Goal: Task Accomplishment & Management: Complete application form

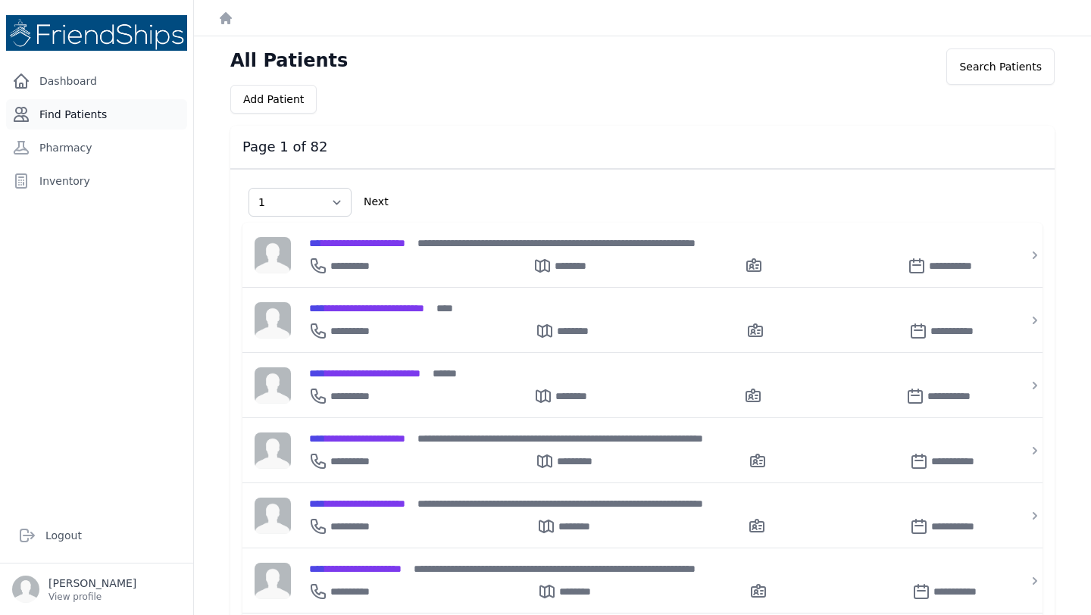
click at [65, 114] on link "Find Patients" at bounding box center [96, 114] width 181 height 30
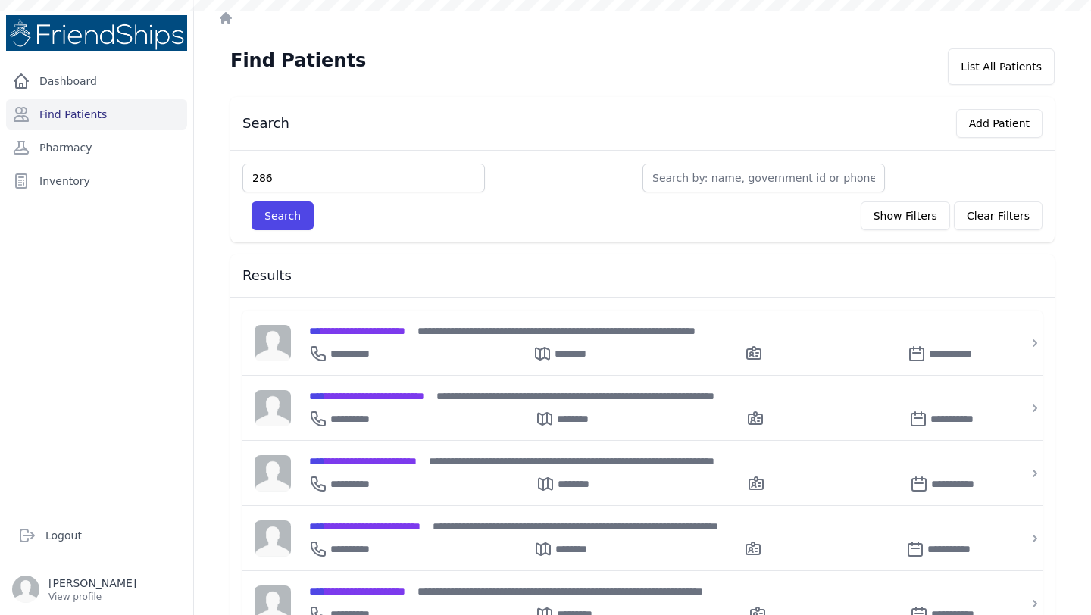
type input "286"
click at [252, 202] on button "Search" at bounding box center [283, 216] width 62 height 29
click at [280, 221] on button "Search" at bounding box center [283, 216] width 62 height 29
click at [325, 171] on input "text" at bounding box center [364, 178] width 243 height 29
type input "286"
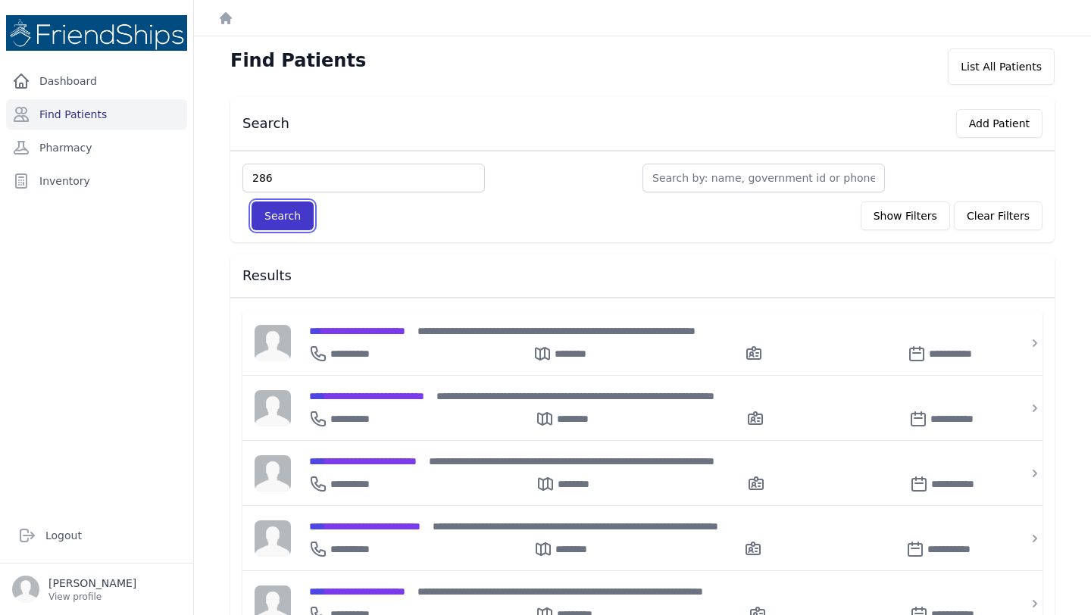
click at [306, 217] on button "Search" at bounding box center [283, 216] width 62 height 29
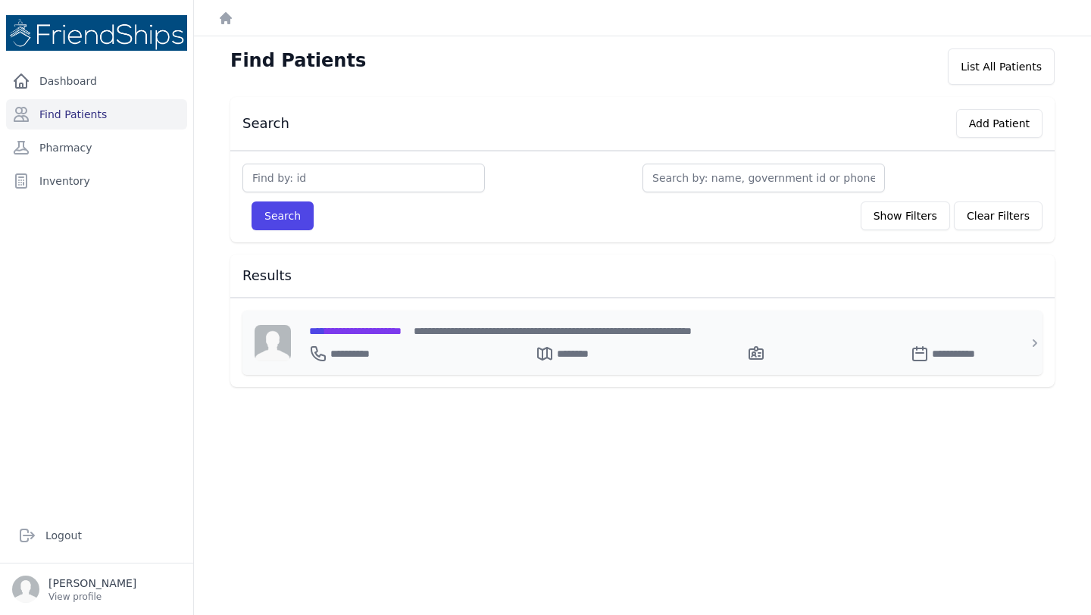
click at [368, 327] on span "**********" at bounding box center [355, 331] width 92 height 11
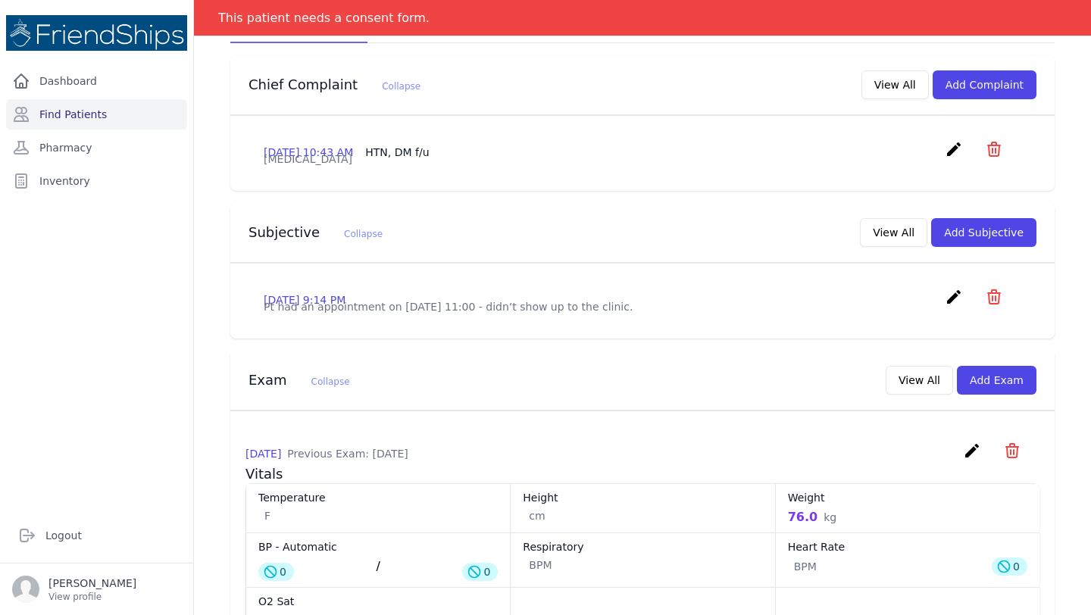
scroll to position [289, 0]
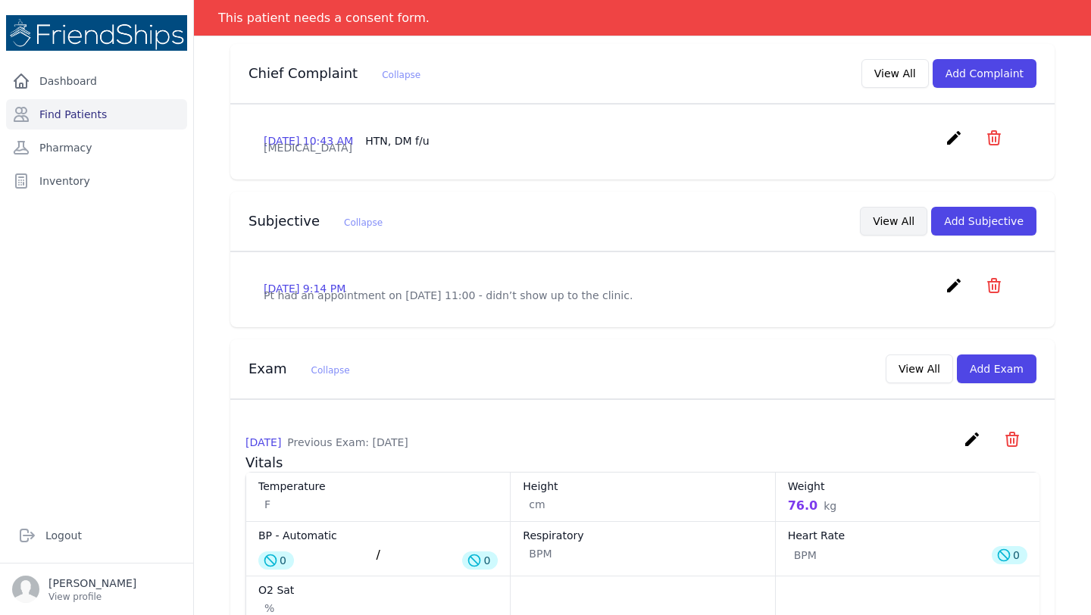
click at [900, 233] on button "View All" at bounding box center [893, 221] width 67 height 29
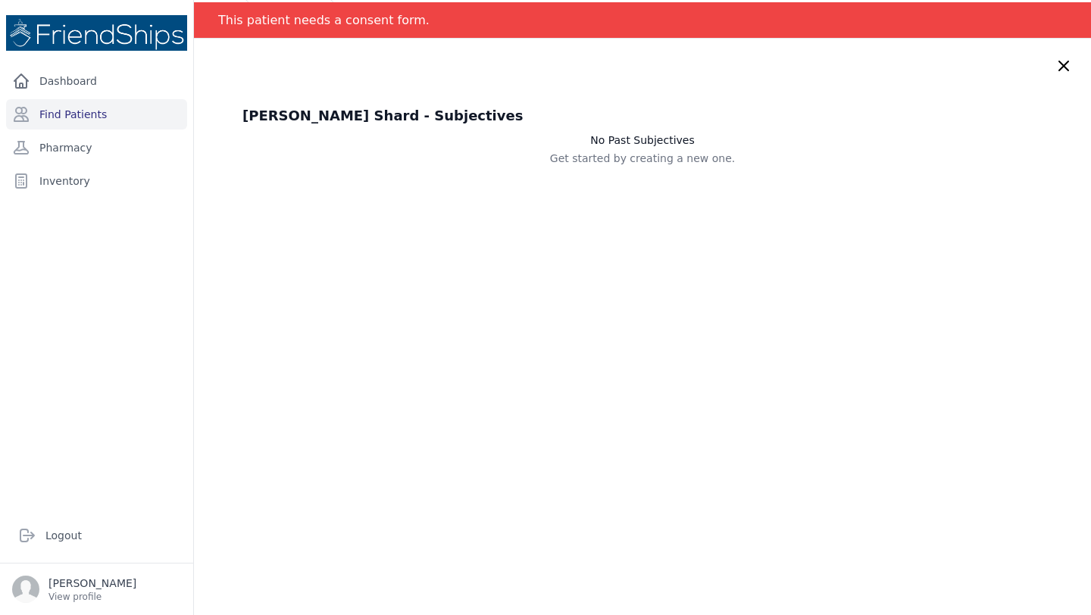
scroll to position [33, 0]
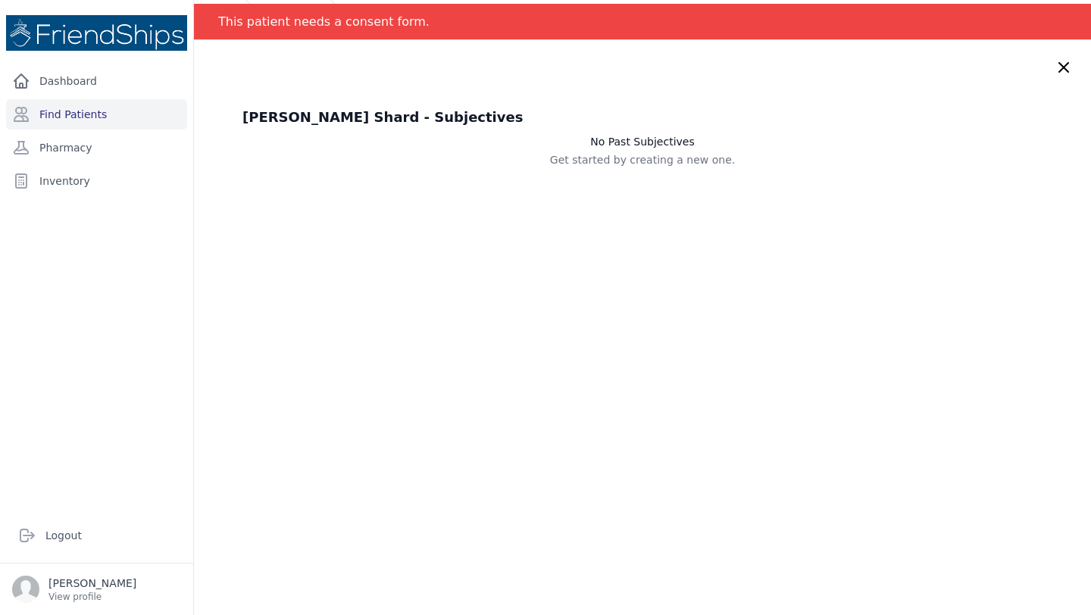
click at [1059, 68] on icon at bounding box center [1064, 67] width 18 height 18
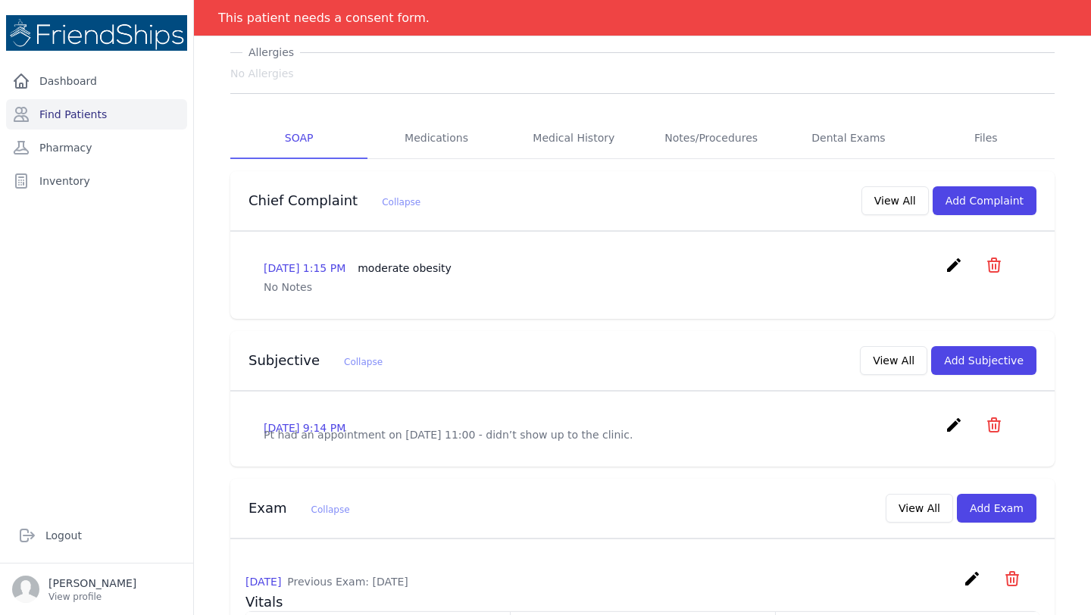
scroll to position [164, 0]
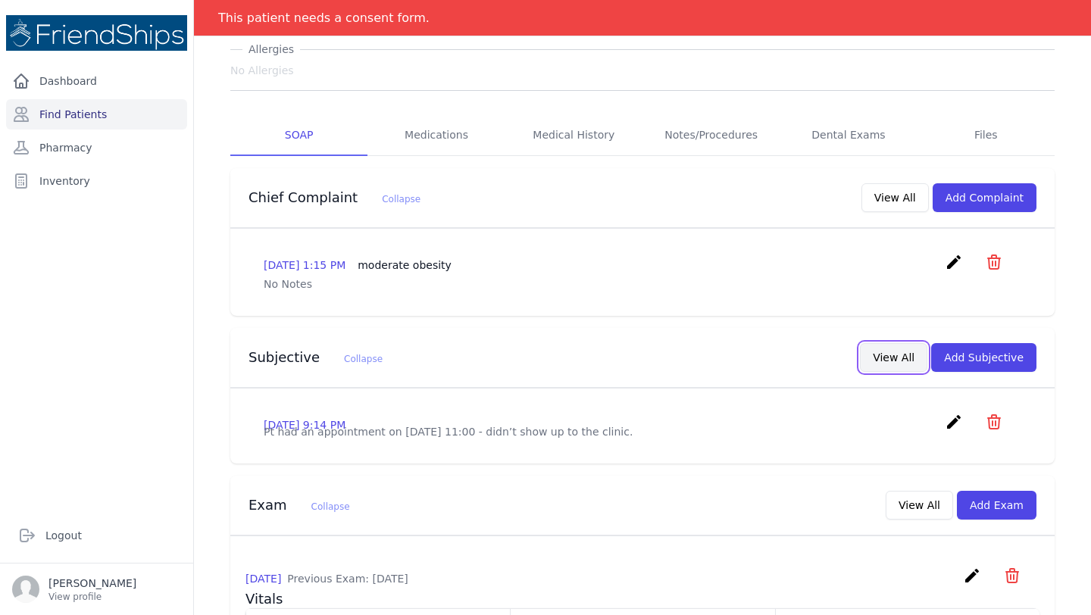
click at [887, 359] on button "View All" at bounding box center [893, 357] width 67 height 29
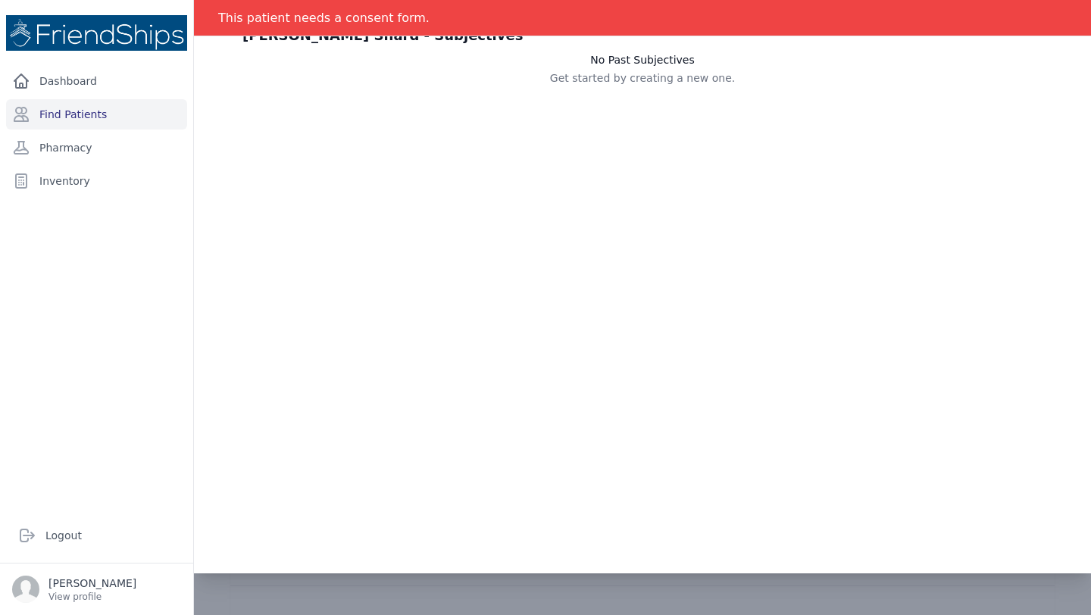
scroll to position [0, 0]
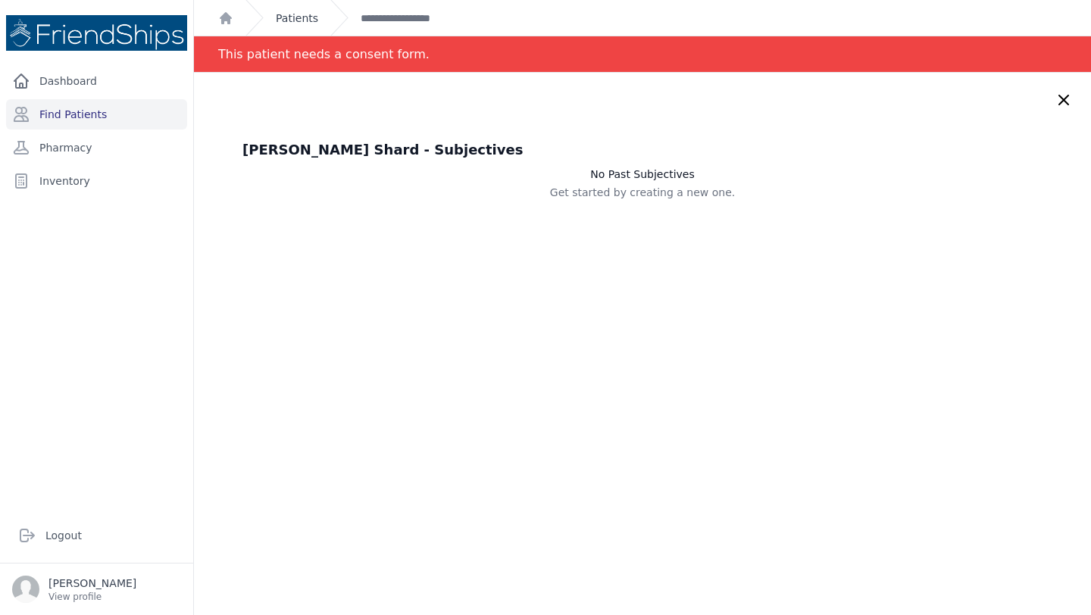
click at [288, 17] on link "Patients" at bounding box center [297, 18] width 42 height 15
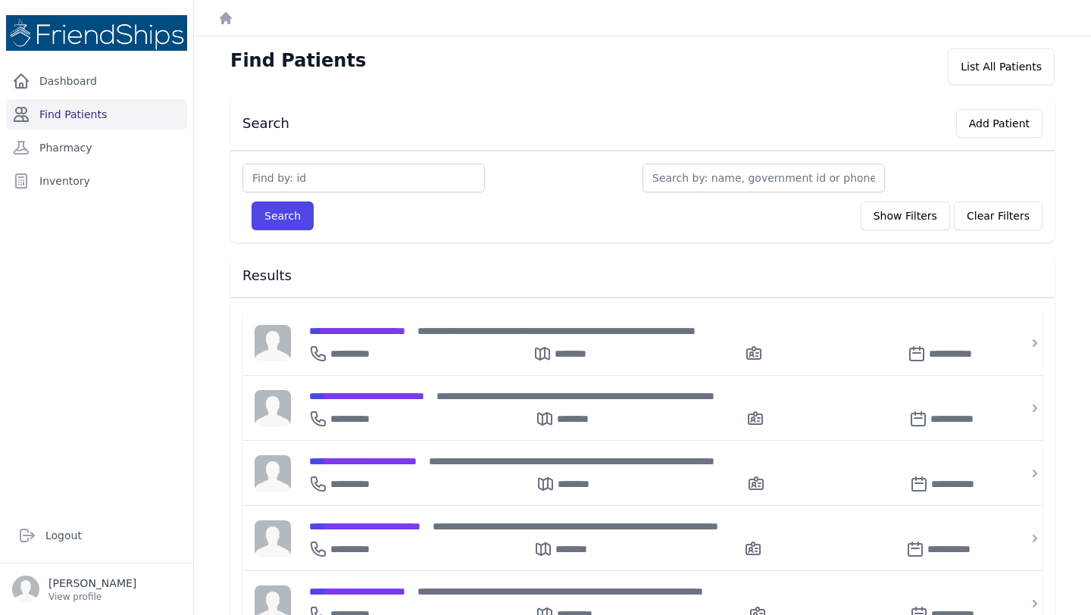
click at [87, 111] on link "Find Patients" at bounding box center [96, 114] width 181 height 30
click at [599, 92] on div "Find Patients List All Patients Search Add Patient Search Show Filters Clear Fi…" at bounding box center [642, 511] width 897 height 950
click at [83, 81] on link "Dashboard" at bounding box center [96, 81] width 181 height 30
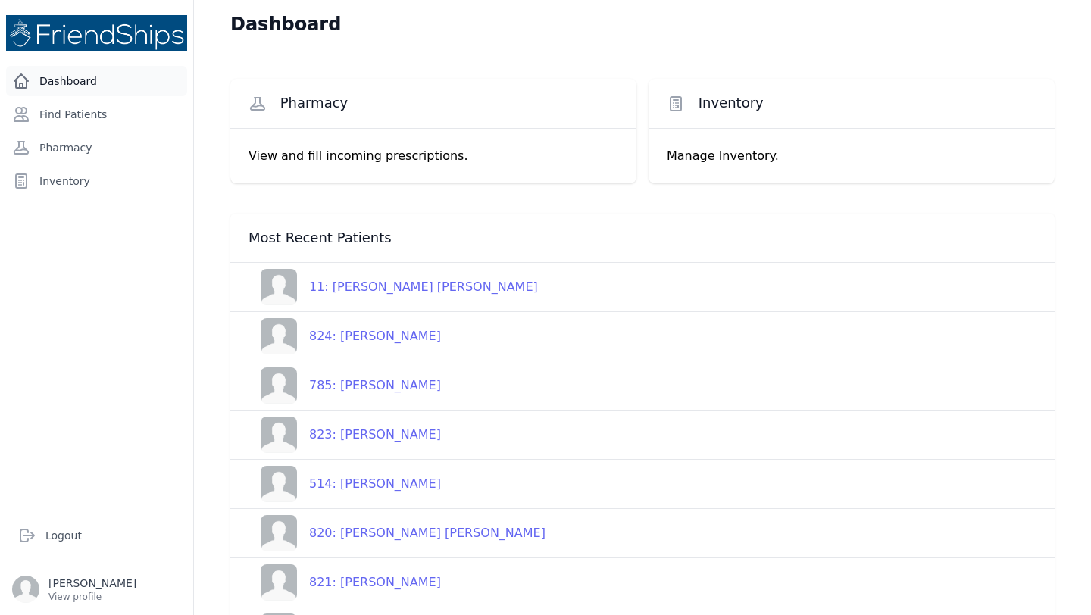
click at [83, 76] on link "Dashboard" at bounding box center [96, 81] width 181 height 30
click at [90, 100] on link "Find Patients" at bounding box center [96, 114] width 181 height 30
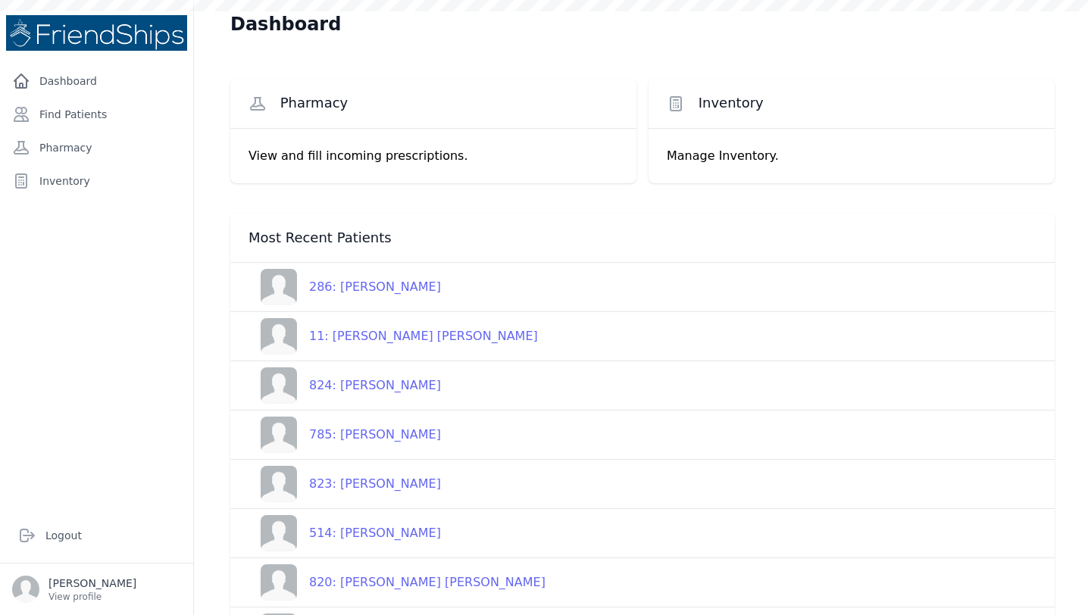
click at [356, 299] on link "286: Nawaf Mishal Shard" at bounding box center [345, 287] width 192 height 36
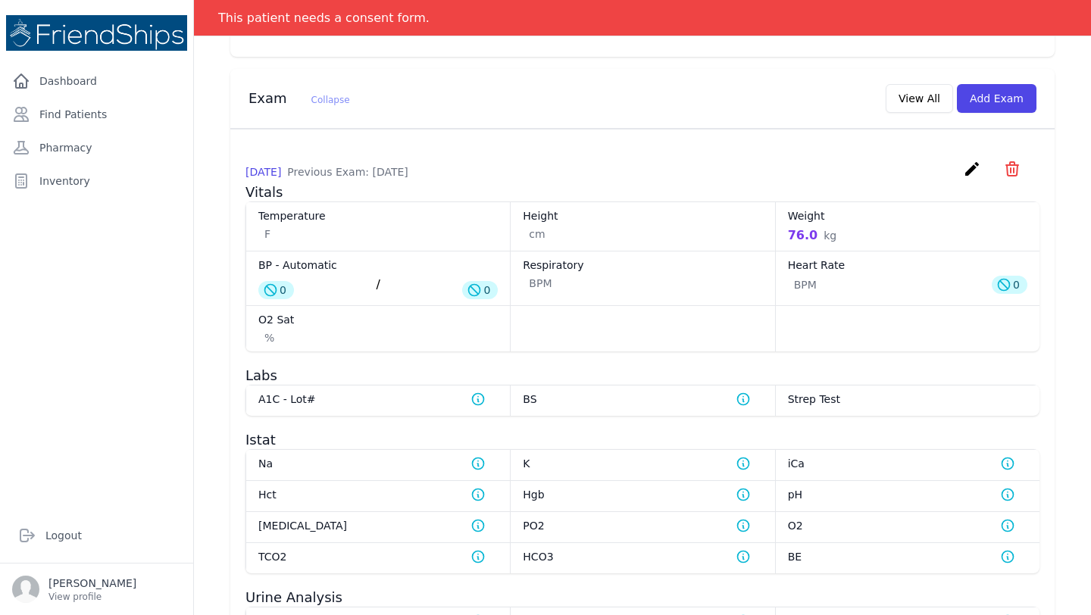
scroll to position [564, 0]
click at [987, 107] on button "Add Exam" at bounding box center [997, 100] width 80 height 29
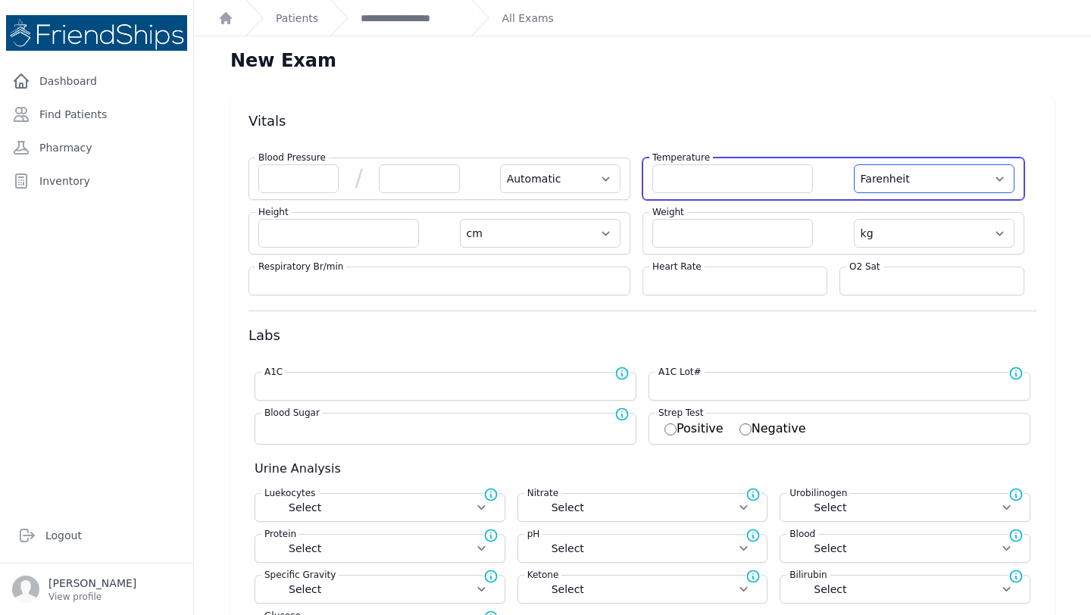
click at [907, 180] on select "Farenheit Celcius" at bounding box center [934, 178] width 161 height 29
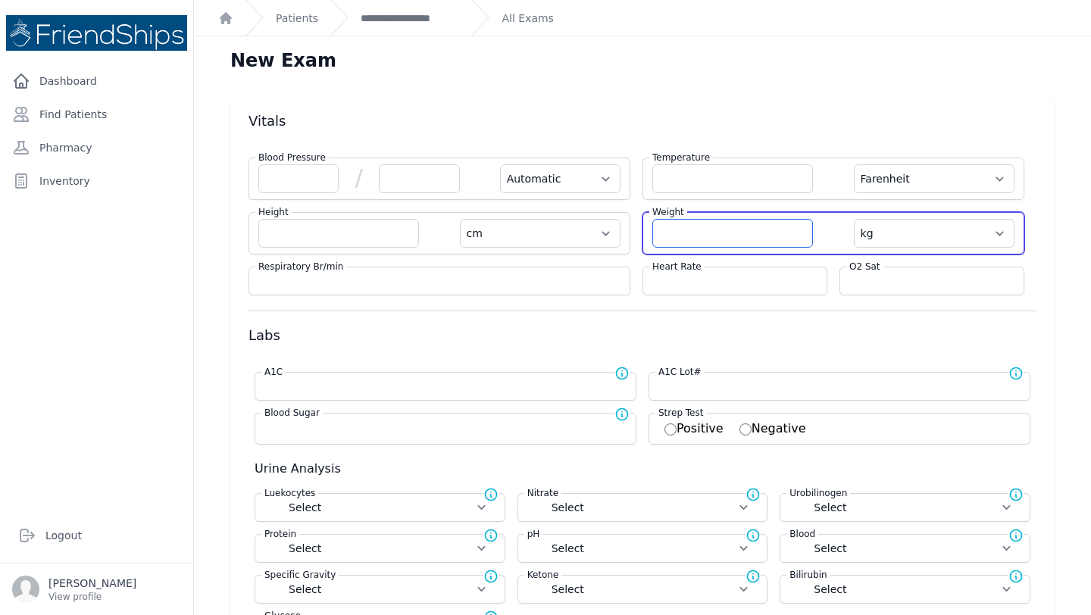
click at [685, 231] on input "number" at bounding box center [732, 233] width 161 height 29
type input "75.6"
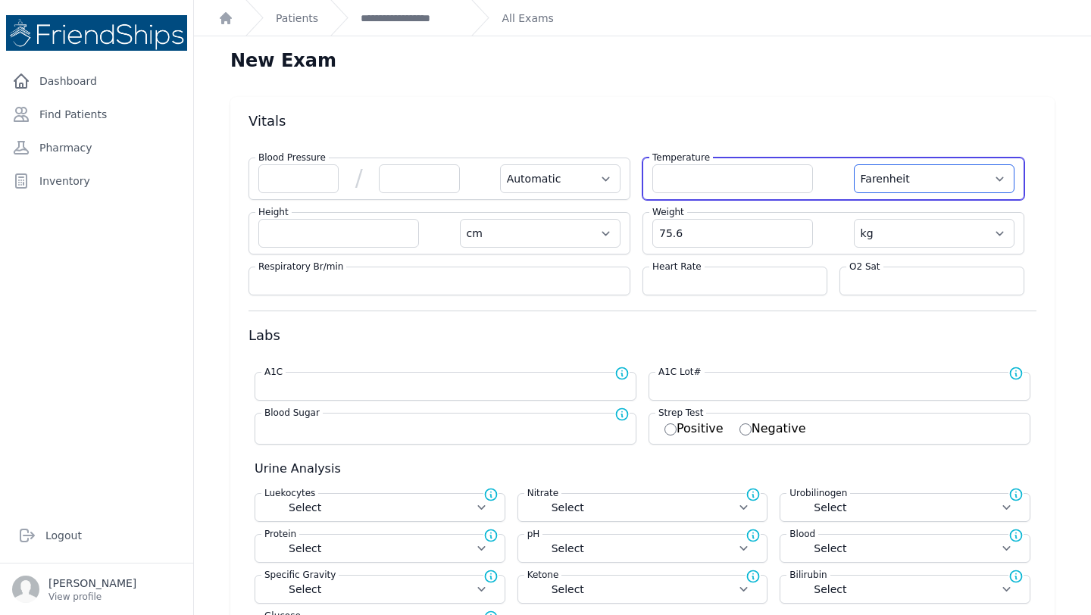
click at [875, 181] on select "Farenheit Celcius" at bounding box center [934, 178] width 161 height 29
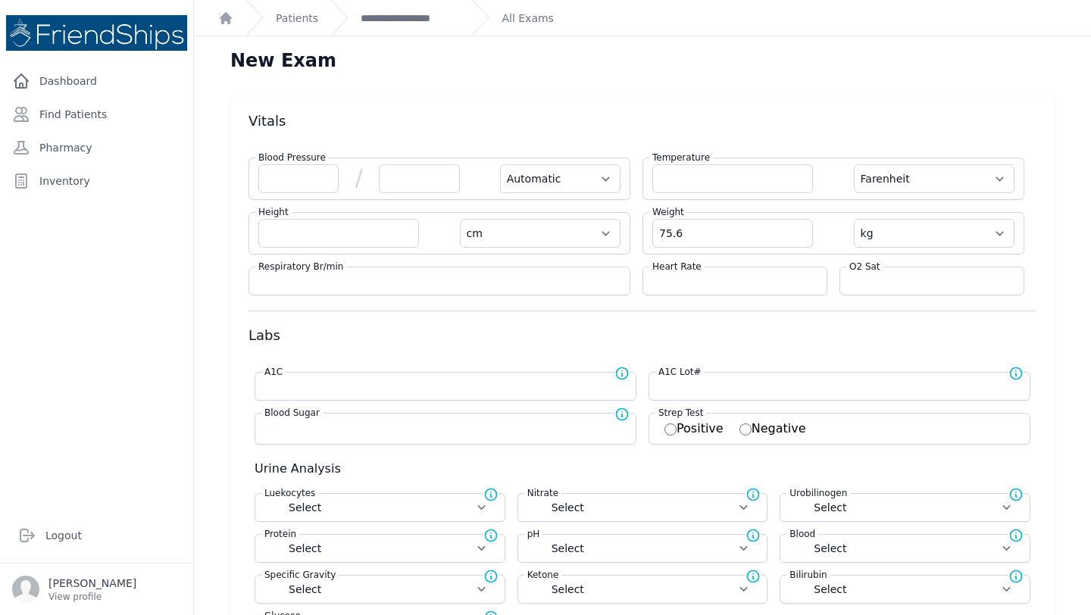
select select "Automatic"
select select "cm"
select select "kg"
select select
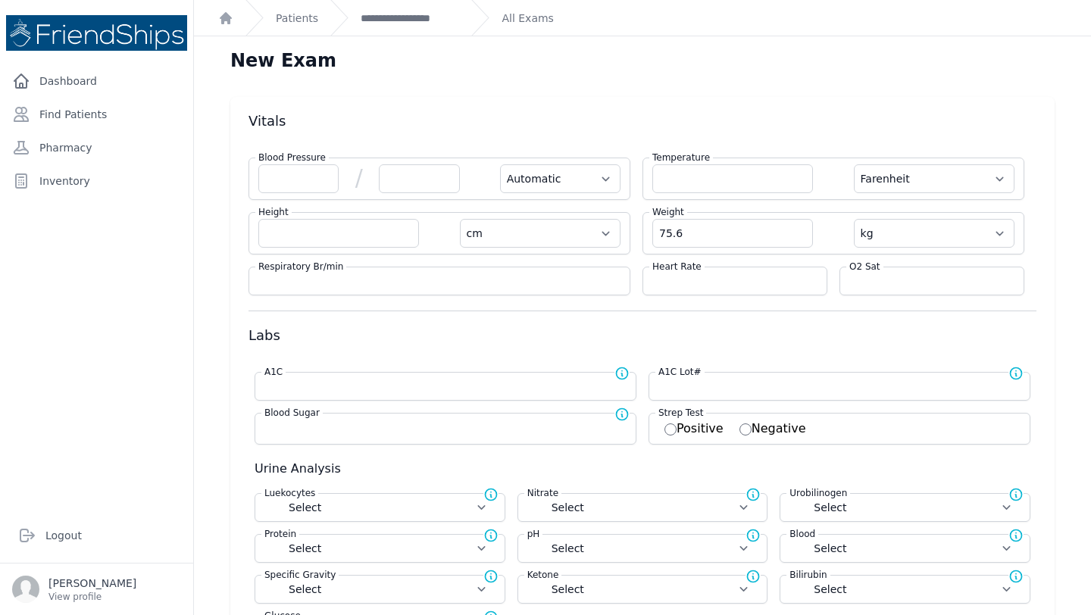
select select
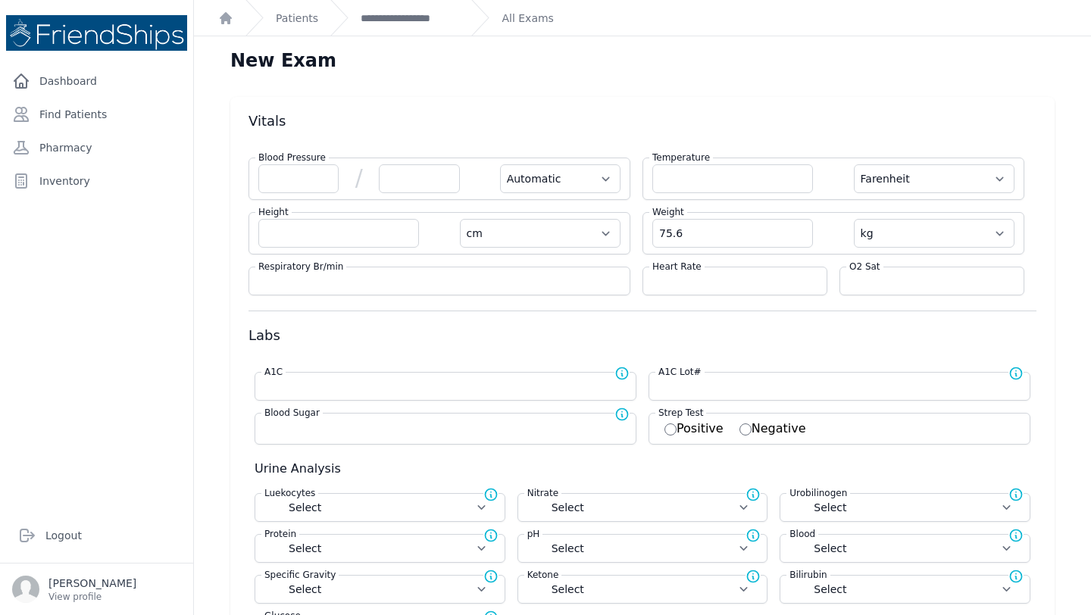
select select
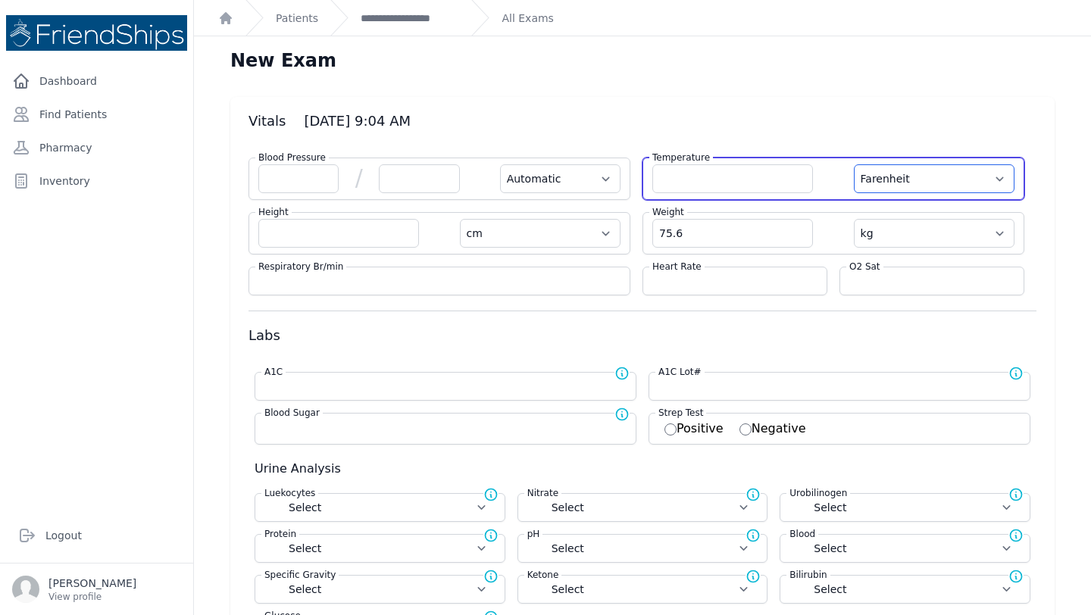
click at [900, 184] on select "Farenheit Celcius" at bounding box center [934, 178] width 161 height 29
select select "C"
select select "Automatic"
select select "cm"
select select "kg"
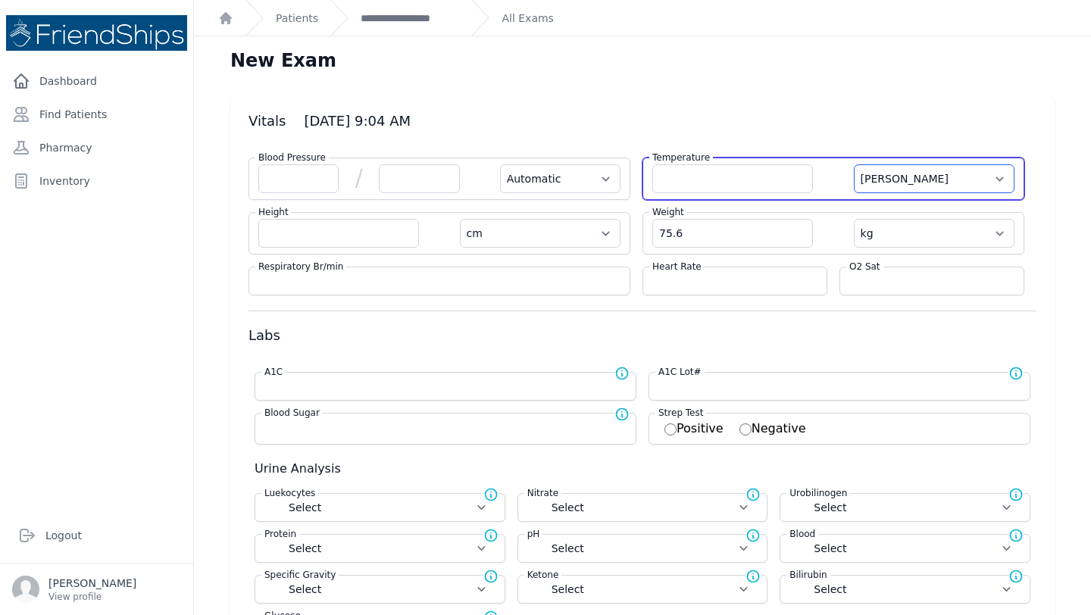
select select
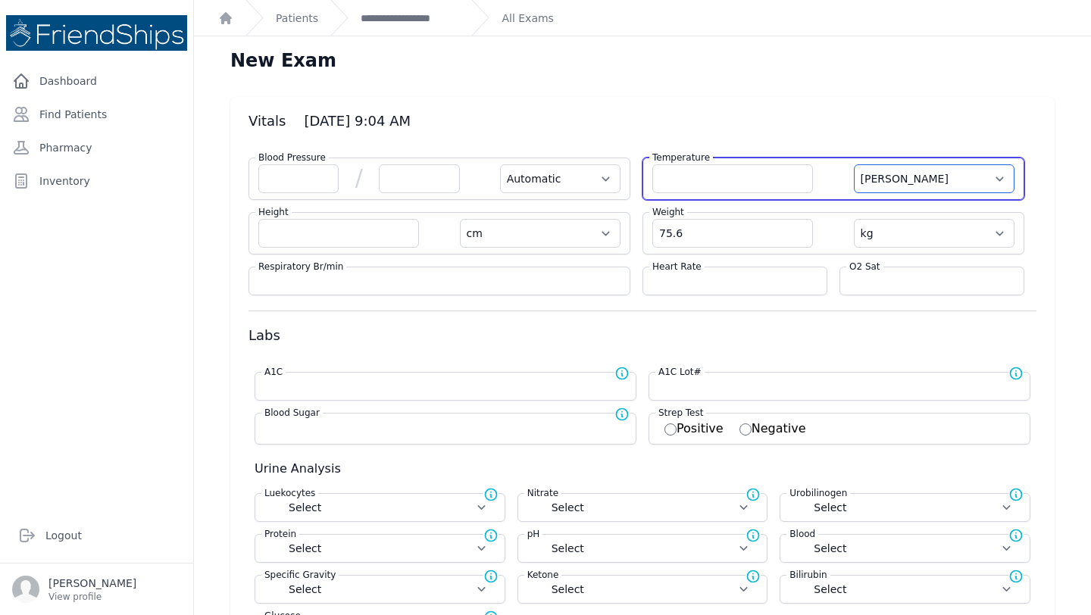
select select
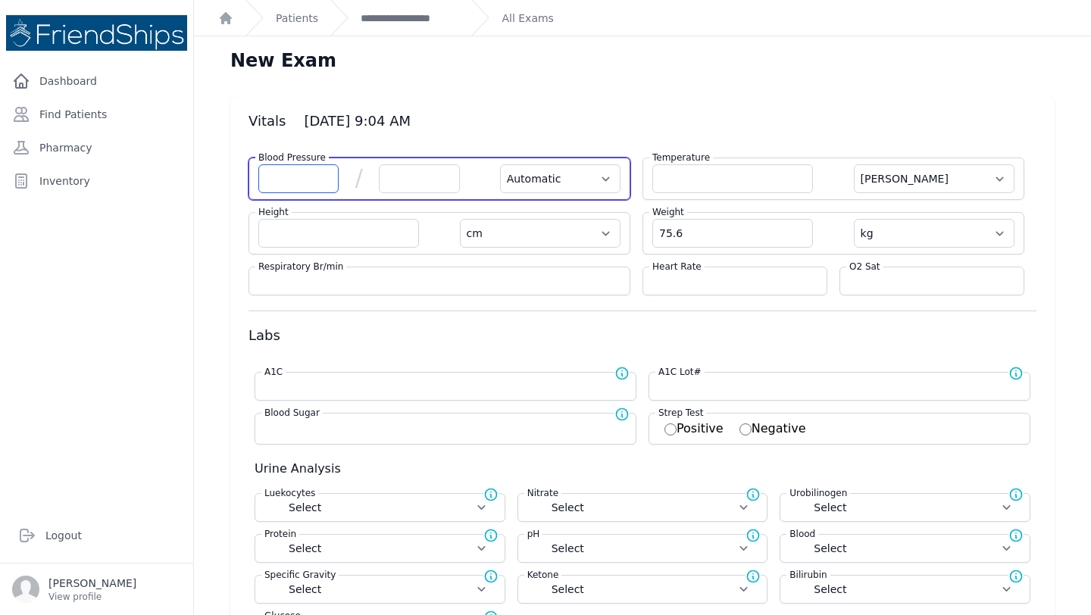
click at [307, 177] on input "number" at bounding box center [298, 178] width 80 height 29
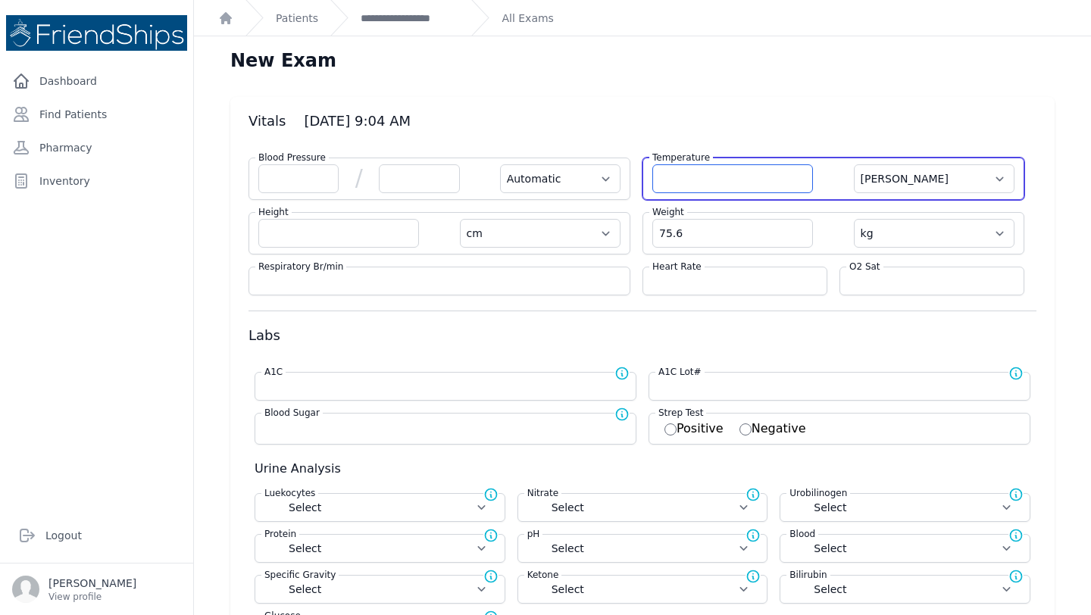
click at [680, 174] on input "number" at bounding box center [732, 178] width 161 height 29
type input "36.5"
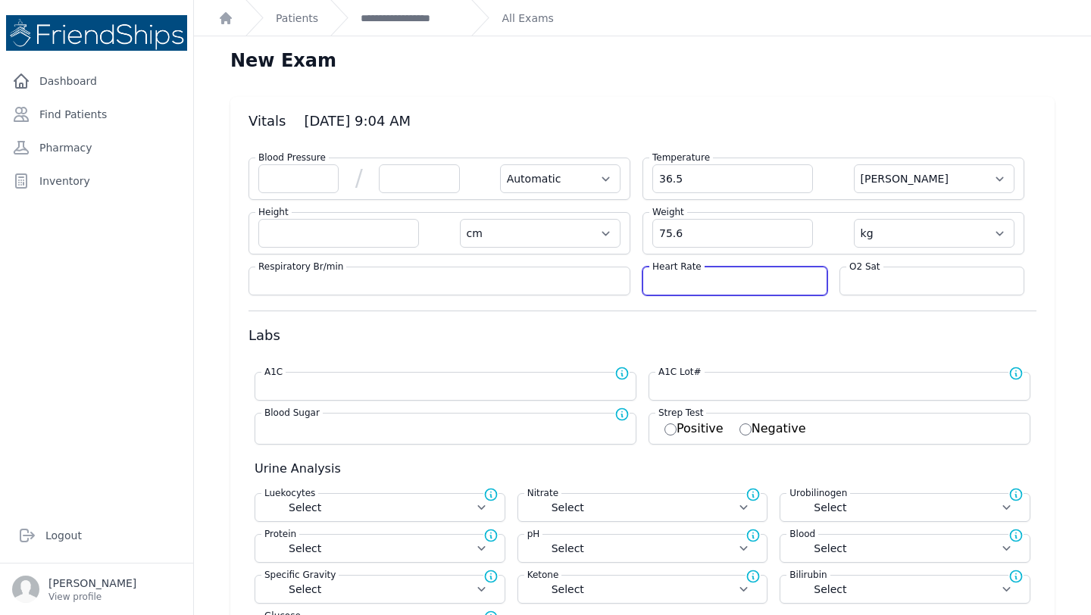
click at [671, 275] on input "number" at bounding box center [734, 281] width 165 height 15
select select "Automatic"
select select "C"
select select "cm"
select select "kg"
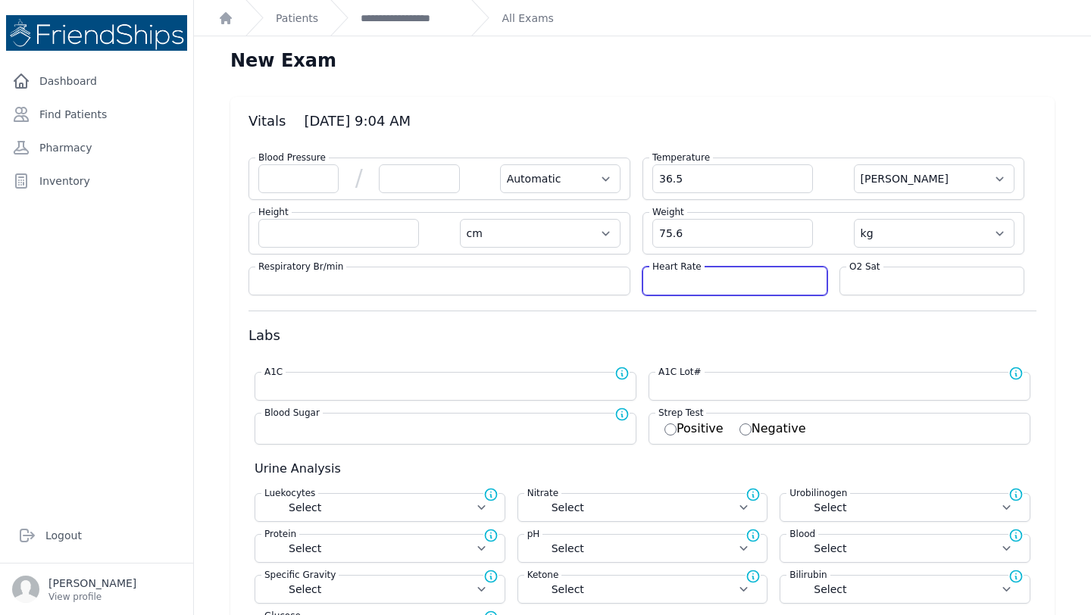
select select
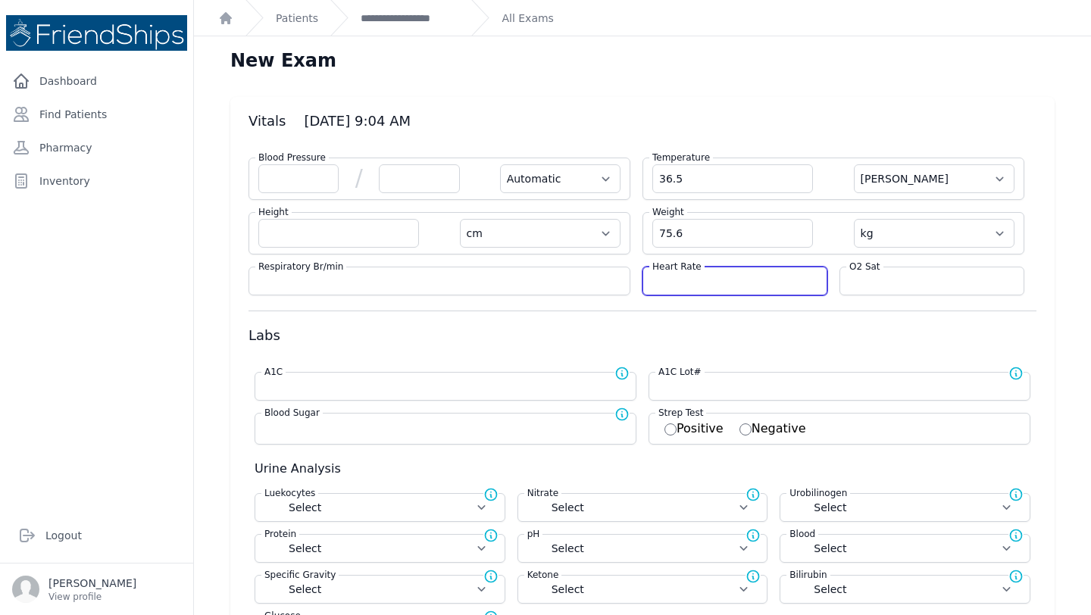
select select
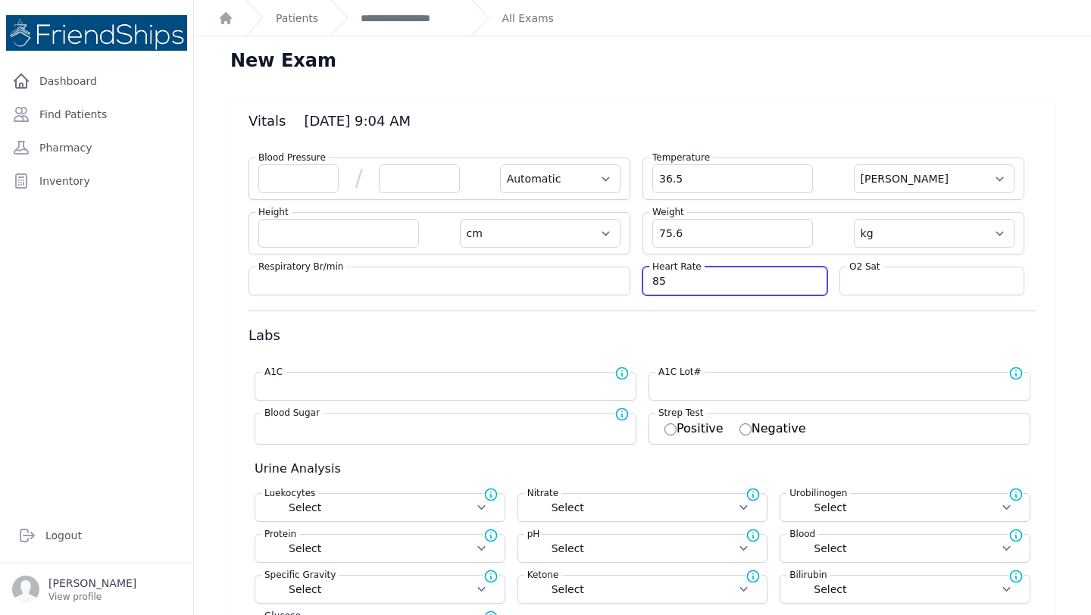
type input "85"
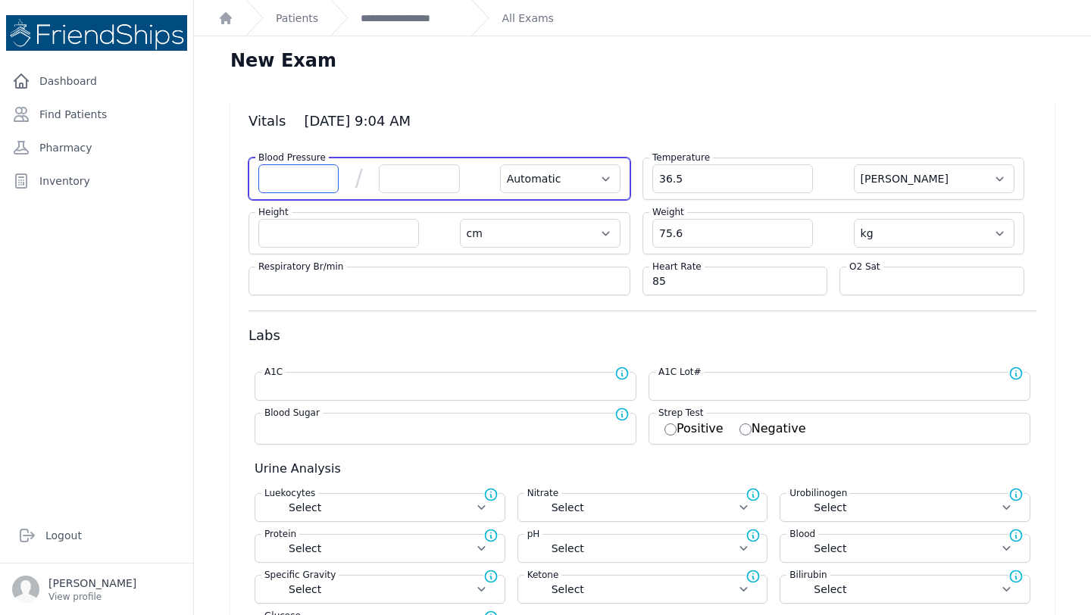
click at [295, 183] on input "number" at bounding box center [298, 178] width 80 height 29
select select "Automatic"
select select "C"
select select "cm"
select select "kg"
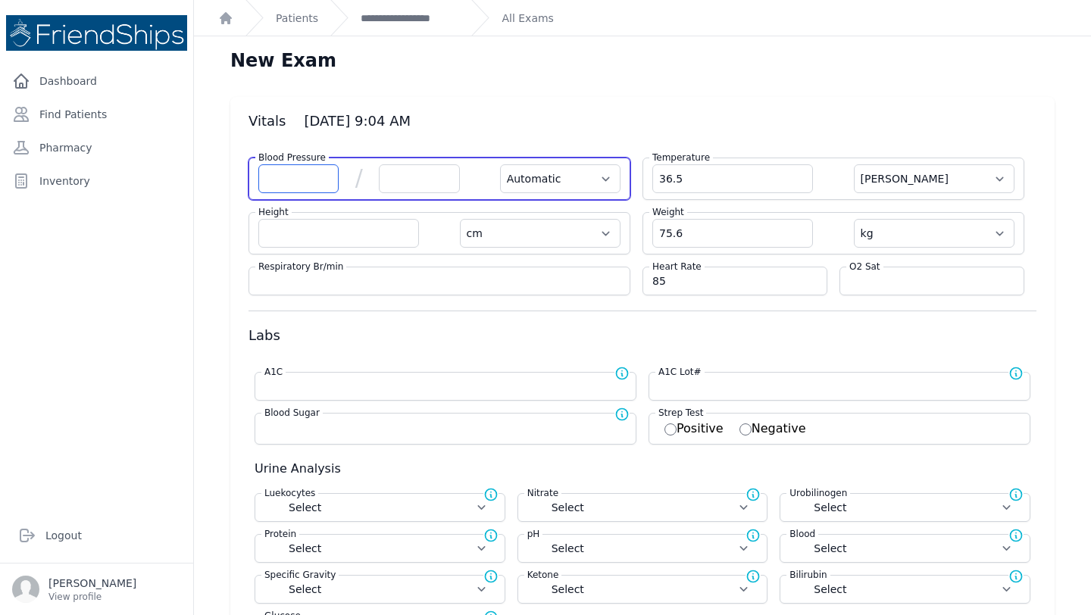
select select
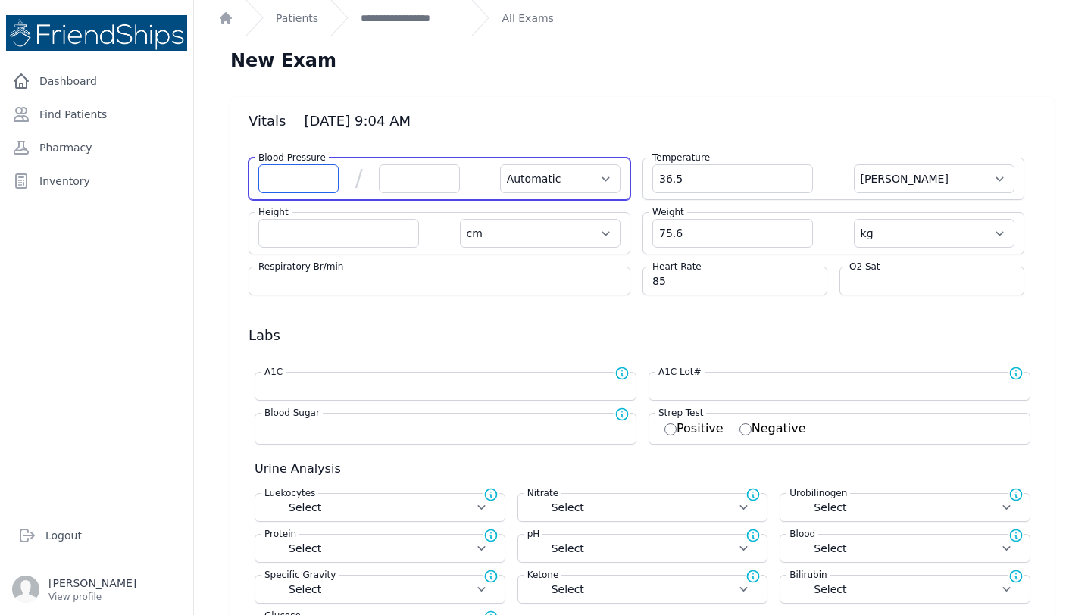
select select
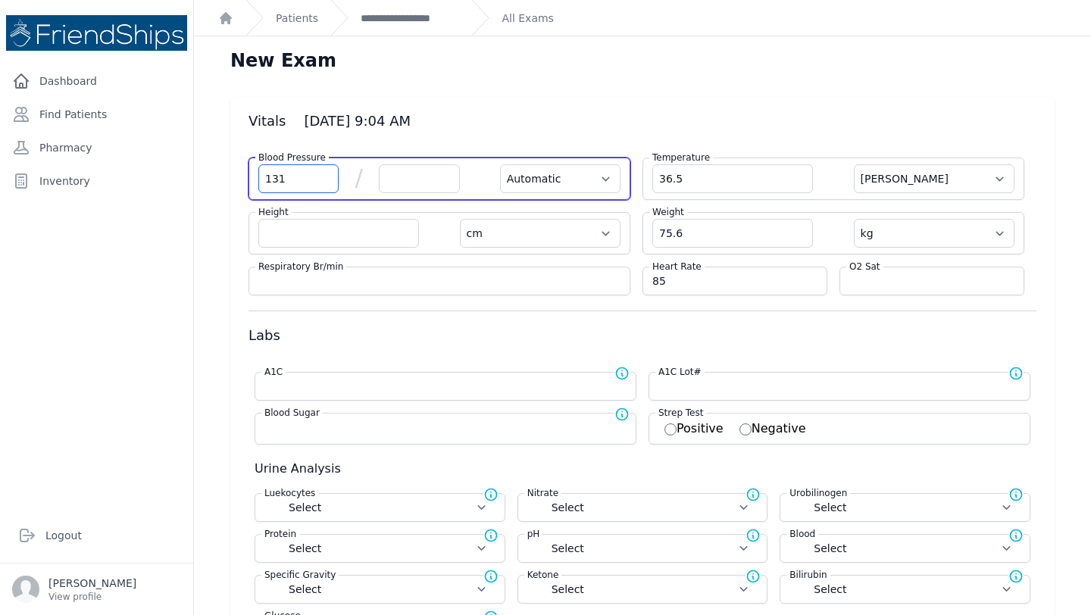
type input "131"
click at [420, 188] on input "number" at bounding box center [419, 178] width 80 height 29
type input "7"
select select "Automatic"
select select "C"
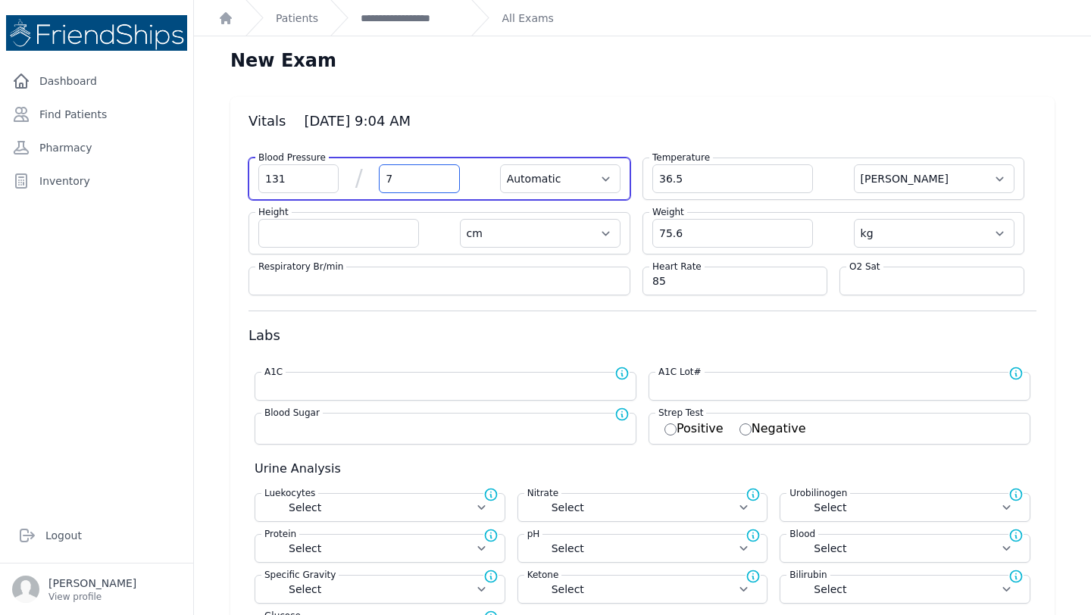
select select "cm"
select select "kg"
select select
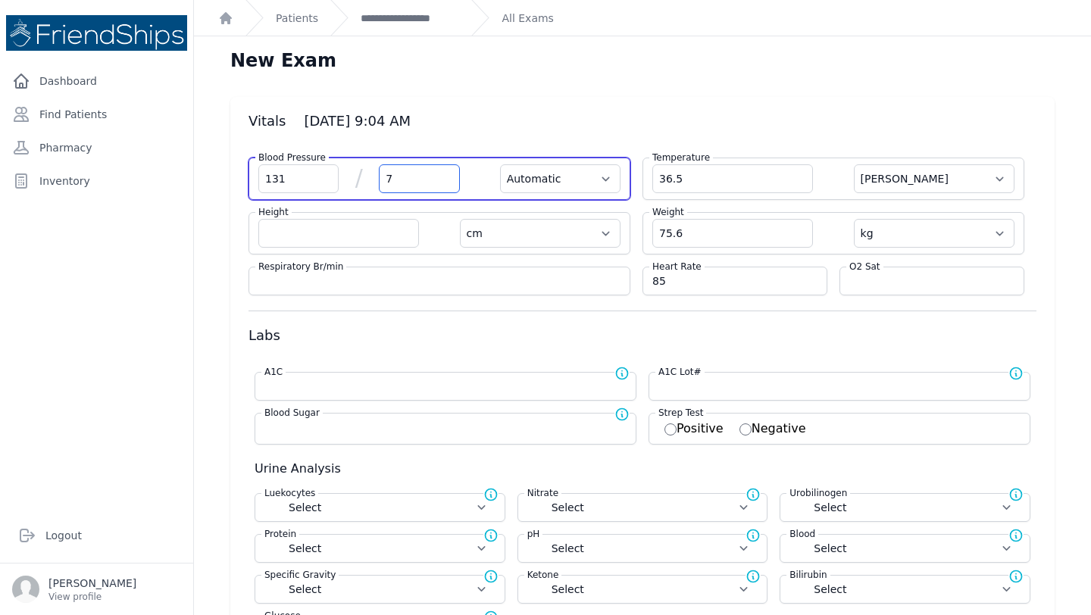
select select
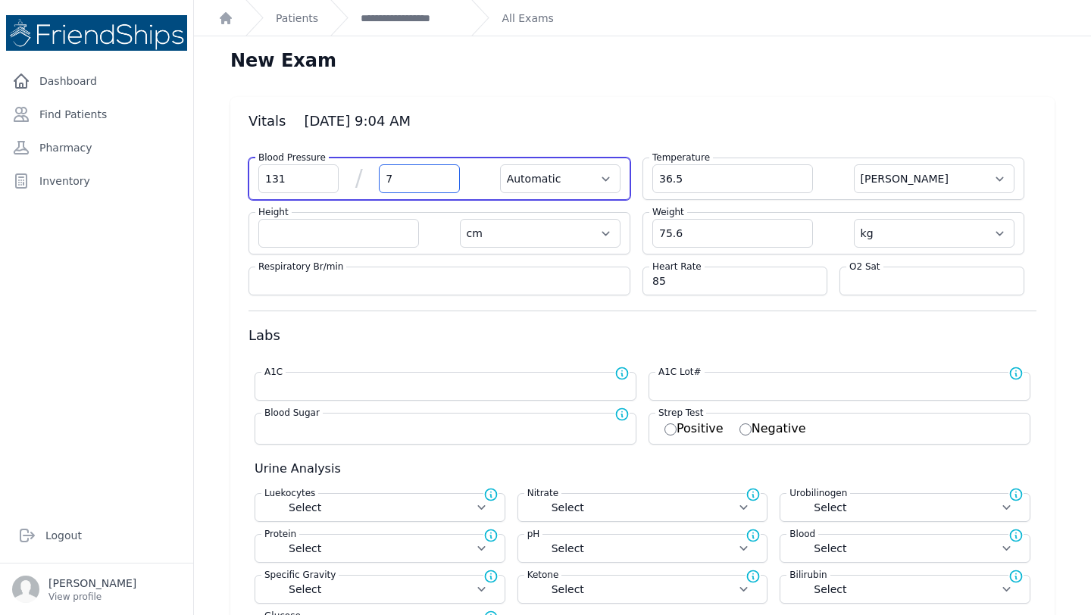
select select
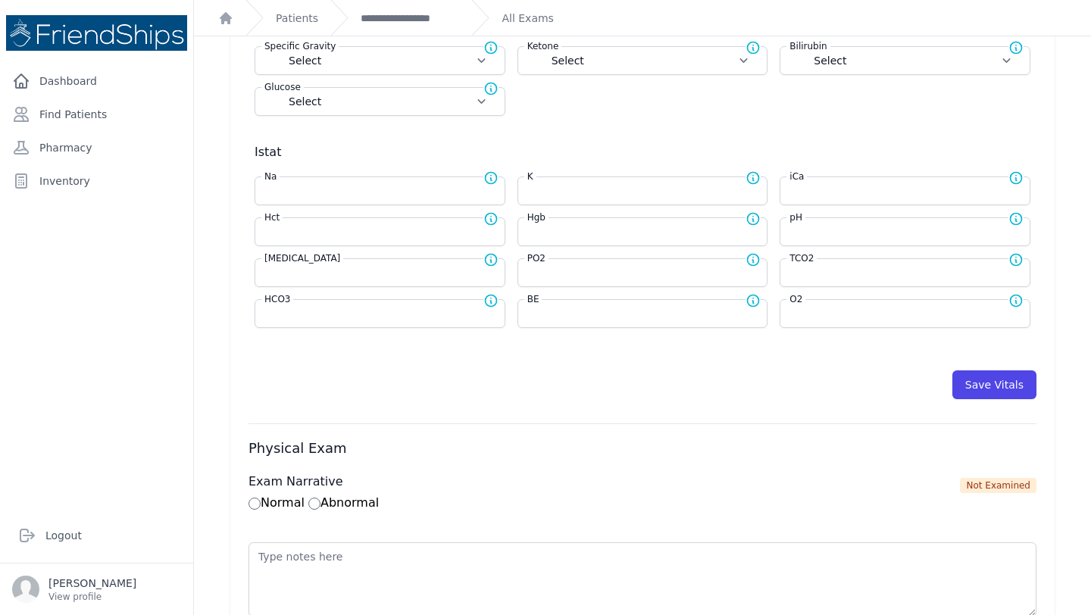
scroll to position [568, 0]
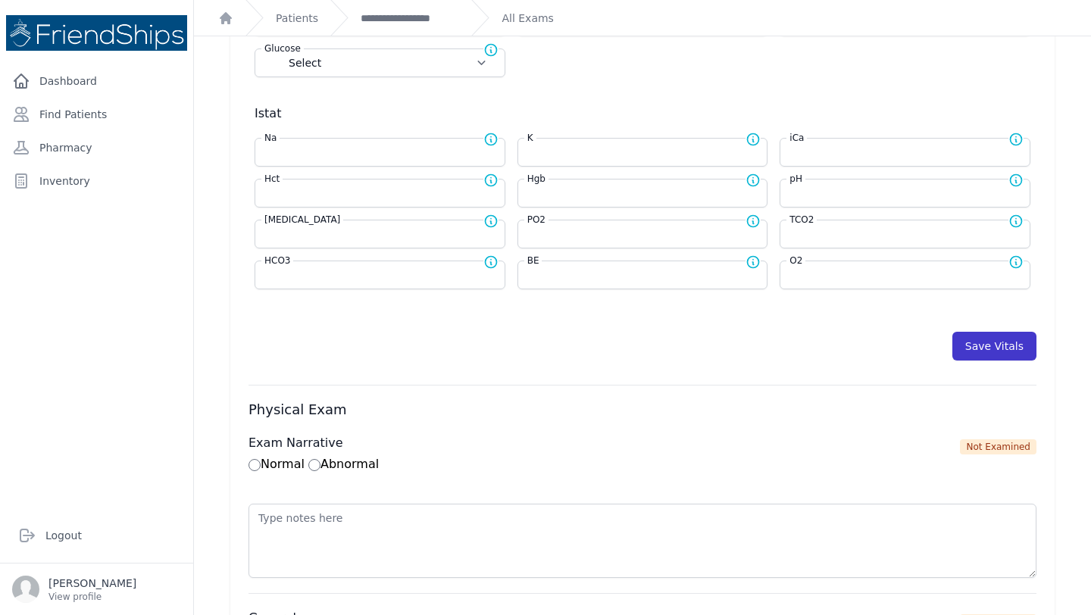
type input "74"
click at [997, 347] on button "Save Vitals" at bounding box center [995, 346] width 84 height 29
select select "Automatic"
select select "cm"
select select "kg"
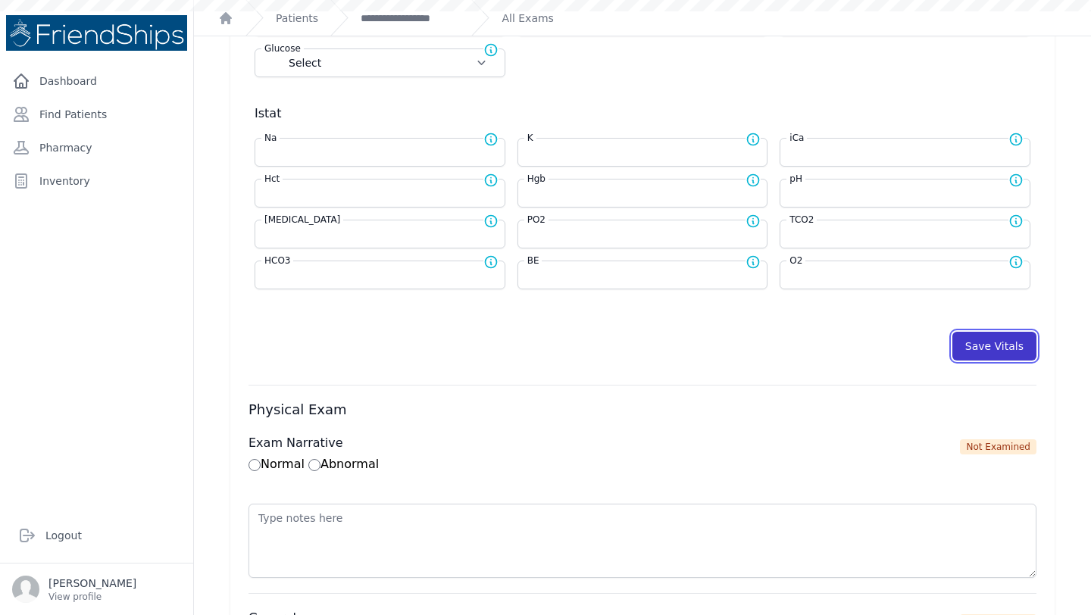
select select
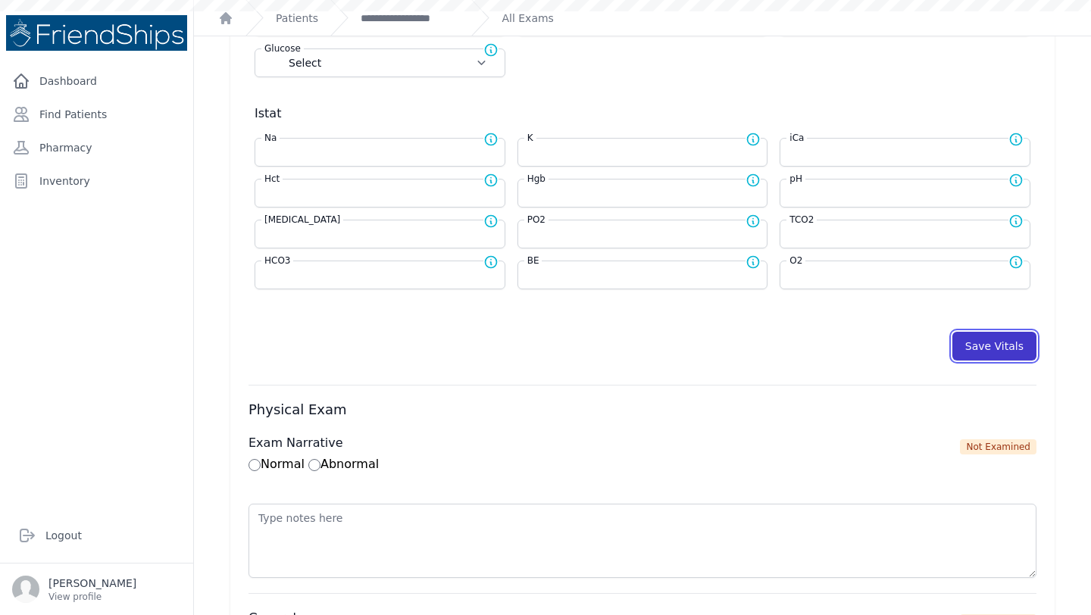
select select
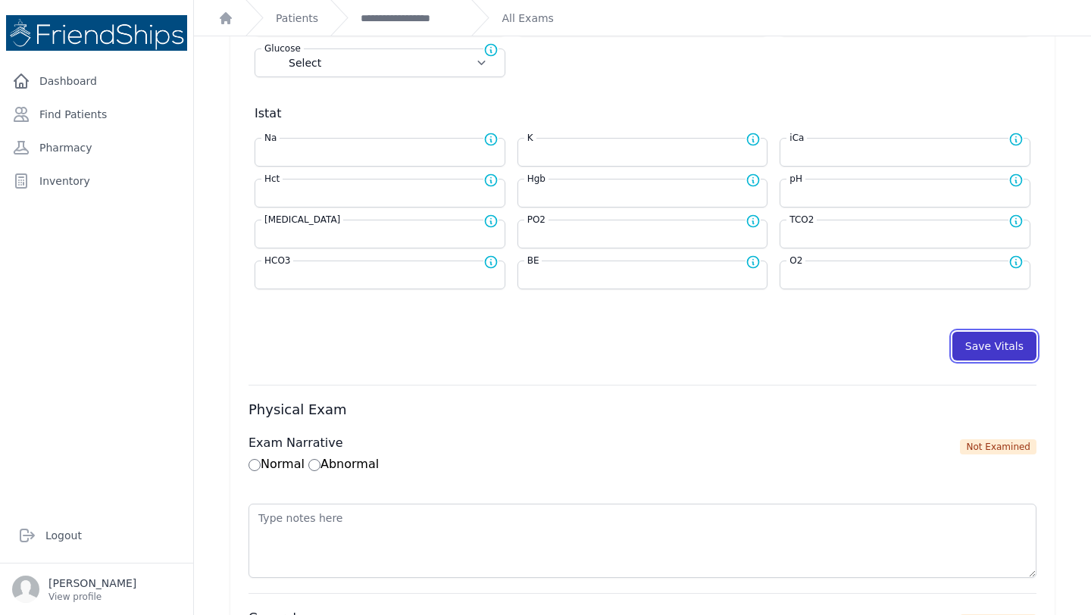
click at [997, 347] on button "Save Vitals" at bounding box center [995, 346] width 84 height 29
click at [422, 14] on link "**********" at bounding box center [410, 18] width 99 height 15
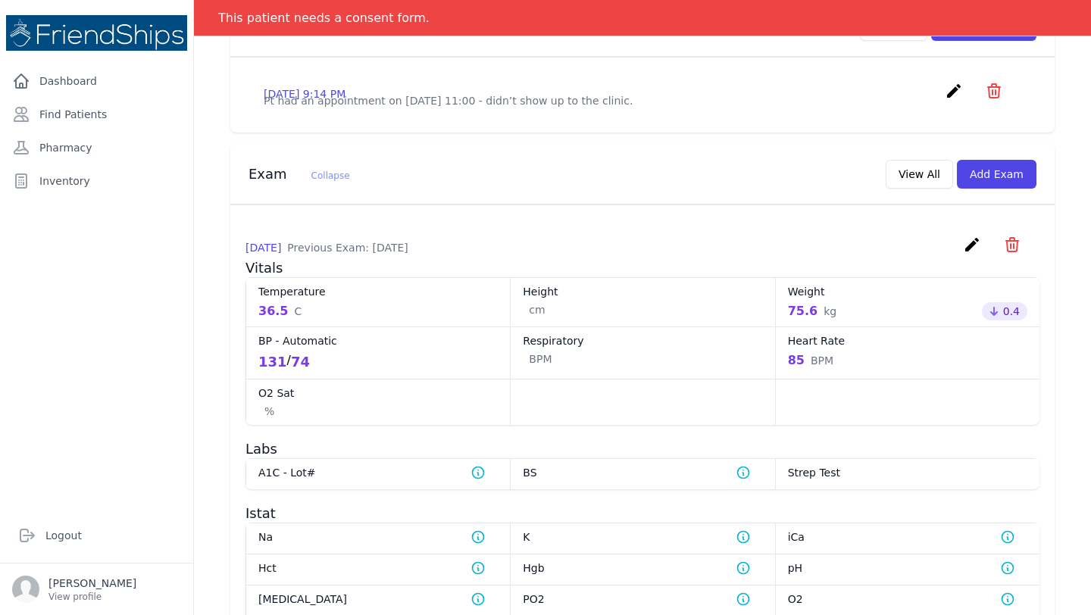
scroll to position [492, 0]
click at [537, 186] on div "Exam Collapse View All Add Exam" at bounding box center [636, 169] width 800 height 35
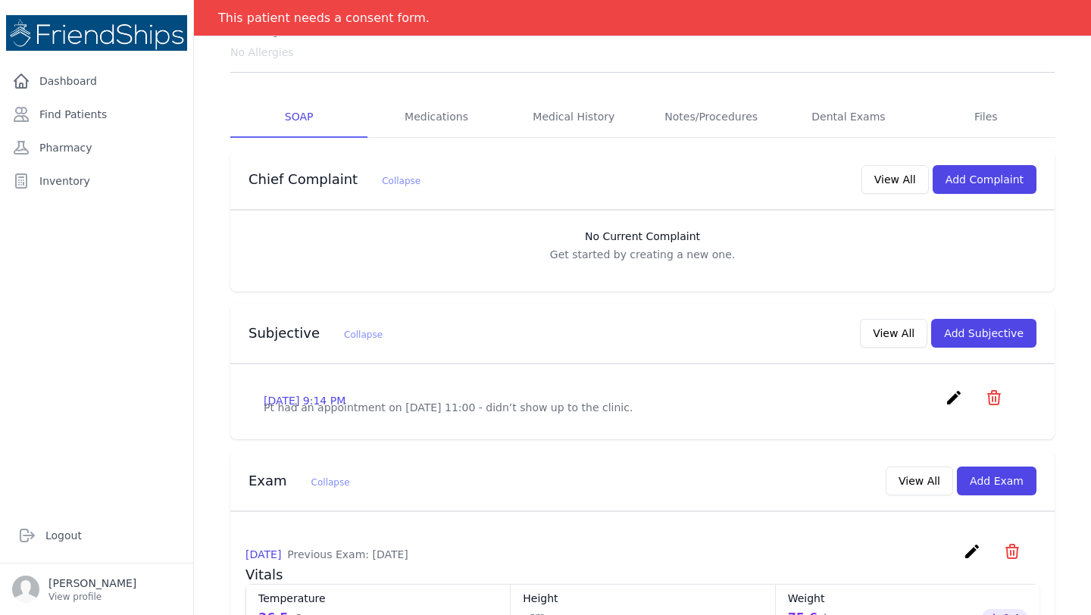
scroll to position [277, 0]
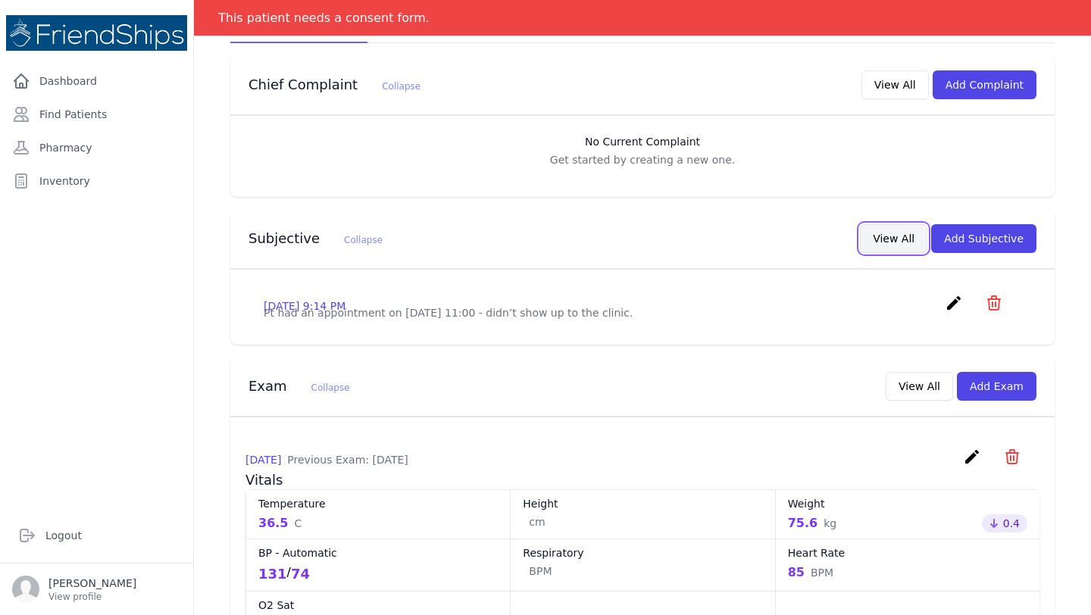
click at [900, 236] on button "View All" at bounding box center [893, 238] width 67 height 29
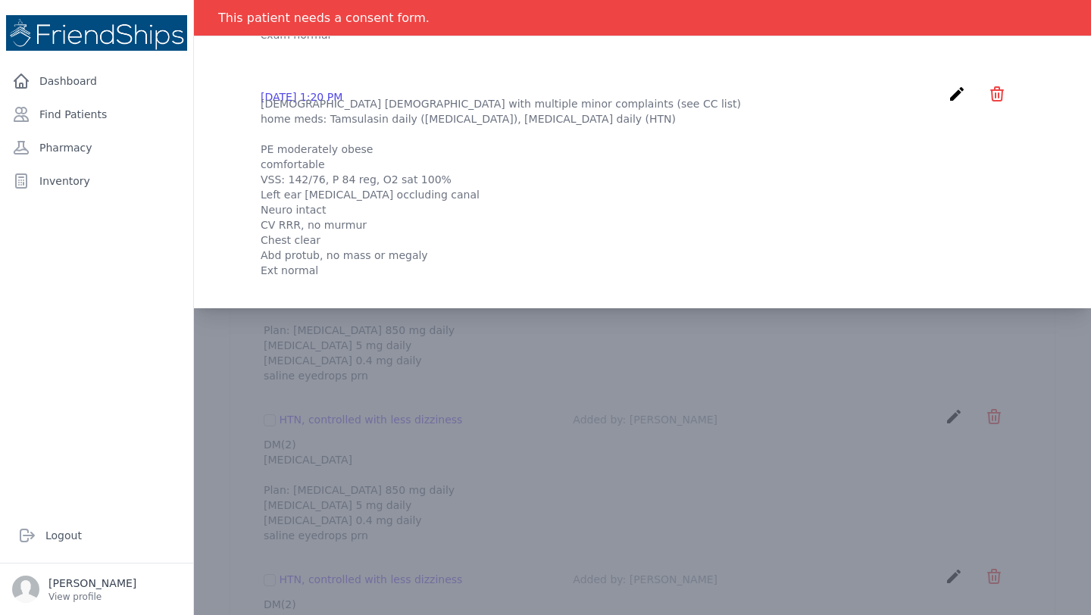
scroll to position [1390, 0]
click at [559, 279] on p "68 yo male with multiple minor complaints (see CC list) home meds: Tamsulasin d…" at bounding box center [643, 188] width 764 height 182
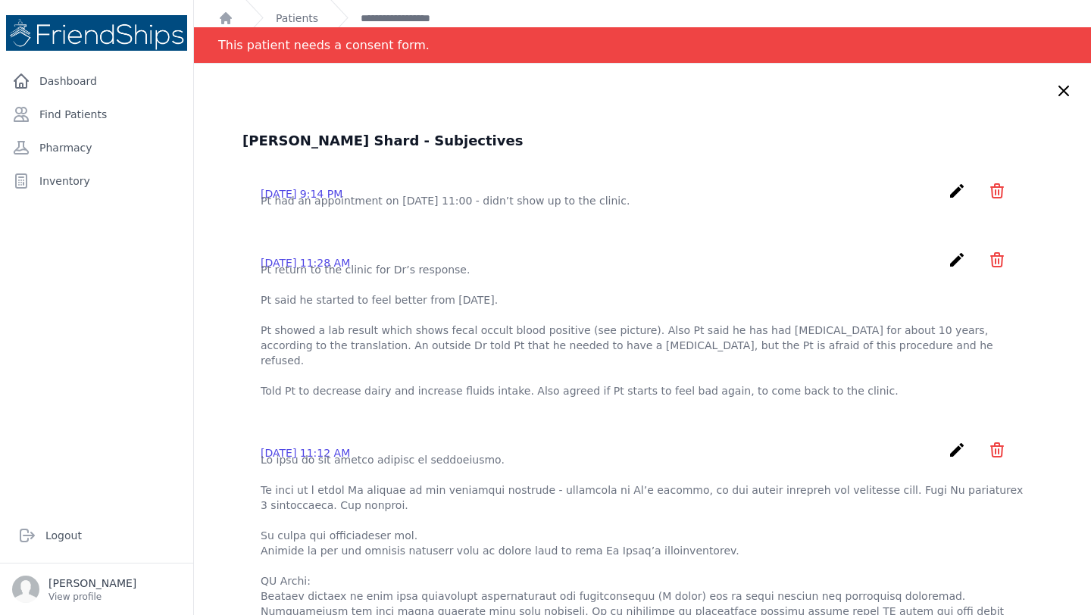
scroll to position [0, 0]
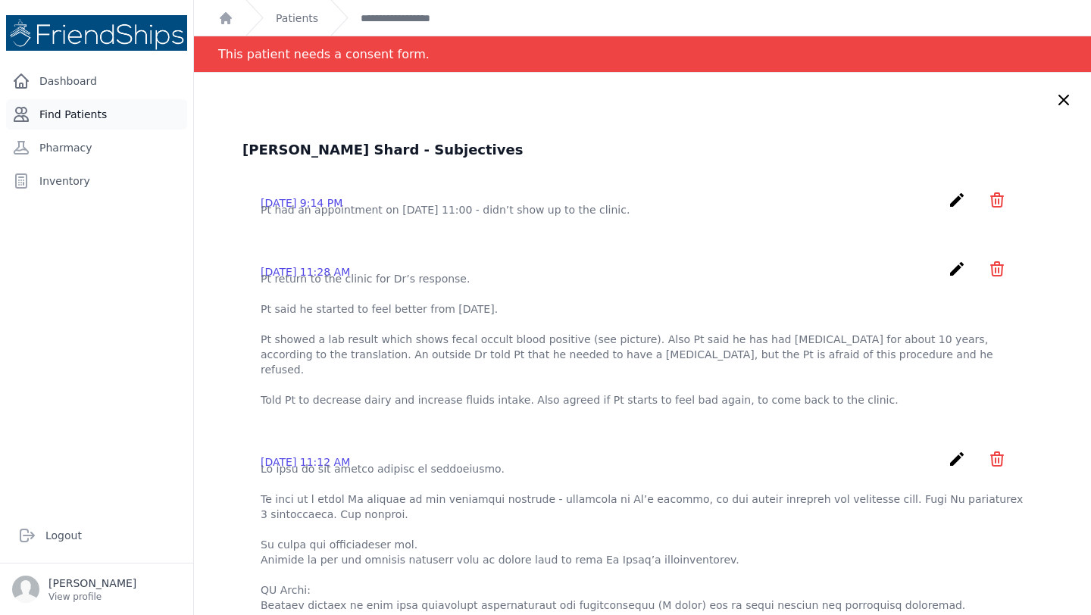
click at [70, 113] on link "Find Patients" at bounding box center [96, 114] width 181 height 30
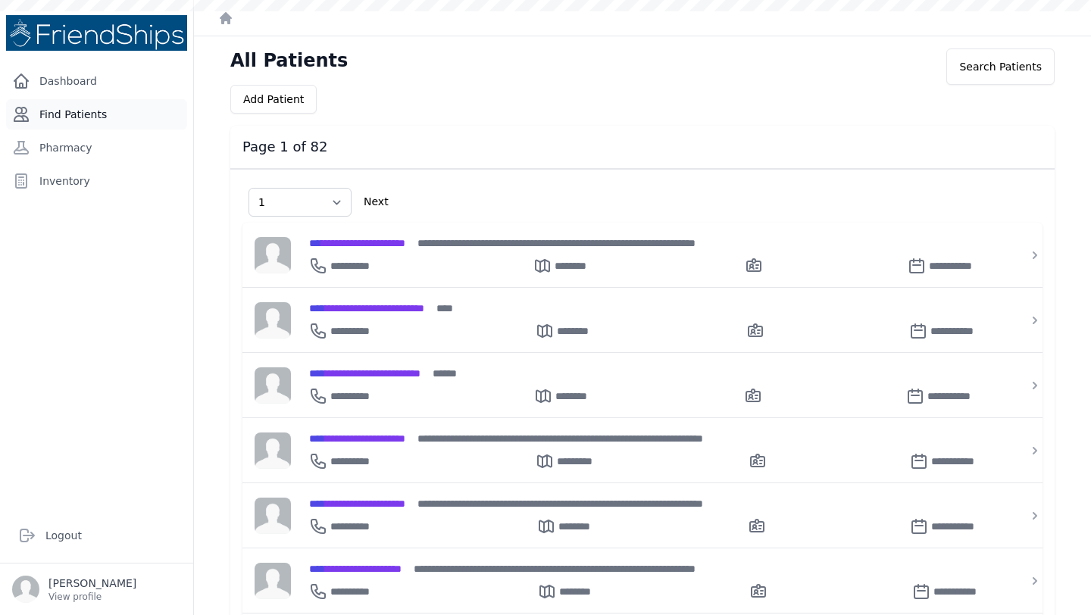
click at [88, 117] on link "Find Patients" at bounding box center [96, 114] width 181 height 30
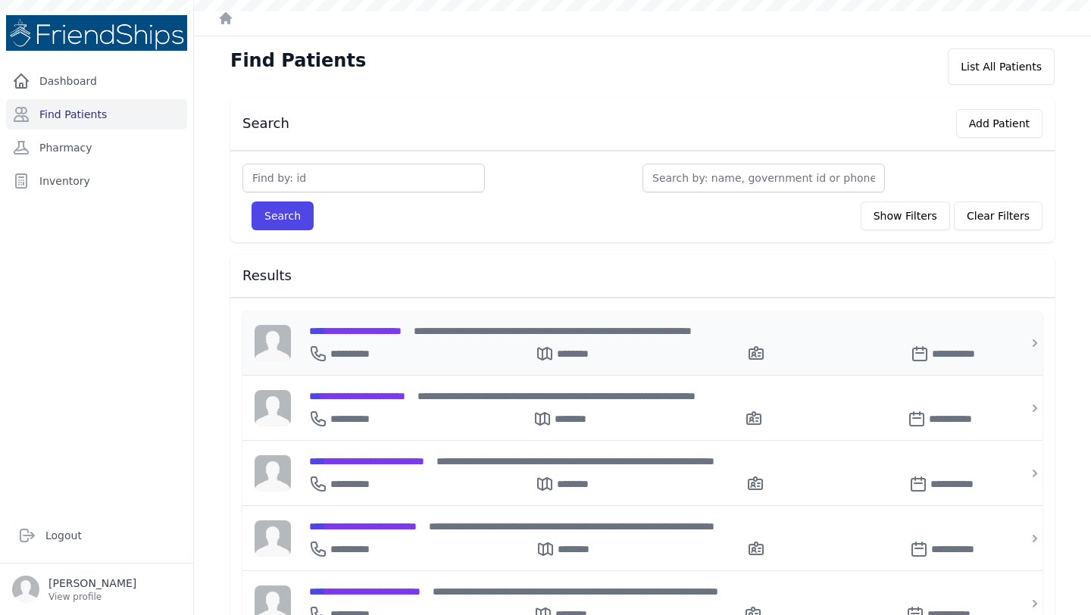
click at [402, 333] on span "**********" at bounding box center [355, 331] width 92 height 11
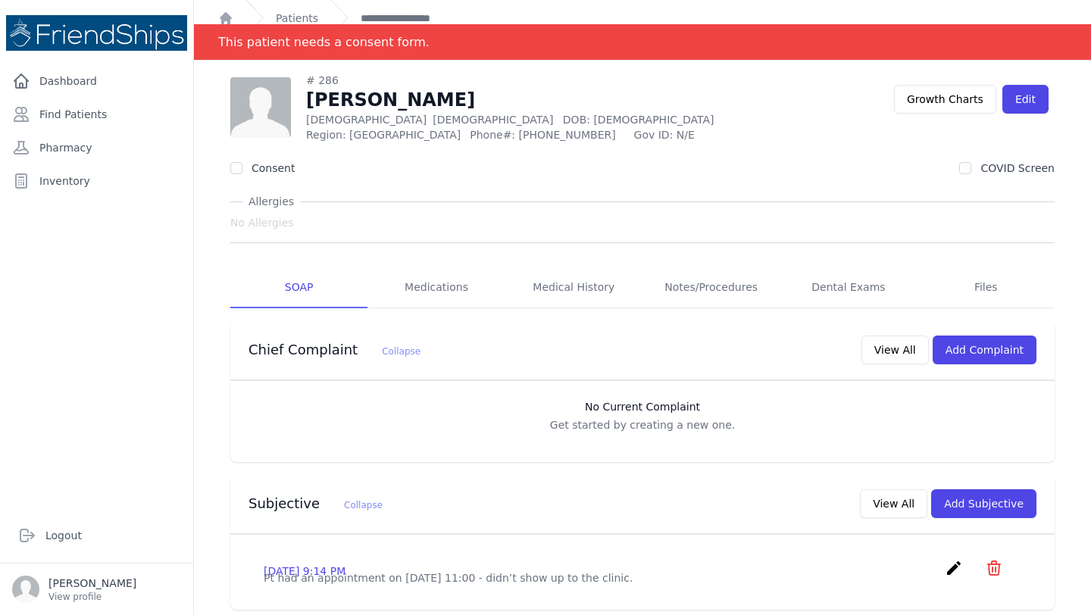
scroll to position [27, 0]
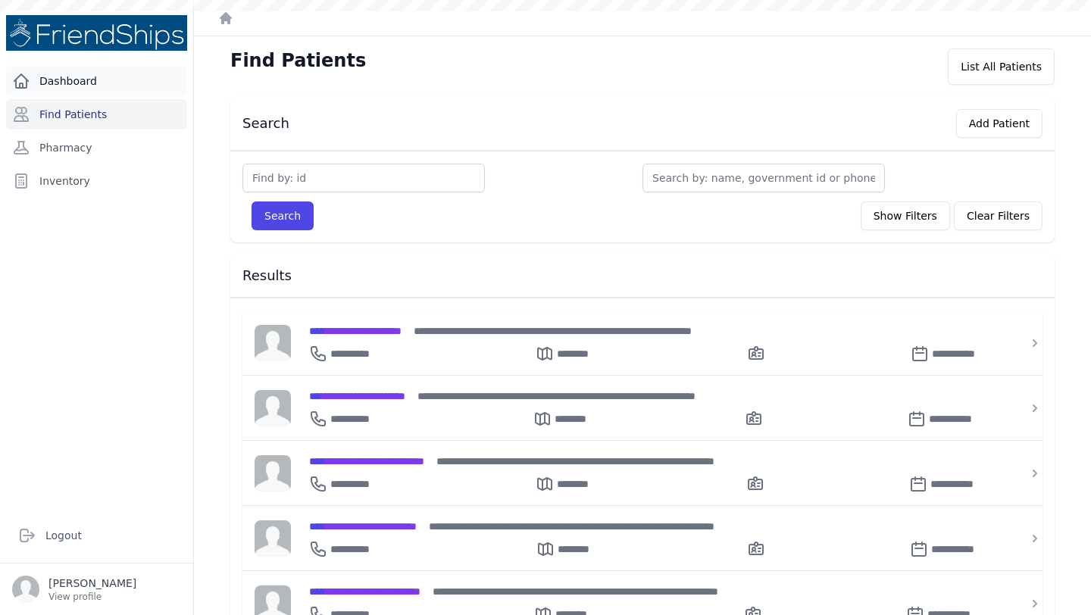
click at [77, 83] on link "Dashboard" at bounding box center [96, 81] width 181 height 30
click at [83, 125] on link "Find Patients" at bounding box center [96, 114] width 181 height 30
type input "6"
type input "597"
click at [252, 202] on button "Search" at bounding box center [283, 216] width 62 height 29
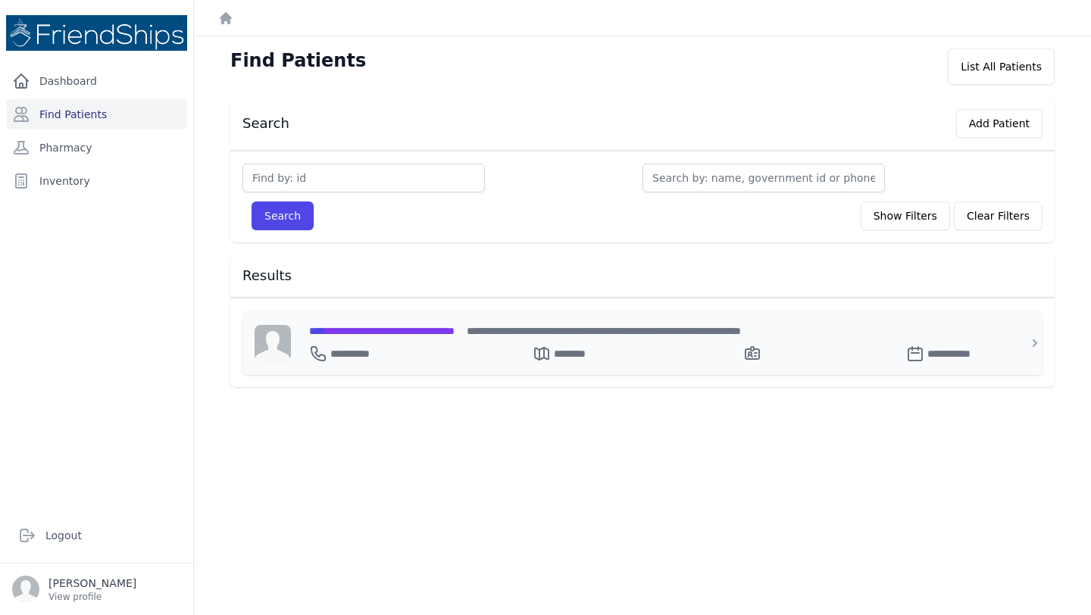
click at [400, 330] on span "**********" at bounding box center [382, 331] width 146 height 11
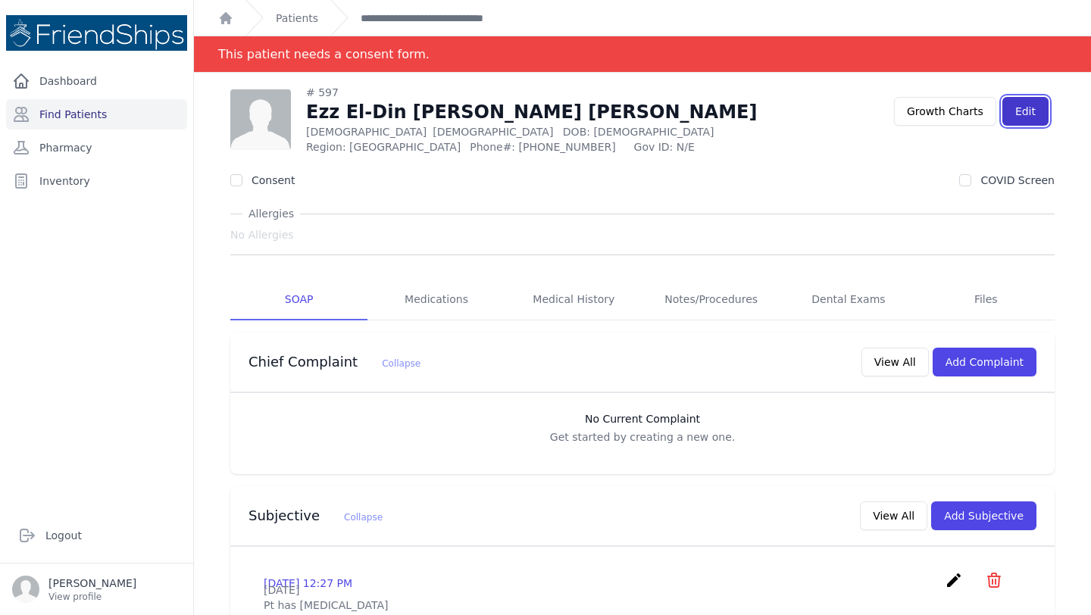
click at [1033, 109] on link "Edit" at bounding box center [1026, 111] width 46 height 29
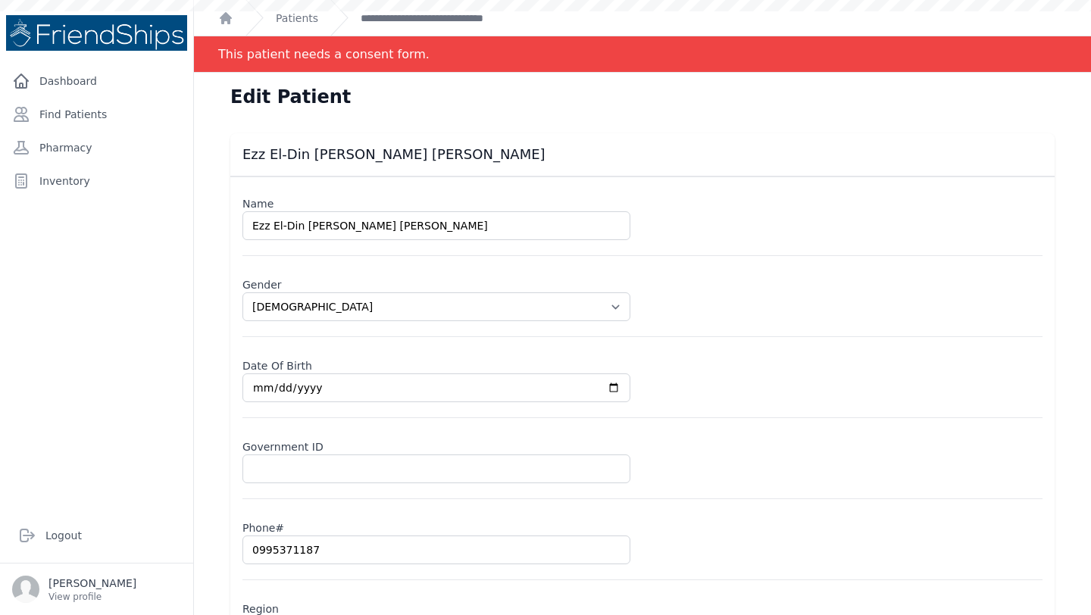
select select "[DEMOGRAPHIC_DATA]"
click at [327, 222] on input "Ezz El-Din [PERSON_NAME] [PERSON_NAME]" at bounding box center [437, 225] width 388 height 29
type input "Ezz El-Din [PERSON_NAME] [PERSON_NAME]"
select select "[DEMOGRAPHIC_DATA]"
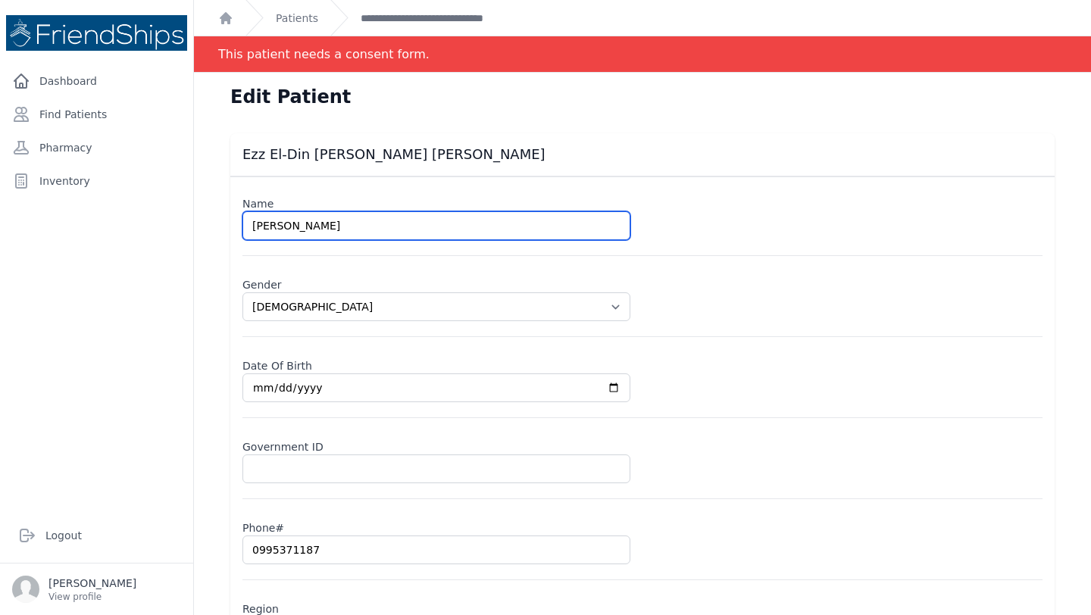
type input "[PERSON_NAME]"
select select "[DEMOGRAPHIC_DATA]"
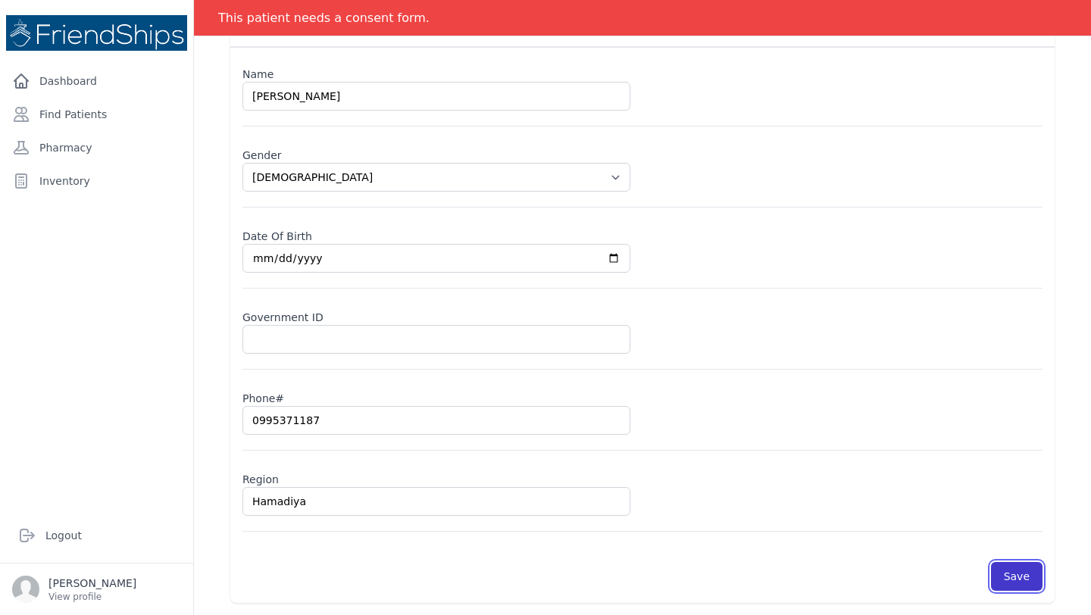
click at [1016, 574] on button "Save" at bounding box center [1017, 576] width 52 height 29
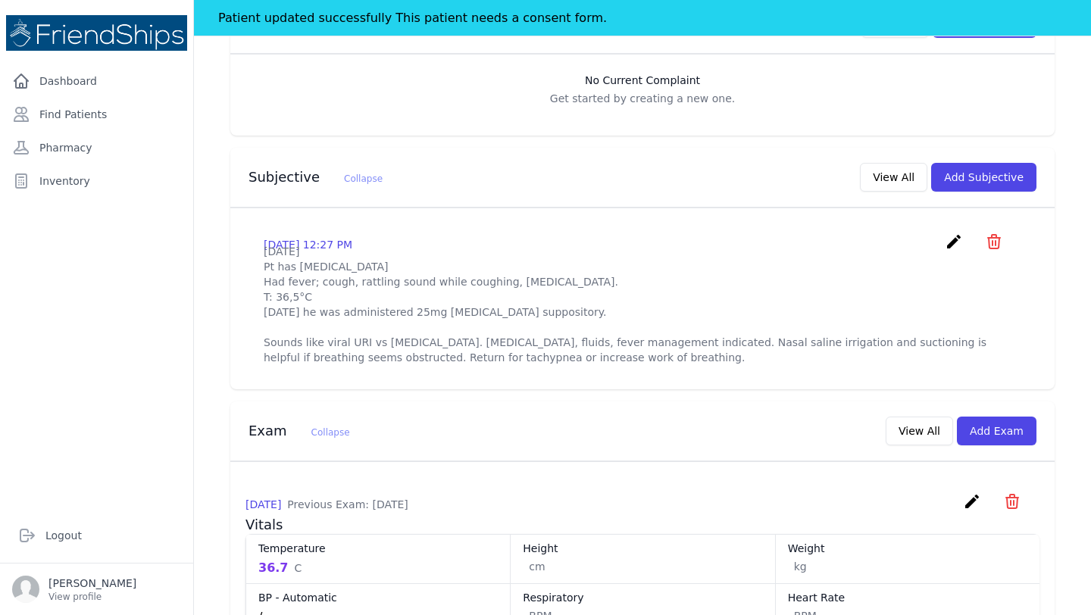
scroll to position [354, 0]
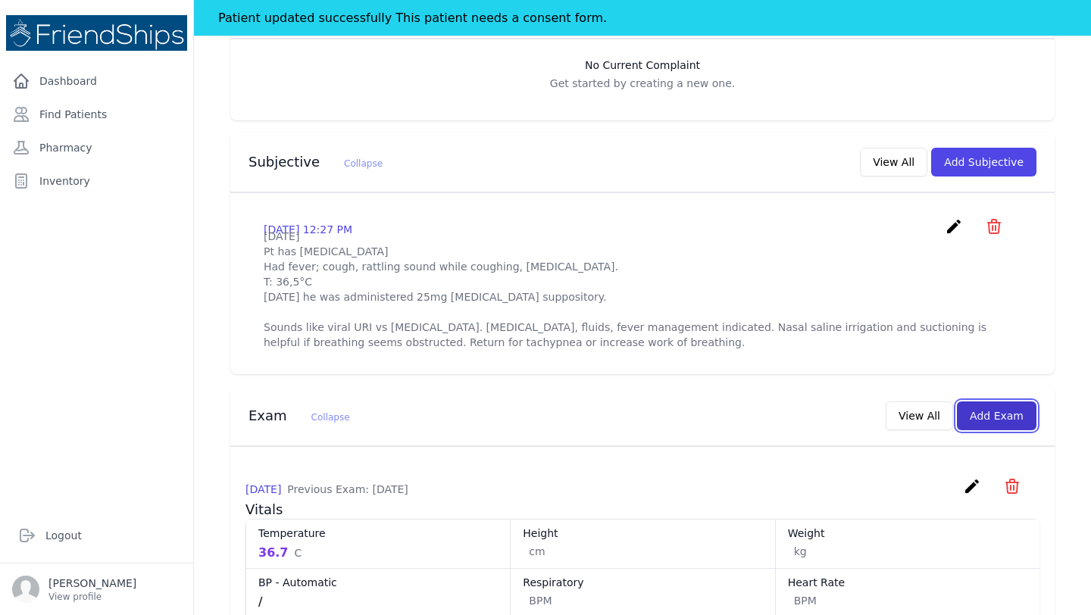
click at [1003, 430] on button "Add Exam" at bounding box center [997, 416] width 80 height 29
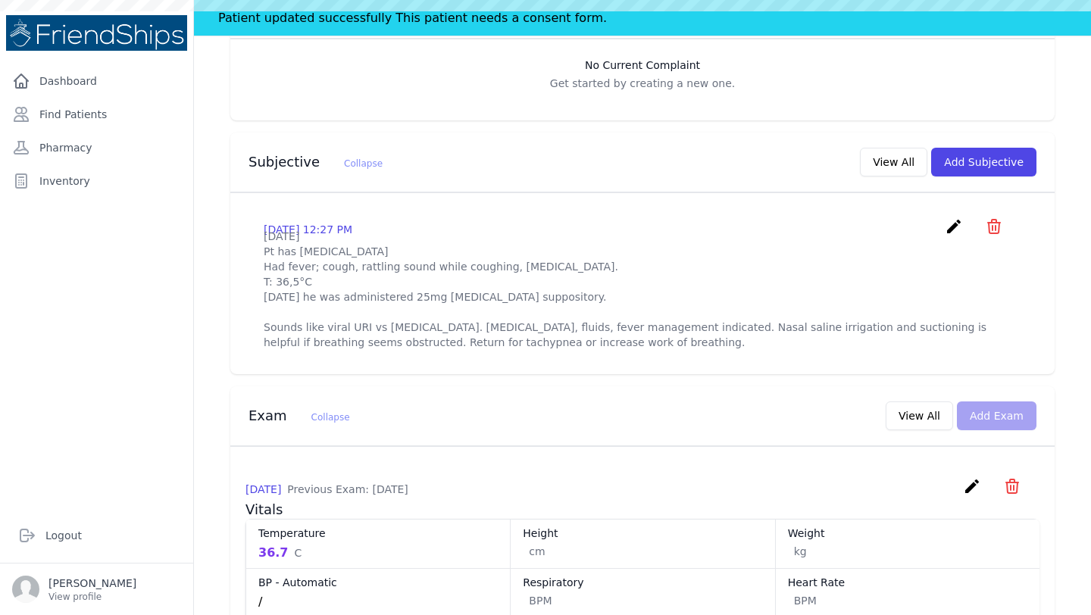
scroll to position [0, 0]
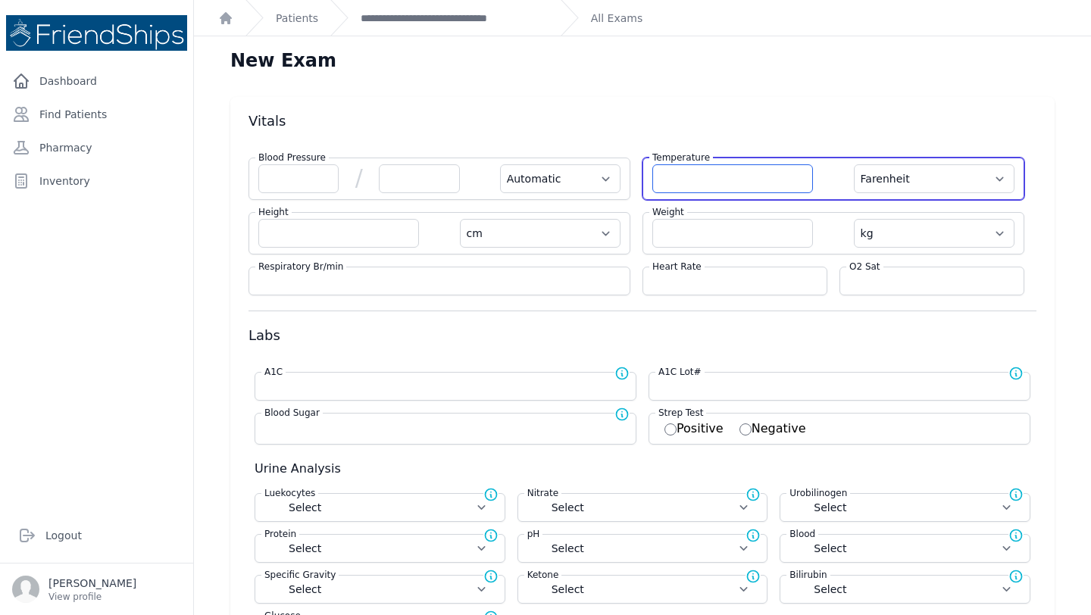
click at [700, 177] on input "number" at bounding box center [732, 178] width 161 height 29
type input "36.5"
click at [984, 179] on select "Farenheit Celcius" at bounding box center [934, 178] width 161 height 29
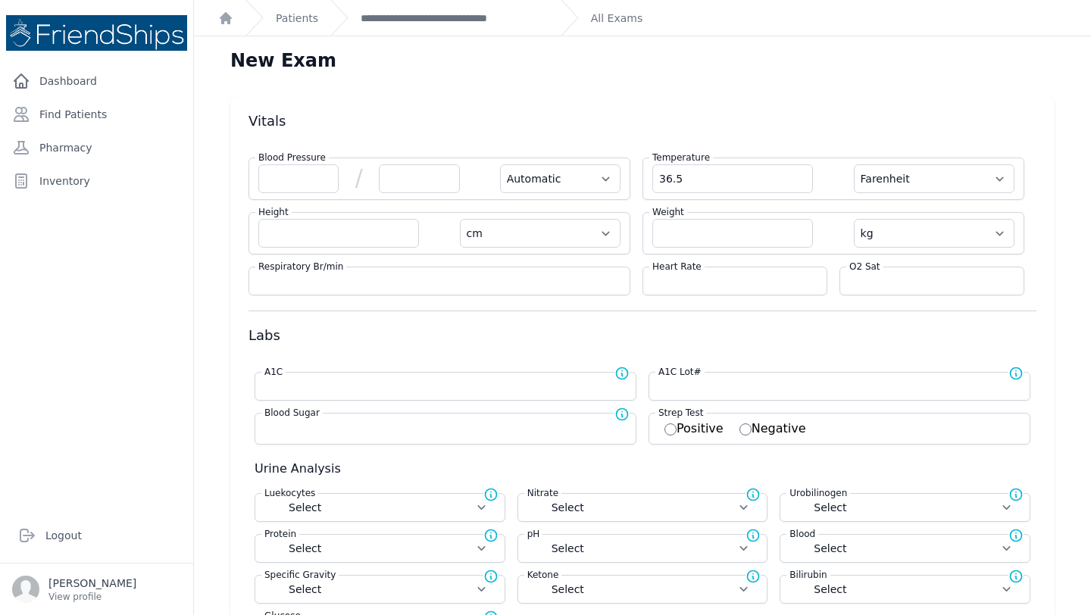
select select "Automatic"
select select "cm"
select select "kg"
select select
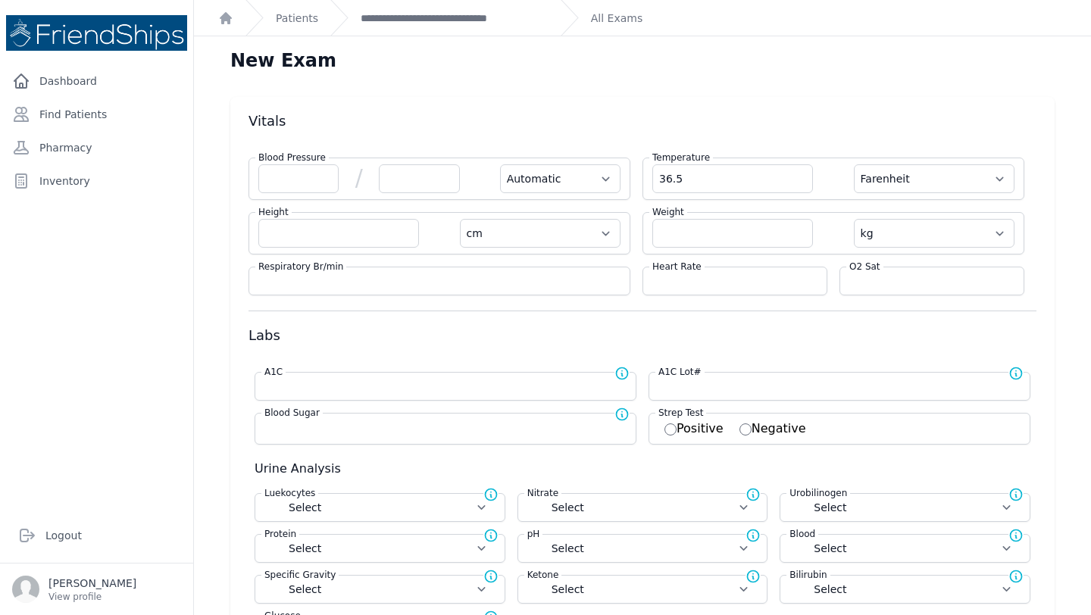
select select
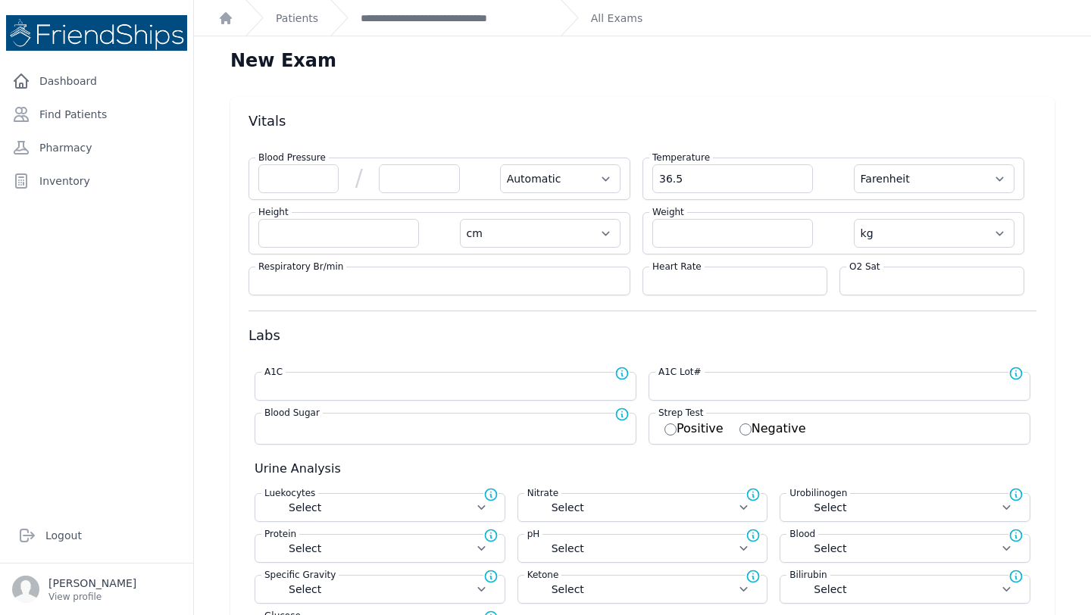
select select
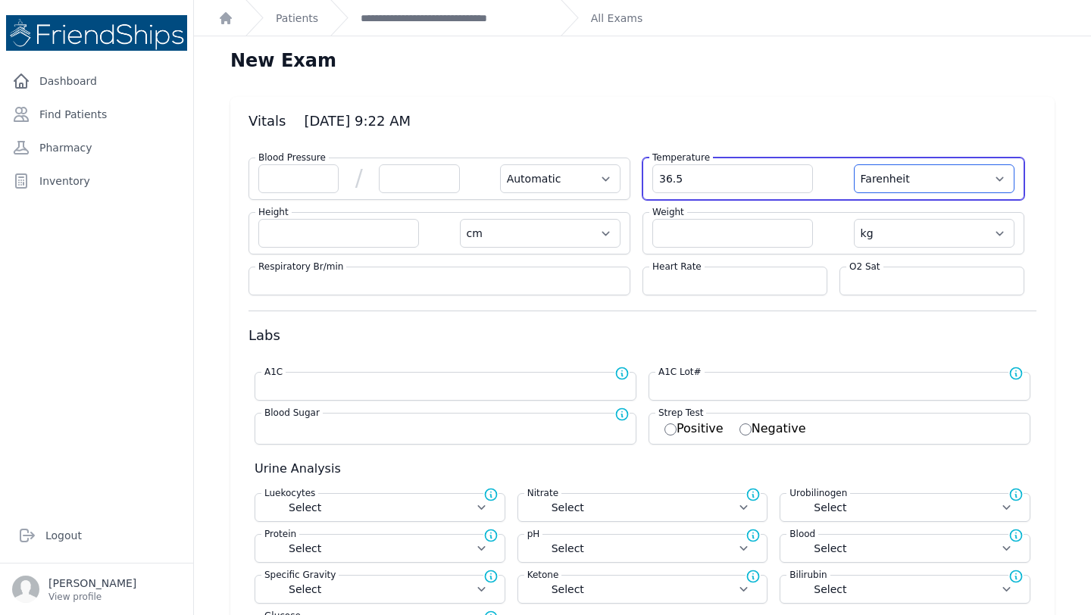
click at [971, 181] on select "Farenheit Celcius" at bounding box center [934, 178] width 161 height 29
select select "C"
select select "Automatic"
select select "cm"
select select "kg"
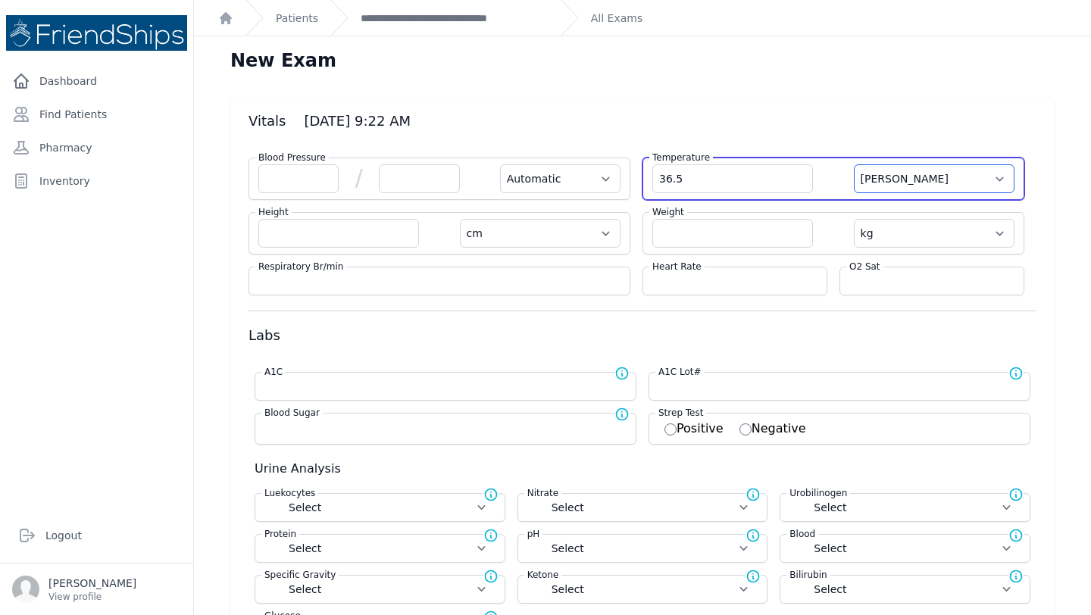
select select
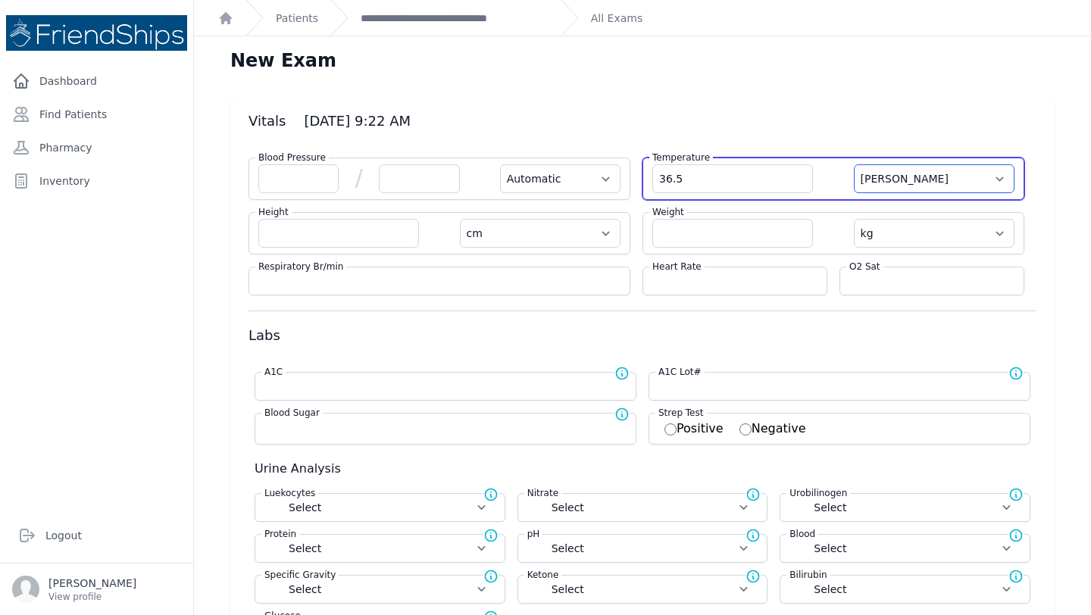
select select
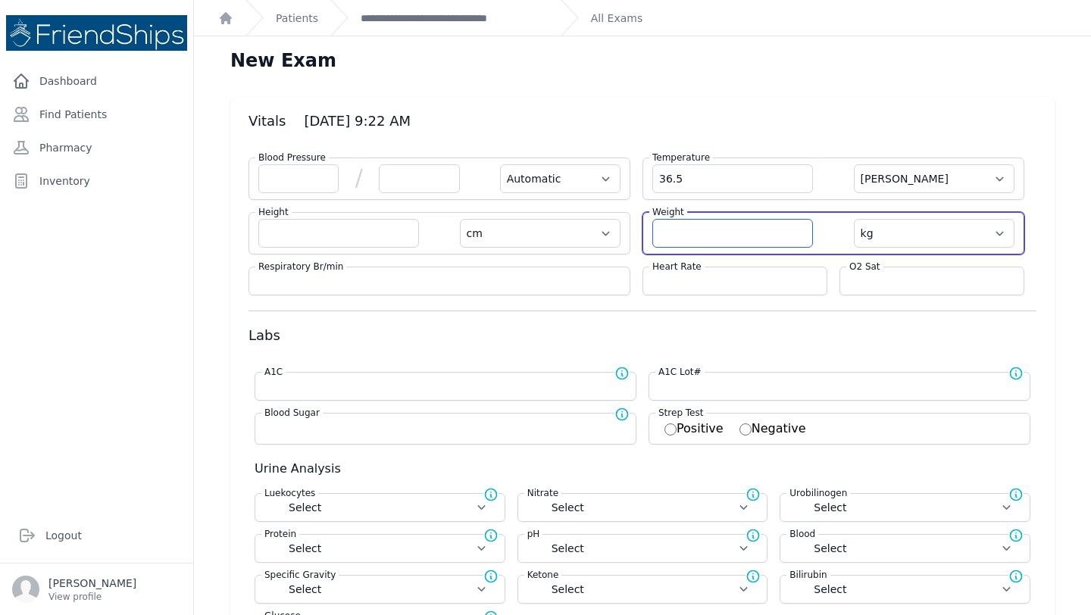
click at [695, 220] on input "number" at bounding box center [732, 233] width 161 height 29
type input "11.6"
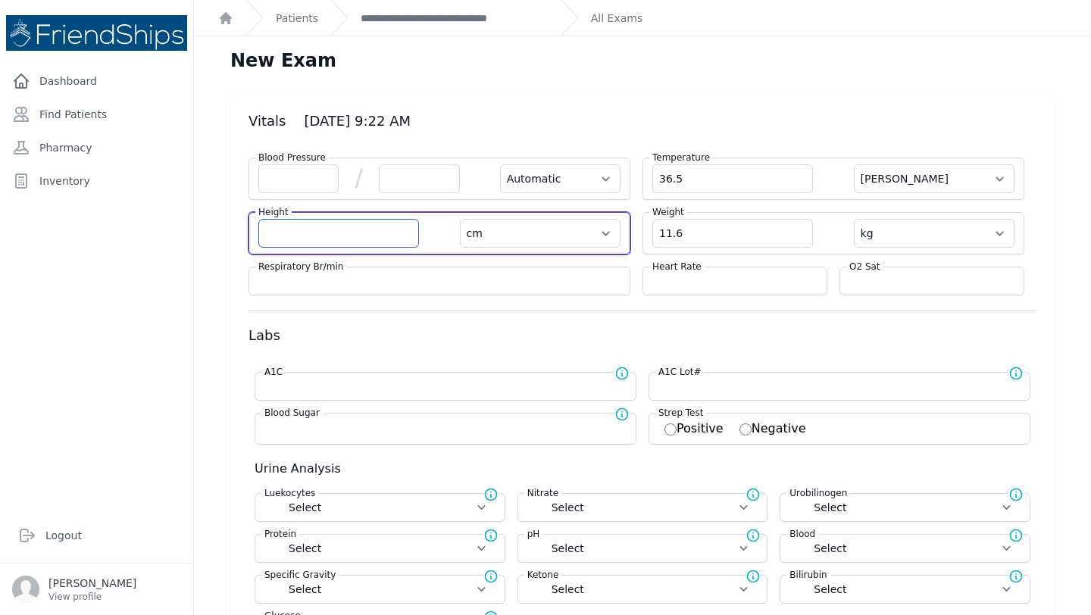
click at [318, 238] on input "number" at bounding box center [338, 233] width 161 height 29
select select "Automatic"
select select "C"
select select "cm"
select select "kg"
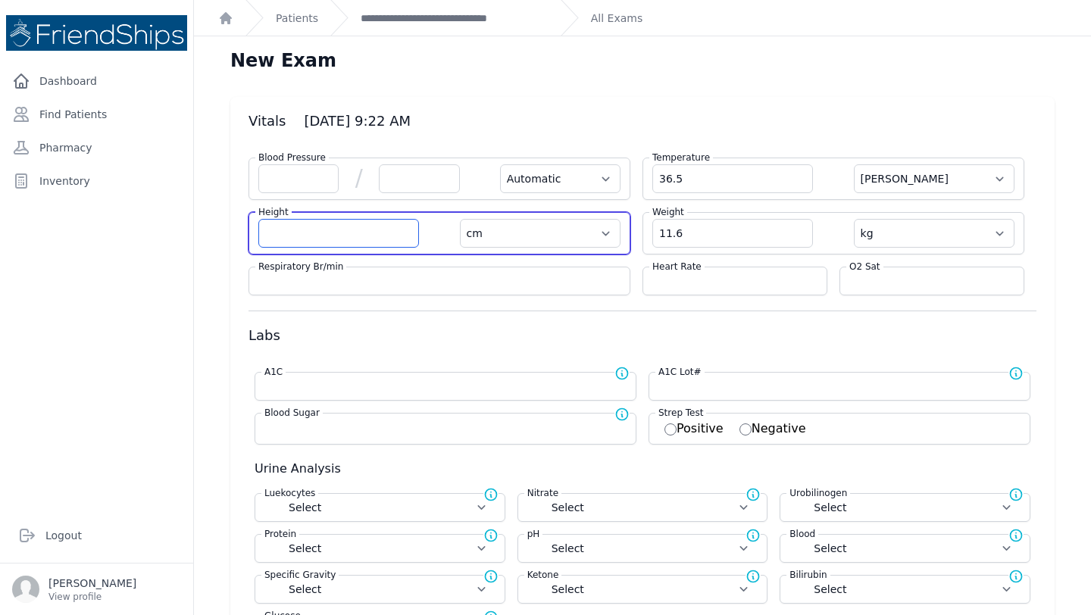
select select
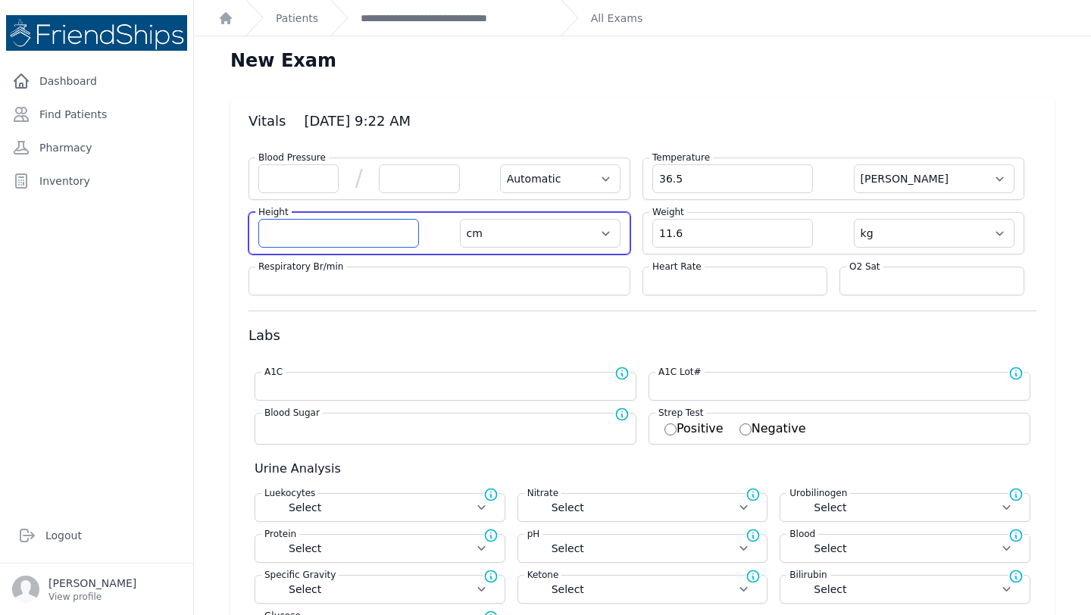
select select
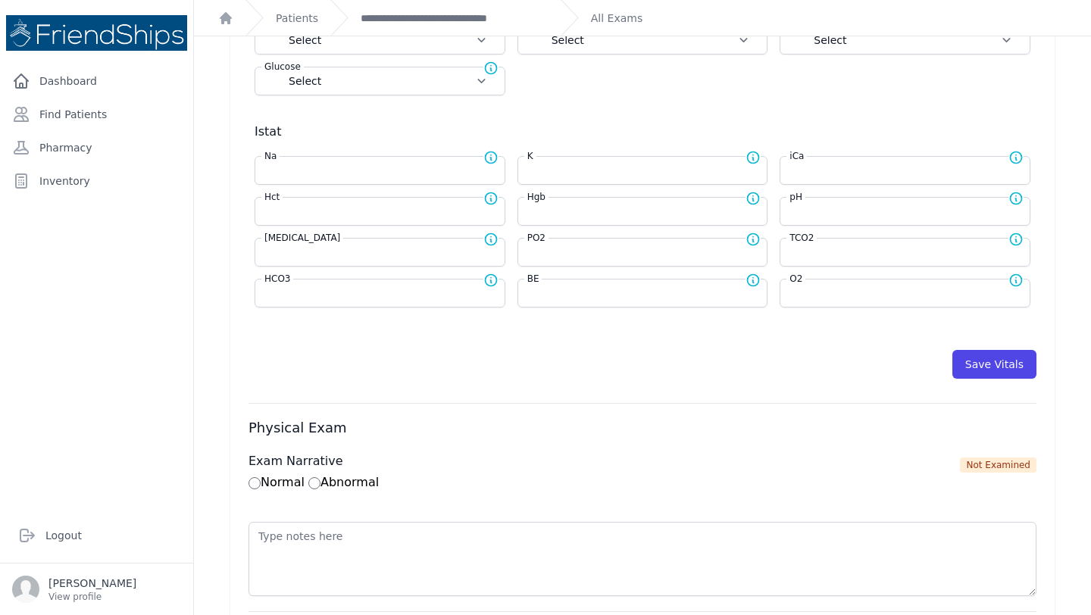
scroll to position [548, 0]
type input "81.8"
click at [978, 358] on button "Save Vitals" at bounding box center [995, 366] width 84 height 29
select select "Automatic"
select select "cm"
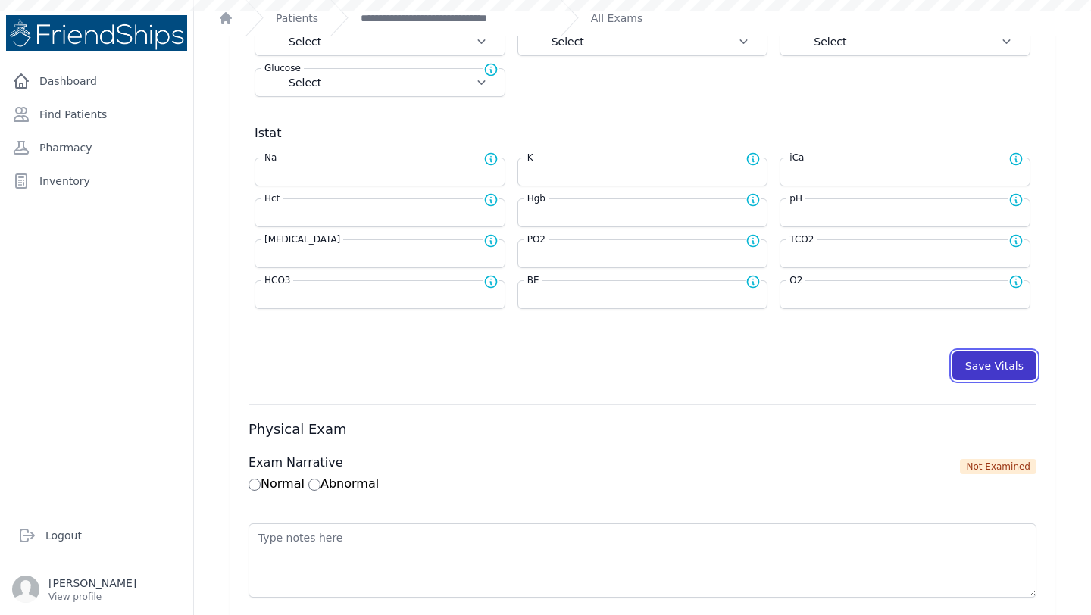
select select "kg"
select select
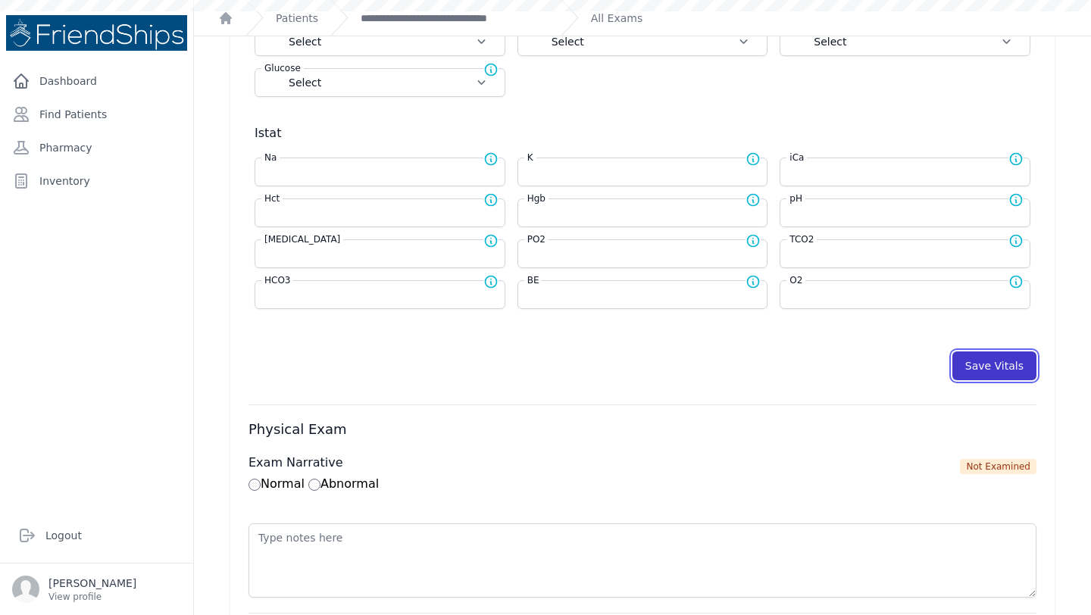
select select
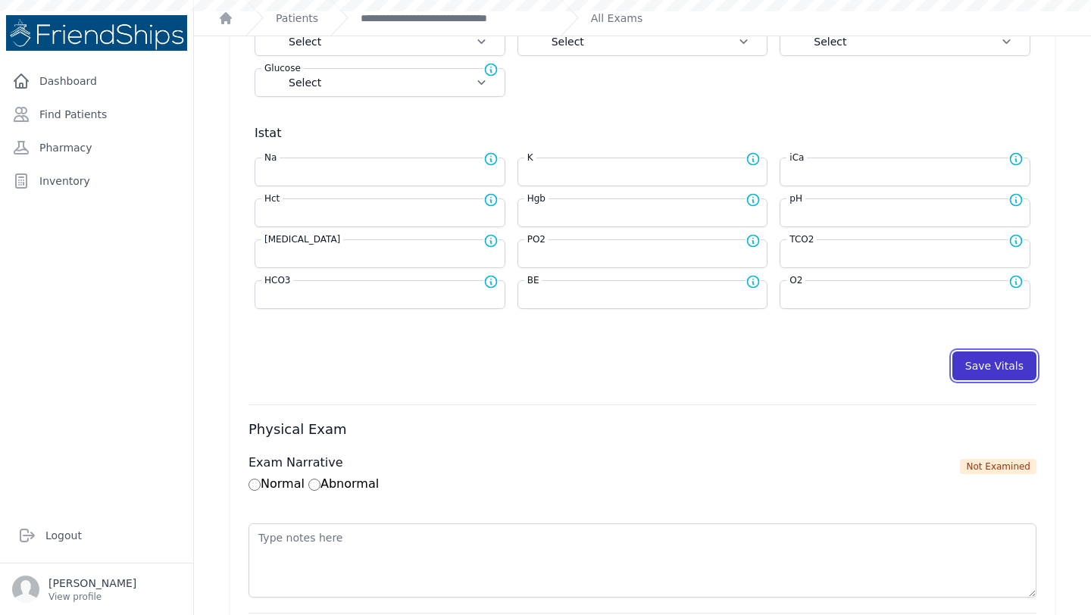
select select
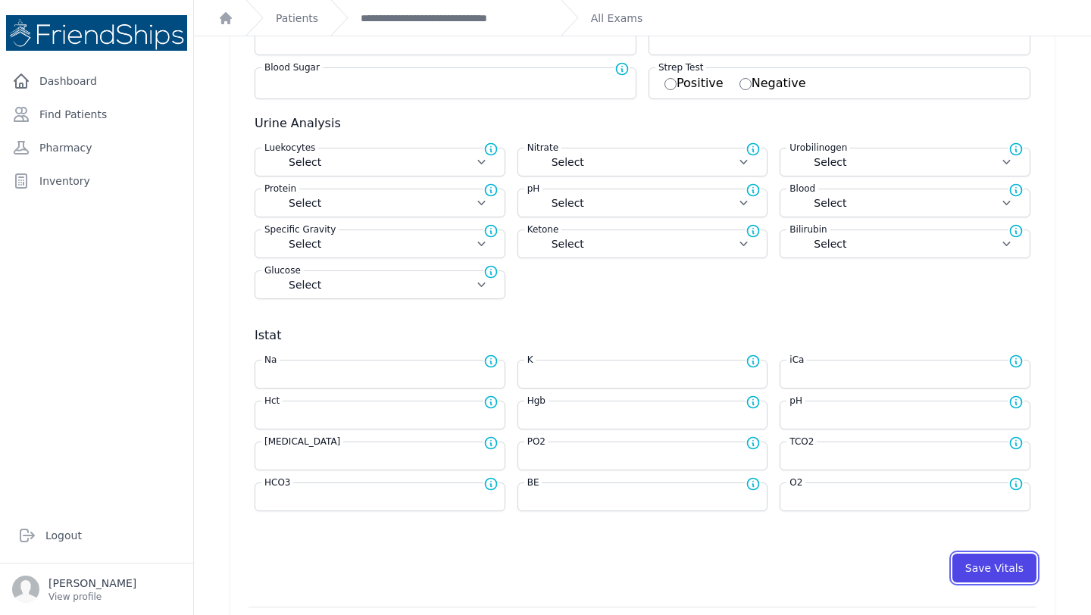
scroll to position [0, 0]
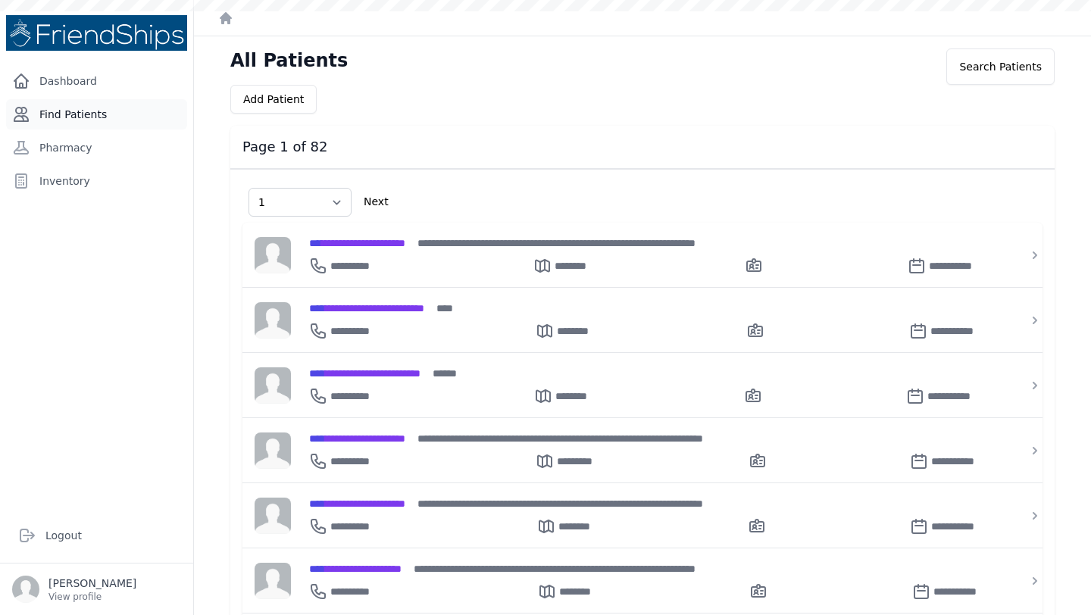
select select "1"
click at [97, 117] on link "Find Patients" at bounding box center [96, 114] width 181 height 30
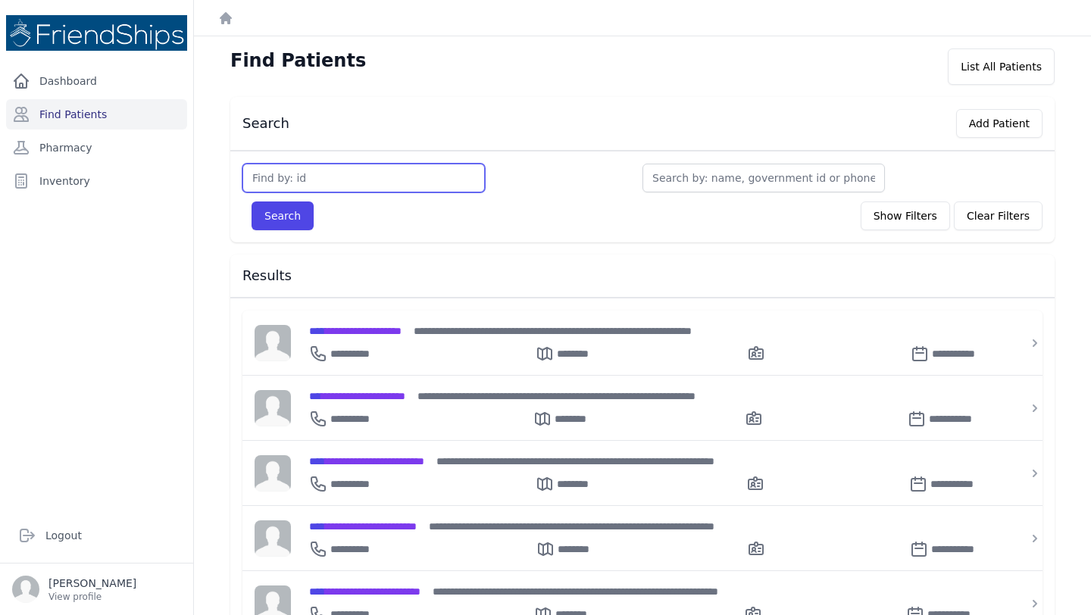
click at [355, 179] on input "text" at bounding box center [364, 178] width 243 height 29
type input "814"
click at [302, 210] on button "Search" at bounding box center [283, 216] width 62 height 29
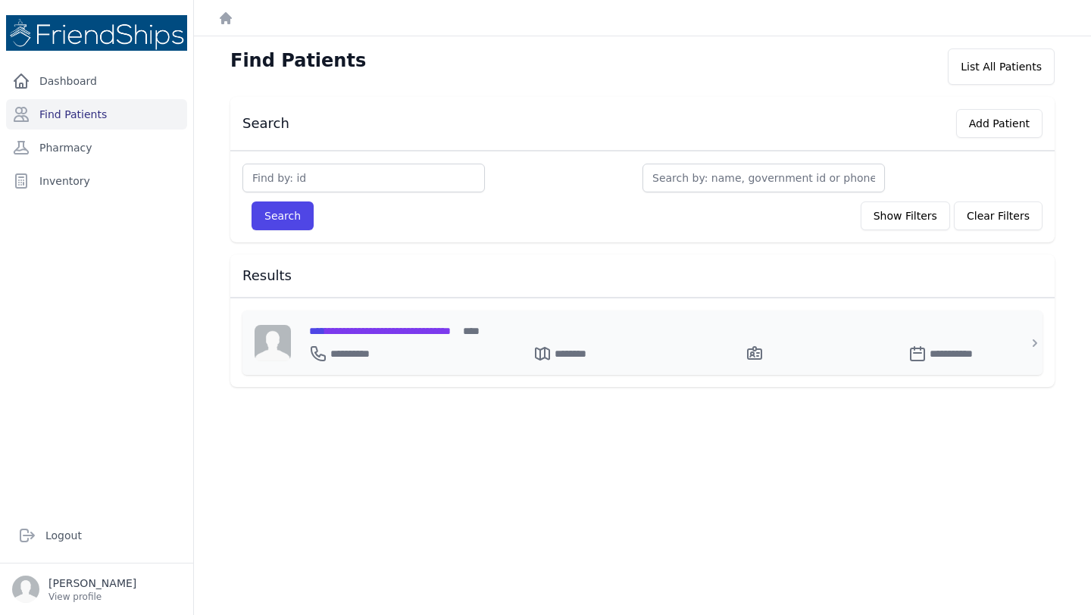
click at [451, 327] on span "**********" at bounding box center [380, 331] width 142 height 11
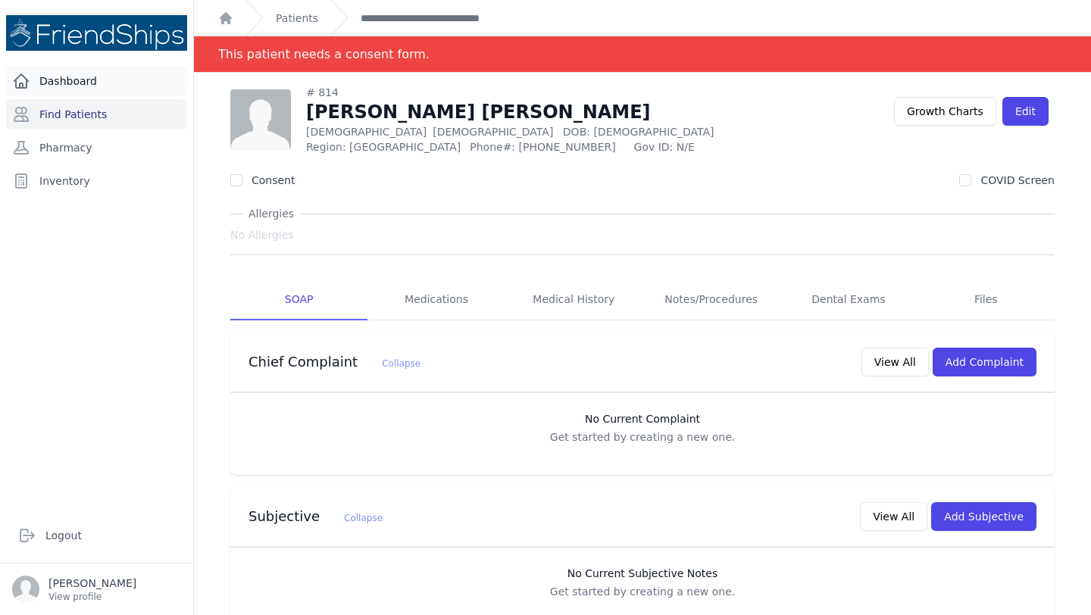
click at [91, 80] on link "Dashboard" at bounding box center [96, 81] width 181 height 30
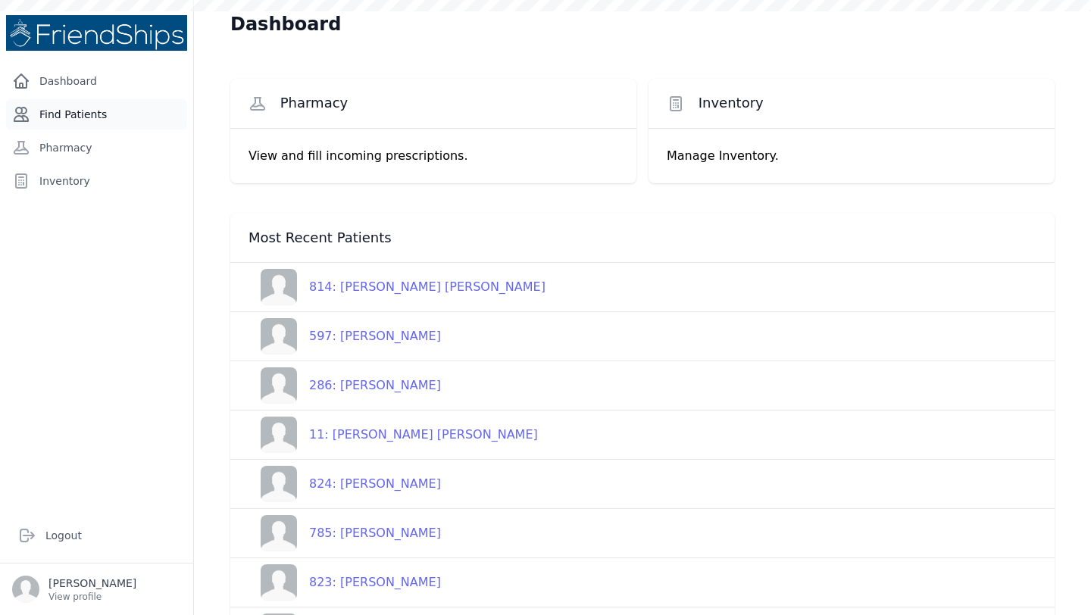
click at [68, 108] on link "Find Patients" at bounding box center [96, 114] width 181 height 30
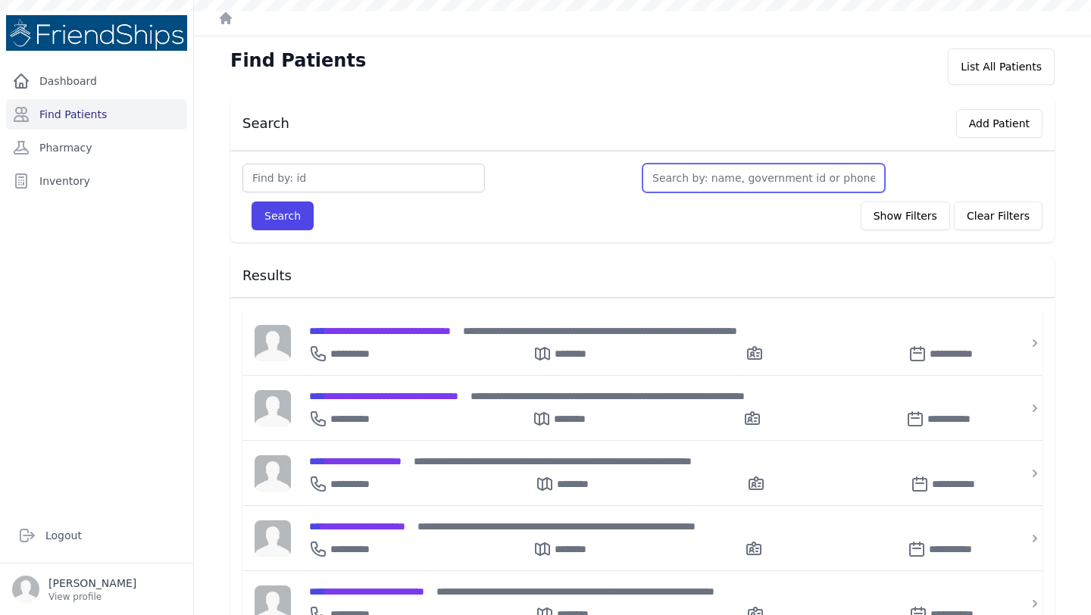
click at [711, 178] on input "text" at bounding box center [764, 178] width 243 height 29
type input "ali"
type input "[PERSON_NAME]"
click at [252, 202] on button "Search" at bounding box center [283, 216] width 62 height 29
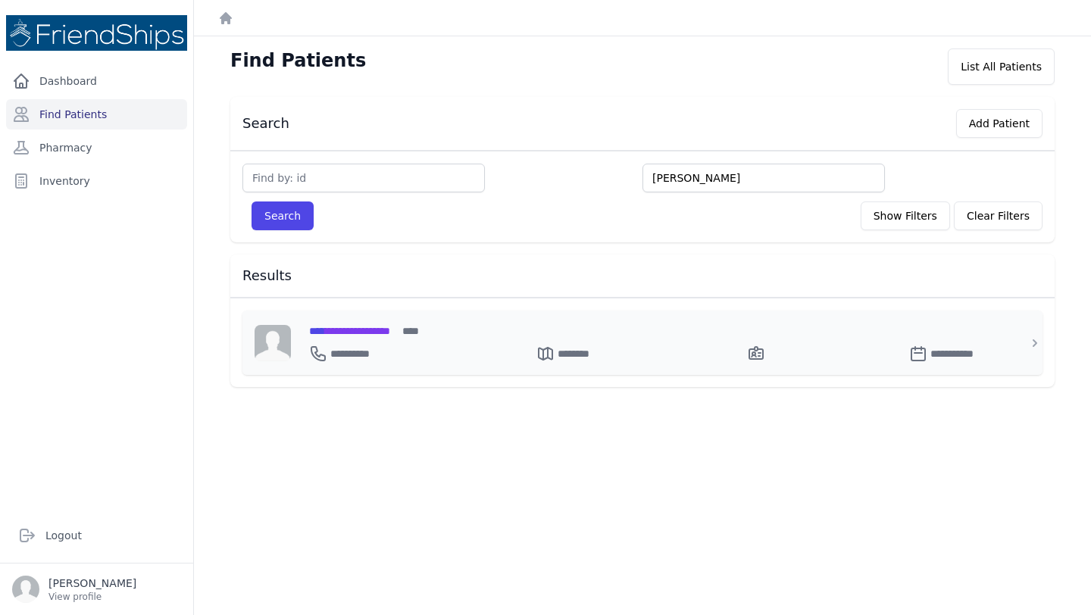
click at [358, 327] on span "**********" at bounding box center [349, 331] width 81 height 11
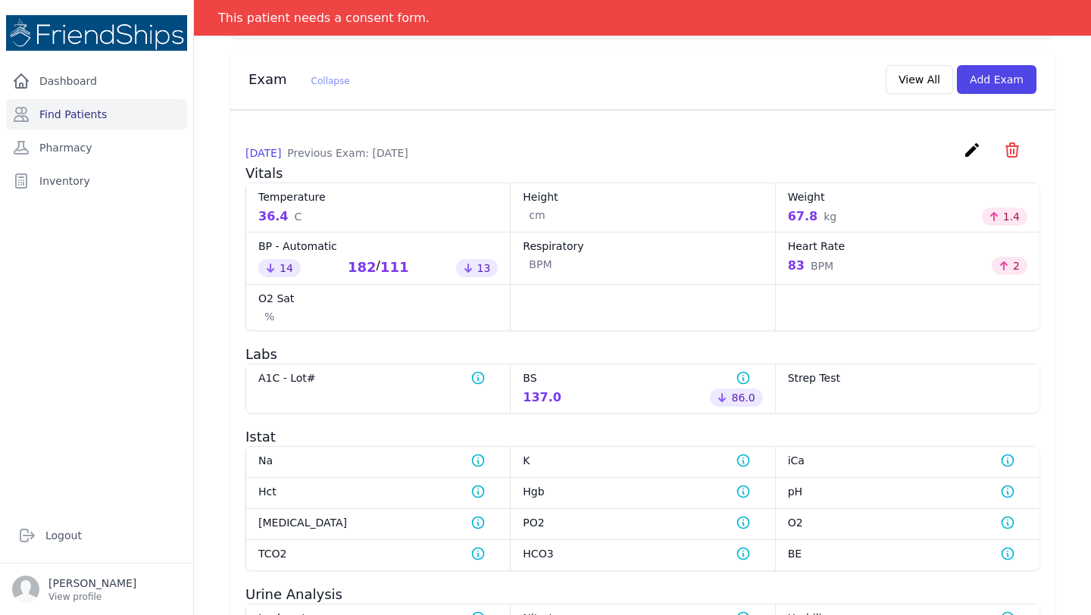
scroll to position [662, 0]
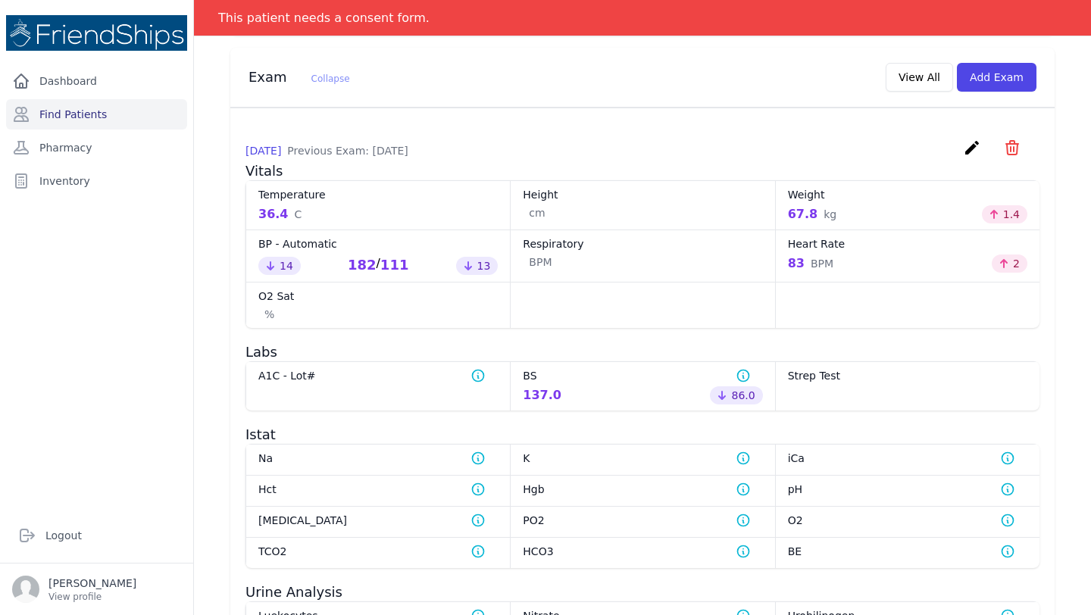
click at [625, 302] on div at bounding box center [642, 305] width 264 height 46
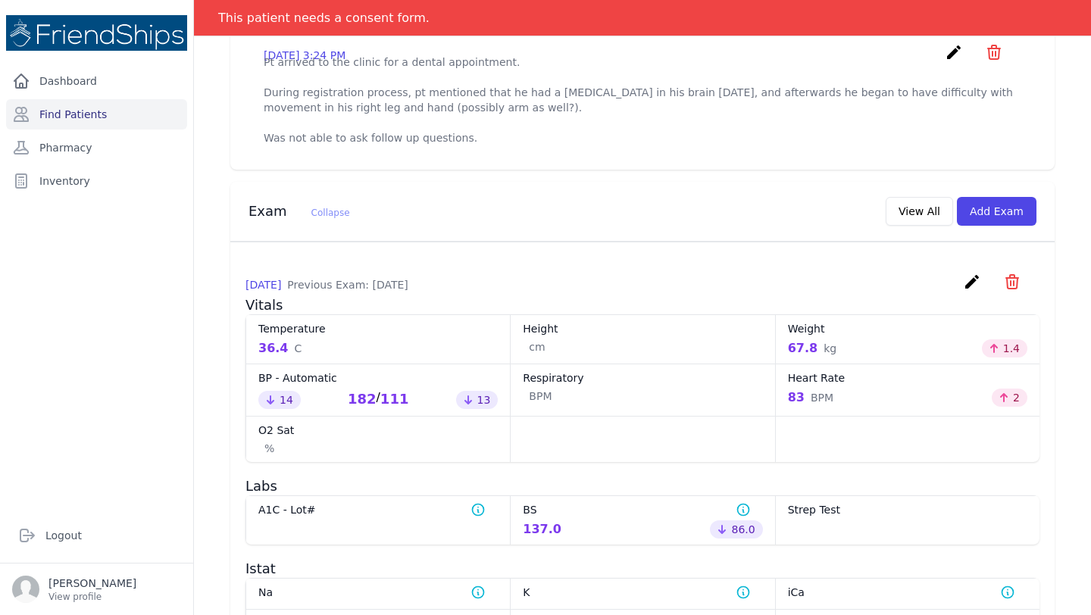
scroll to position [548, 0]
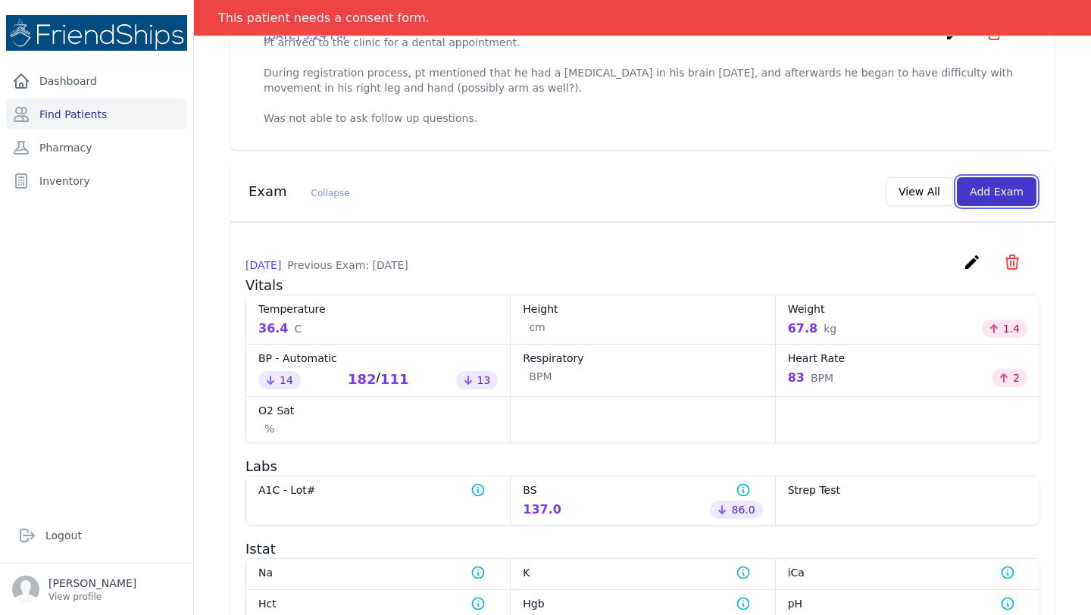
click at [988, 206] on button "Add Exam" at bounding box center [997, 191] width 80 height 29
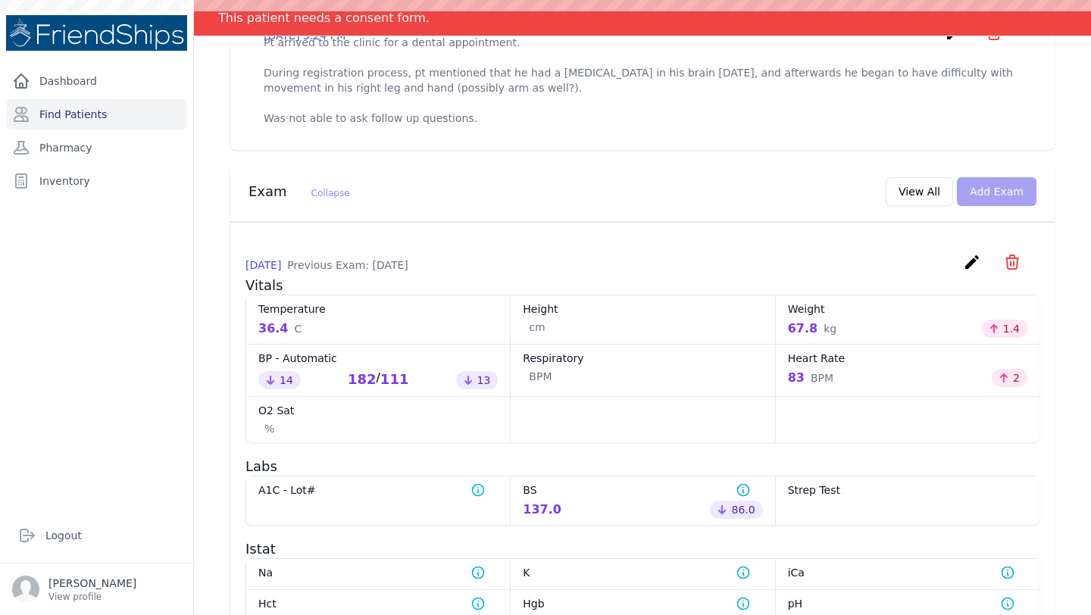
scroll to position [0, 0]
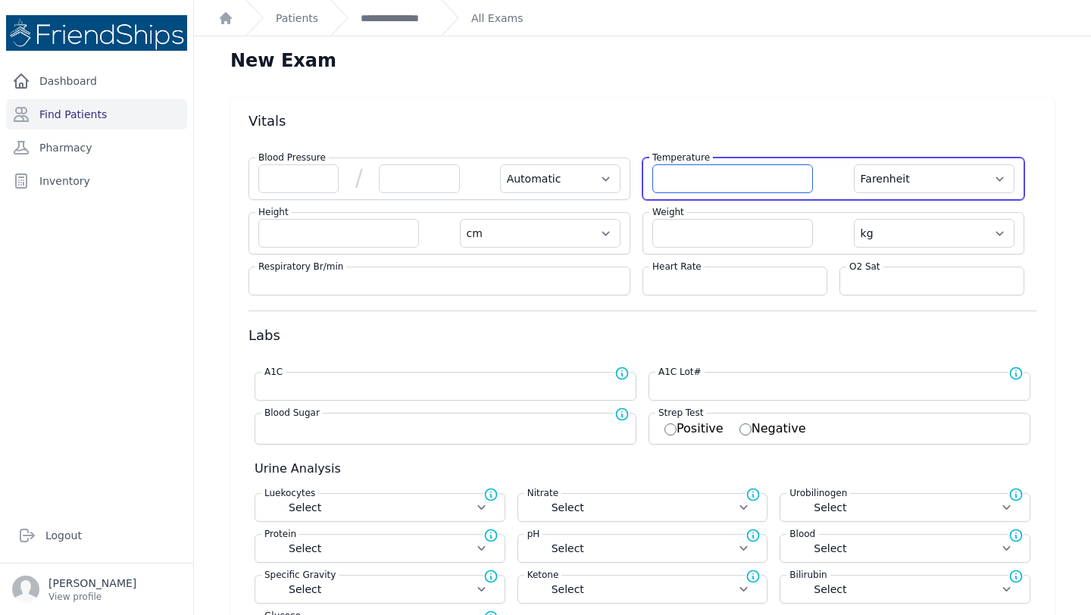
click at [715, 185] on input "number" at bounding box center [732, 178] width 161 height 29
type input "36.7"
click at [995, 179] on select "Farenheit Celcius" at bounding box center [934, 178] width 161 height 29
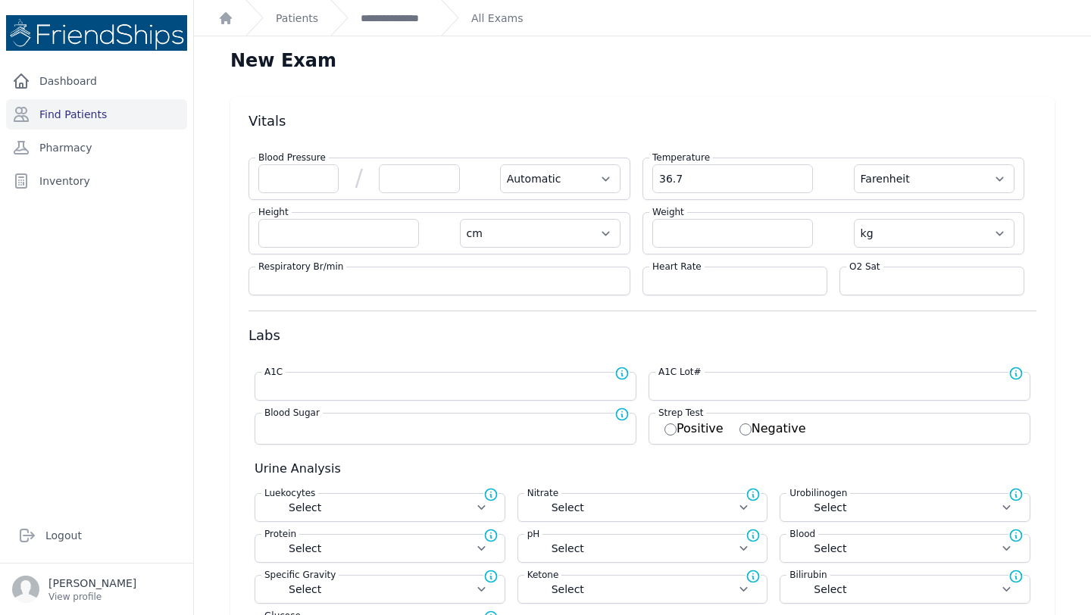
select select "Automatic"
select select "cm"
select select "kg"
select select
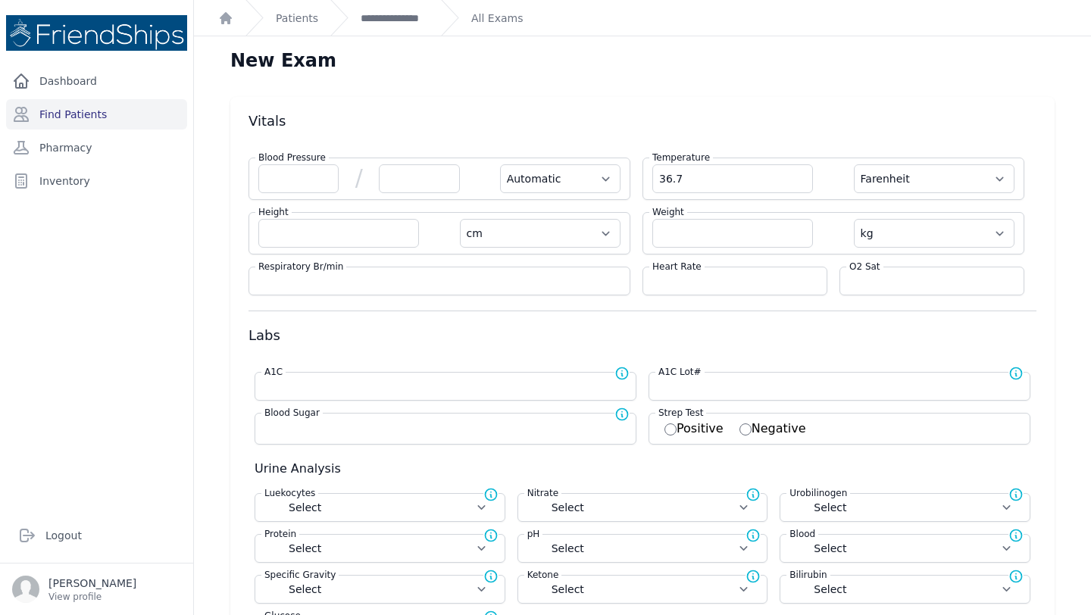
select select
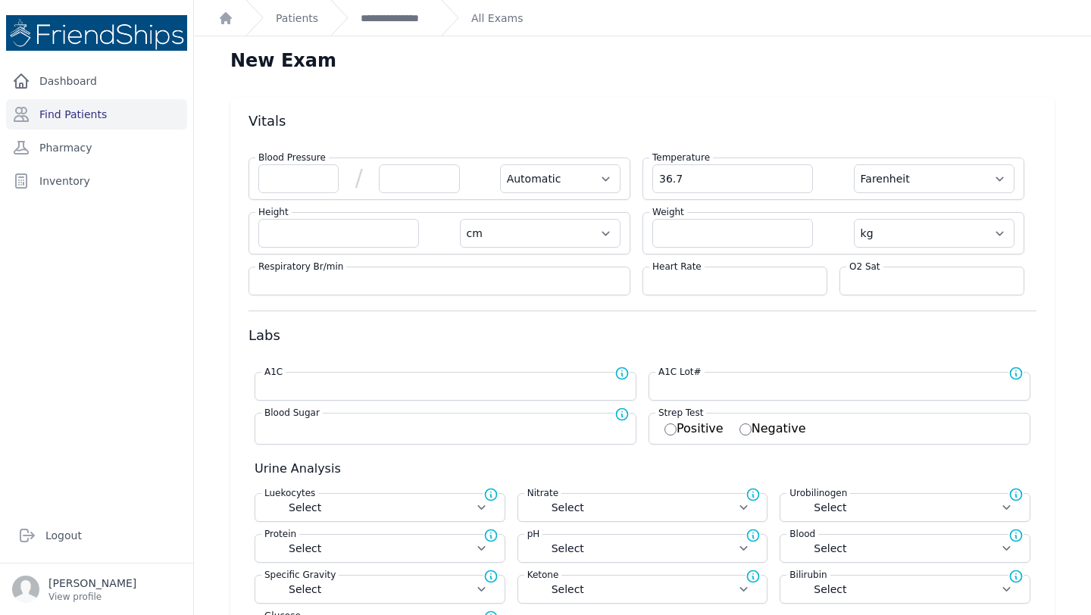
select select
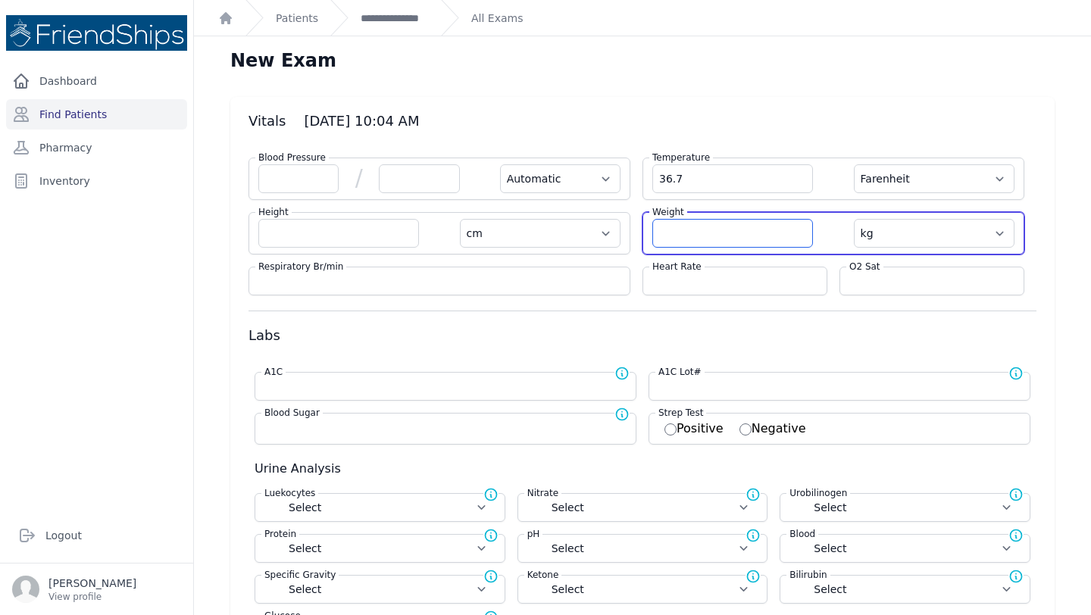
click at [671, 239] on input "number" at bounding box center [732, 233] width 161 height 29
type input "66.4"
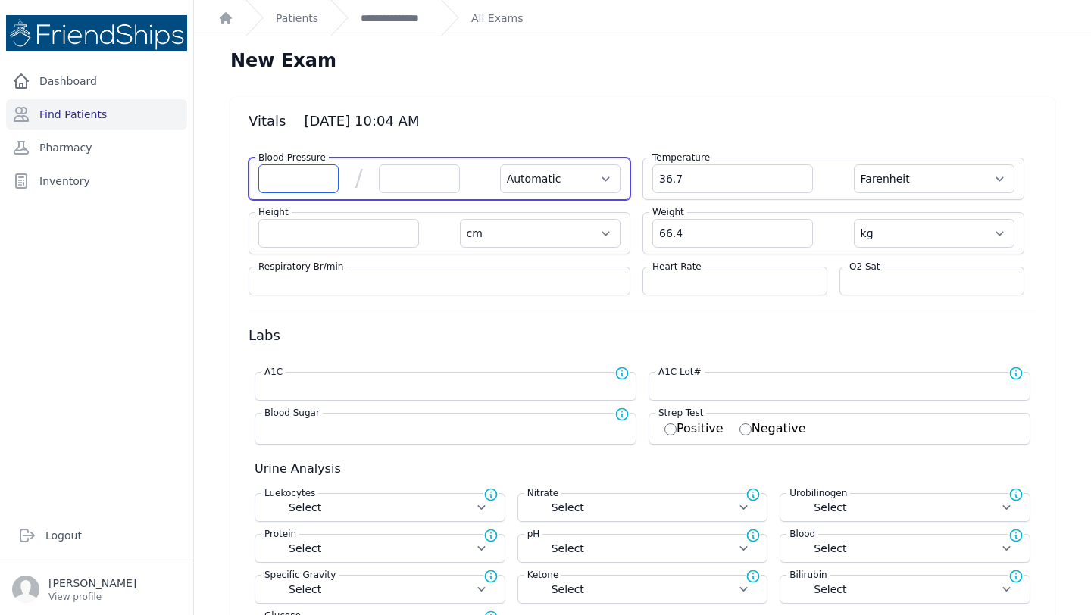
click at [282, 186] on input "number" at bounding box center [298, 178] width 80 height 29
type input "1"
select select "Automatic"
select select "F"
select select "cm"
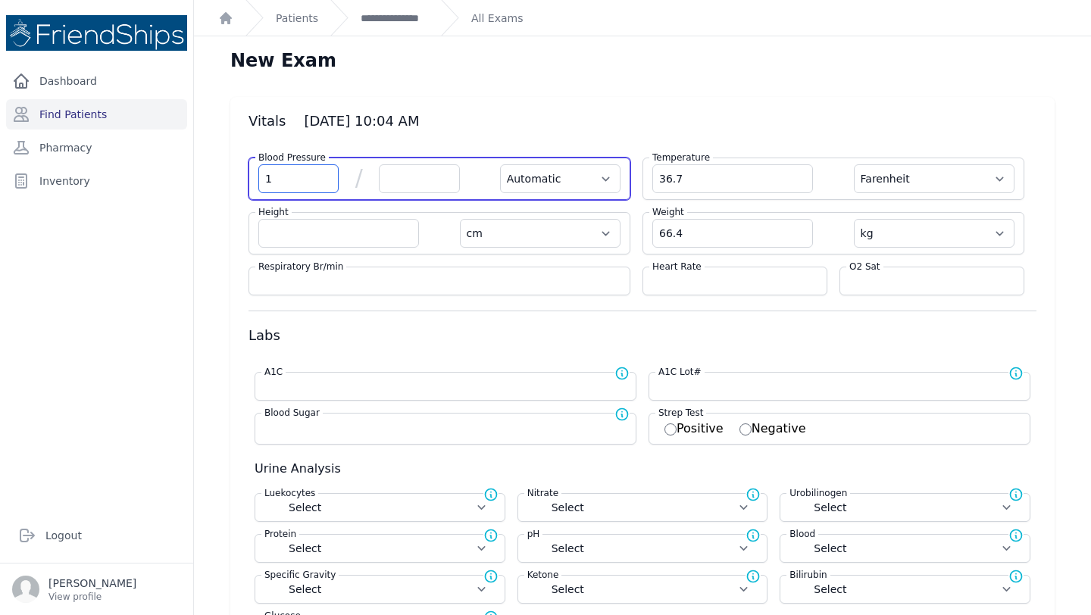
select select "kg"
select select
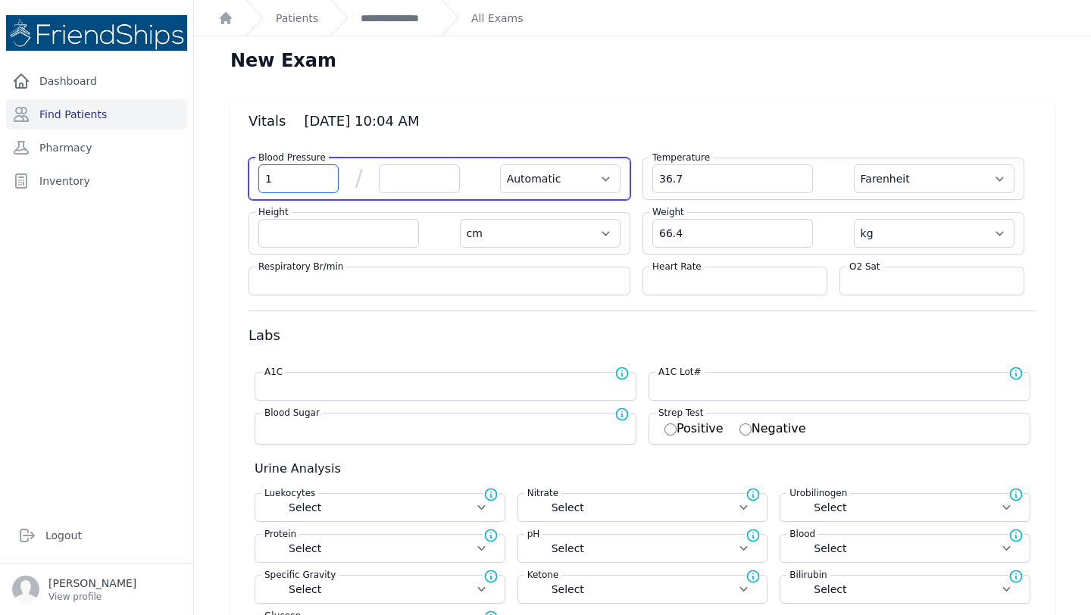
select select
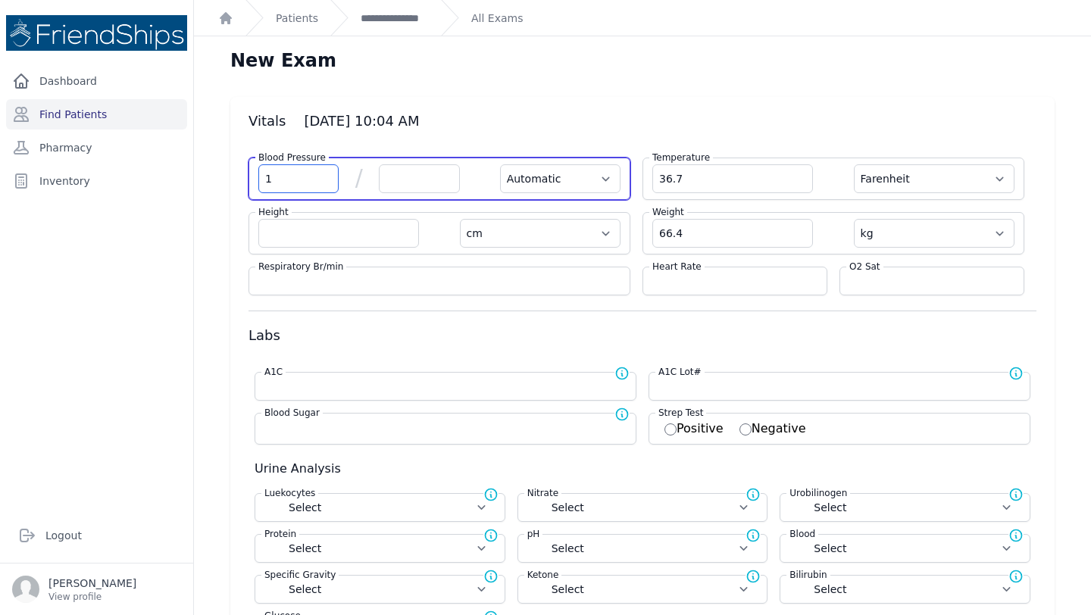
select select
type input "159"
click at [409, 175] on input "number" at bounding box center [419, 178] width 80 height 29
select select "Automatic"
select select "F"
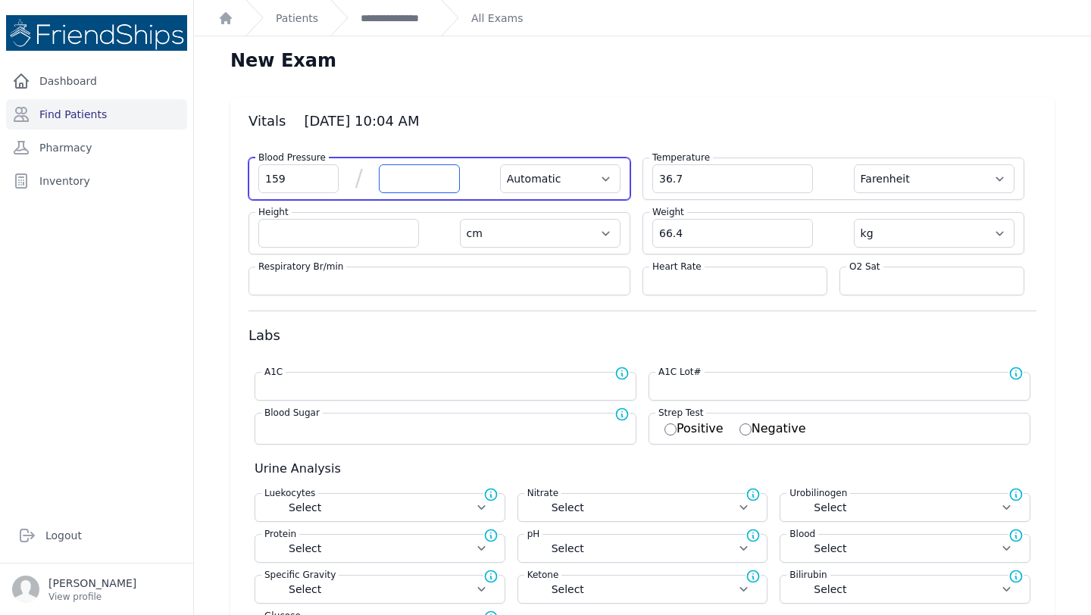
select select "cm"
select select "kg"
select select
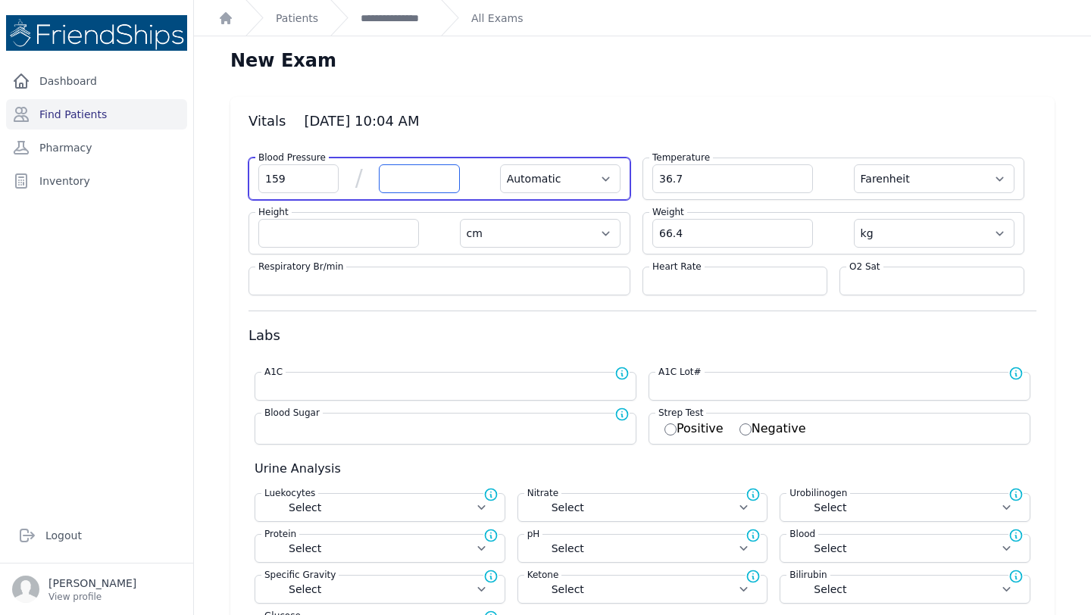
select select
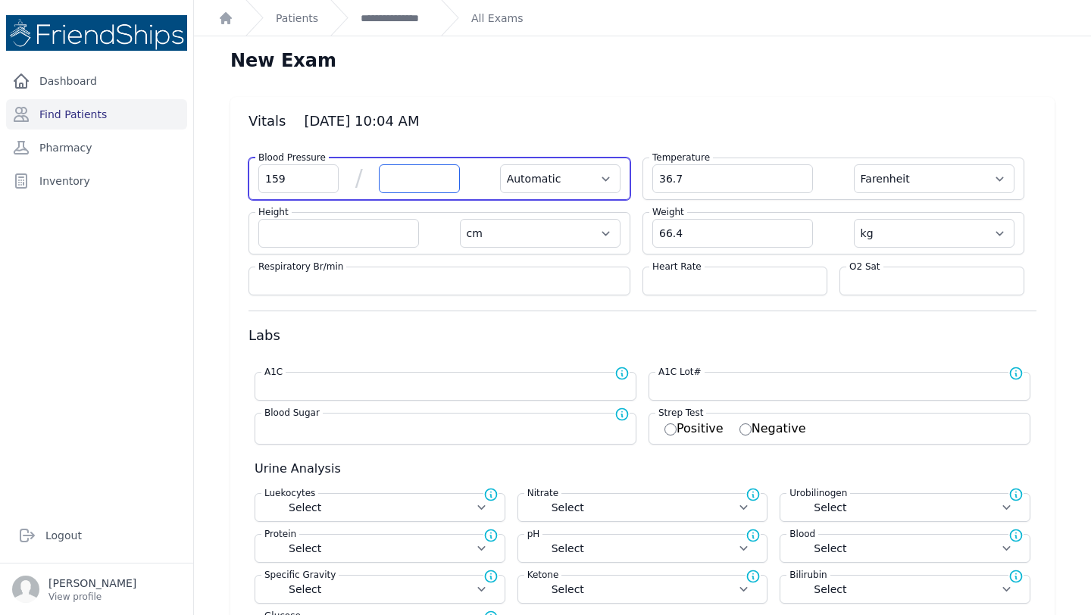
select select
type input "111"
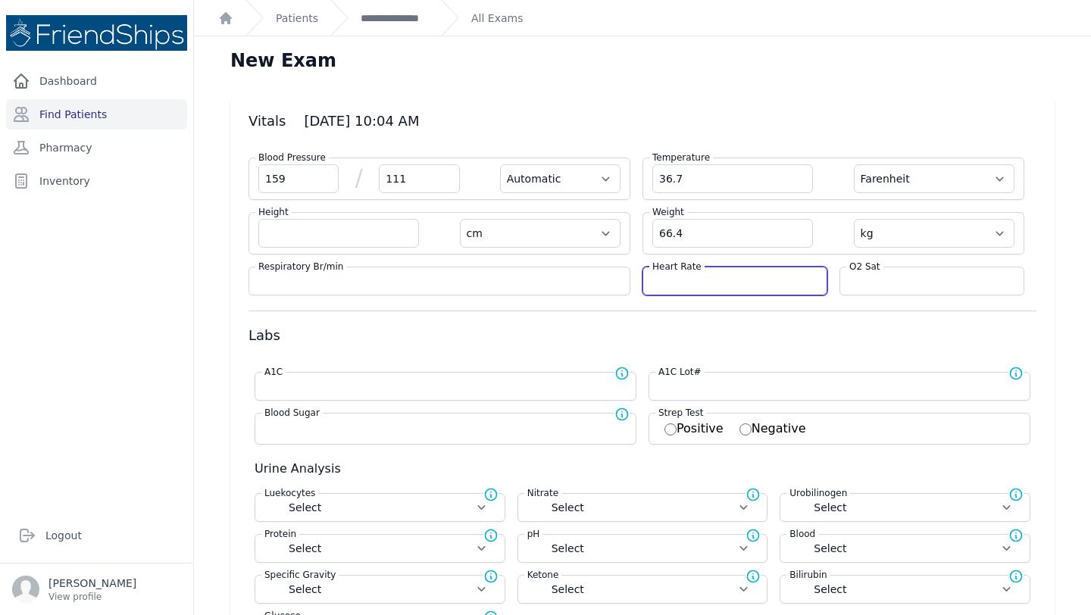
click at [666, 285] on input "number" at bounding box center [734, 281] width 165 height 15
select select "Automatic"
select select "F"
select select "cm"
select select "kg"
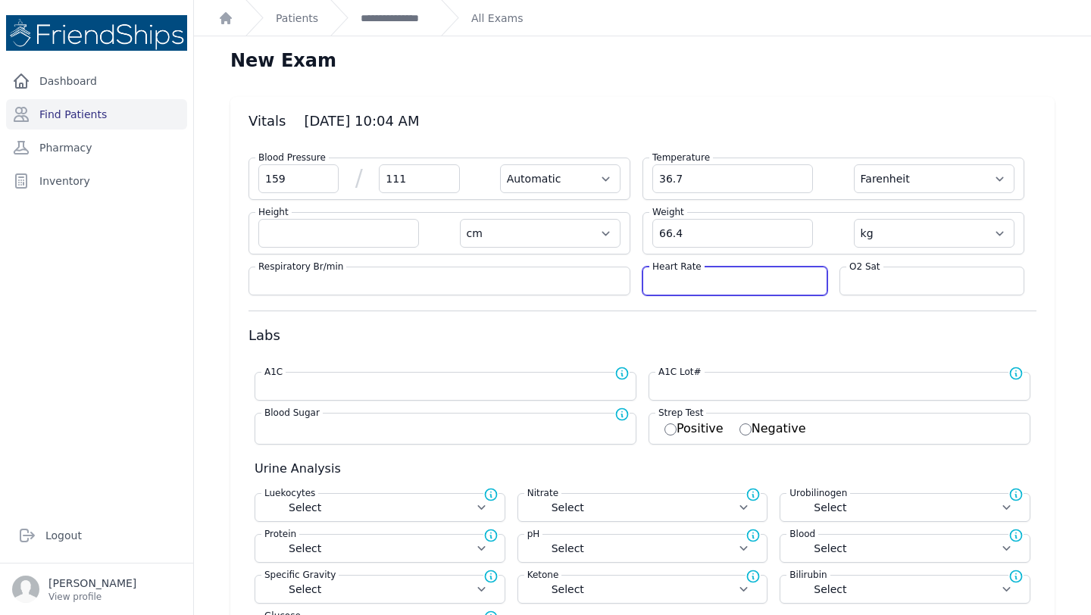
select select
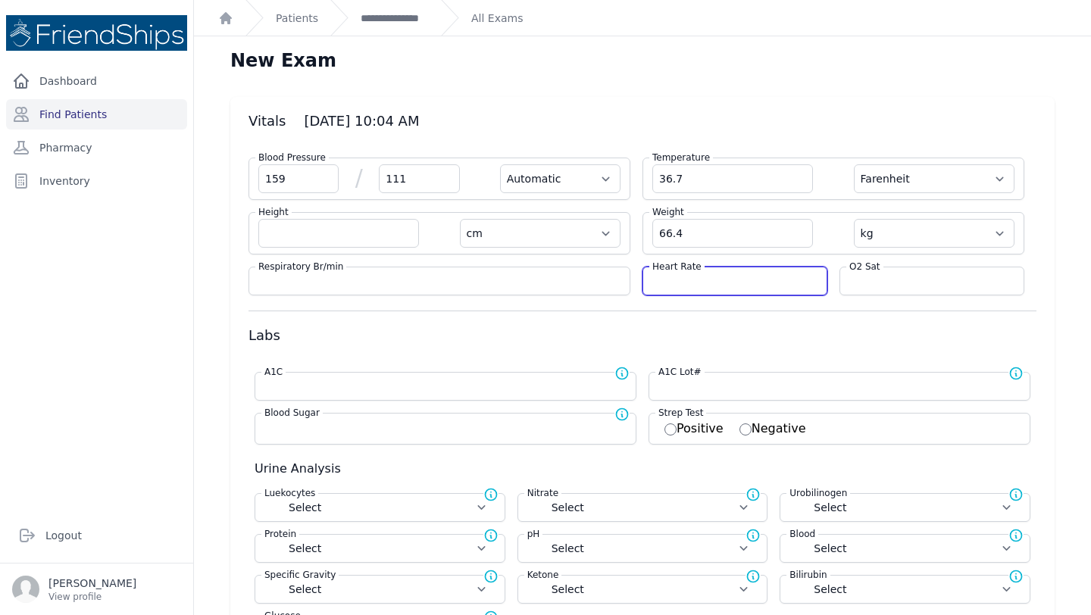
select select
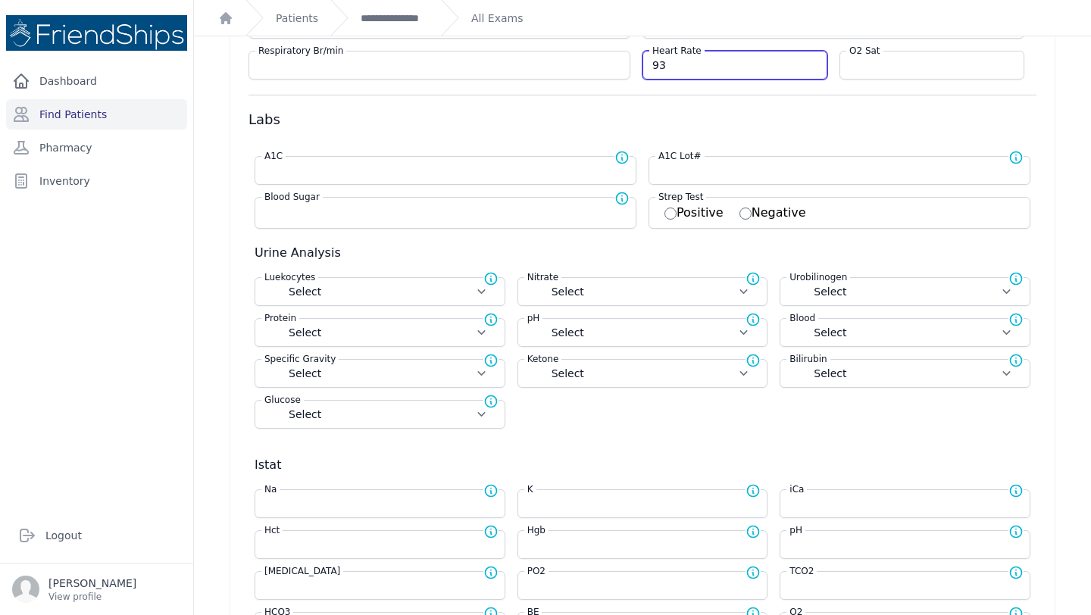
scroll to position [432, 0]
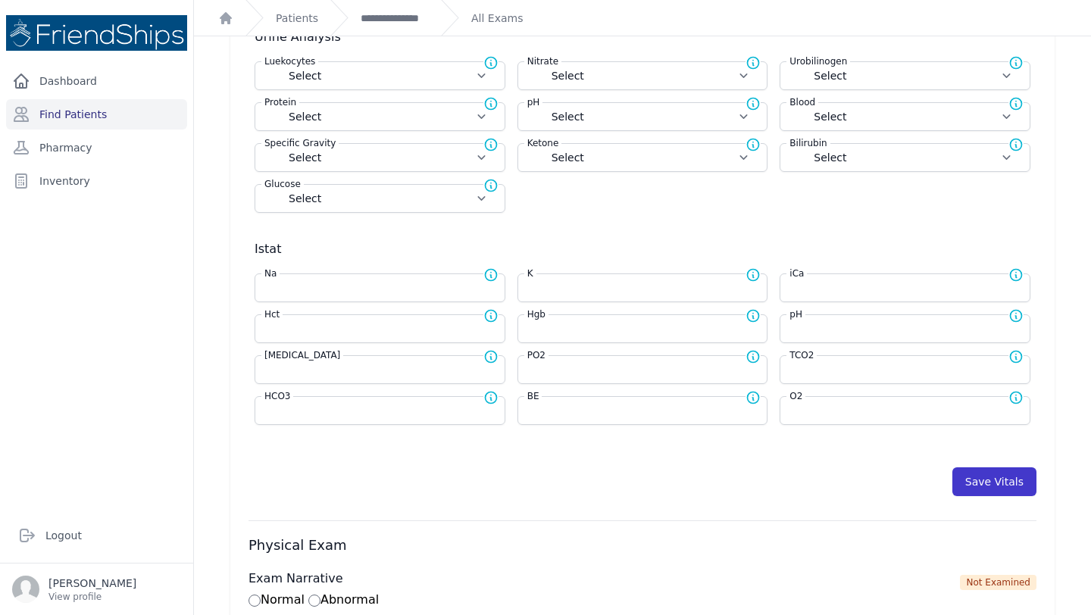
type input "93"
click at [998, 483] on button "Save Vitals" at bounding box center [995, 482] width 84 height 29
select select "Automatic"
select select "F"
select select "cm"
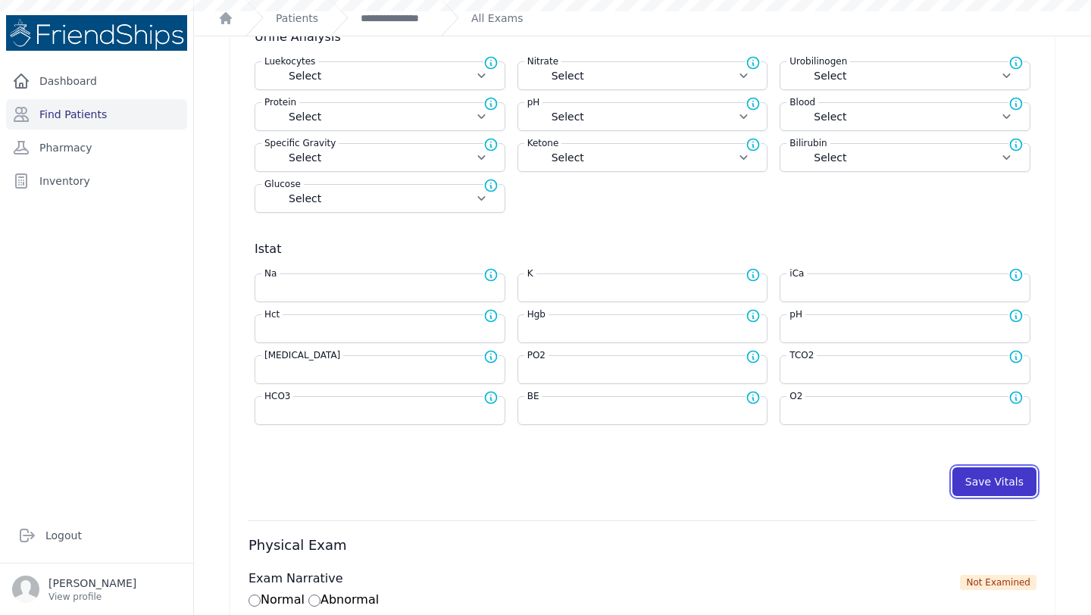
select select "kg"
select select
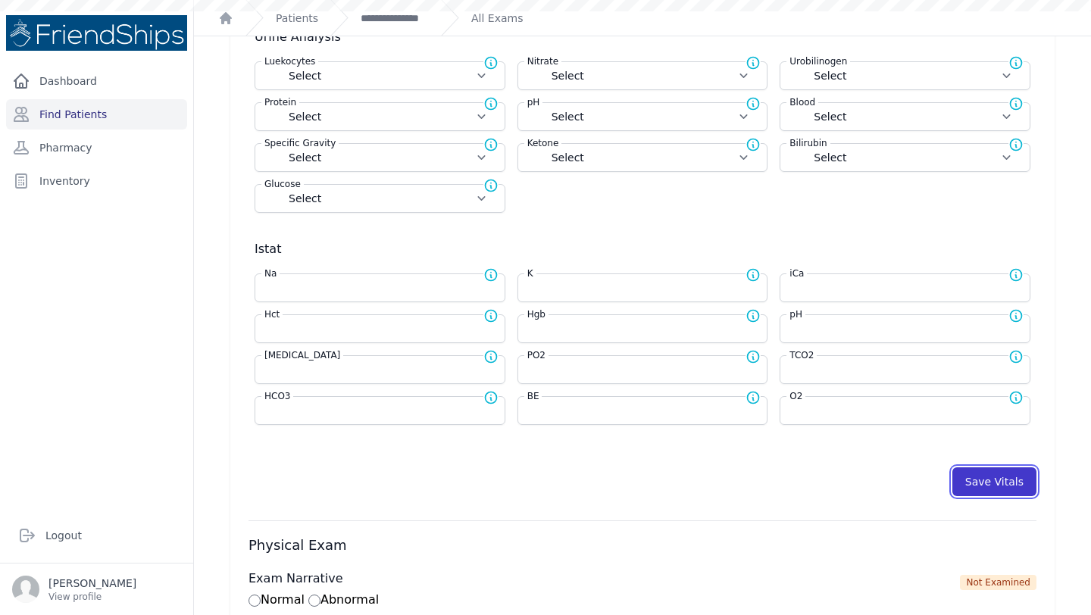
select select
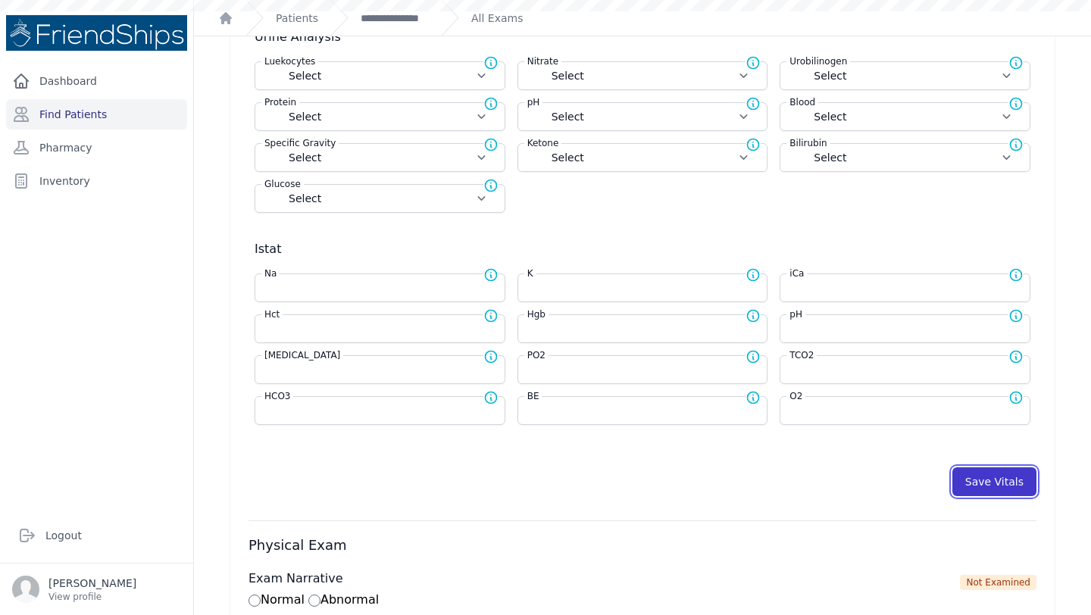
select select
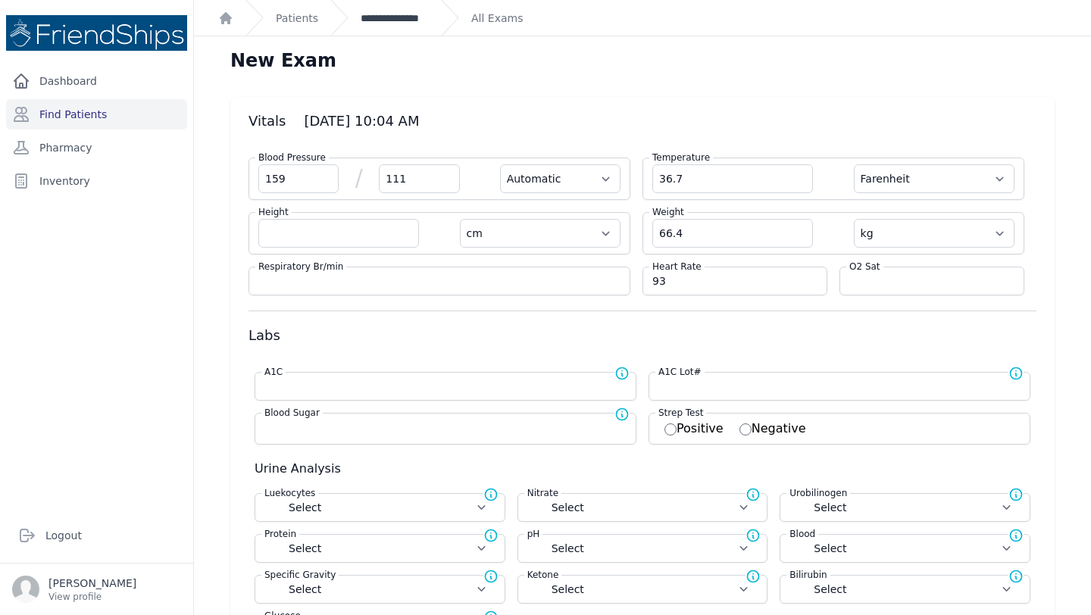
click at [399, 23] on link "**********" at bounding box center [395, 18] width 68 height 15
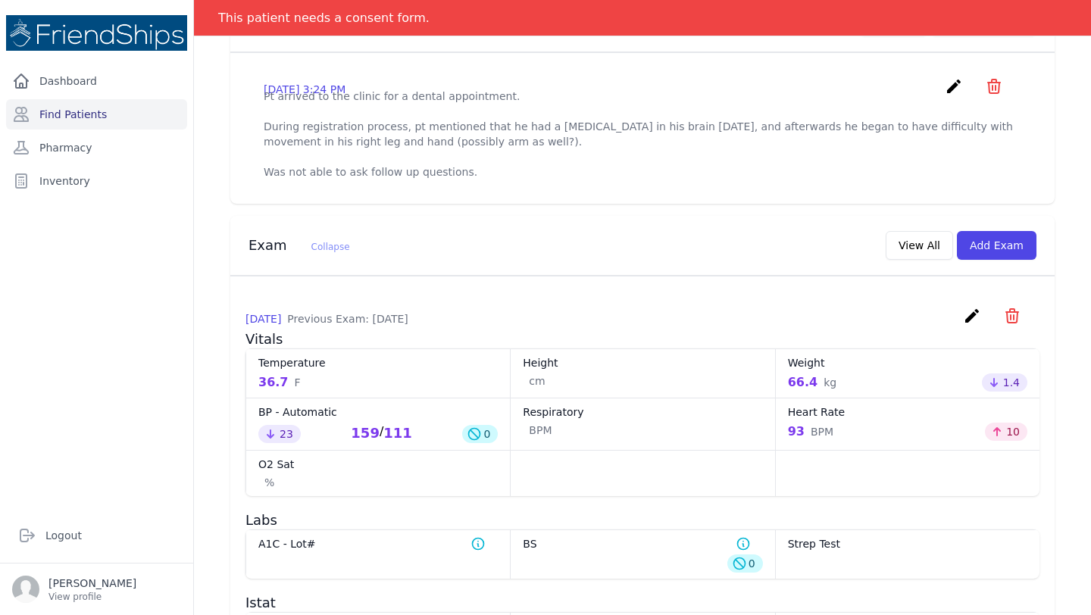
scroll to position [509, 0]
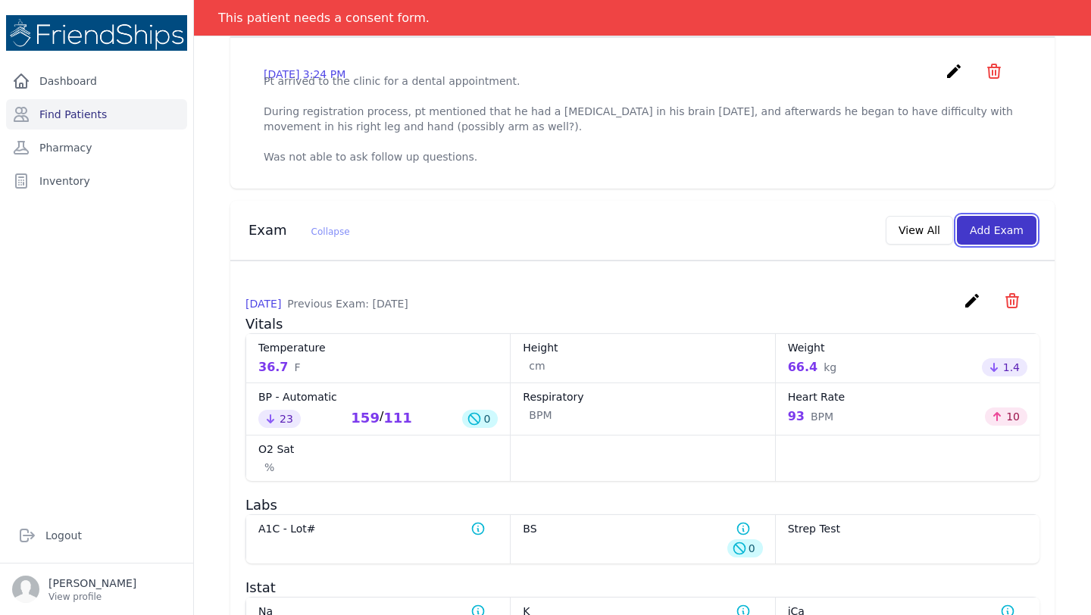
click at [1003, 234] on button "Add Exam" at bounding box center [997, 230] width 80 height 29
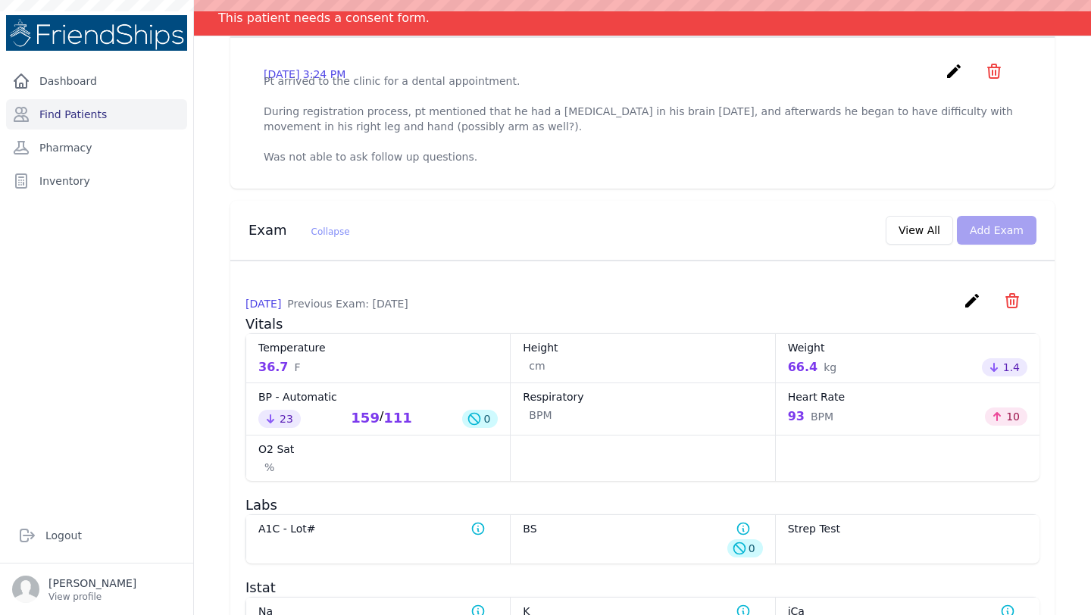
scroll to position [0, 0]
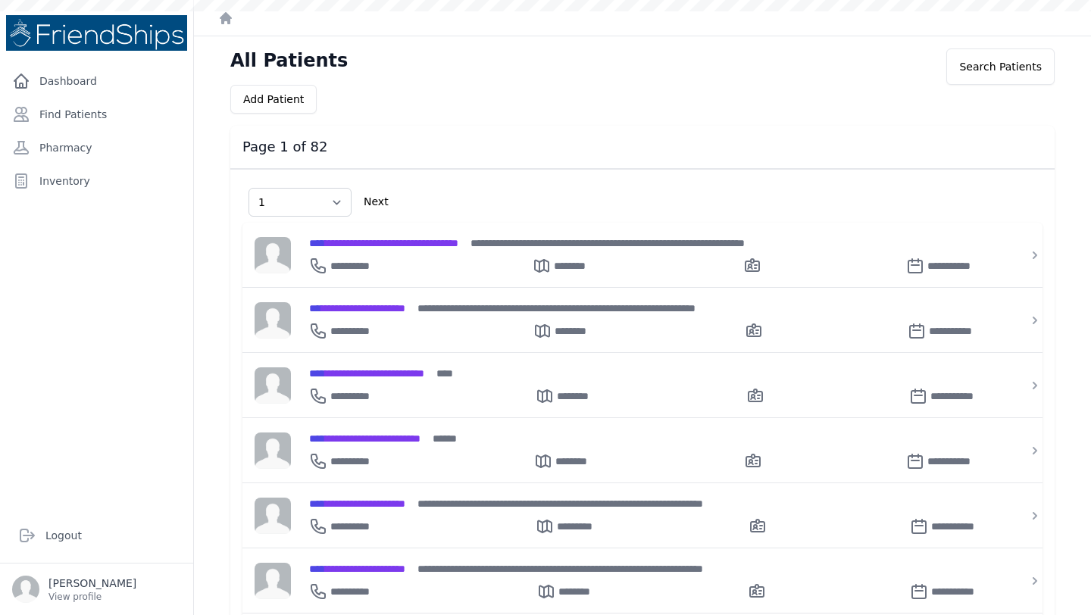
select select "1"
click at [84, 106] on link "Find Patients" at bounding box center [96, 114] width 181 height 30
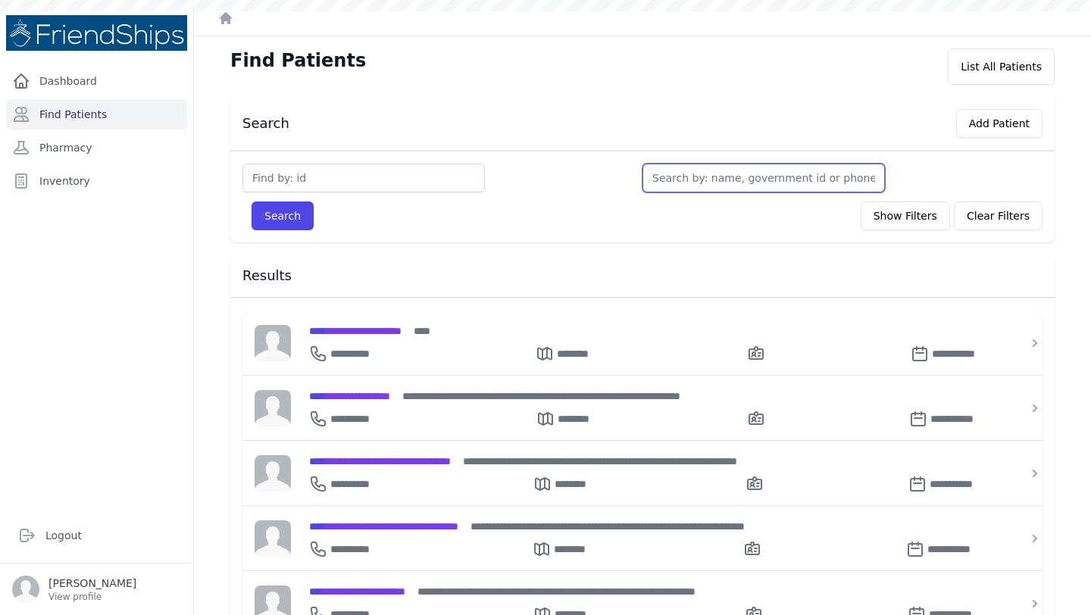
click at [704, 182] on input "text" at bounding box center [764, 178] width 243 height 29
type input "hana"
type input "hanan"
click at [252, 202] on button "Search" at bounding box center [283, 216] width 62 height 29
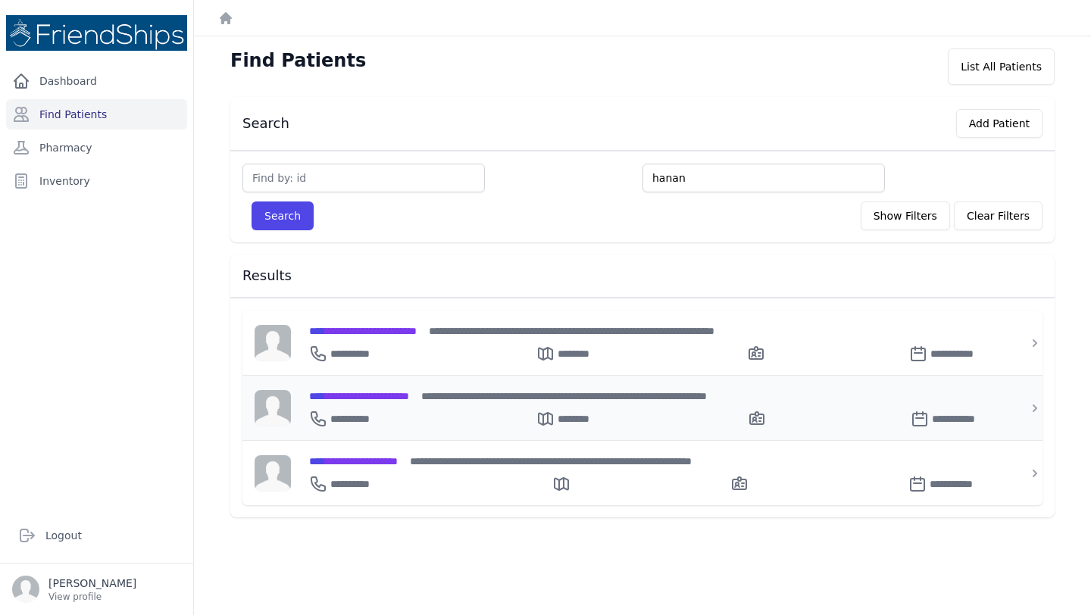
click at [407, 398] on span "**********" at bounding box center [359, 396] width 100 height 11
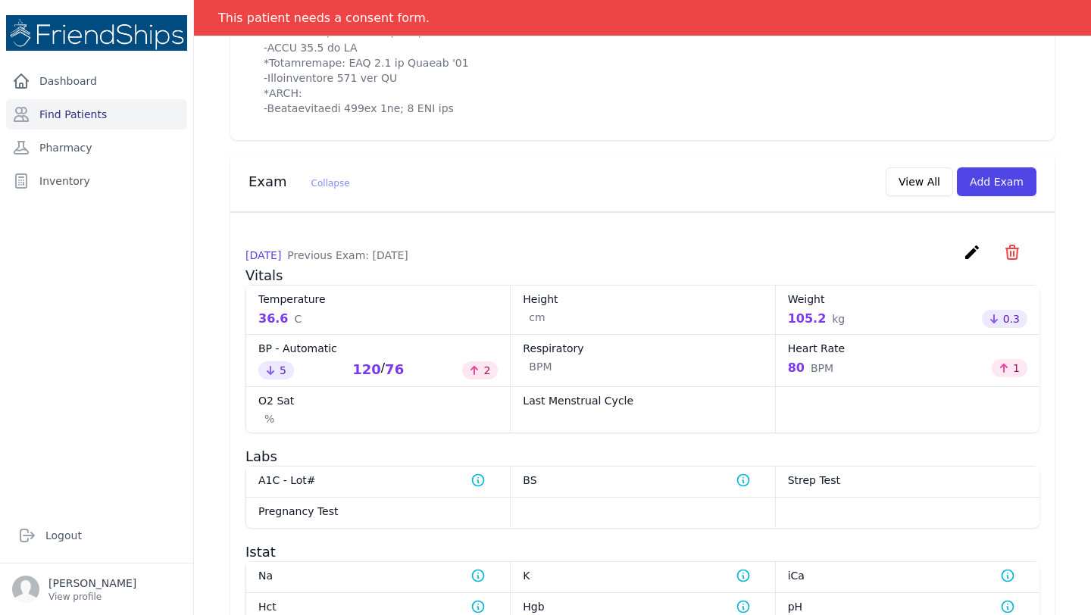
scroll to position [978, 0]
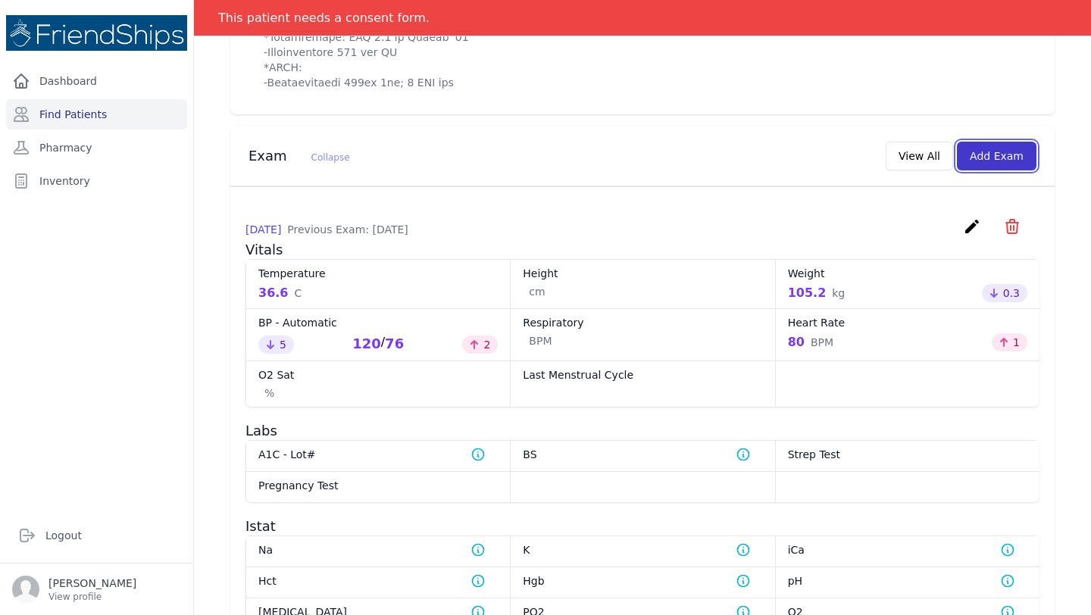
click at [1013, 168] on button "Add Exam" at bounding box center [997, 156] width 80 height 29
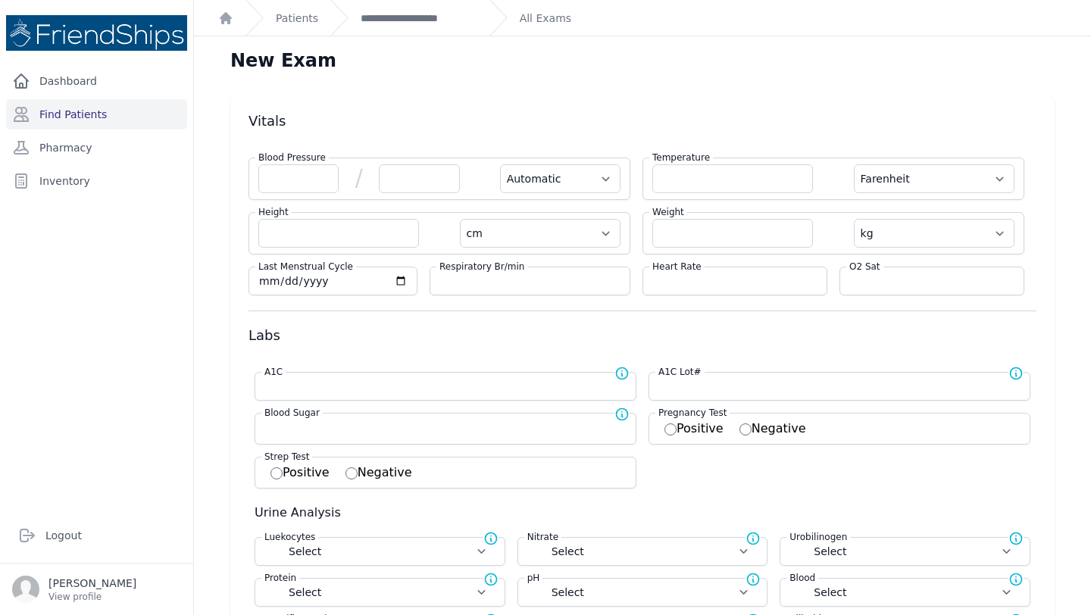
scroll to position [2, 0]
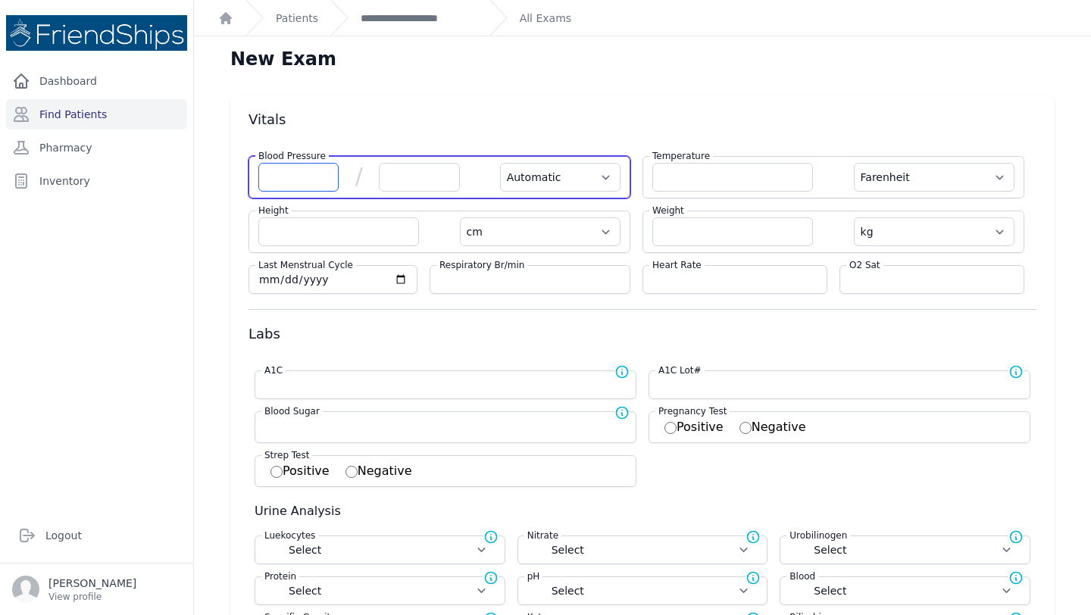
click at [299, 179] on input "number" at bounding box center [298, 177] width 80 height 29
type input "124"
click at [421, 174] on input "number" at bounding box center [419, 177] width 80 height 29
select select "Automatic"
select select "F"
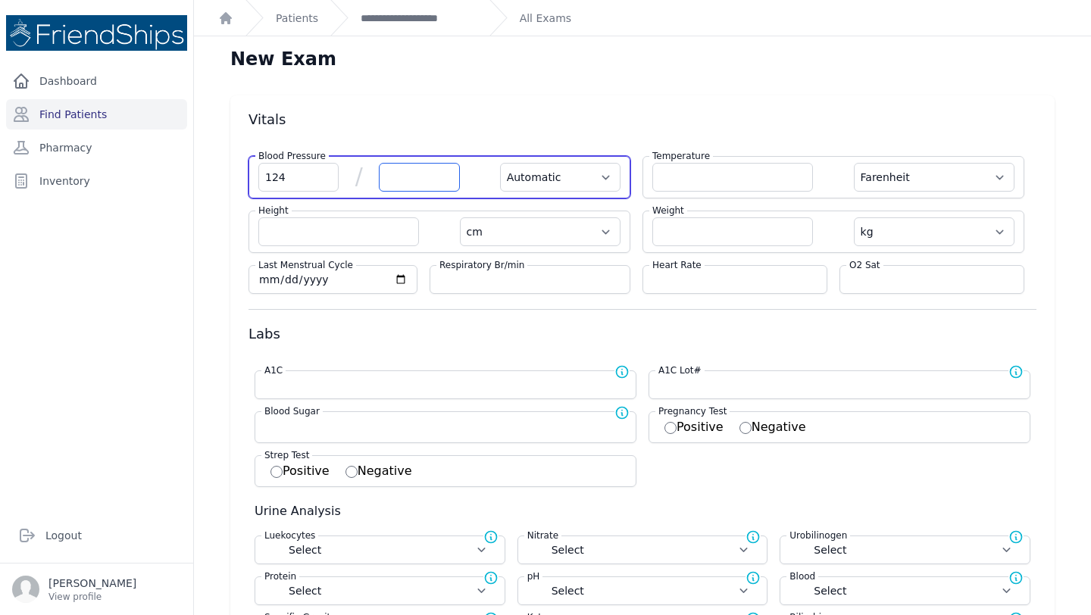
select select "cm"
select select "kg"
select select
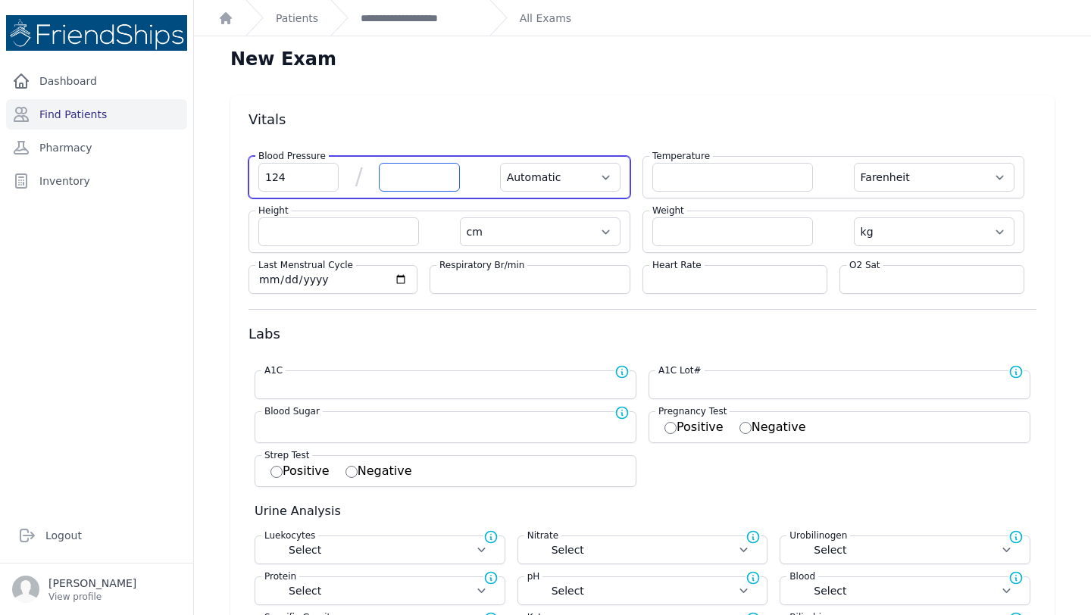
select select
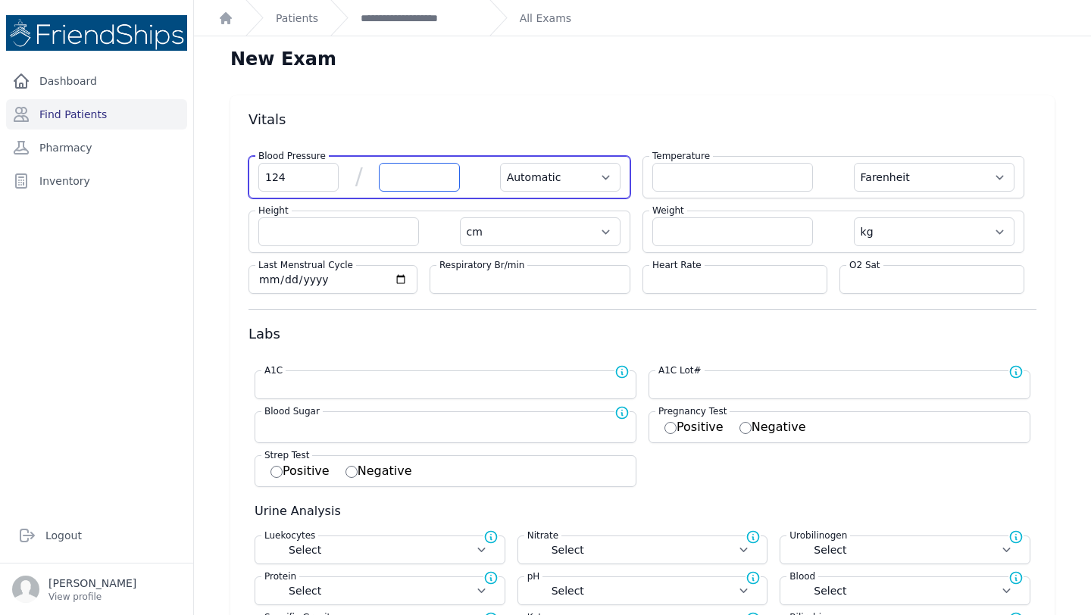
select select
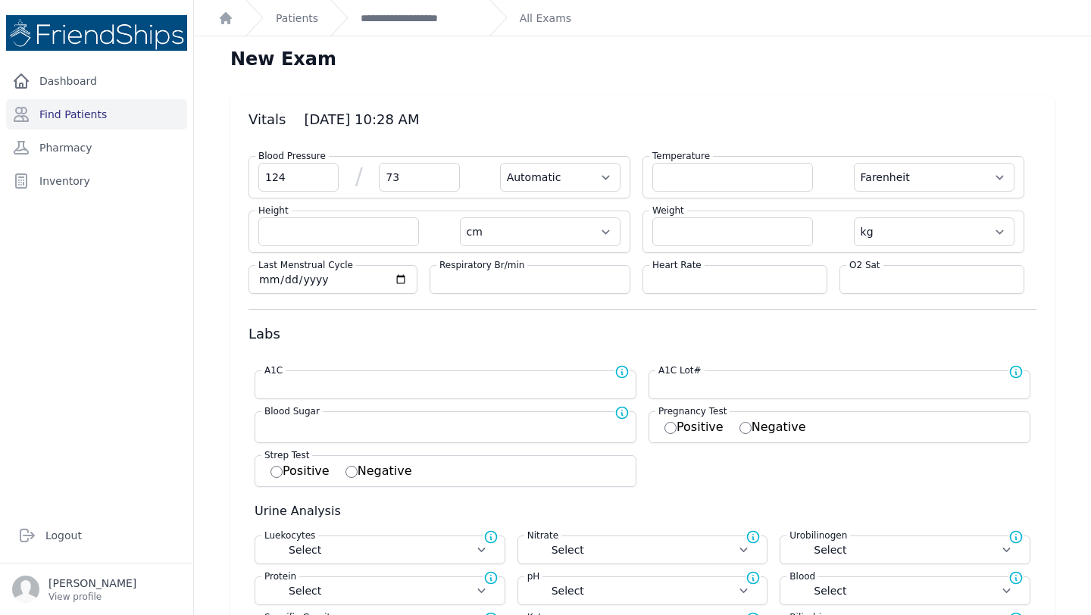
type input "73"
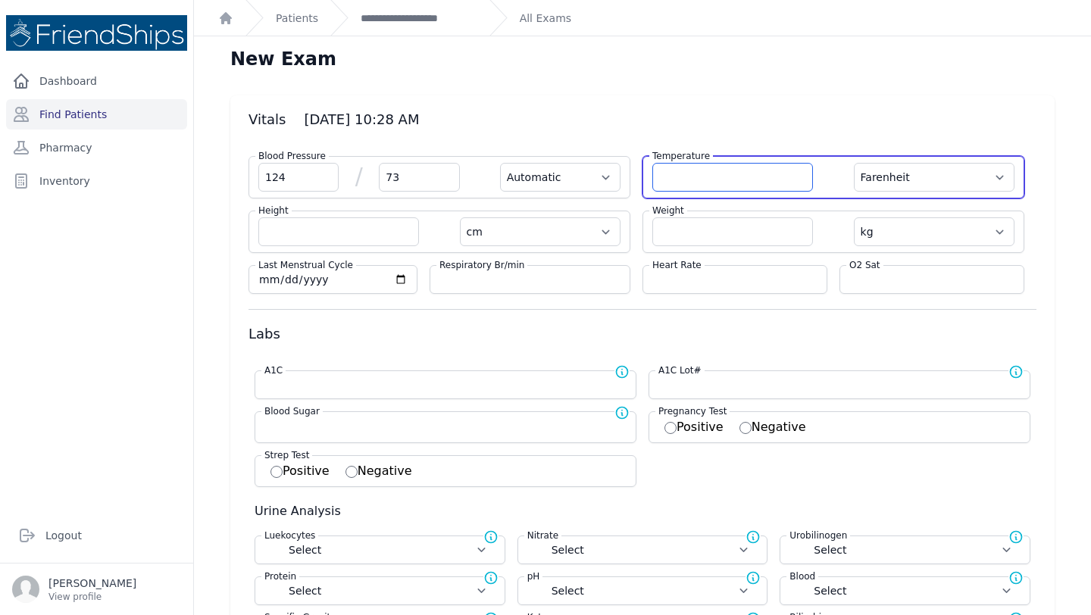
click at [737, 177] on input "number" at bounding box center [732, 177] width 161 height 29
select select "Automatic"
select select "F"
select select "cm"
select select "kg"
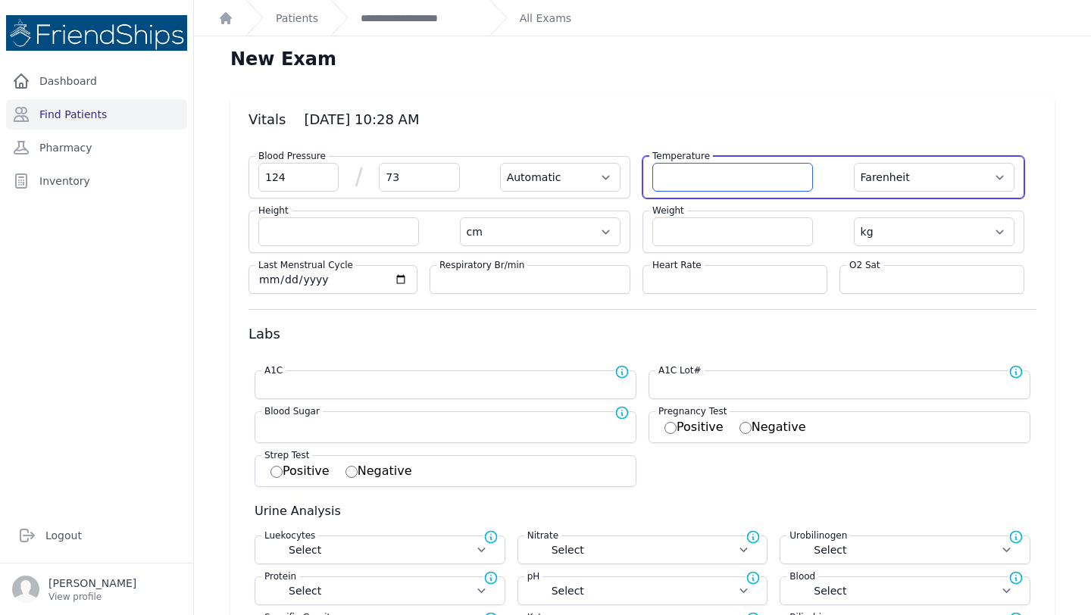
select select
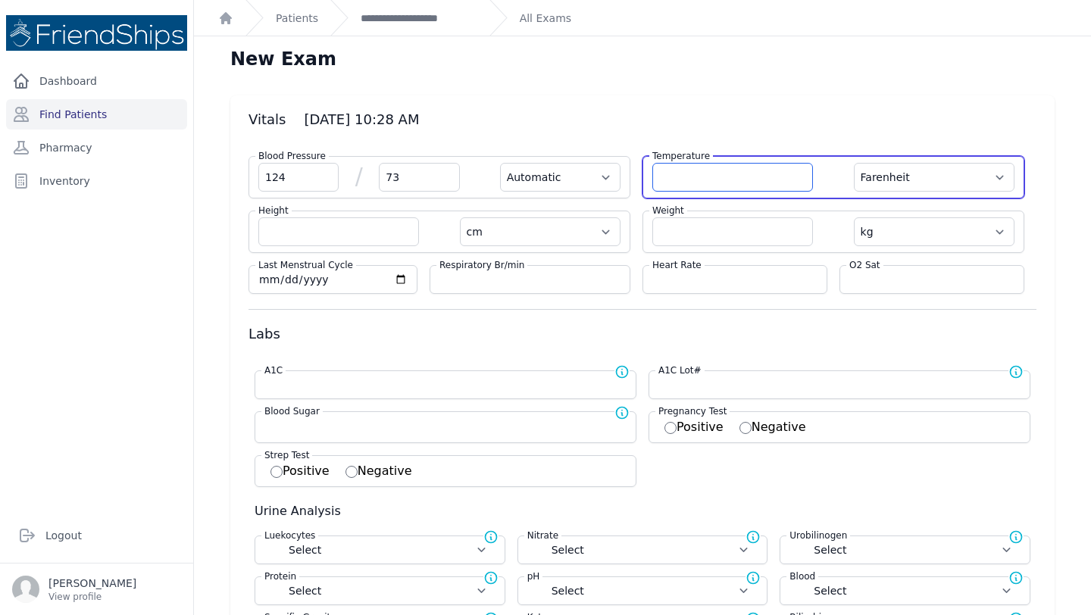
select select
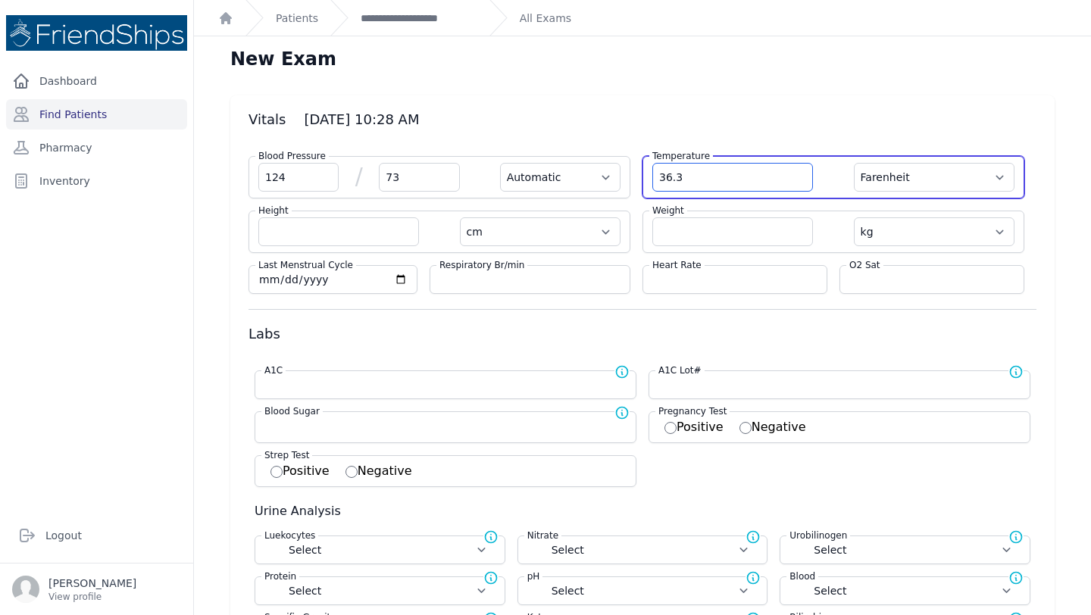
type input "36.3"
click at [982, 174] on select "Farenheit Celcius" at bounding box center [934, 177] width 161 height 29
select select "C"
select select "Automatic"
select select "cm"
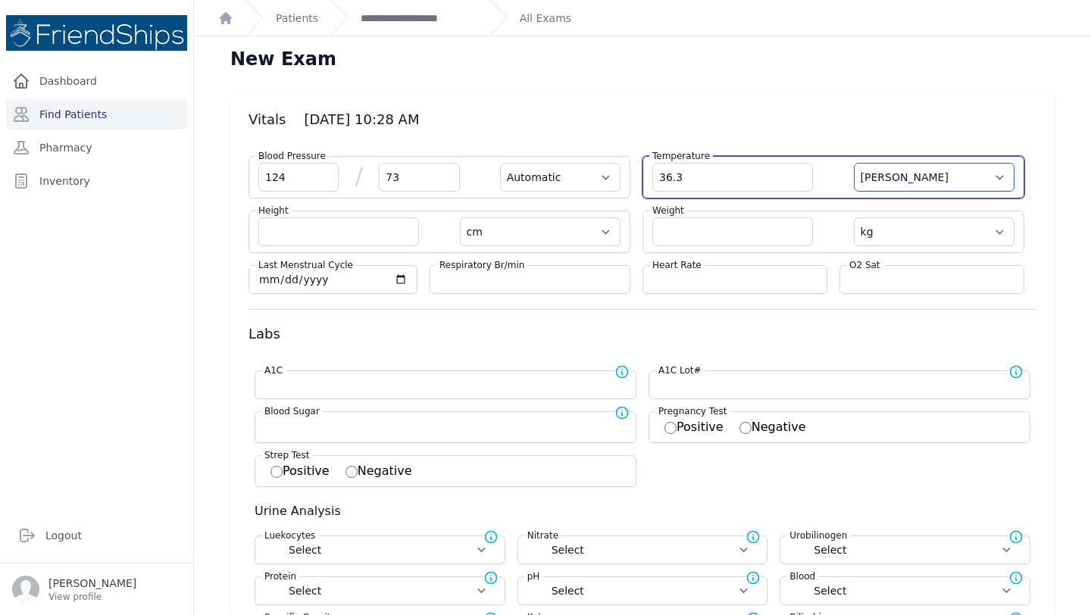
select select "kg"
select select
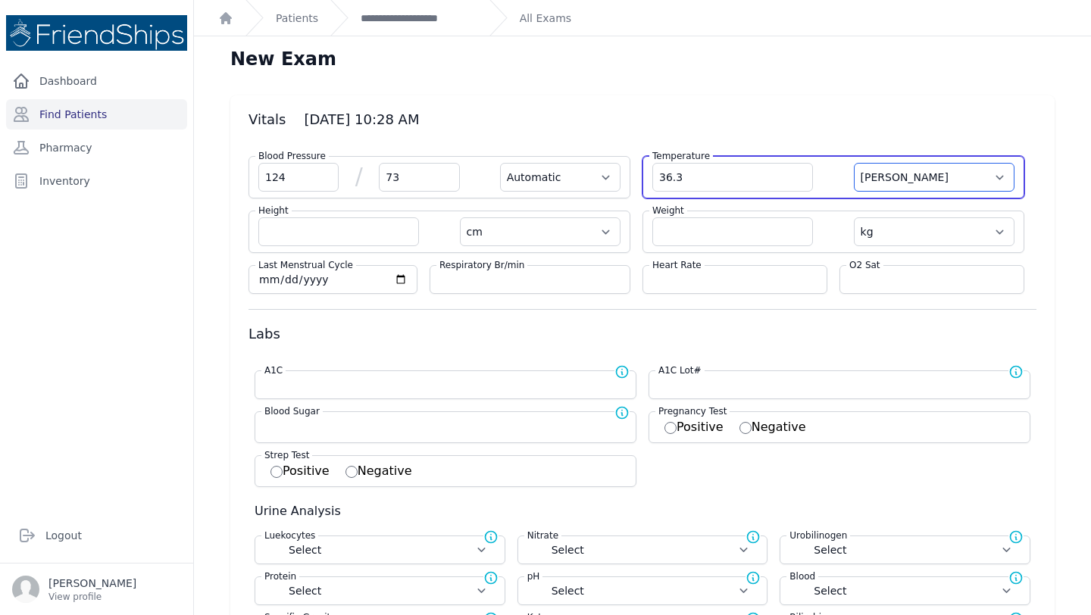
select select
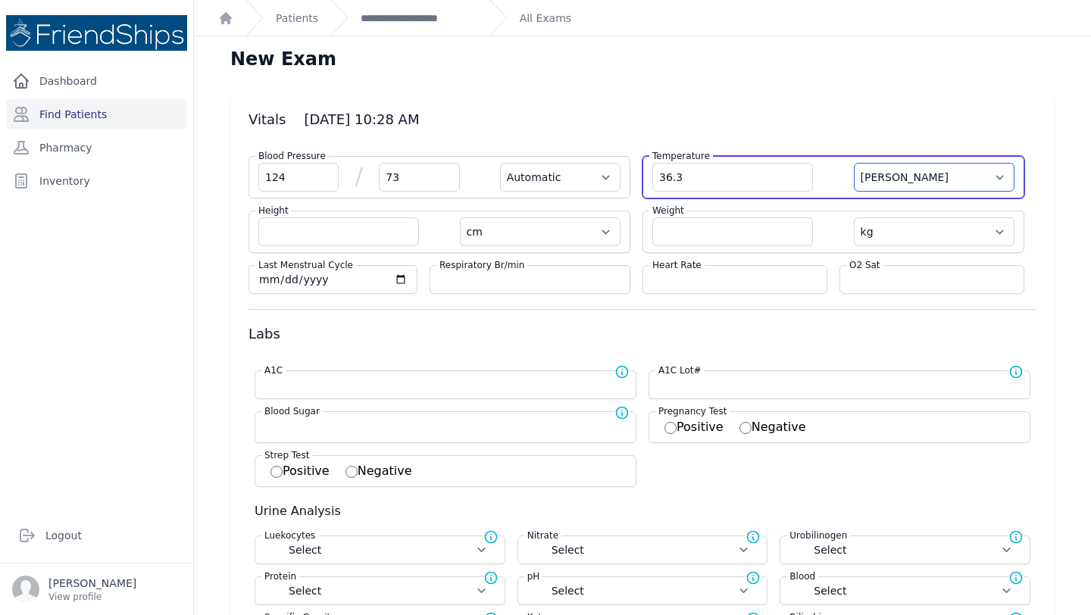
select select
select select "Automatic"
select select "cm"
select select "kg"
select select
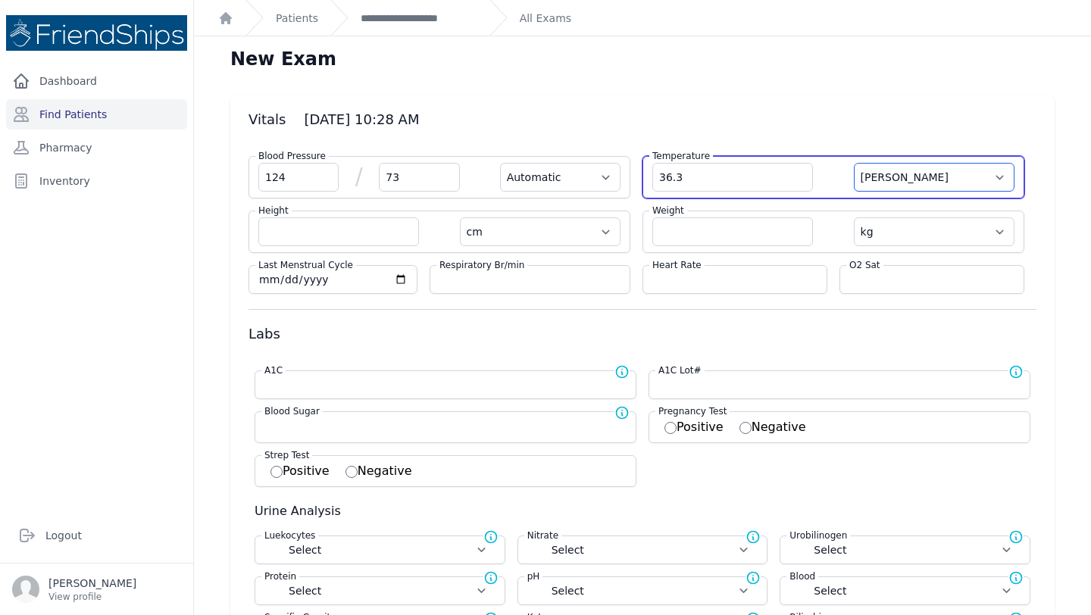
select select
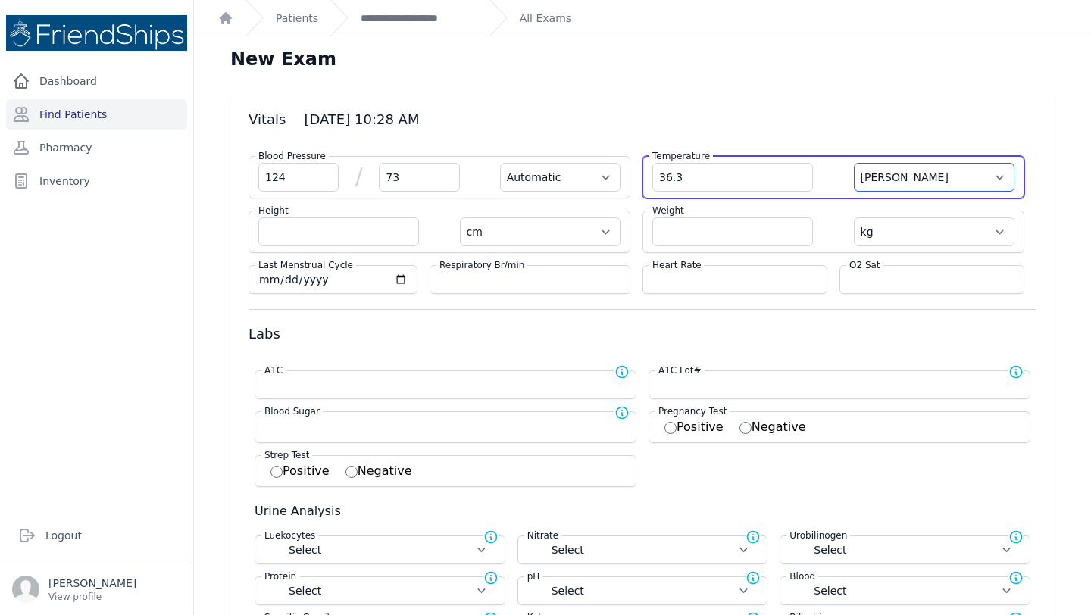
select select
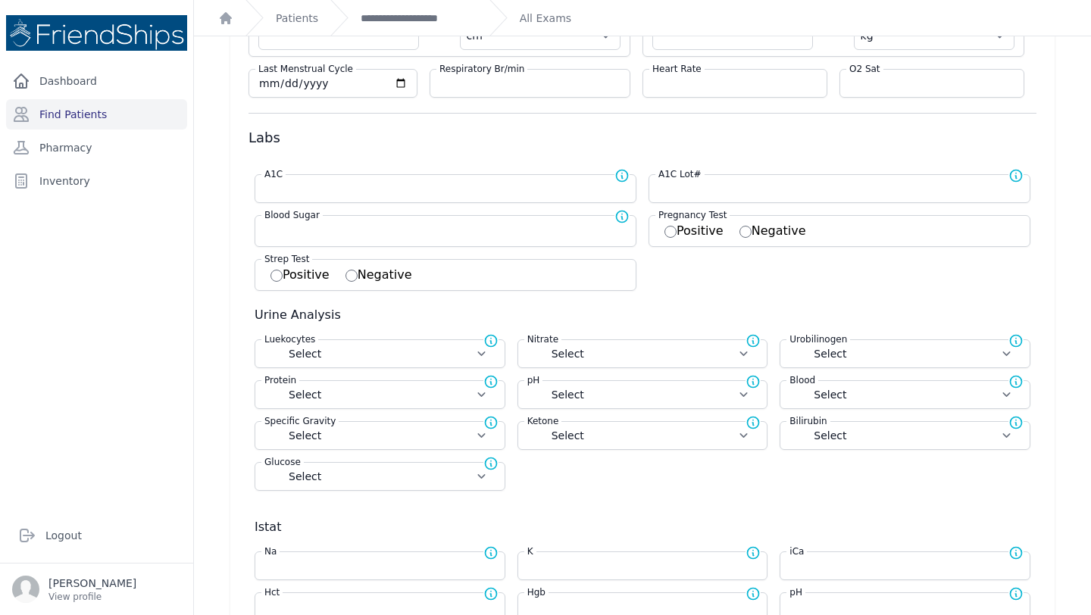
scroll to position [194, 0]
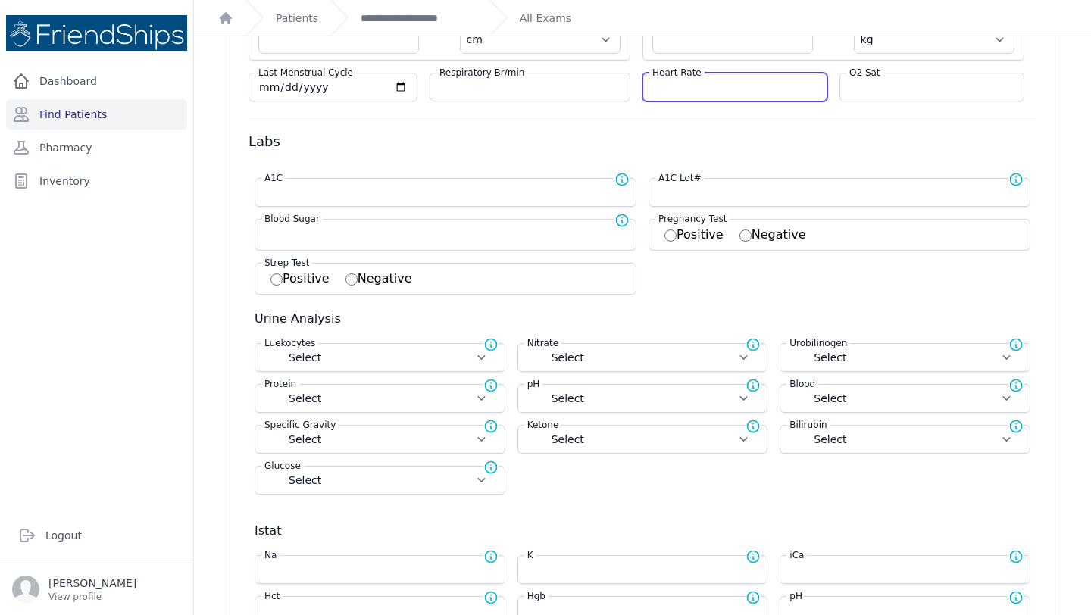
click at [708, 85] on input "number" at bounding box center [734, 87] width 165 height 15
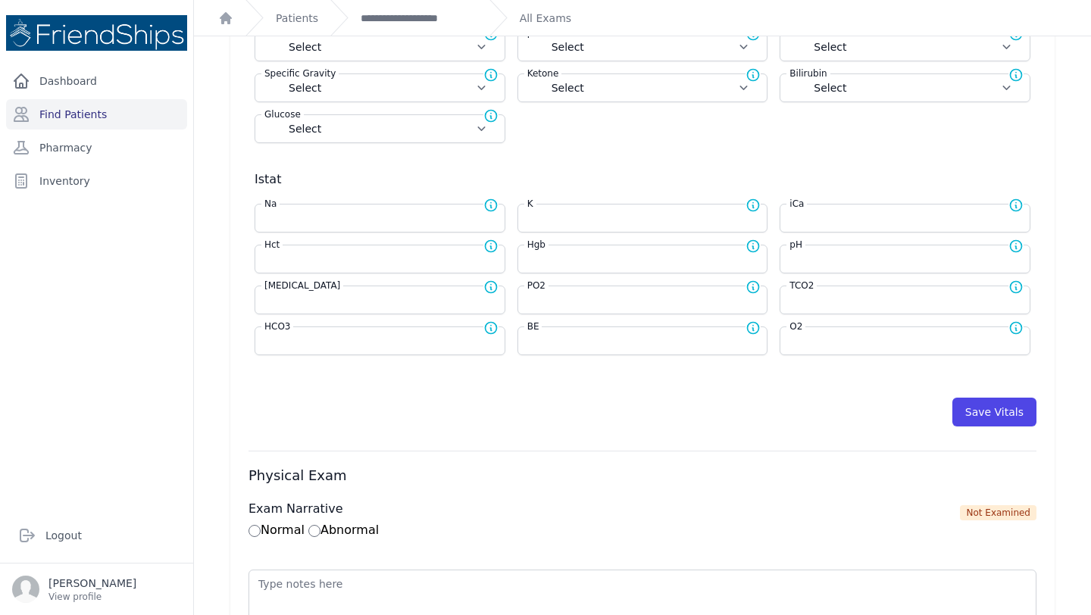
scroll to position [721, 0]
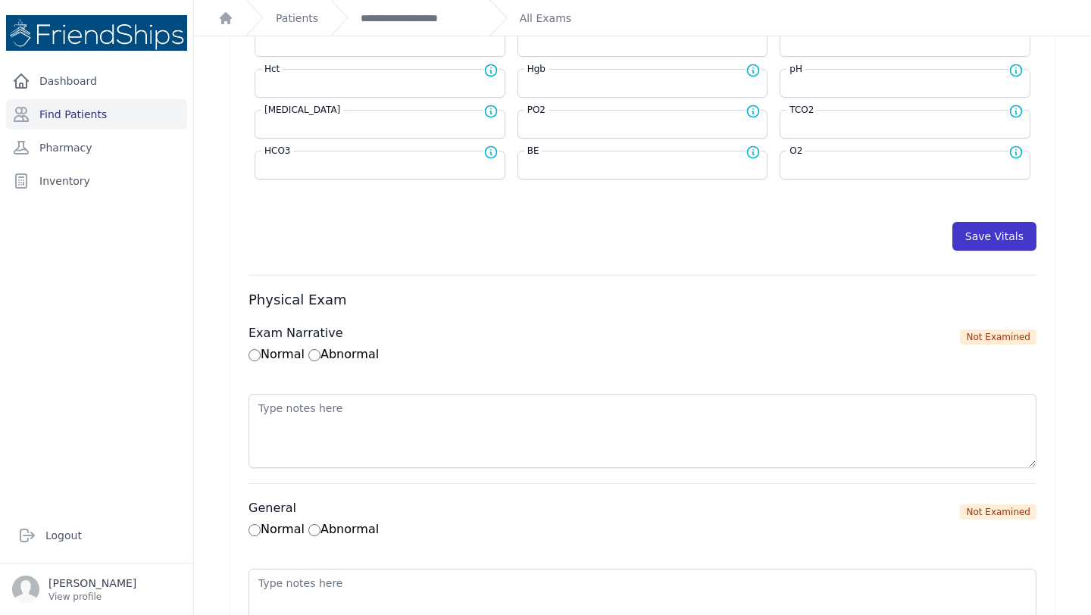
type input "95"
click at [983, 230] on button "Save Vitals" at bounding box center [995, 236] width 84 height 29
select select "Automatic"
select select "cm"
select select "kg"
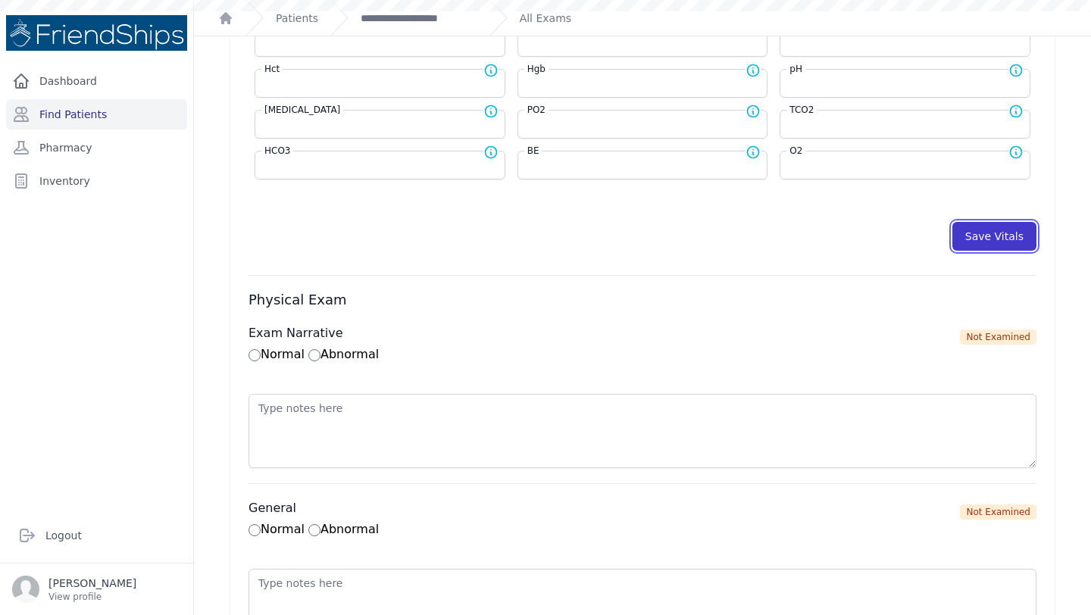
select select
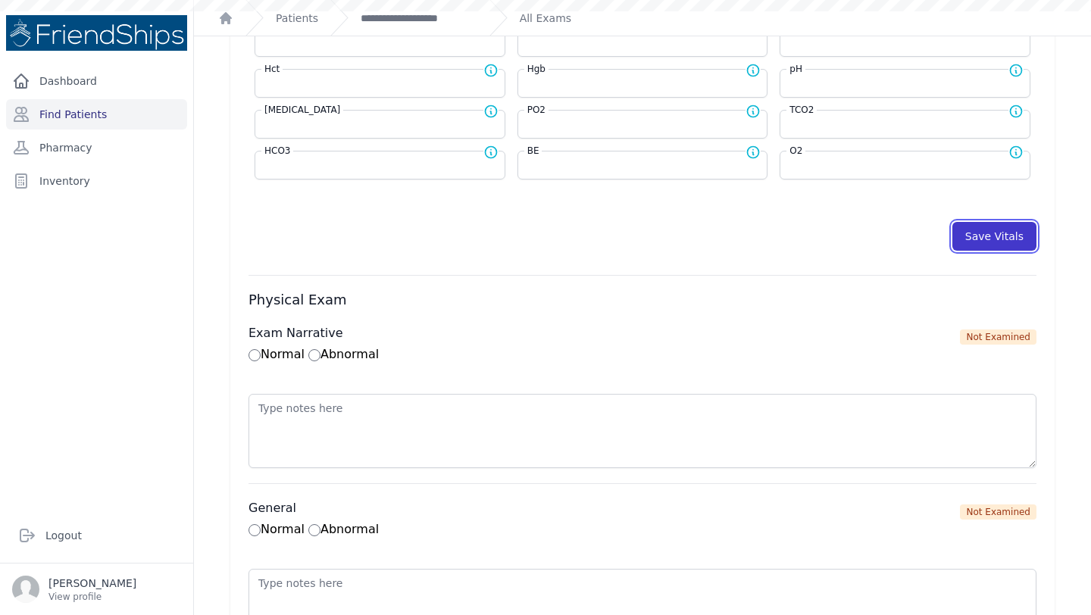
select select
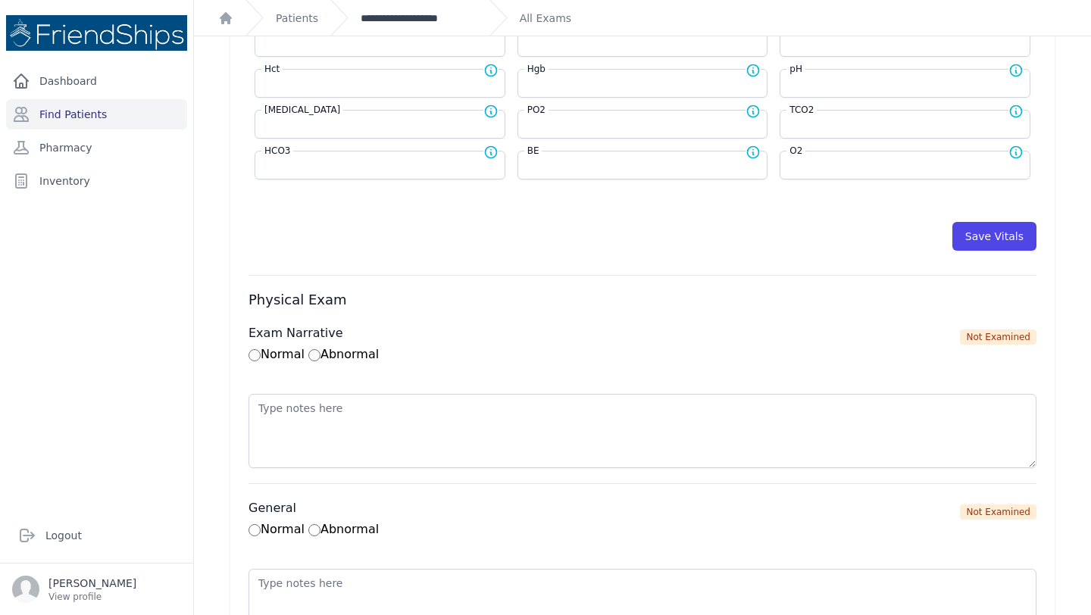
click at [433, 21] on link "**********" at bounding box center [419, 18] width 117 height 15
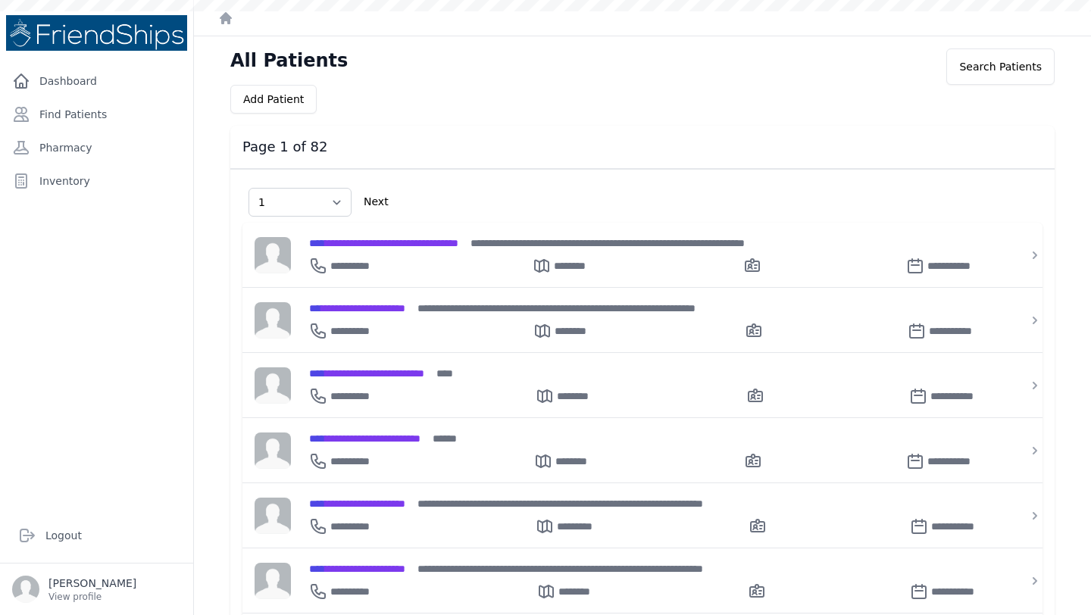
select select "1"
click at [78, 110] on link "Find Patients" at bounding box center [96, 114] width 181 height 30
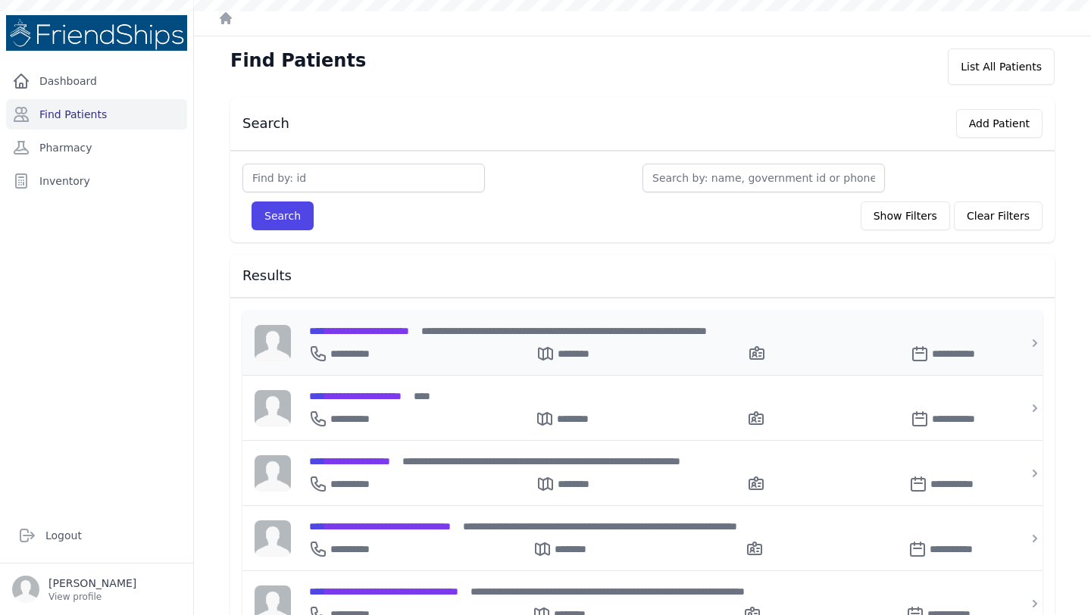
click at [440, 321] on div "**********" at bounding box center [651, 343] width 721 height 64
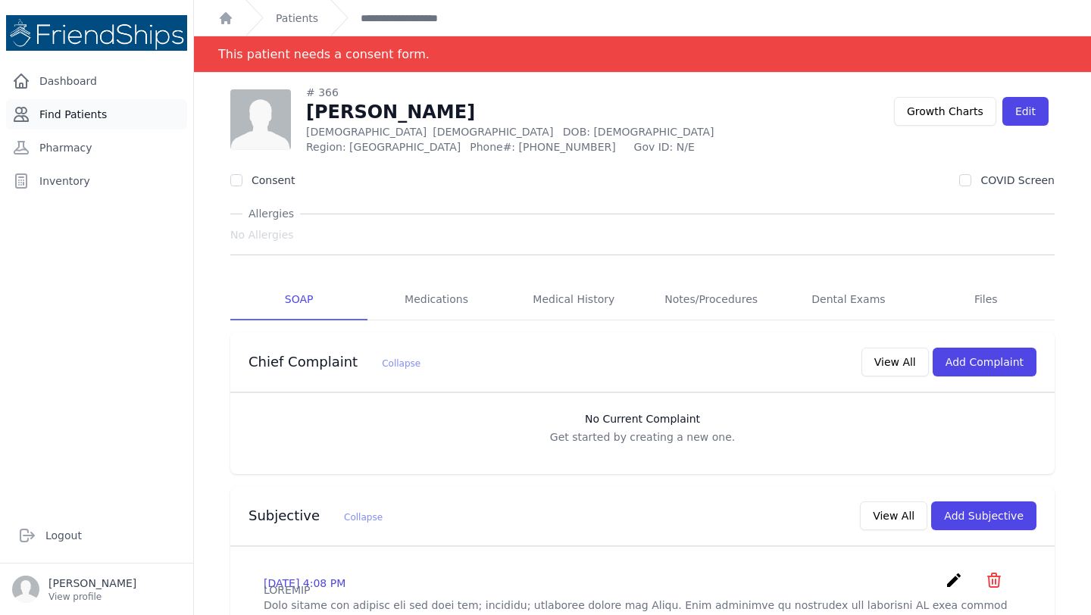
click at [99, 115] on link "Find Patients" at bounding box center [96, 114] width 181 height 30
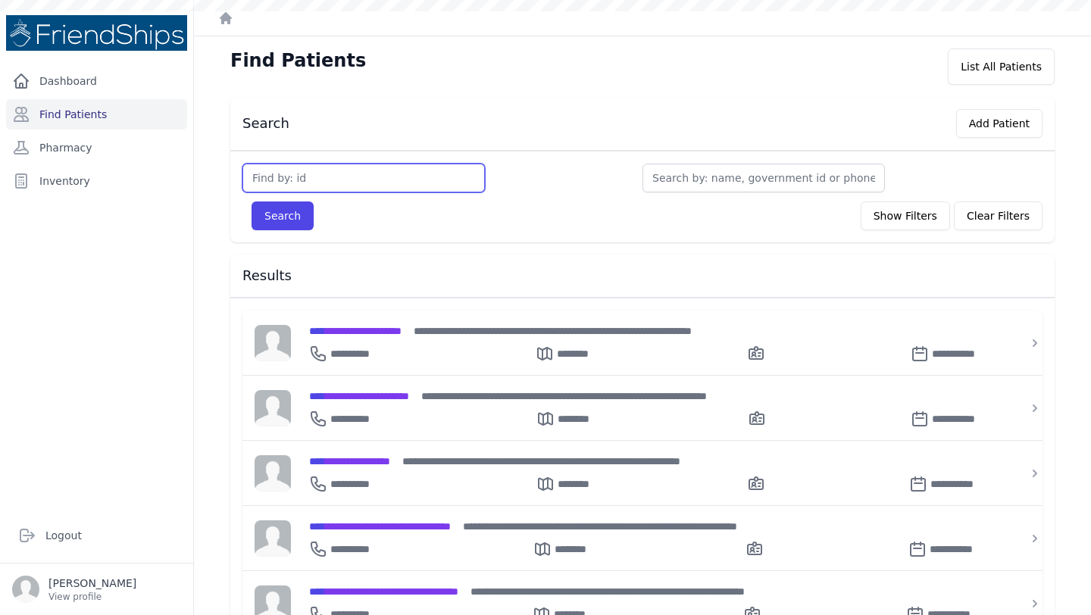
click at [327, 177] on input "text" at bounding box center [364, 178] width 243 height 29
click at [275, 173] on input "801" at bounding box center [364, 178] width 243 height 29
type input "801"
click at [283, 217] on button "Search" at bounding box center [283, 216] width 62 height 29
click at [338, 178] on input "text" at bounding box center [364, 178] width 243 height 29
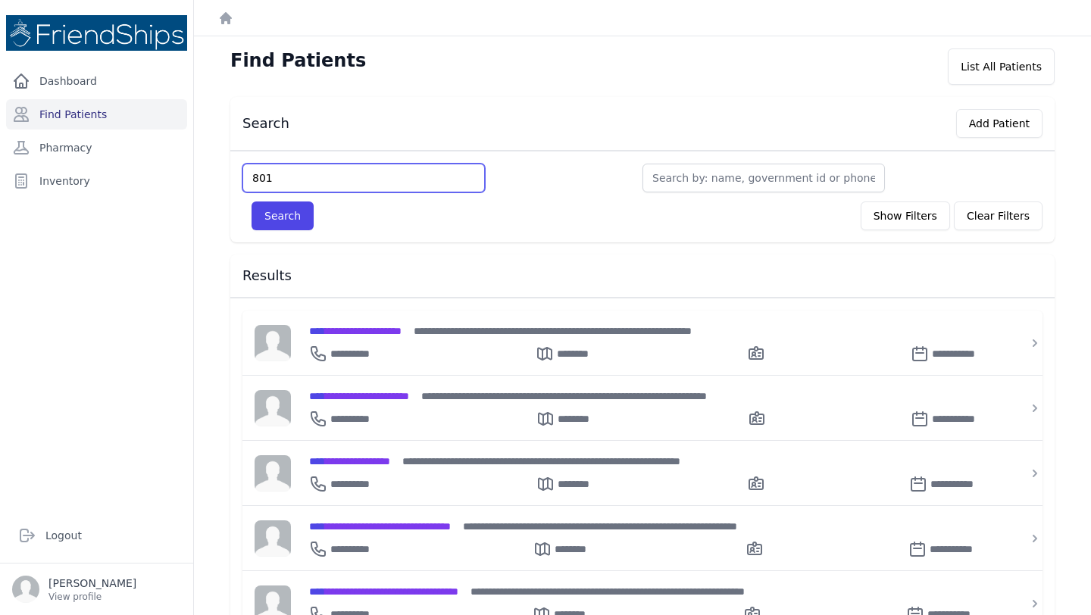
type input "801"
click at [252, 202] on button "Search" at bounding box center [283, 216] width 62 height 29
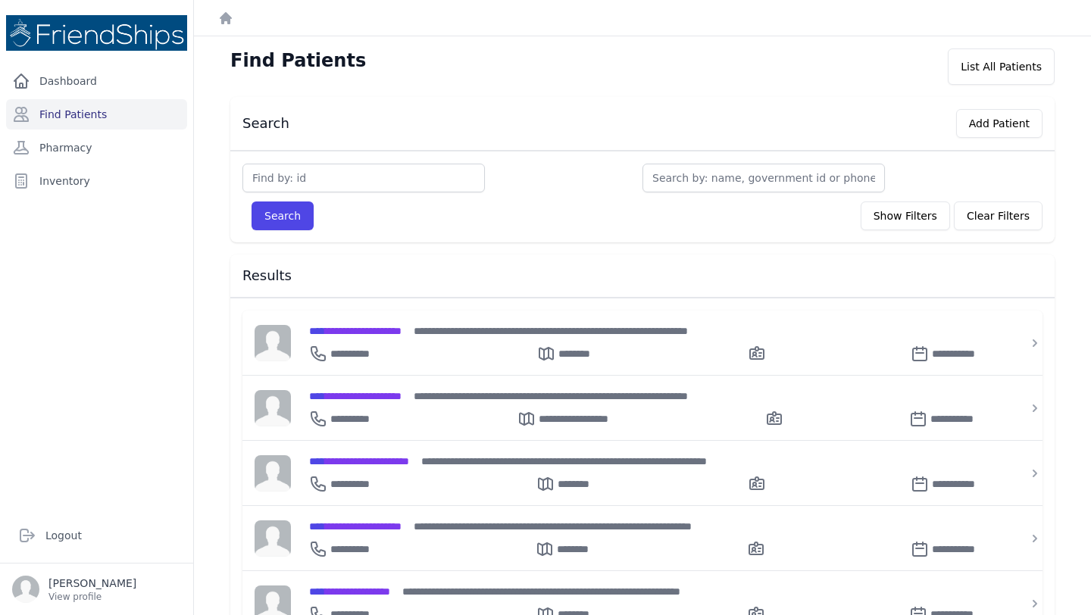
click at [568, 269] on h3 "Results" at bounding box center [643, 276] width 800 height 18
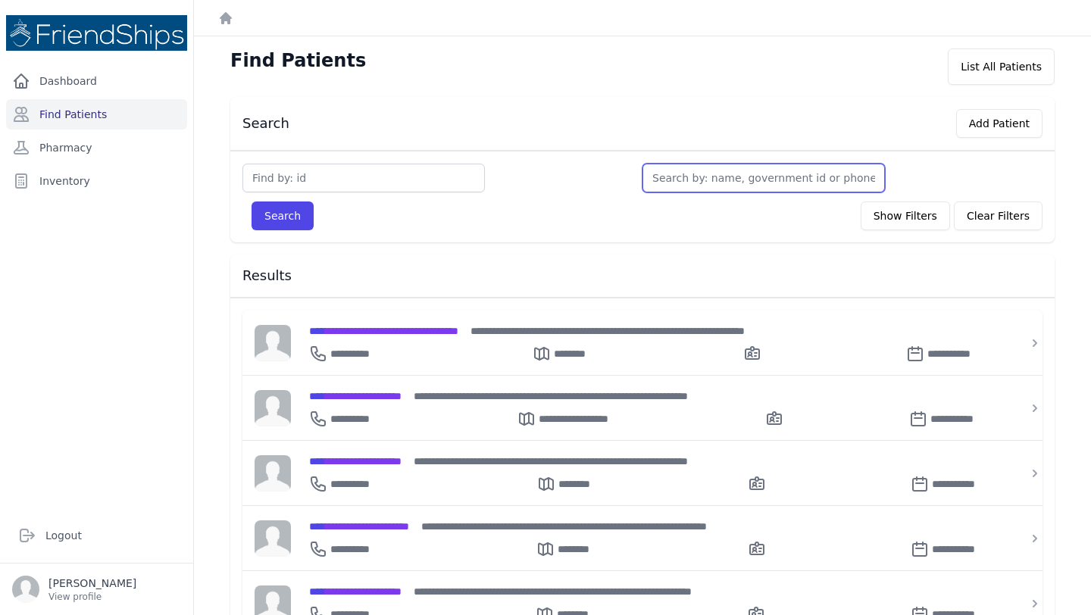
click at [734, 184] on input "text" at bounding box center [764, 178] width 243 height 29
type input "ah"
type input "ahme"
type input "ahmed"
type input "ahmed mah"
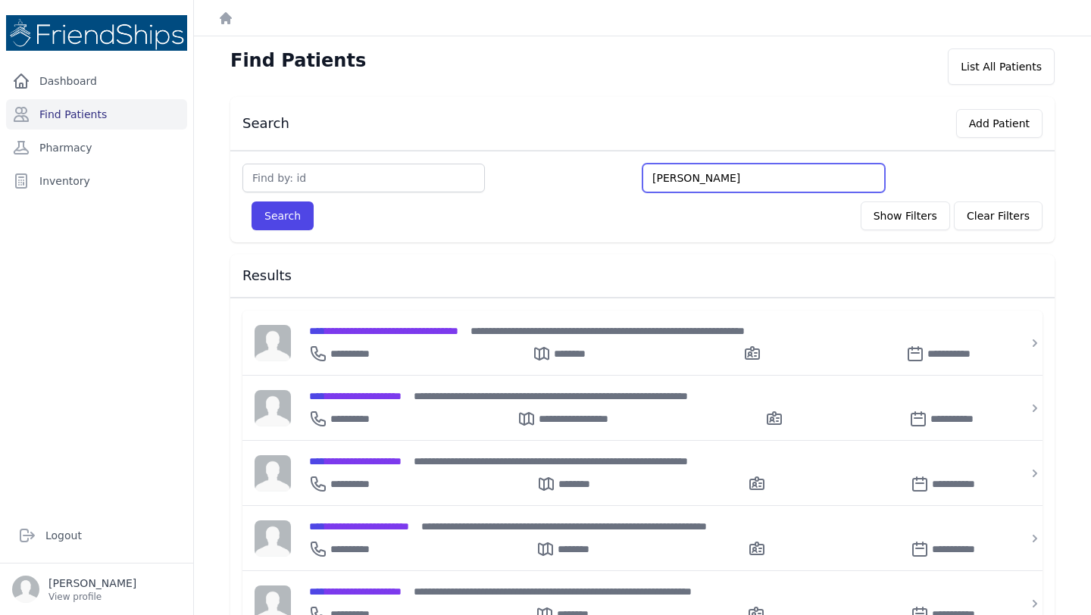
type input "ahmed mahmo"
type input "ahmed mahmou"
type input "ahmed mahmoud"
type input "ahmed mahmoud aq"
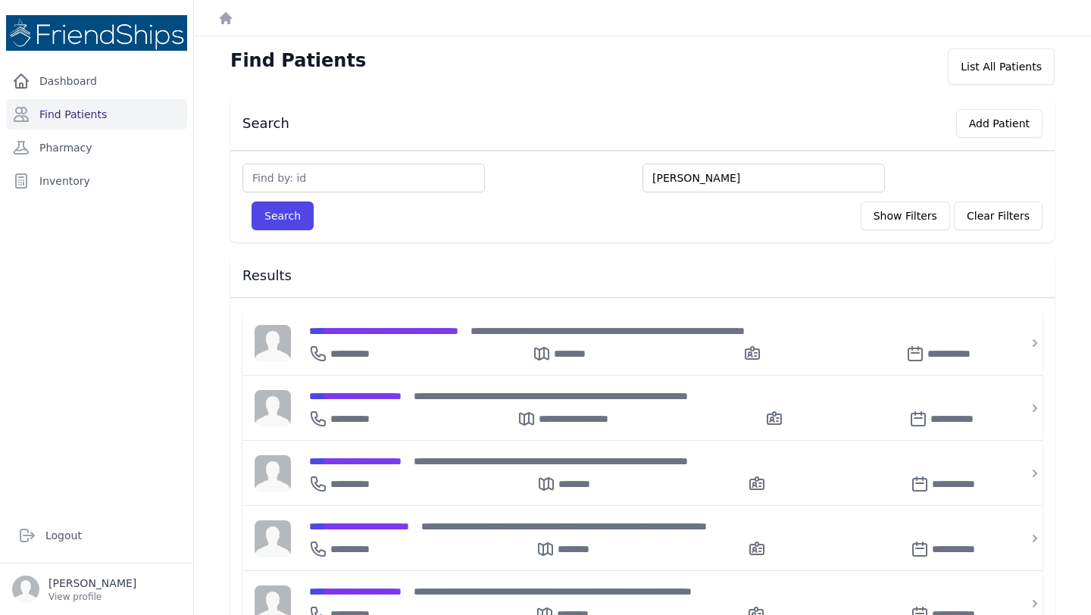
type input "ahmed mahmoud aql"
type input "ahmed mahmoud aqla"
click at [252, 202] on button "Search" at bounding box center [283, 216] width 62 height 29
click at [391, 174] on input "text" at bounding box center [364, 178] width 243 height 29
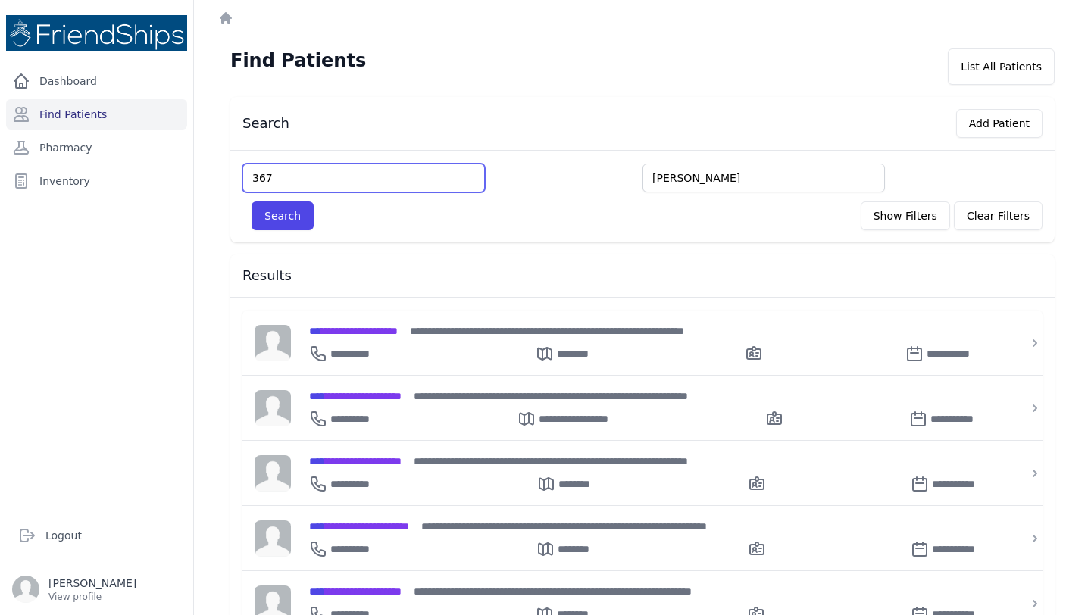
type input "367"
click at [252, 202] on button "Search" at bounding box center [283, 216] width 62 height 29
type input "640"
click at [252, 202] on button "Search" at bounding box center [283, 216] width 62 height 29
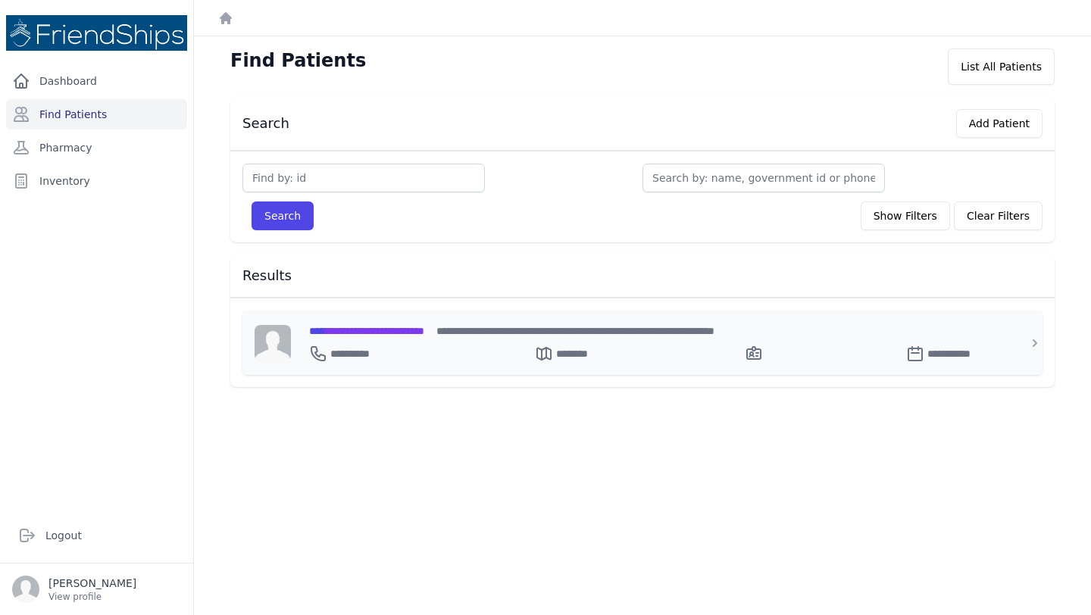
click at [422, 333] on span "**********" at bounding box center [366, 331] width 115 height 11
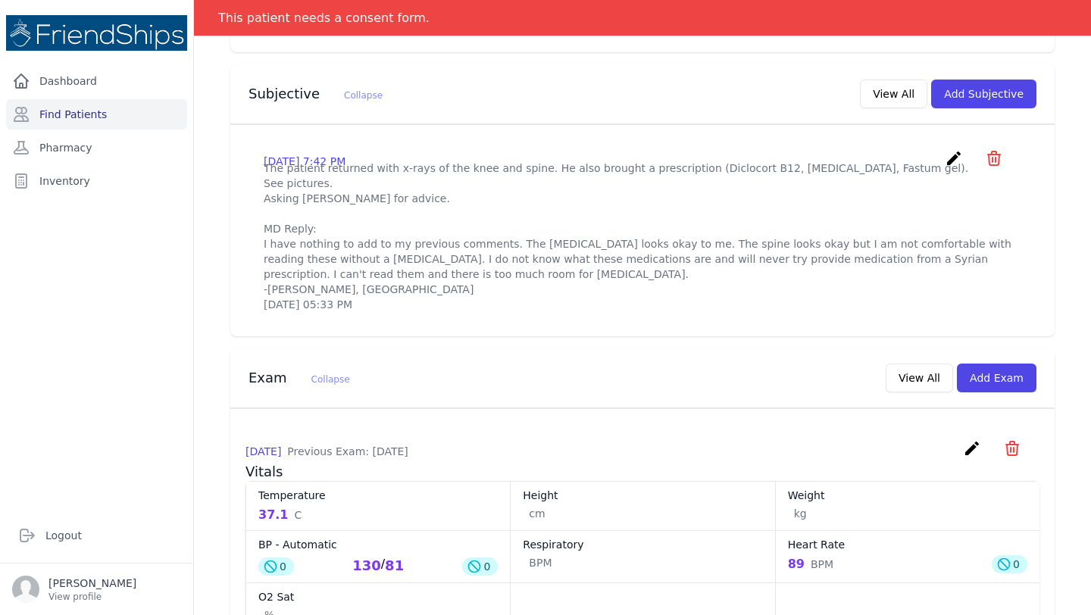
scroll to position [514, 0]
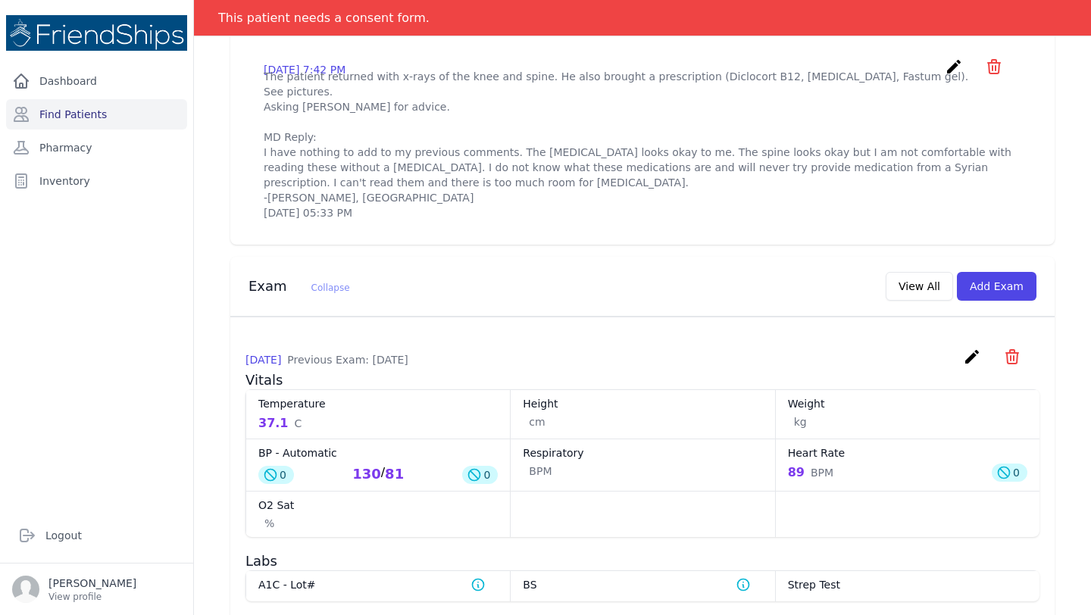
click at [1018, 281] on div "Exam Collapse View All Add Exam" at bounding box center [636, 283] width 800 height 35
click at [1003, 299] on button "Add Exam" at bounding box center [997, 286] width 80 height 29
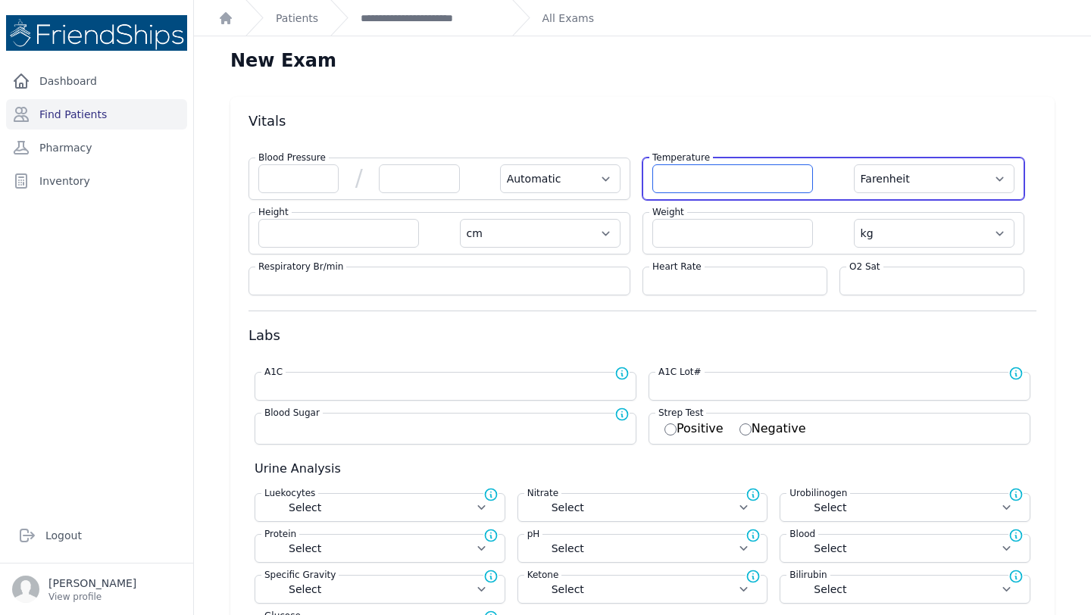
click at [714, 183] on input "number" at bounding box center [732, 178] width 161 height 29
type input "36.2"
click at [1012, 179] on select "Farenheit [PERSON_NAME]" at bounding box center [934, 178] width 161 height 29
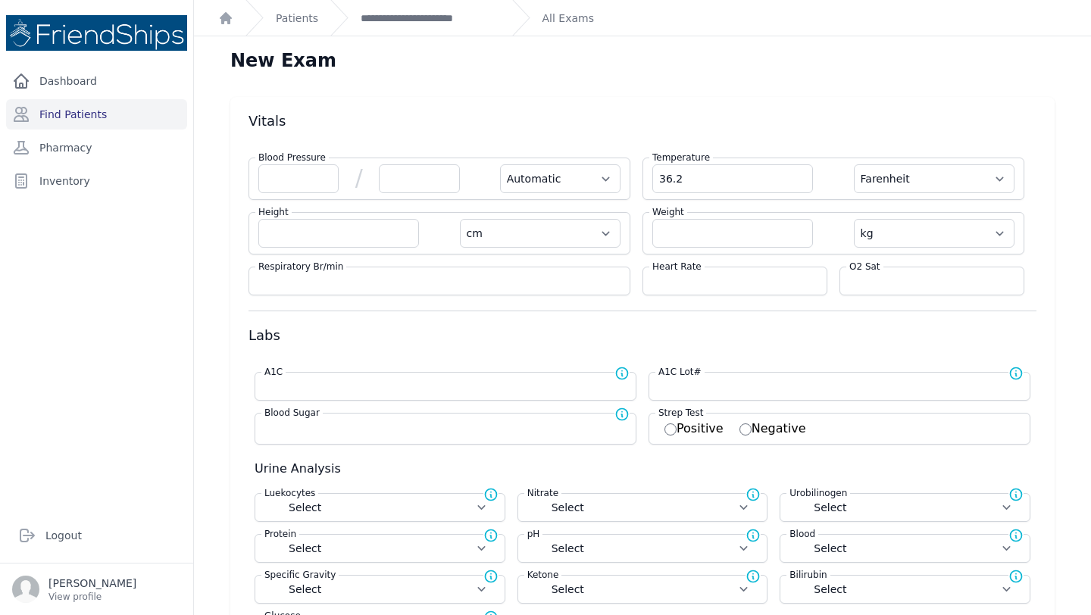
select select "Automatic"
select select "cm"
select select "kg"
select select
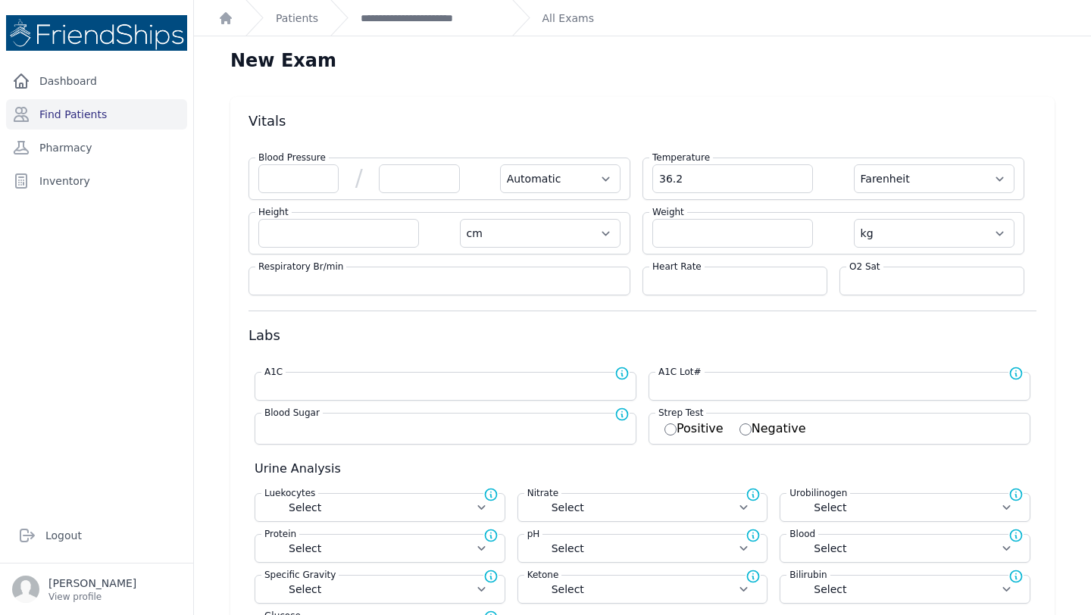
select select
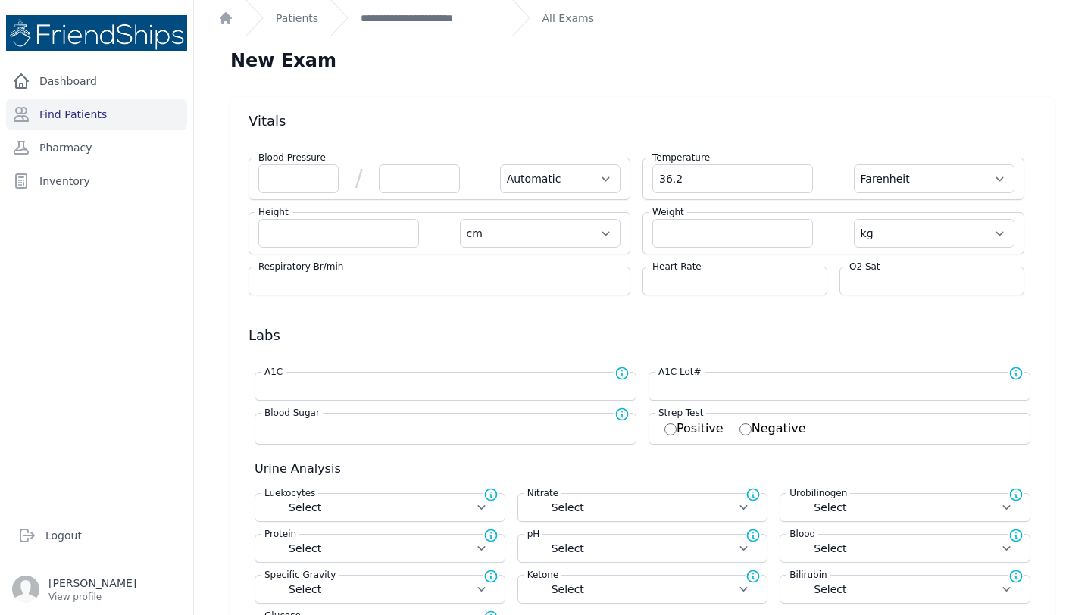
select select
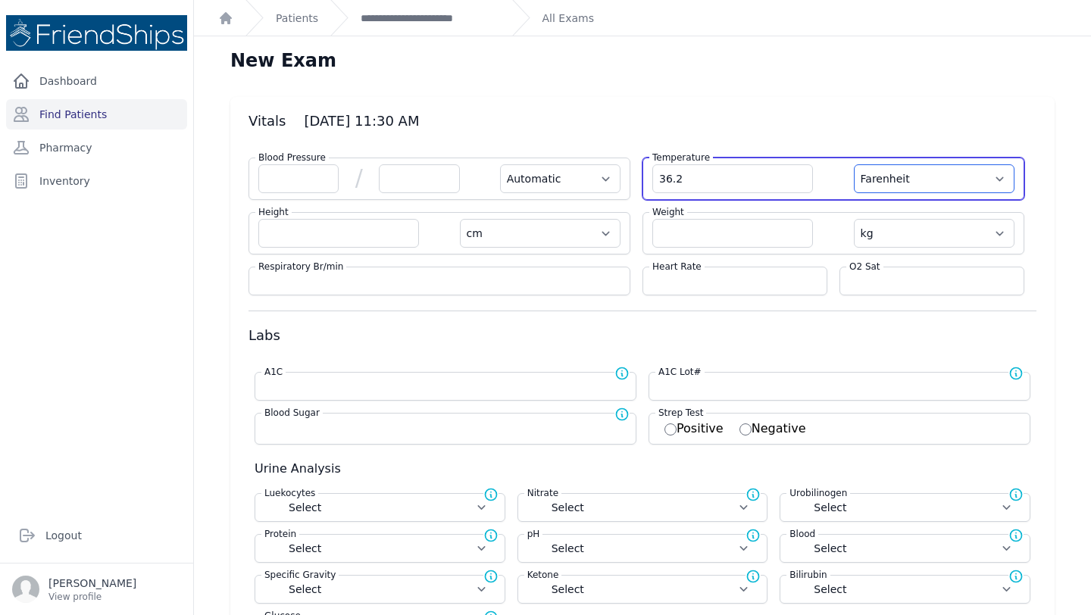
click at [979, 186] on select "Farenheit Celcius" at bounding box center [934, 178] width 161 height 29
select select "C"
select select "Automatic"
select select "cm"
select select "kg"
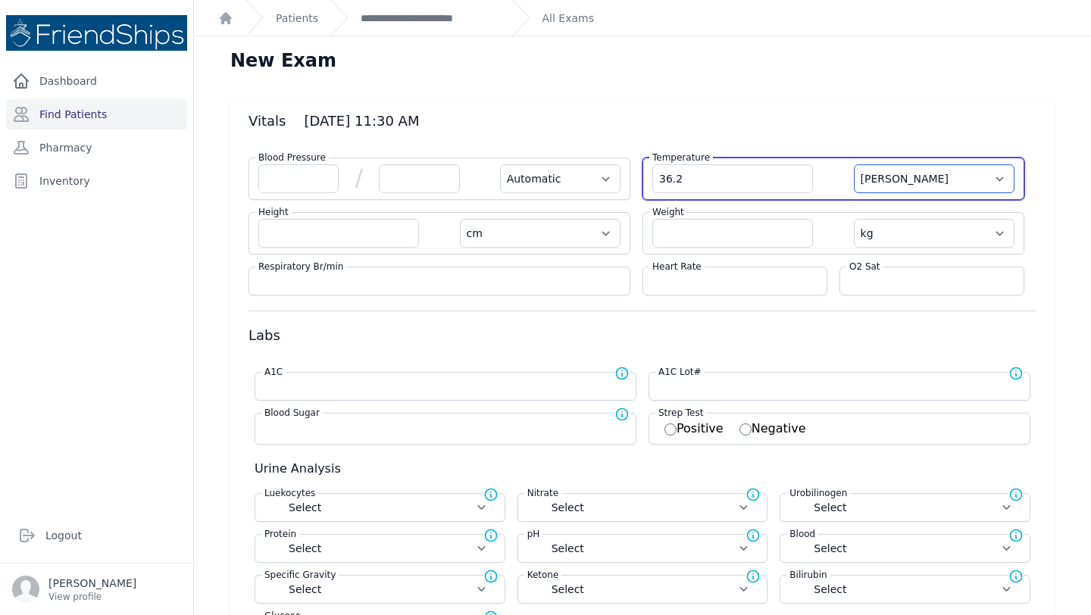
select select
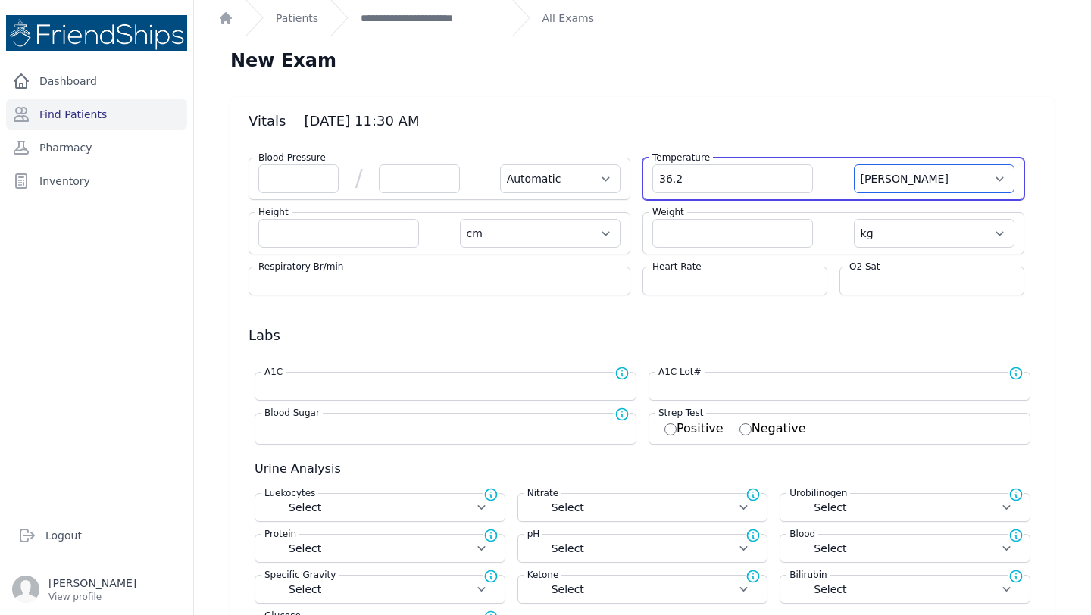
select select
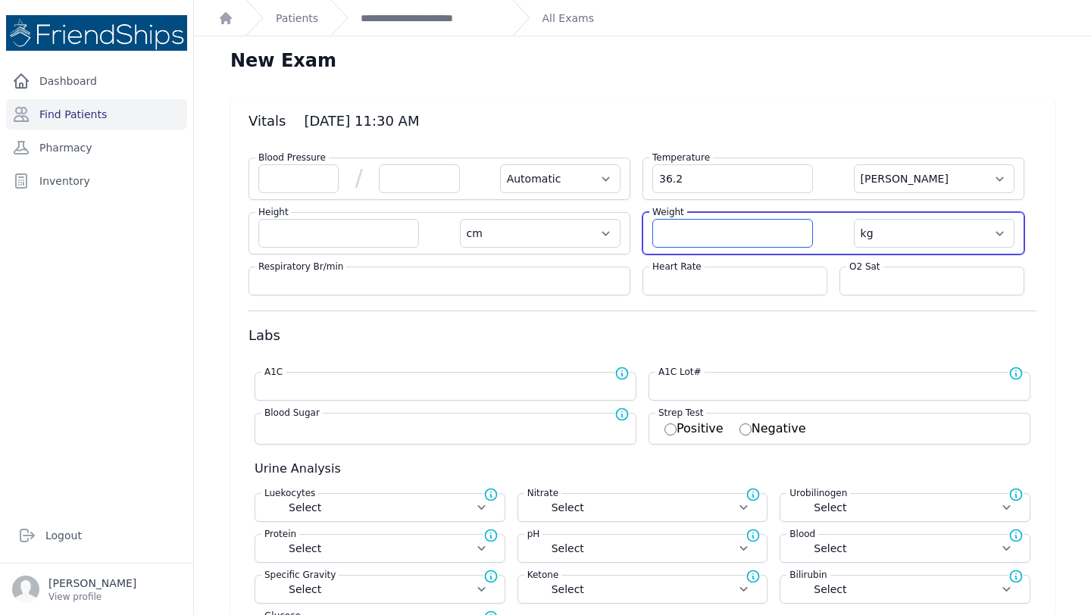
click at [723, 236] on input "number" at bounding box center [732, 233] width 161 height 29
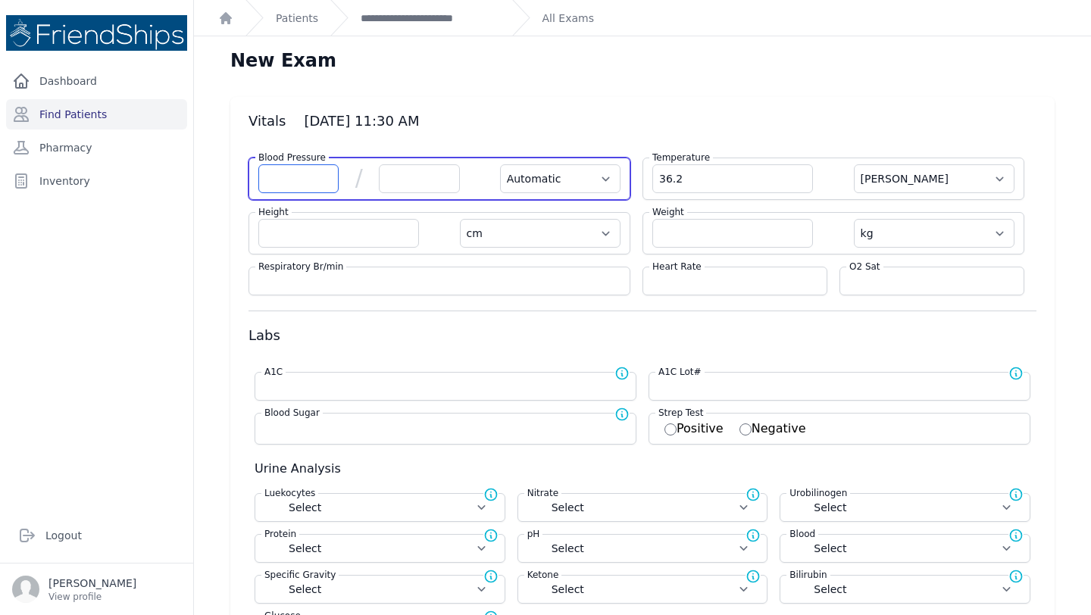
click at [283, 183] on input "number" at bounding box center [298, 178] width 80 height 29
type input "126"
click at [446, 180] on input "number" at bounding box center [419, 178] width 80 height 29
type input "84"
select select "Automatic"
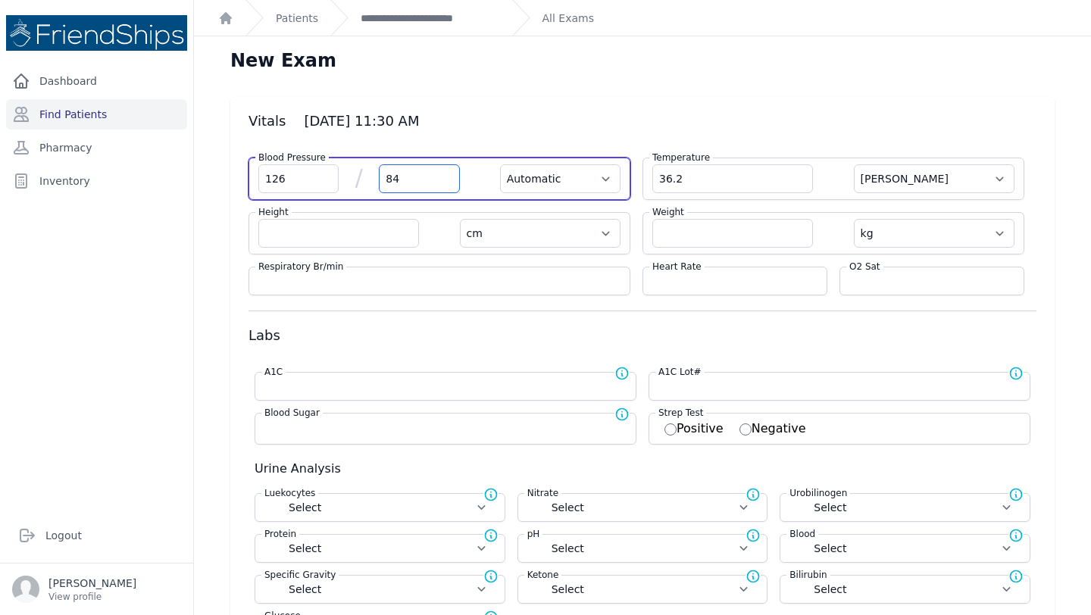
select select "C"
select select "cm"
select select "kg"
select select
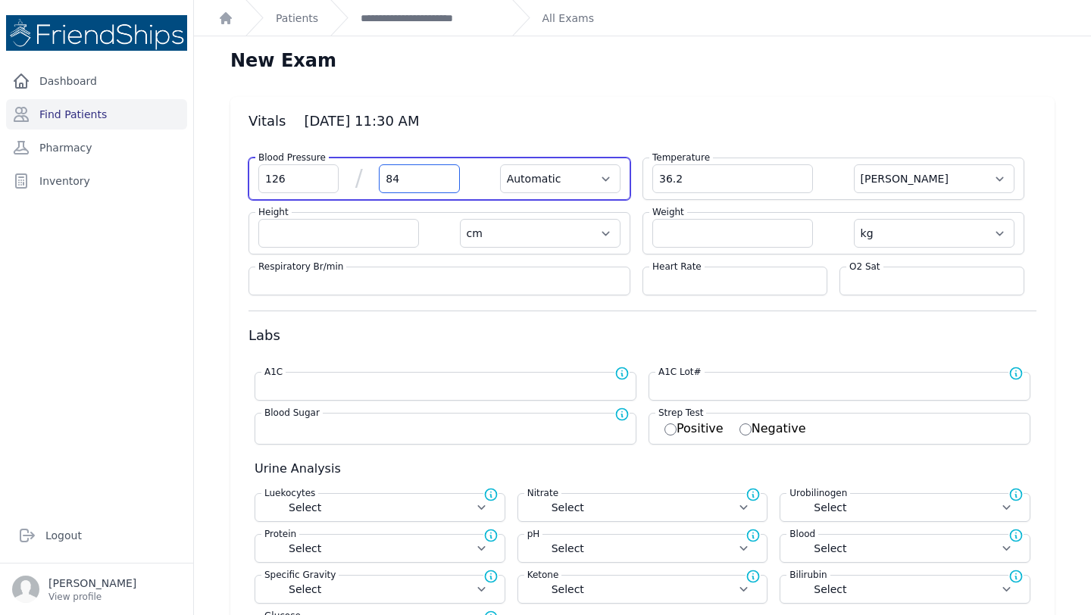
select select
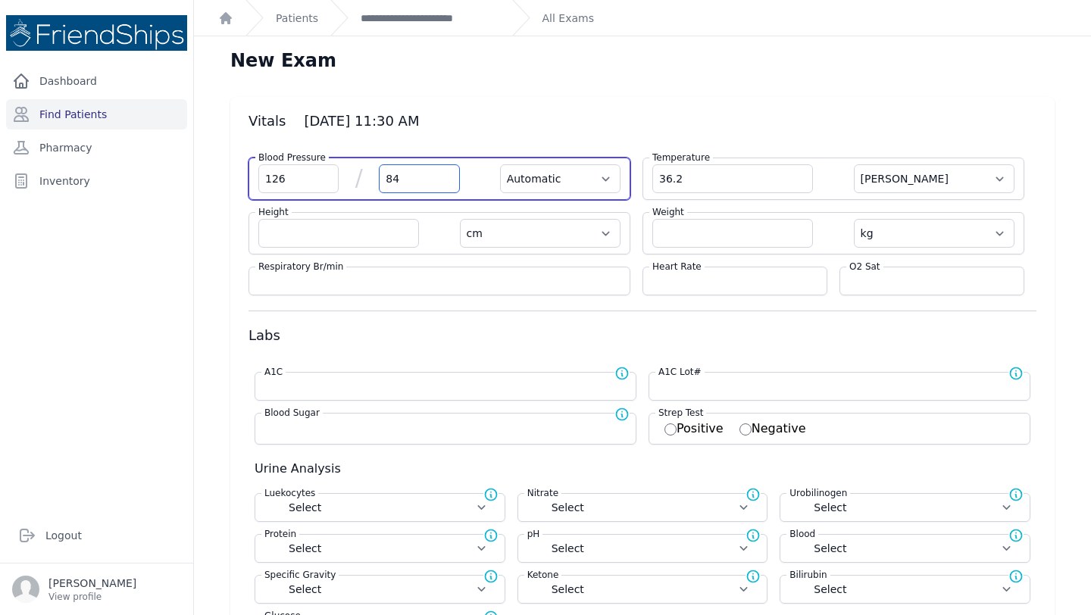
select select
type input "84"
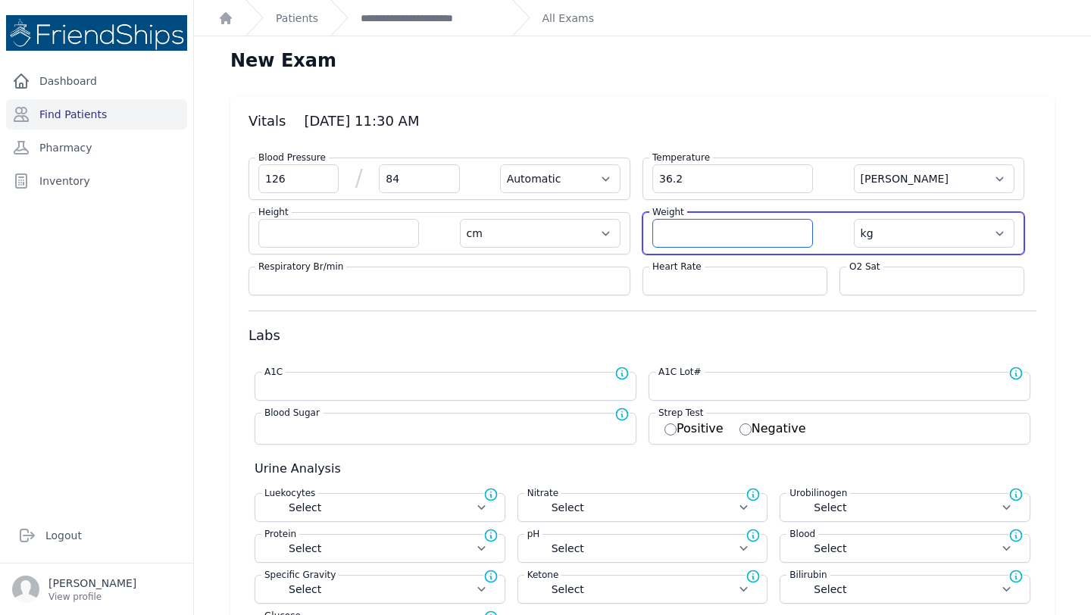
click at [758, 233] on input "number" at bounding box center [732, 233] width 161 height 29
type input "86"
select select "Automatic"
select select "C"
select select "cm"
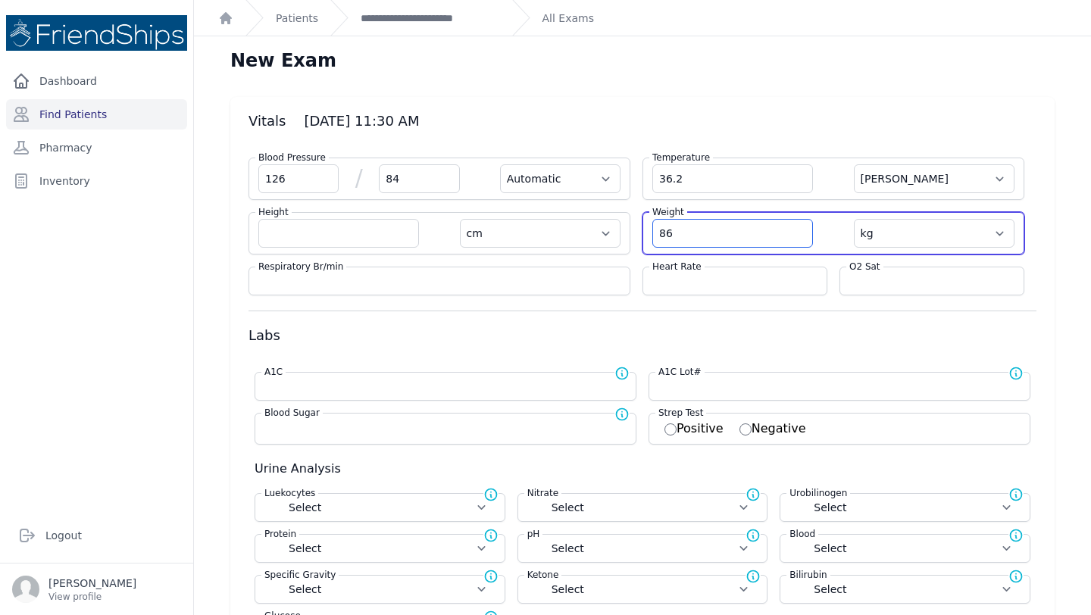
select select "kg"
select select
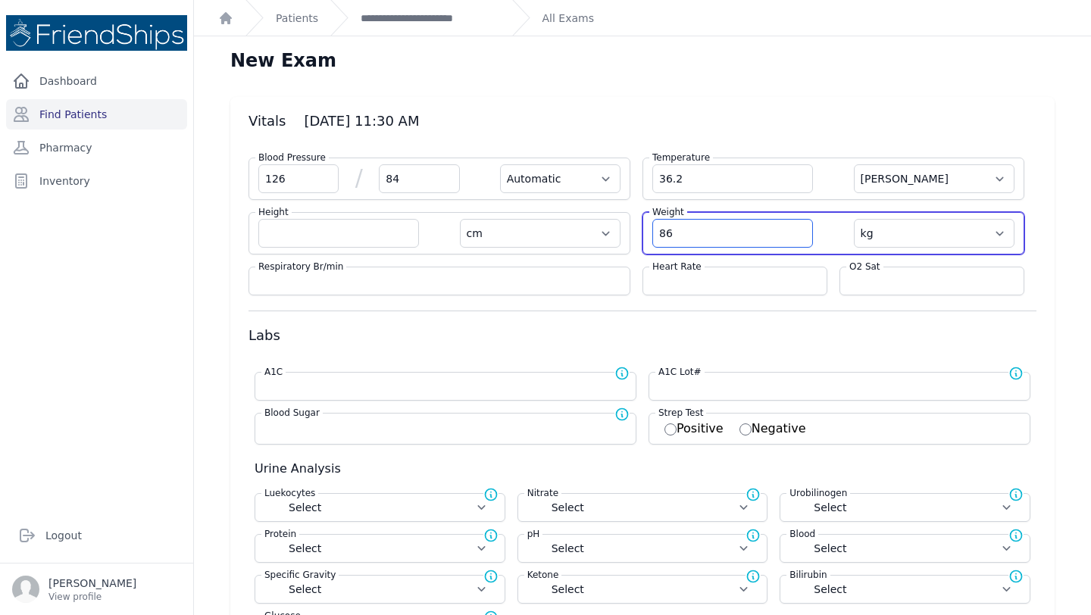
select select
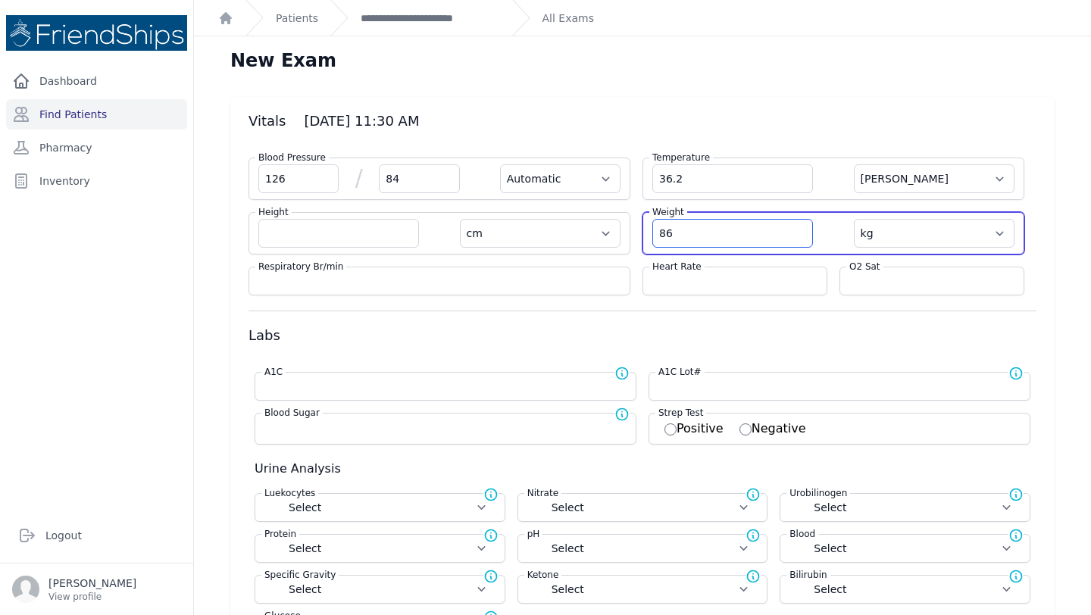
select select
click at [712, 233] on input "86.8" at bounding box center [732, 233] width 161 height 29
type input "86.8"
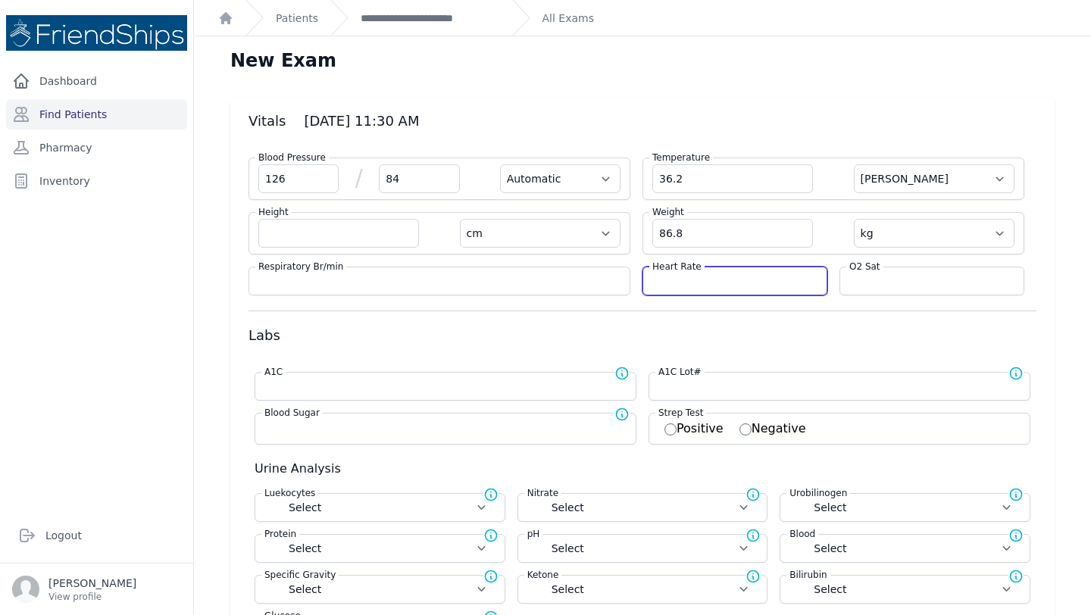
click at [696, 280] on input "number" at bounding box center [734, 281] width 165 height 15
select select "Automatic"
select select "C"
select select "cm"
select select "kg"
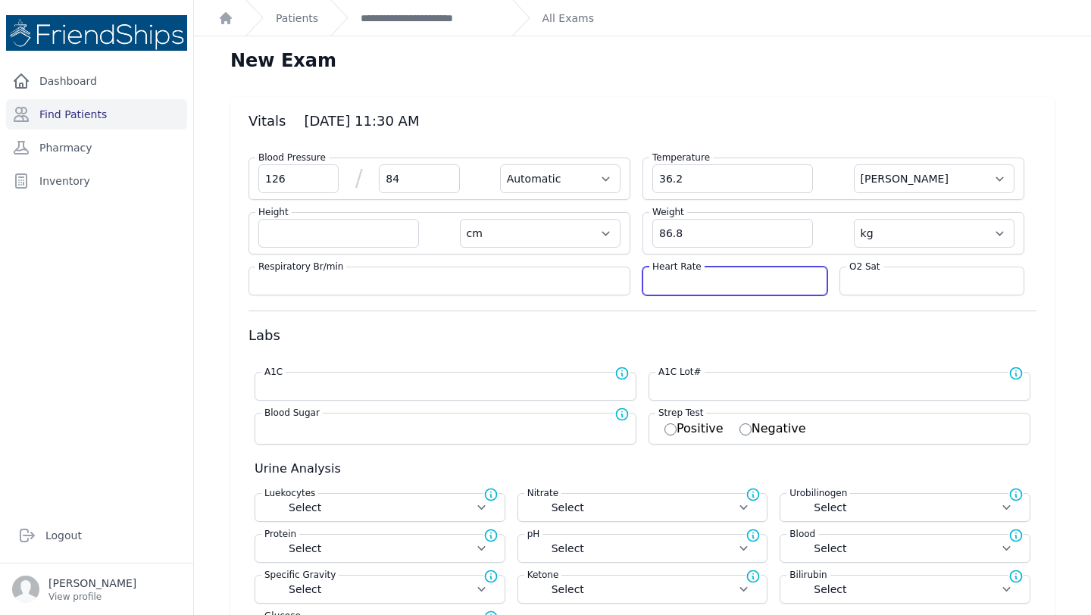
select select
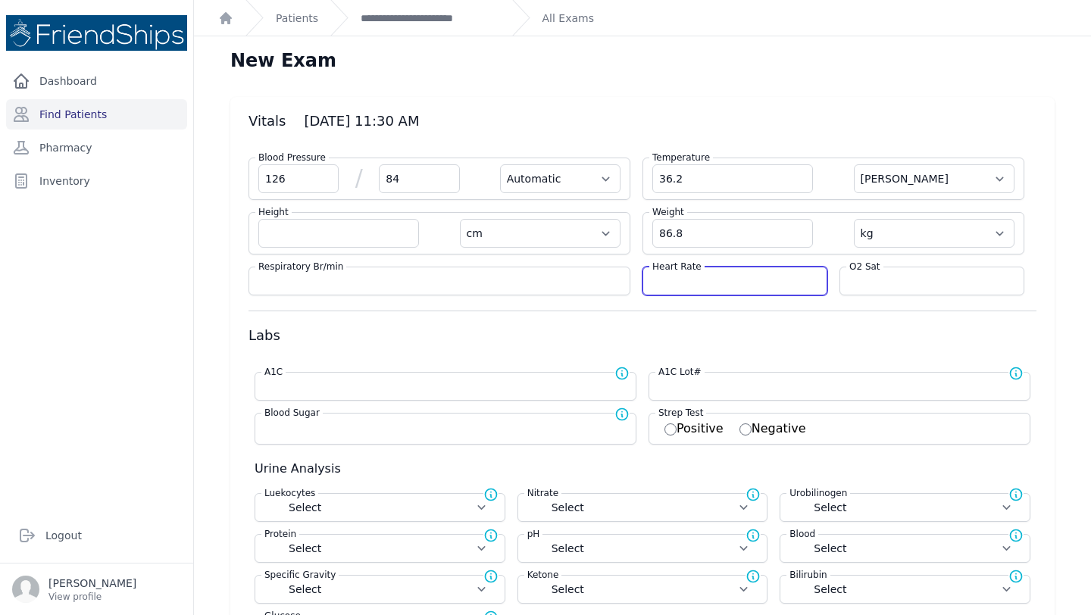
select select
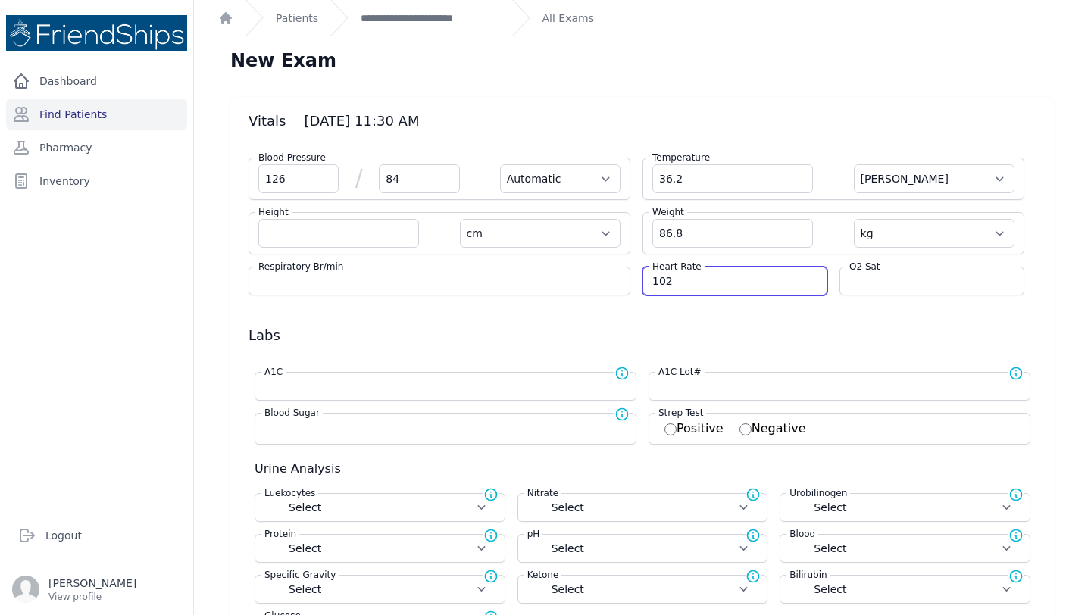
type input "102"
click at [944, 321] on form "Blood Pressure 126 / 84 Automatic Manual Temperature 36.2 Farenheit Celcius Hei…" at bounding box center [643, 537] width 788 height 783
select select "Automatic"
select select "cm"
select select "kg"
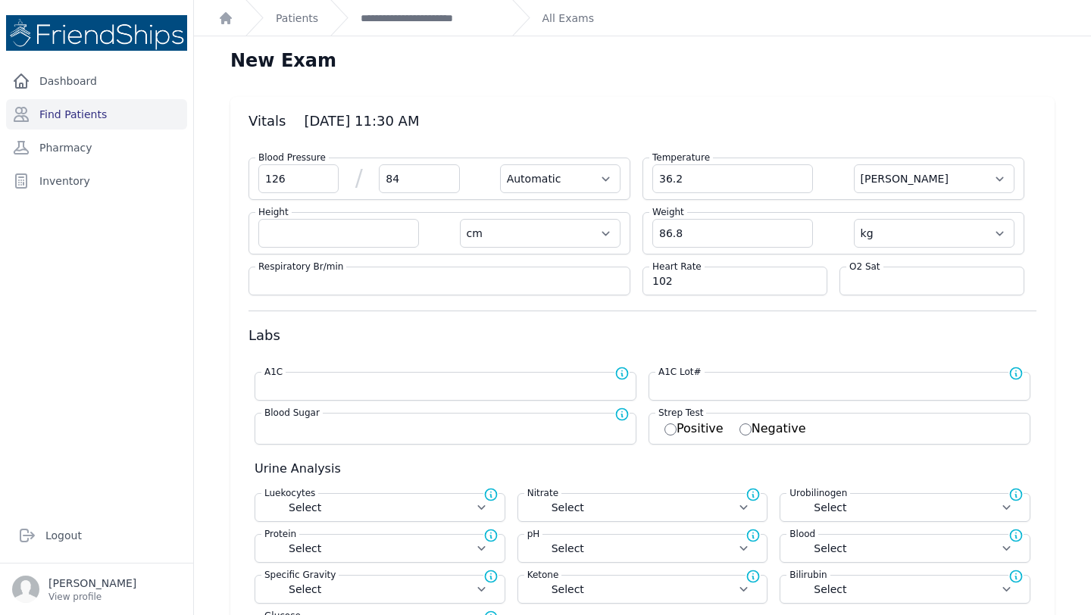
select select
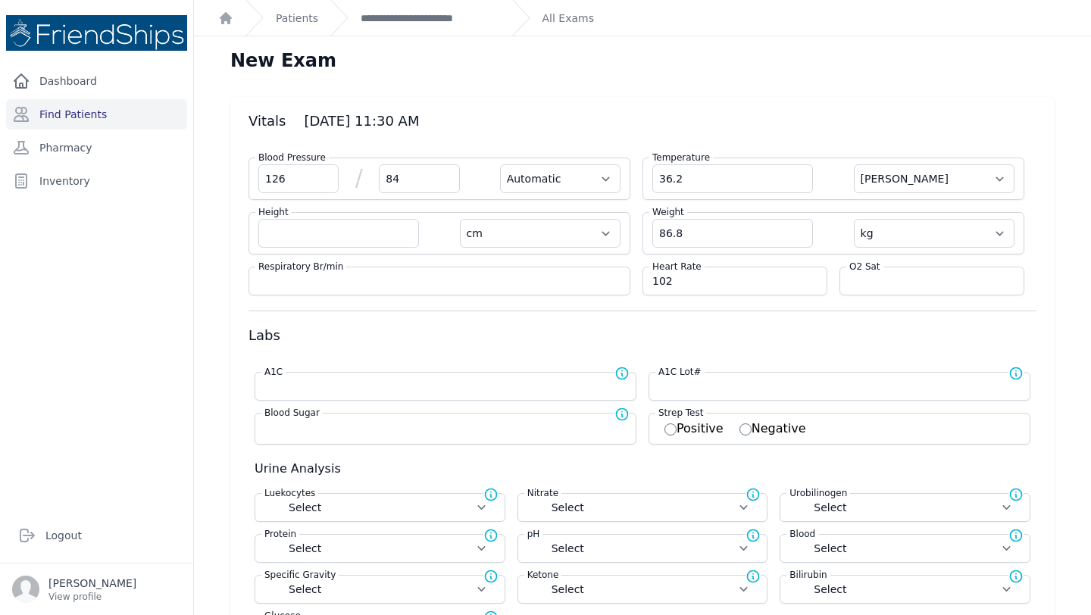
select select
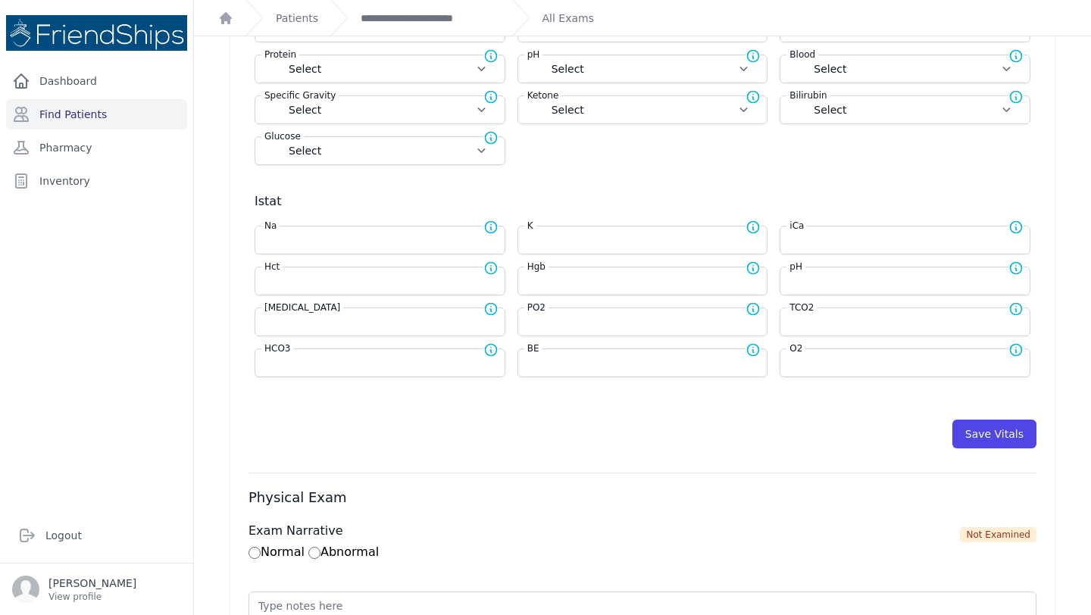
scroll to position [490, 0]
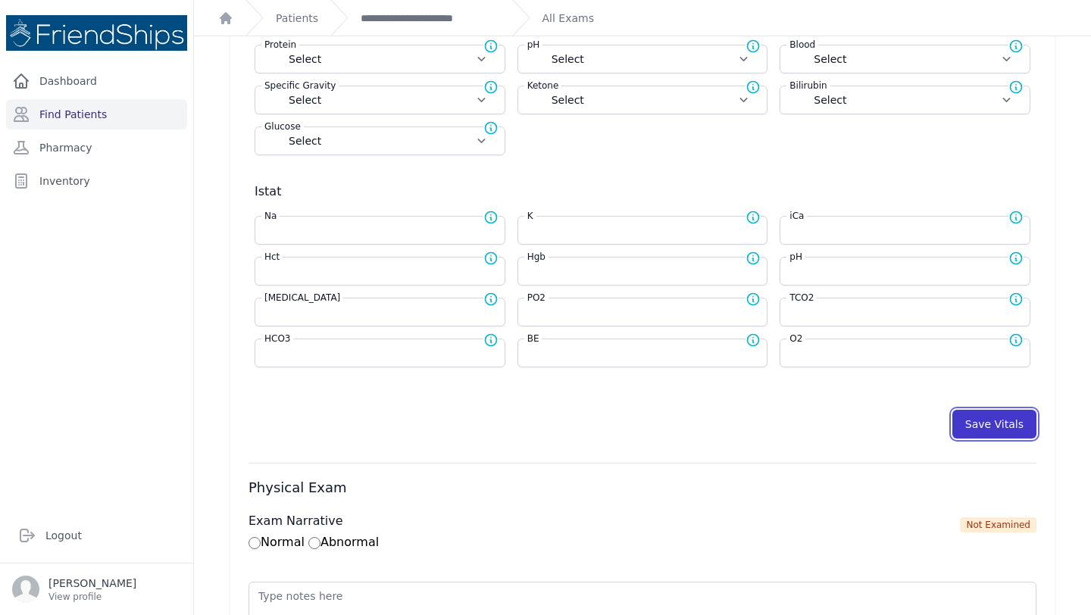
click at [985, 427] on button "Save Vitals" at bounding box center [995, 424] width 84 height 29
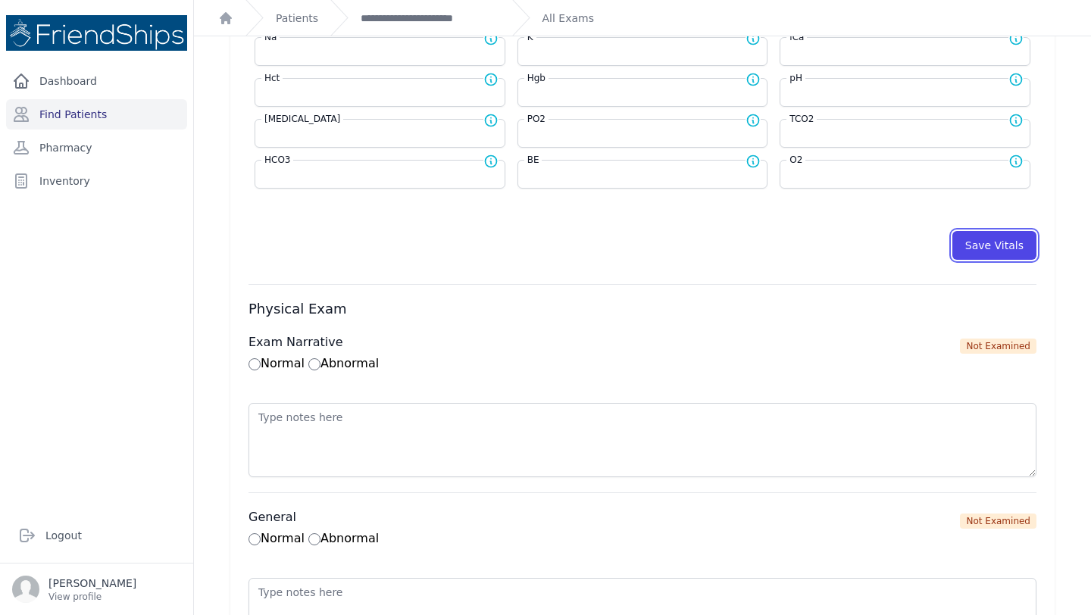
scroll to position [808, 0]
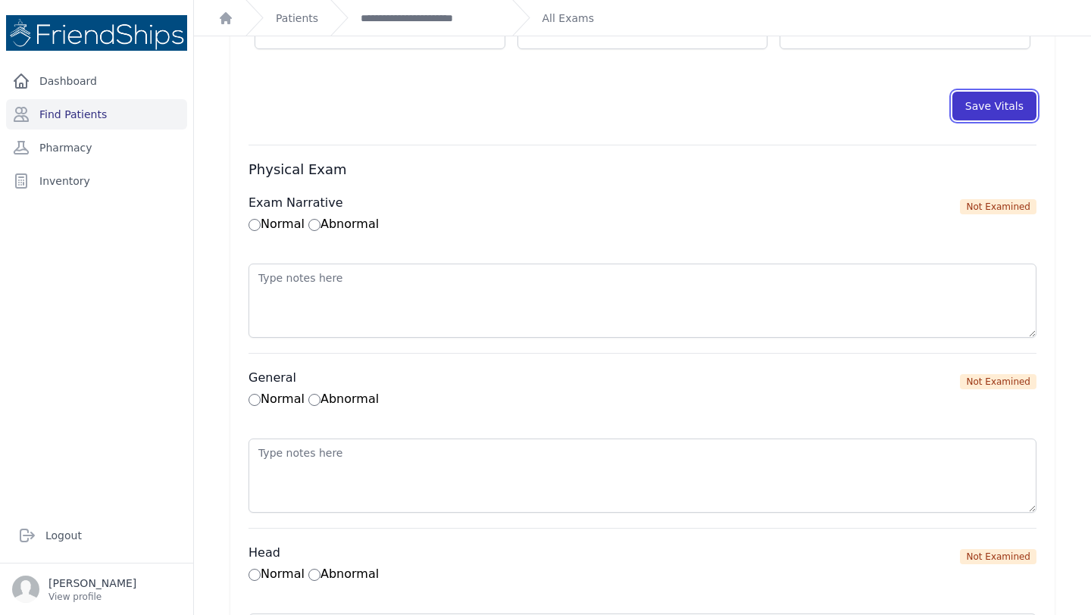
click at [981, 112] on button "Save Vitals" at bounding box center [995, 106] width 84 height 29
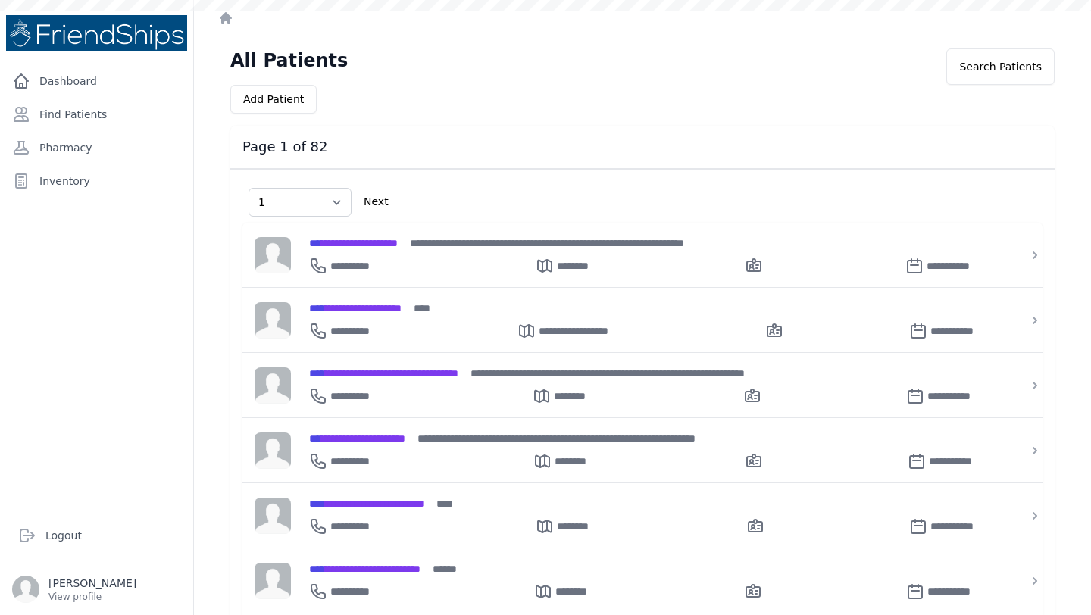
select select "1"
click at [113, 114] on link "Find Patients" at bounding box center [96, 114] width 181 height 30
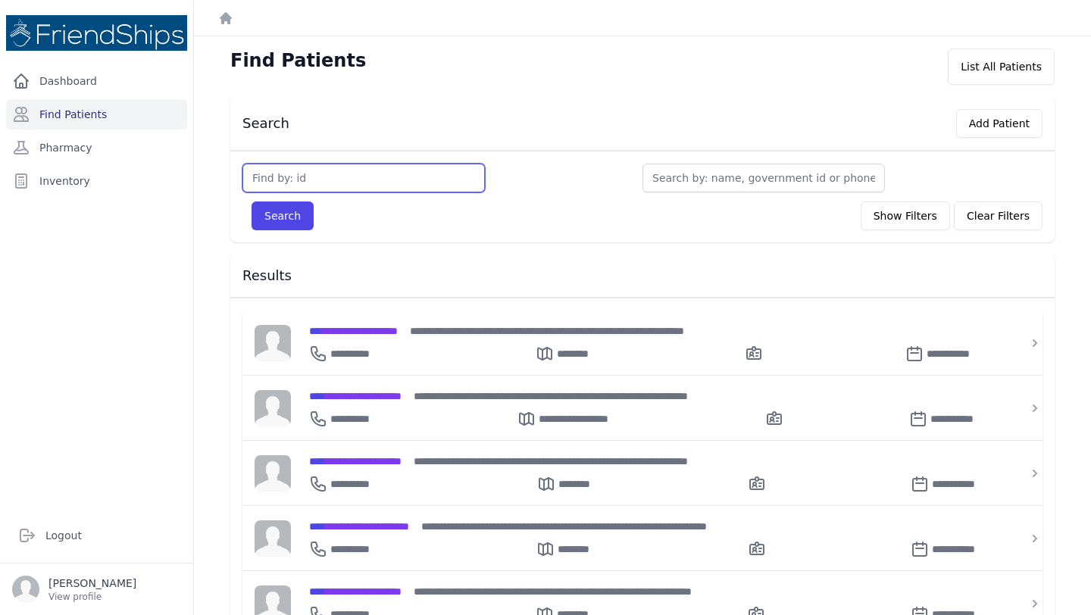
click at [449, 173] on input "text" at bounding box center [364, 178] width 243 height 29
type input "514"
click at [252, 202] on button "Search" at bounding box center [283, 216] width 62 height 29
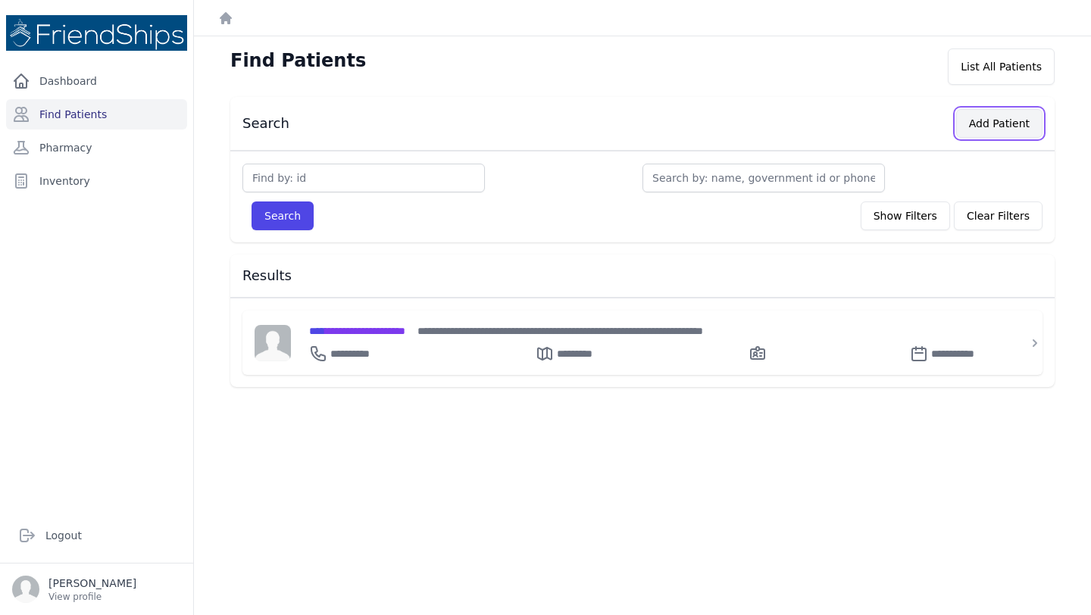
click at [1022, 114] on button "Add Patient" at bounding box center [999, 123] width 86 height 29
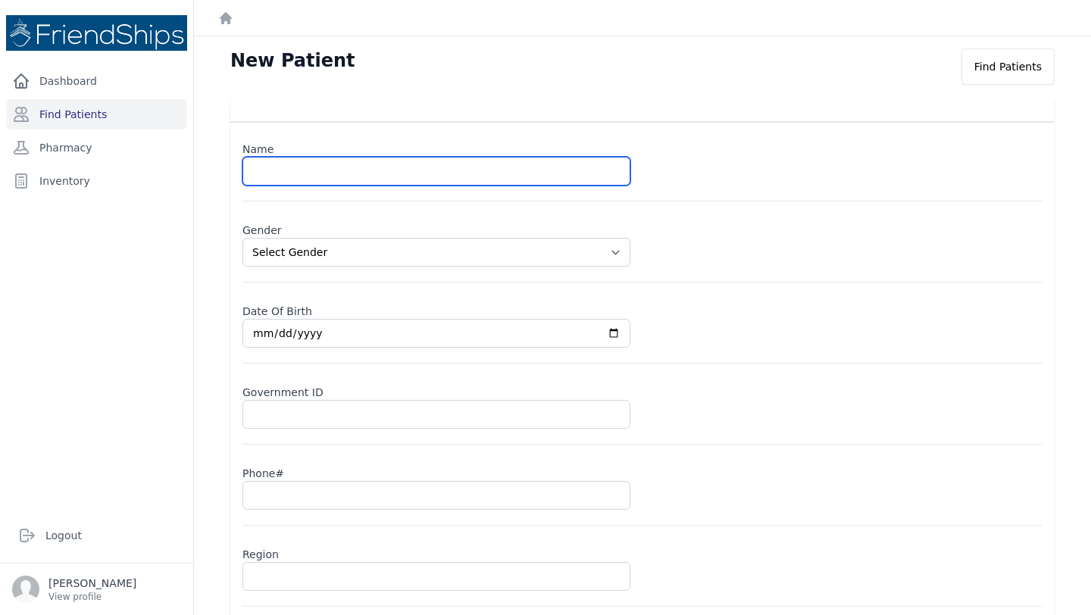
click at [555, 181] on input "text" at bounding box center [437, 171] width 388 height 29
type input "[PERSON_NAME]"
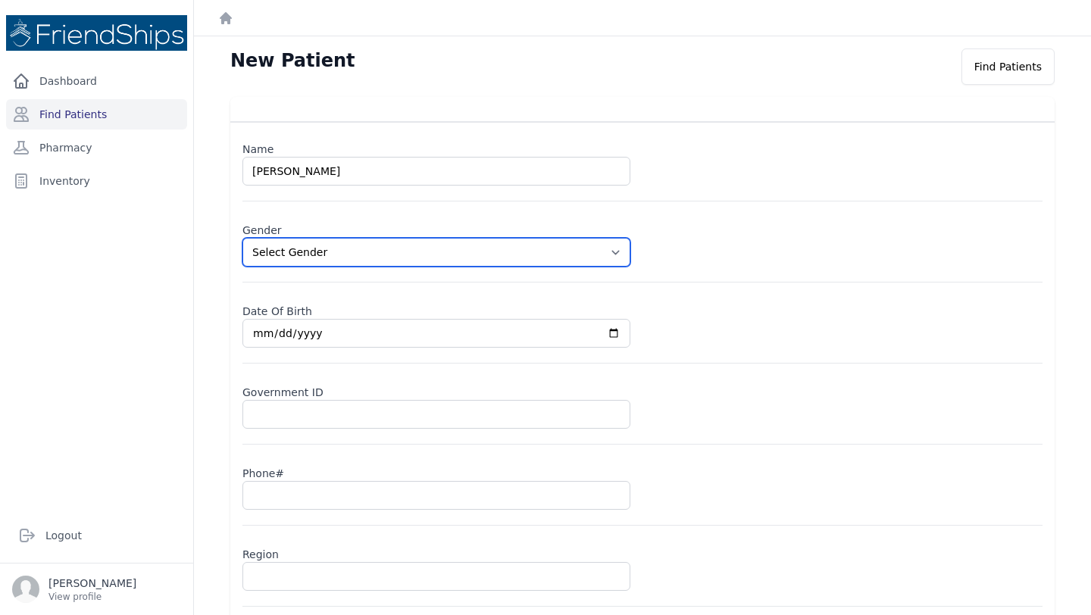
click at [365, 249] on select "Select Gender [DEMOGRAPHIC_DATA] [DEMOGRAPHIC_DATA]" at bounding box center [437, 252] width 388 height 29
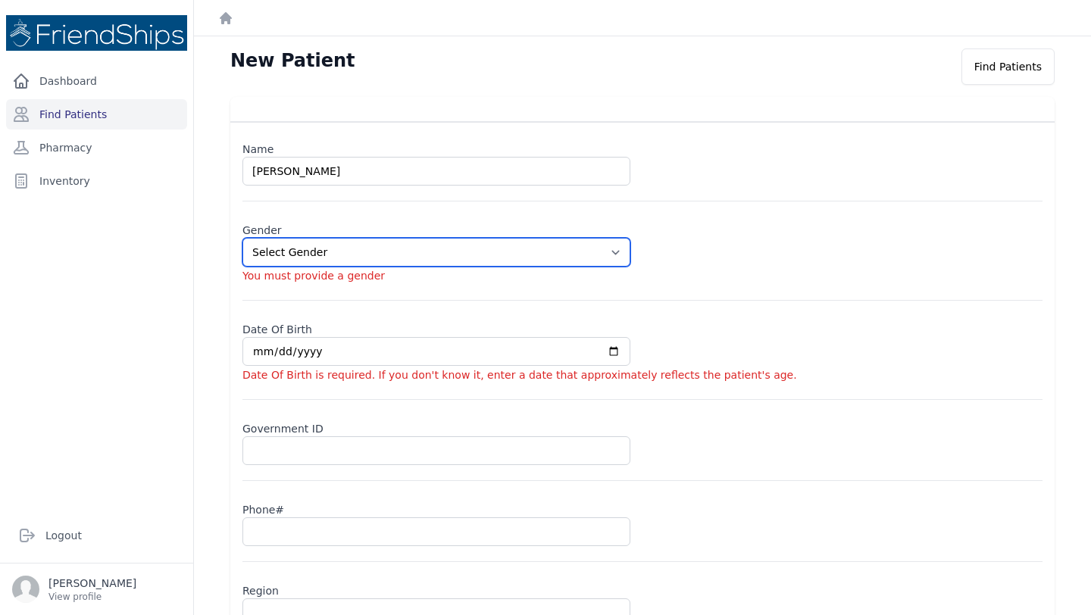
select select "[DEMOGRAPHIC_DATA]"
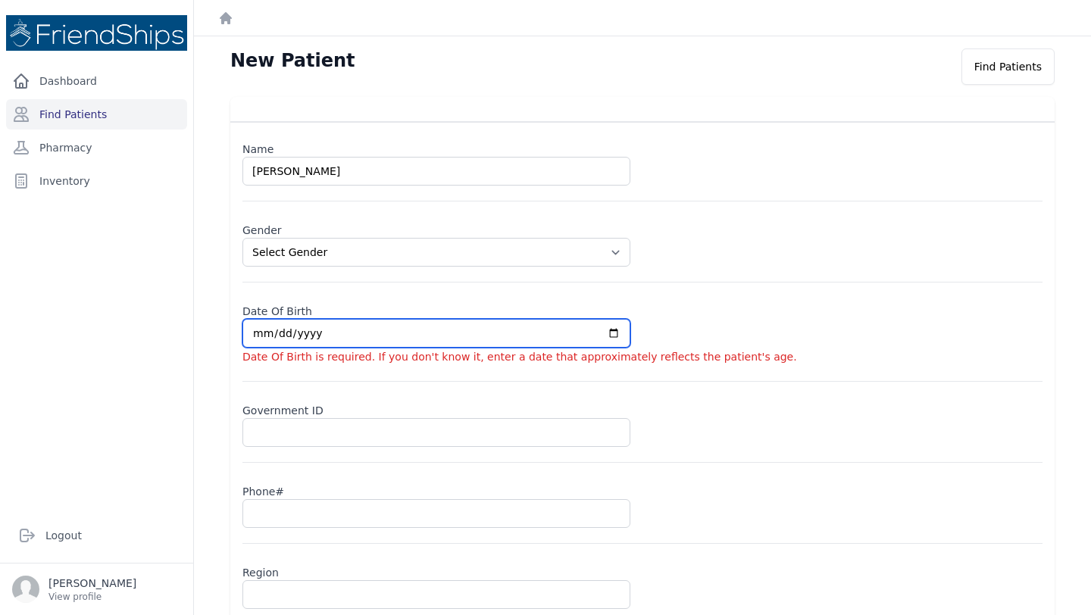
click at [299, 338] on input "date" at bounding box center [437, 333] width 388 height 29
click at [254, 327] on input "date" at bounding box center [437, 333] width 388 height 29
type input "0020-01-01"
select select "[DEMOGRAPHIC_DATA]"
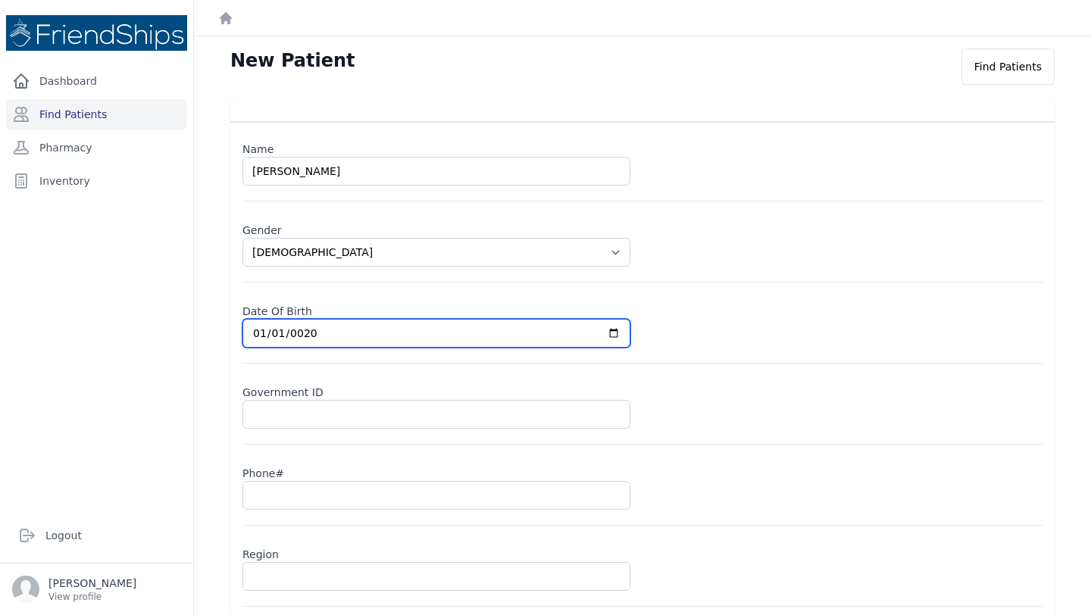
type input "0200-01-01"
select select "[DEMOGRAPHIC_DATA]"
type input "[DATE]"
select select "[DEMOGRAPHIC_DATA]"
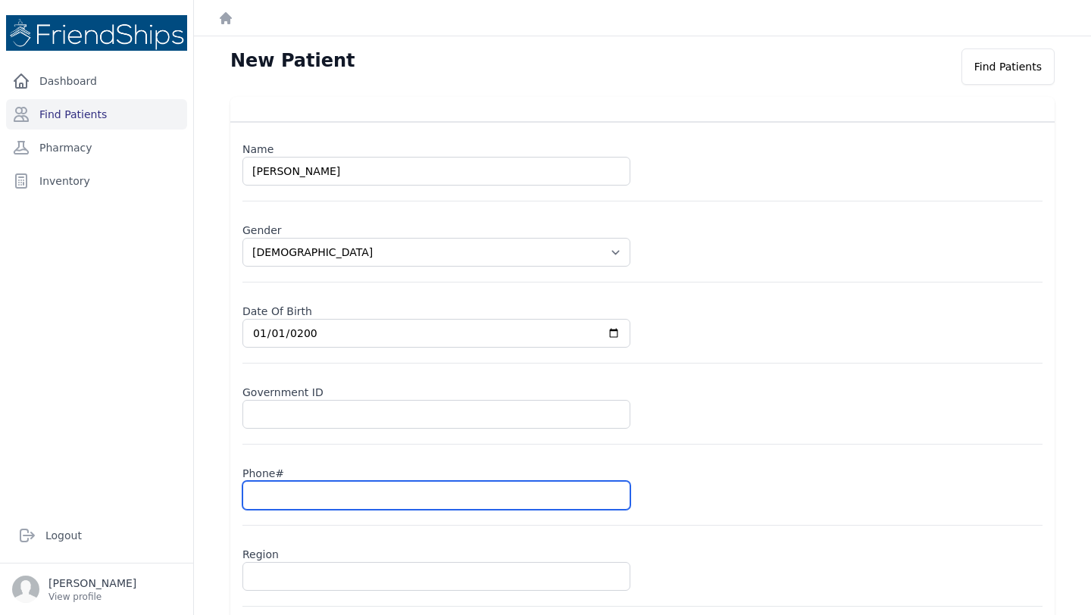
click at [295, 483] on input "text" at bounding box center [437, 495] width 388 height 29
type input "09"
select select "[DEMOGRAPHIC_DATA]"
type input "0934"
select select "[DEMOGRAPHIC_DATA]"
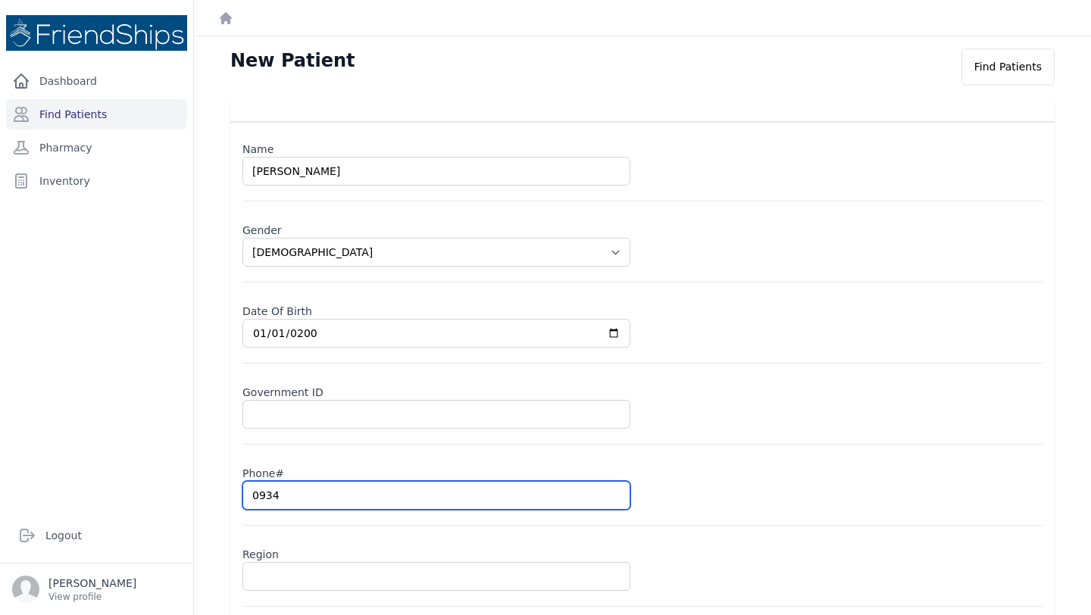
type input "09349"
select select "[DEMOGRAPHIC_DATA]"
type input "093496"
select select "[DEMOGRAPHIC_DATA]"
type input "0934965"
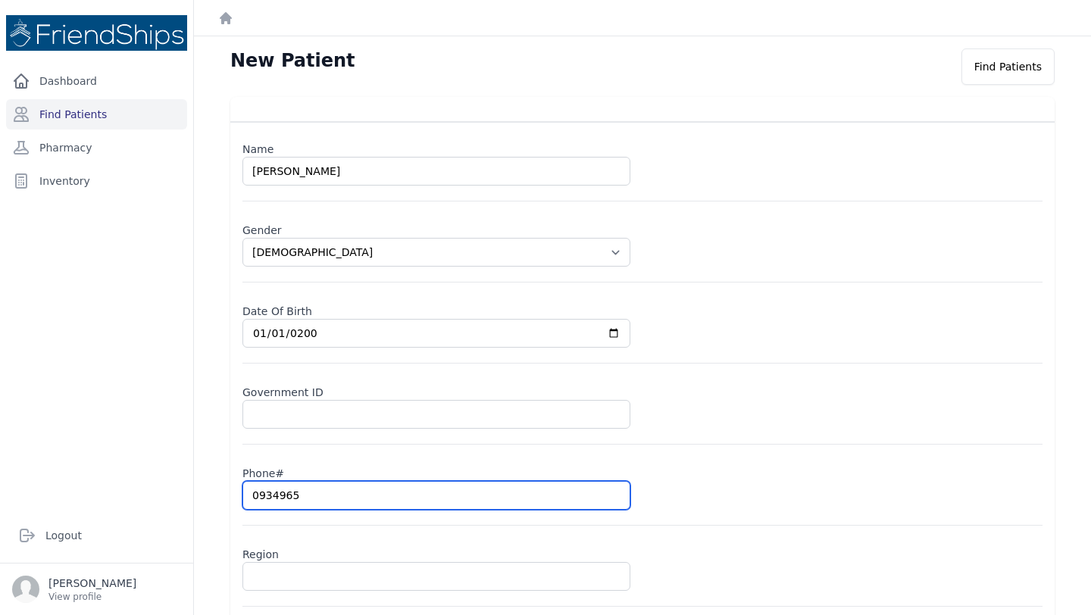
select select "[DEMOGRAPHIC_DATA]"
type input "09349650"
select select "[DEMOGRAPHIC_DATA]"
type input "093496504"
select select "[DEMOGRAPHIC_DATA]"
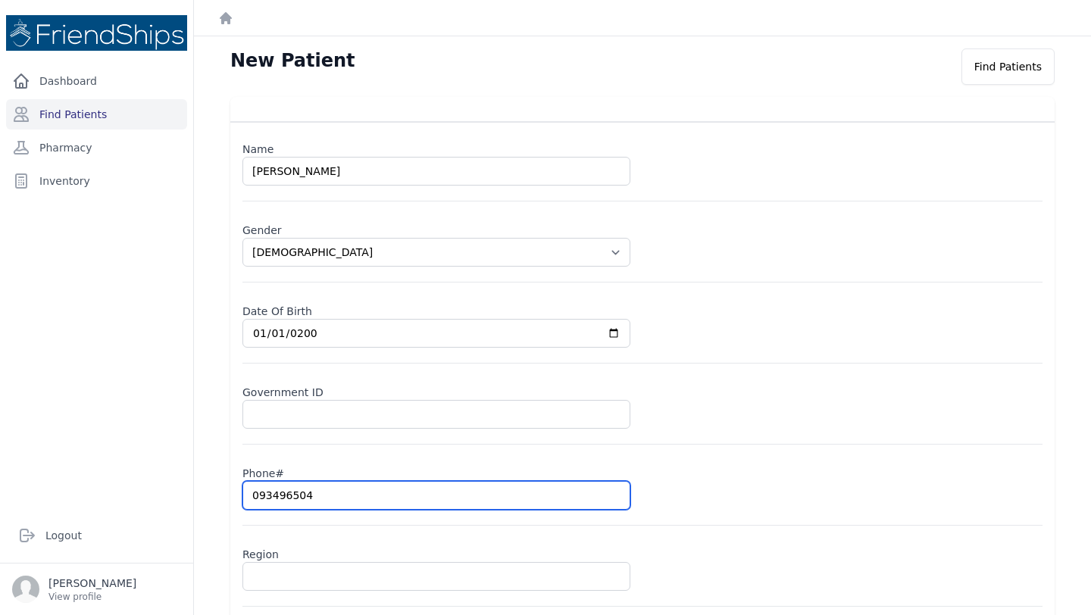
type input "0934965043"
select select "[DEMOGRAPHIC_DATA]"
type input "0934965043"
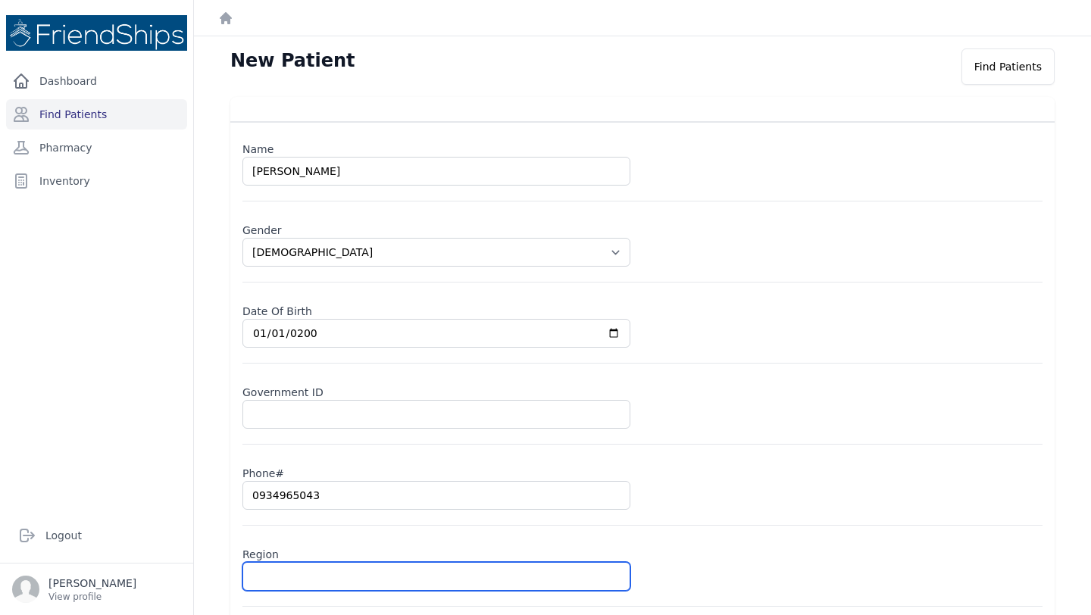
click at [280, 580] on input "text" at bounding box center [437, 576] width 388 height 29
type input "J"
select select "[DEMOGRAPHIC_DATA]"
type input "[PERSON_NAME]"
select select "[DEMOGRAPHIC_DATA]"
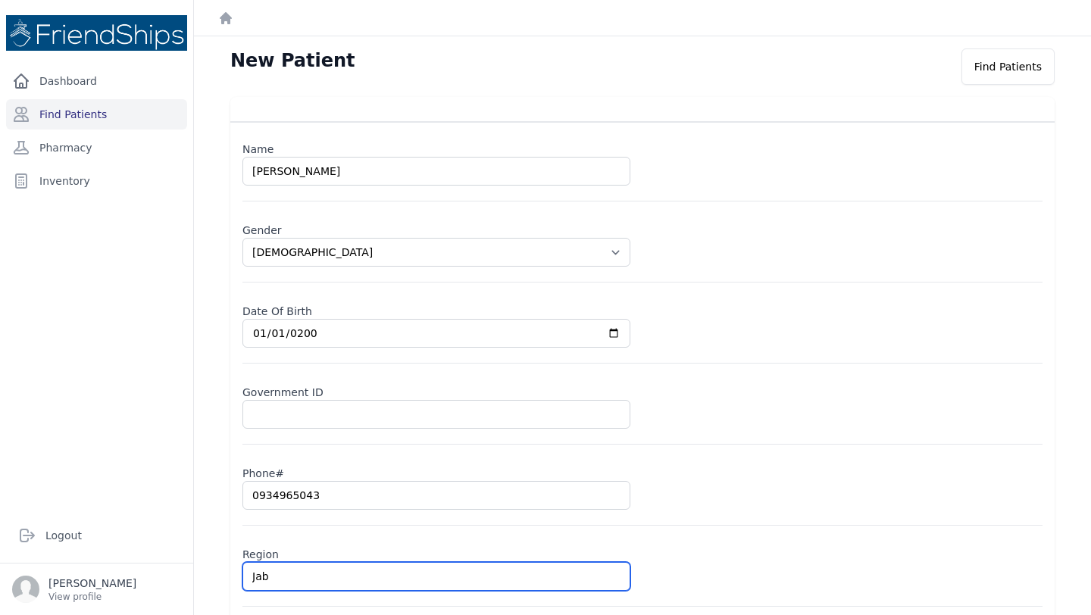
type input "Jaba"
select select "[DEMOGRAPHIC_DATA]"
type input "Jabat"
select select "[DEMOGRAPHIC_DATA]"
type input "[PERSON_NAME]"
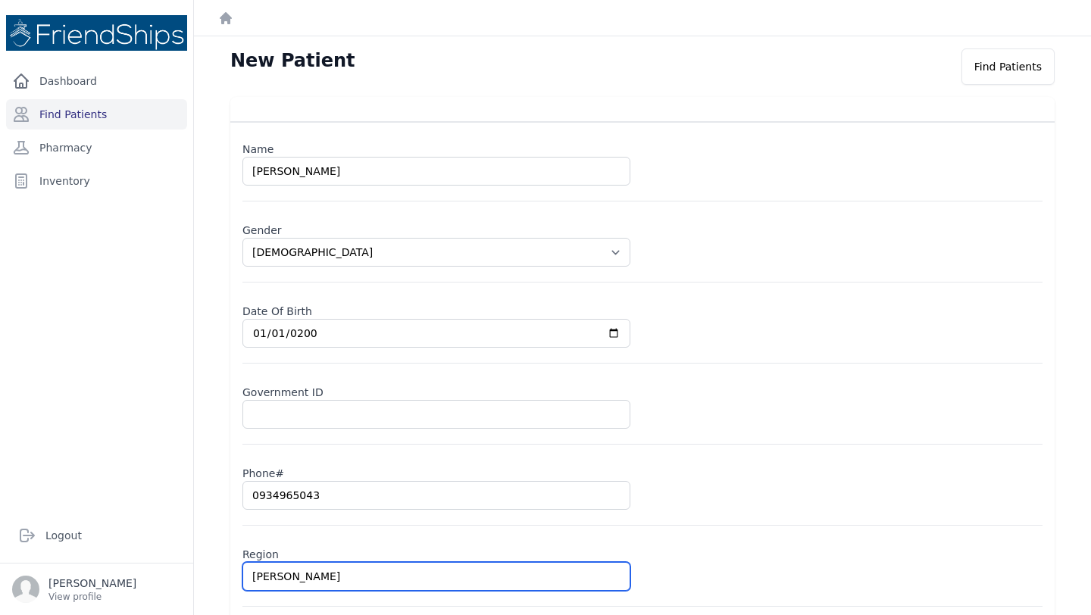
select select "[DEMOGRAPHIC_DATA]"
type input "[PERSON_NAME]"
select select "[DEMOGRAPHIC_DATA]"
type input "Jabata A"
select select "[DEMOGRAPHIC_DATA]"
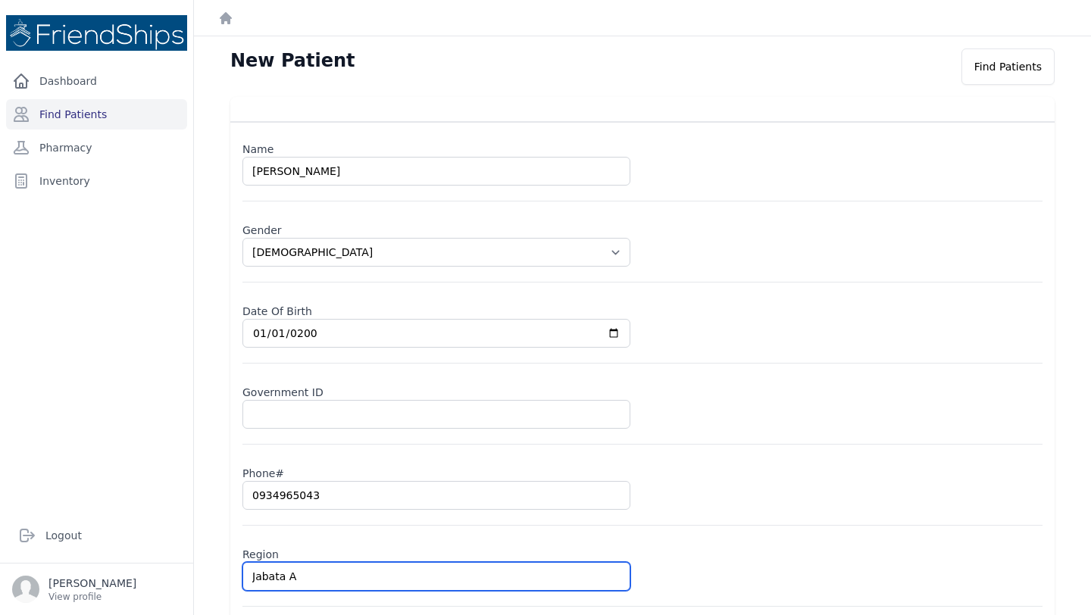
type input "[PERSON_NAME]"
select select "[DEMOGRAPHIC_DATA]"
type input "Jabata Al-"
select select "[DEMOGRAPHIC_DATA]"
type input "Jabata Al-H"
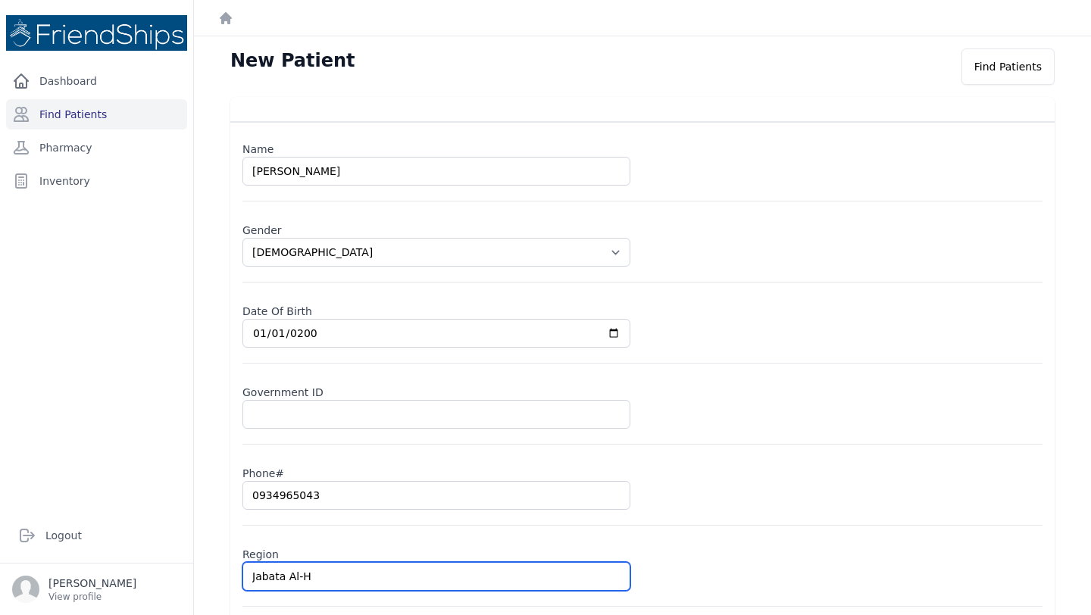
select select "[DEMOGRAPHIC_DATA]"
type input "Jabata Al-Khas"
select select "[DEMOGRAPHIC_DATA]"
type input "[PERSON_NAME]"
select select "[DEMOGRAPHIC_DATA]"
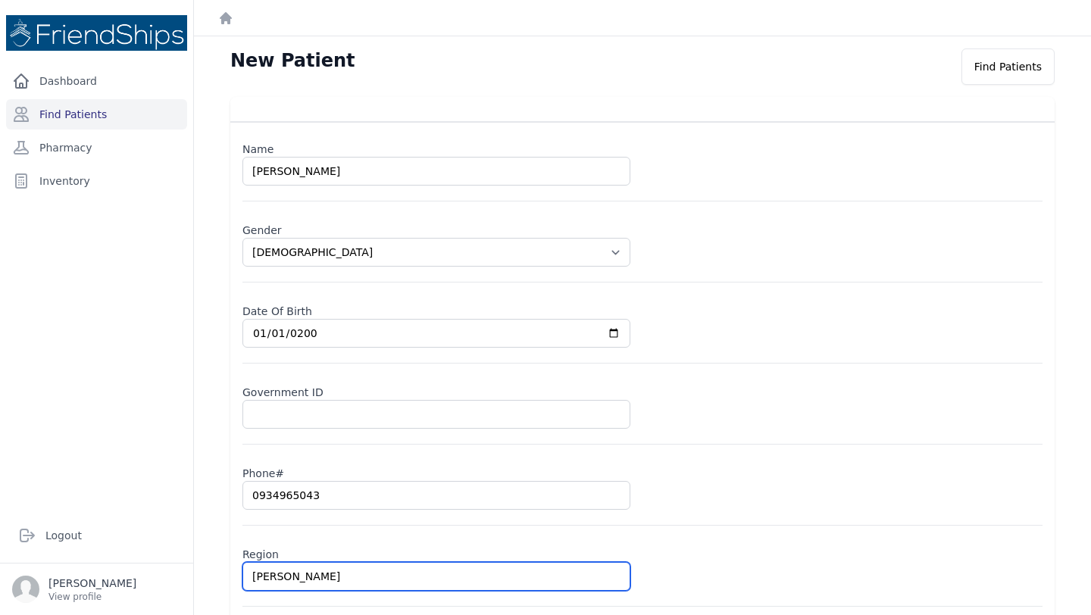
scroll to position [75, 0]
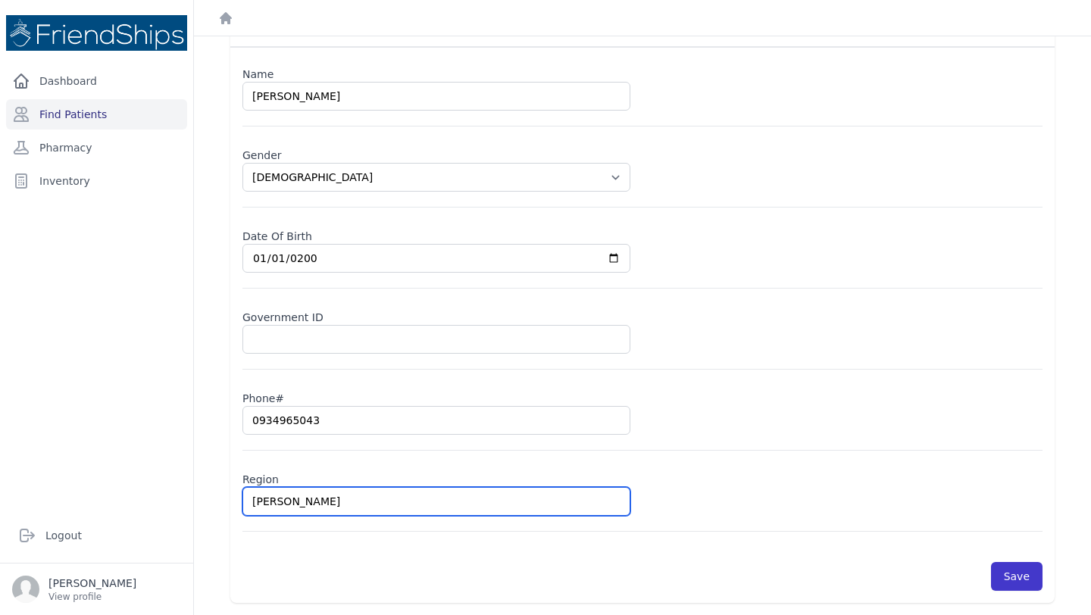
type input "[PERSON_NAME]"
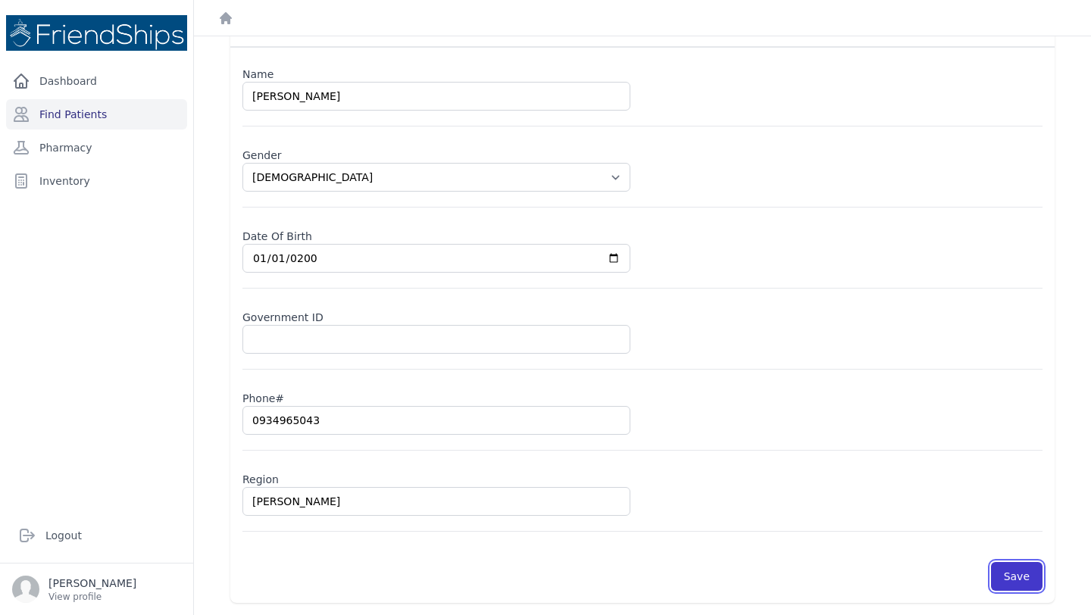
click at [1015, 575] on button "Save" at bounding box center [1017, 576] width 52 height 29
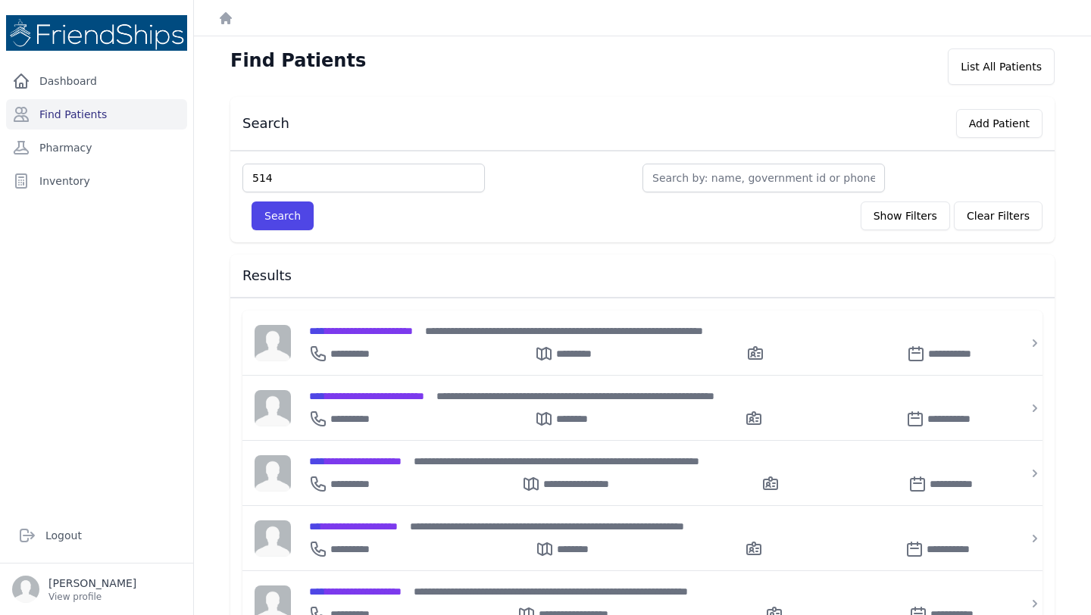
type input "514"
click at [252, 202] on button "Search" at bounding box center [283, 216] width 62 height 29
click at [319, 189] on input "514" at bounding box center [364, 178] width 243 height 29
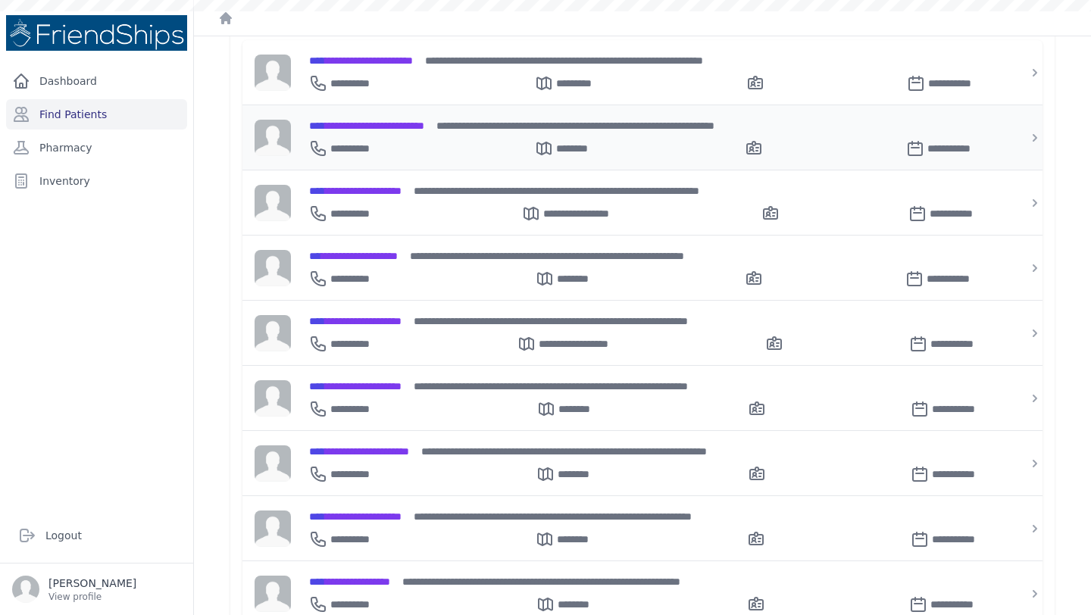
scroll to position [363, 0]
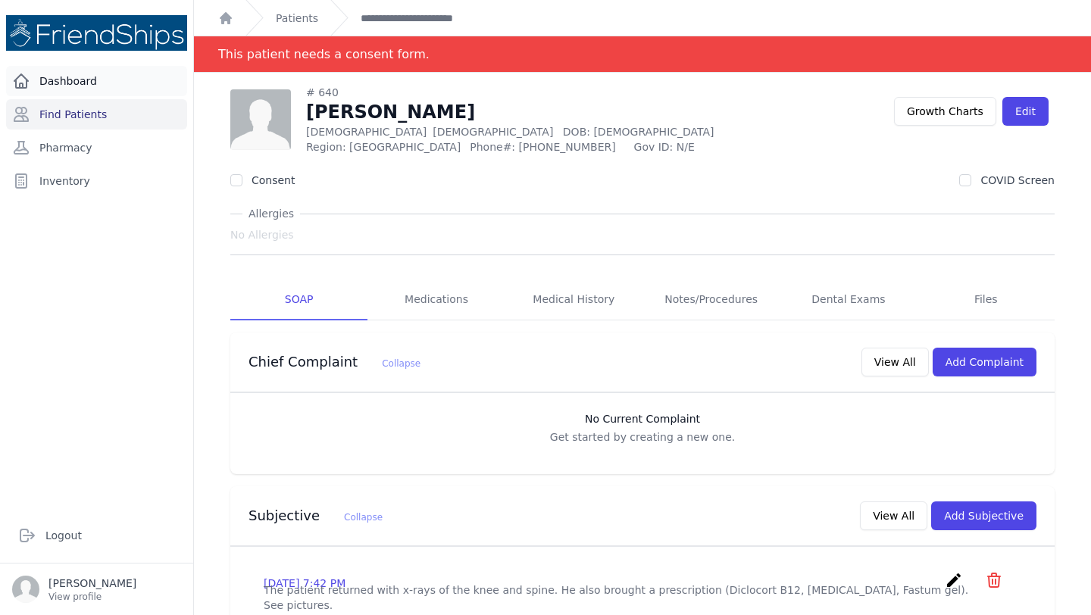
click at [51, 82] on link "Dashboard" at bounding box center [96, 81] width 181 height 30
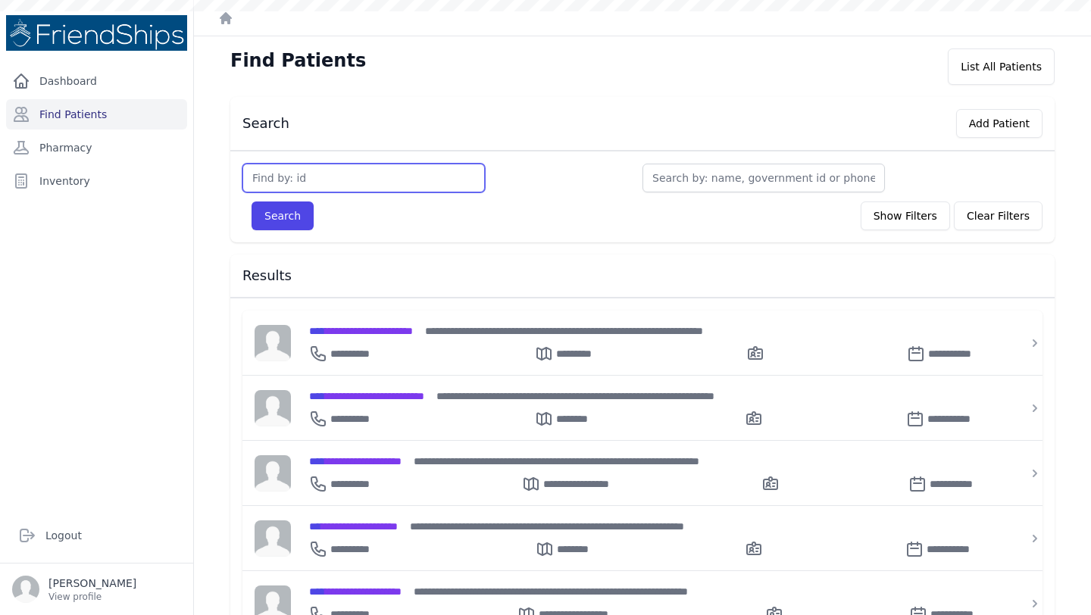
click at [385, 170] on input "text" at bounding box center [364, 178] width 243 height 29
type input "514"
click at [252, 202] on button "Search" at bounding box center [283, 216] width 62 height 29
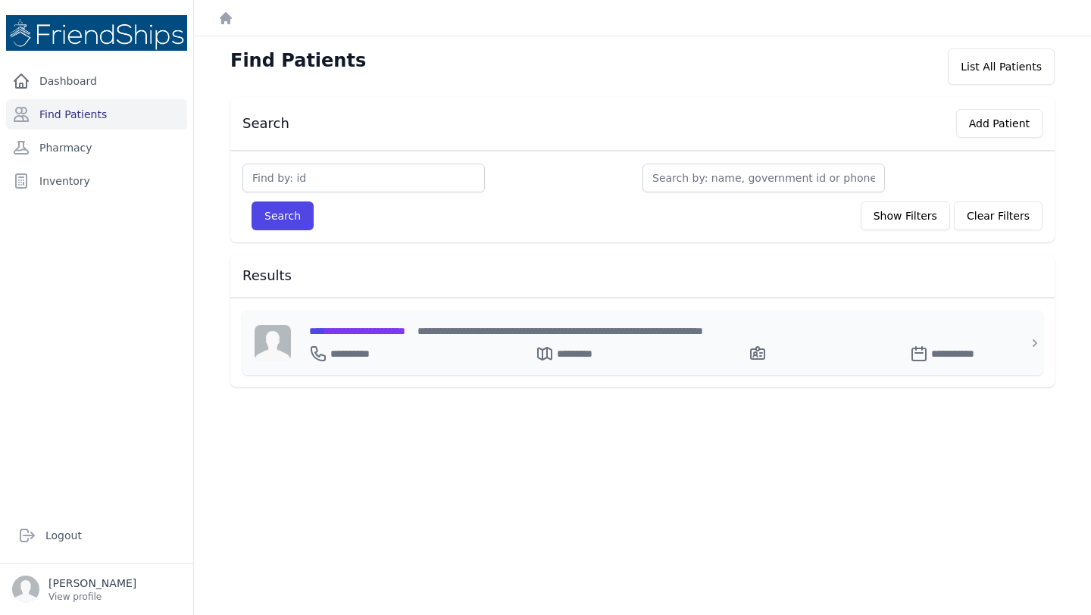
click at [998, 338] on div "**********" at bounding box center [651, 343] width 721 height 64
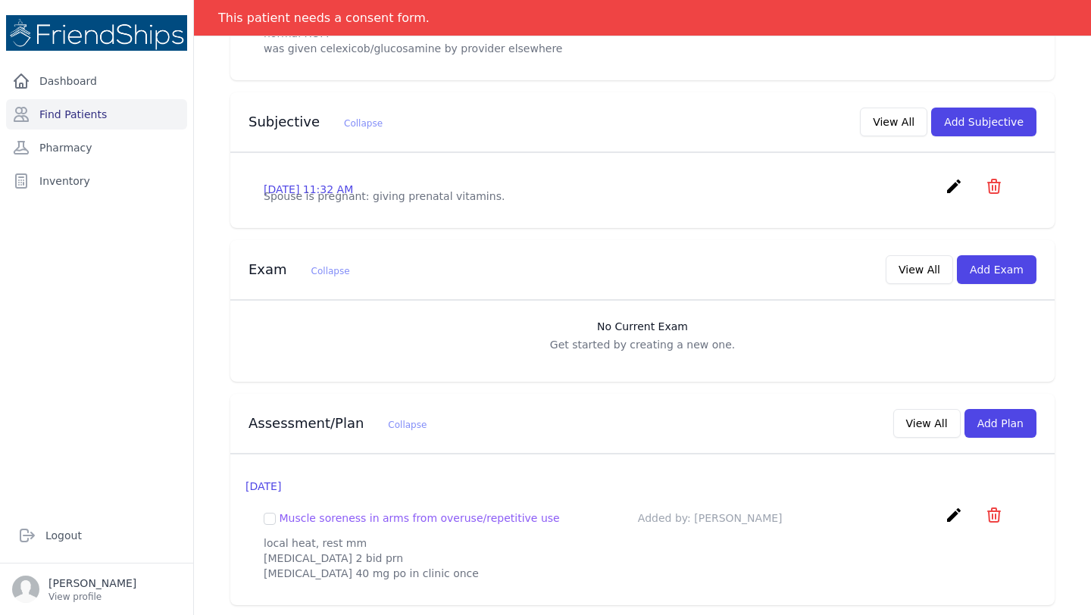
scroll to position [398, 0]
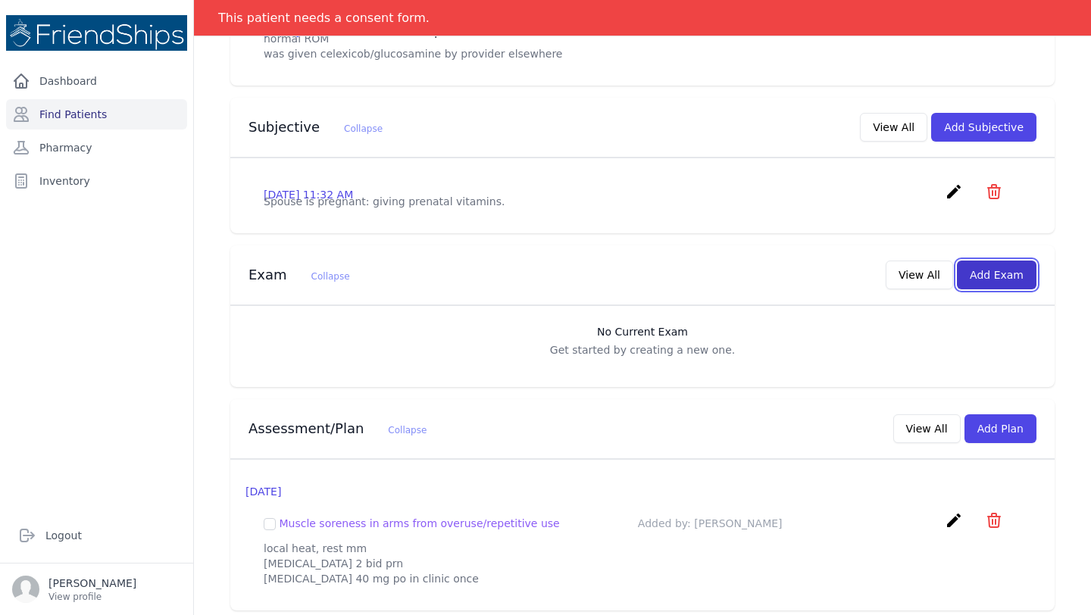
click at [1015, 289] on button "Add Exam" at bounding box center [997, 275] width 80 height 29
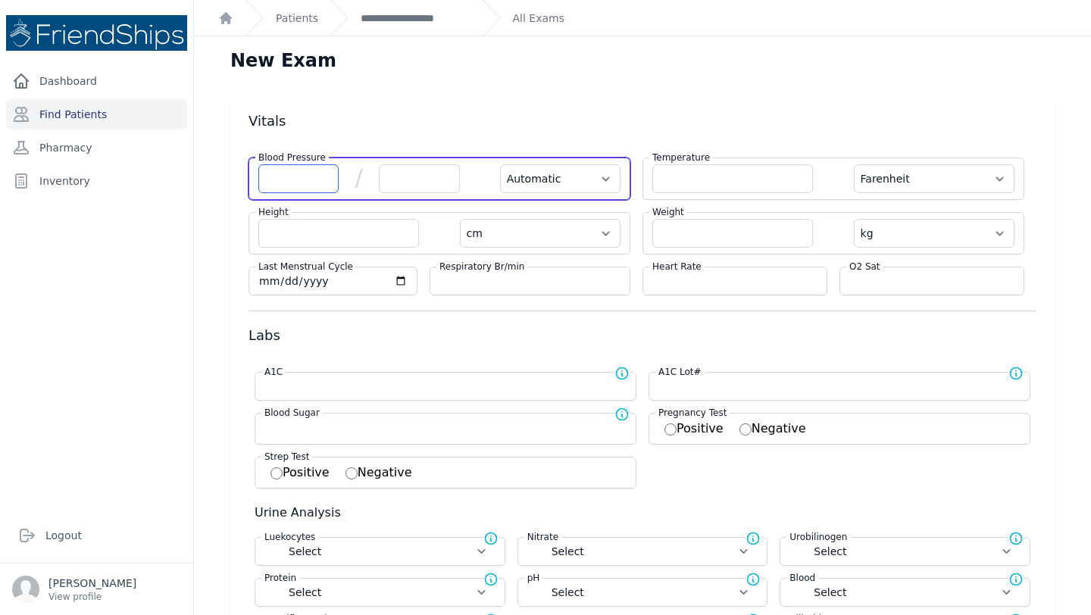
click at [287, 180] on input "number" at bounding box center [298, 178] width 80 height 29
type input "156"
click at [440, 170] on input "number" at bounding box center [419, 178] width 80 height 29
type input "8"
select select "Automatic"
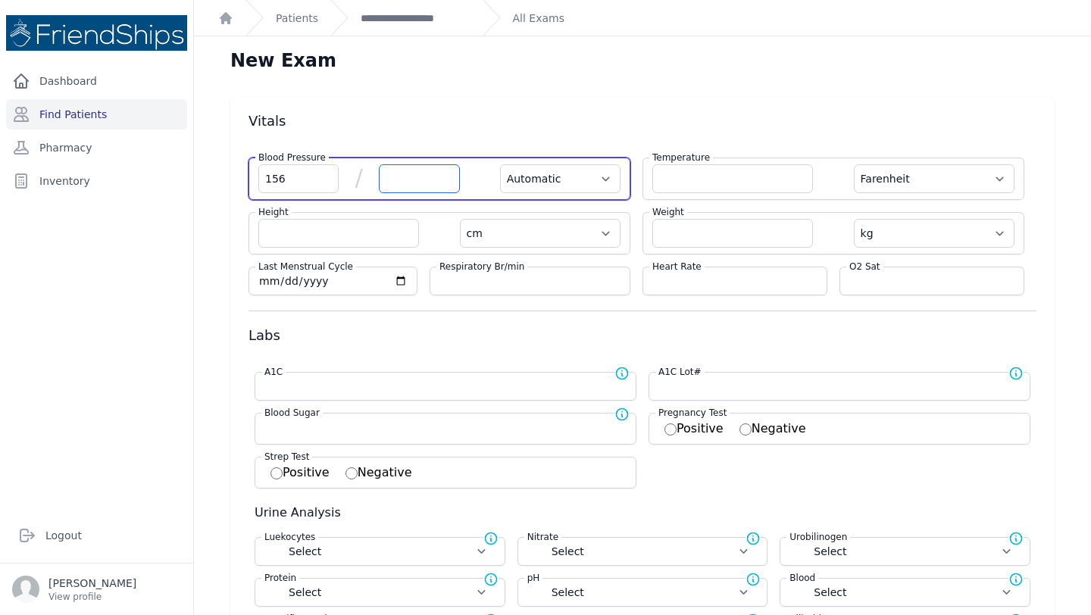
select select "F"
select select "cm"
select select "kg"
select select
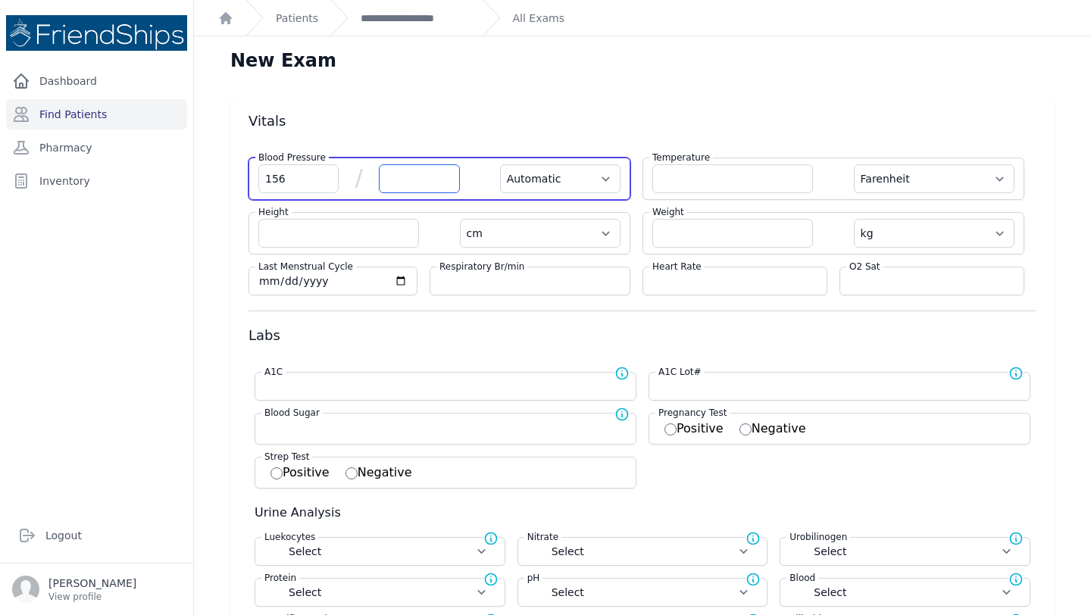
select select
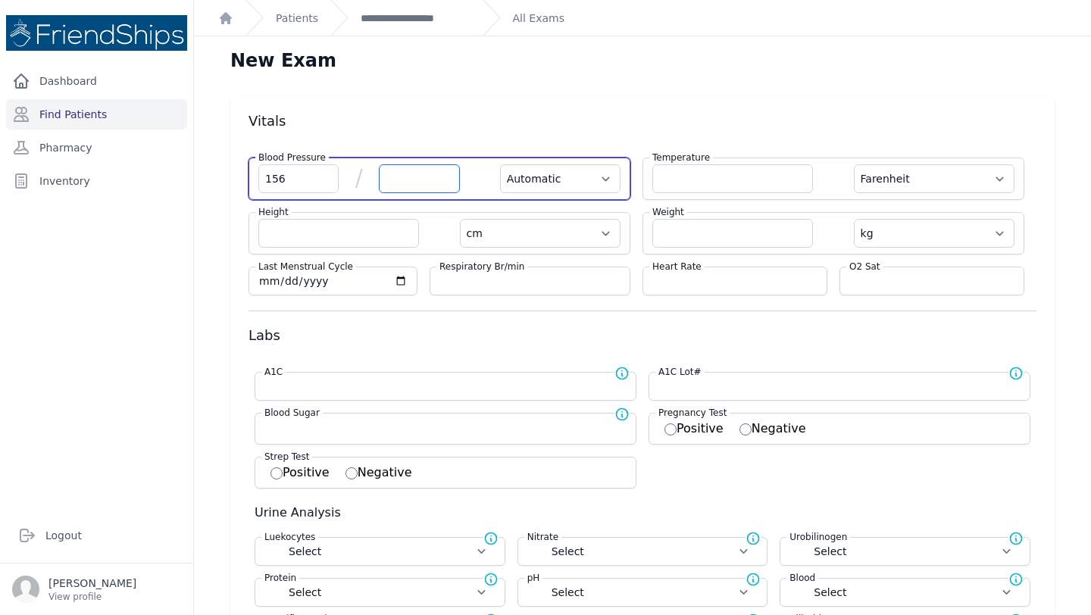
select select
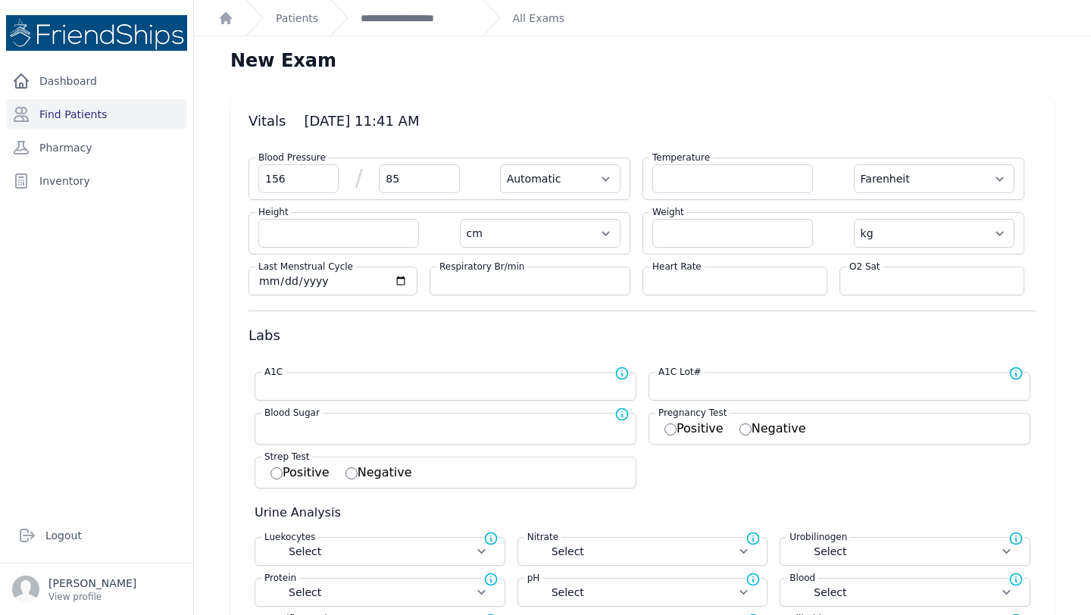
type input "85"
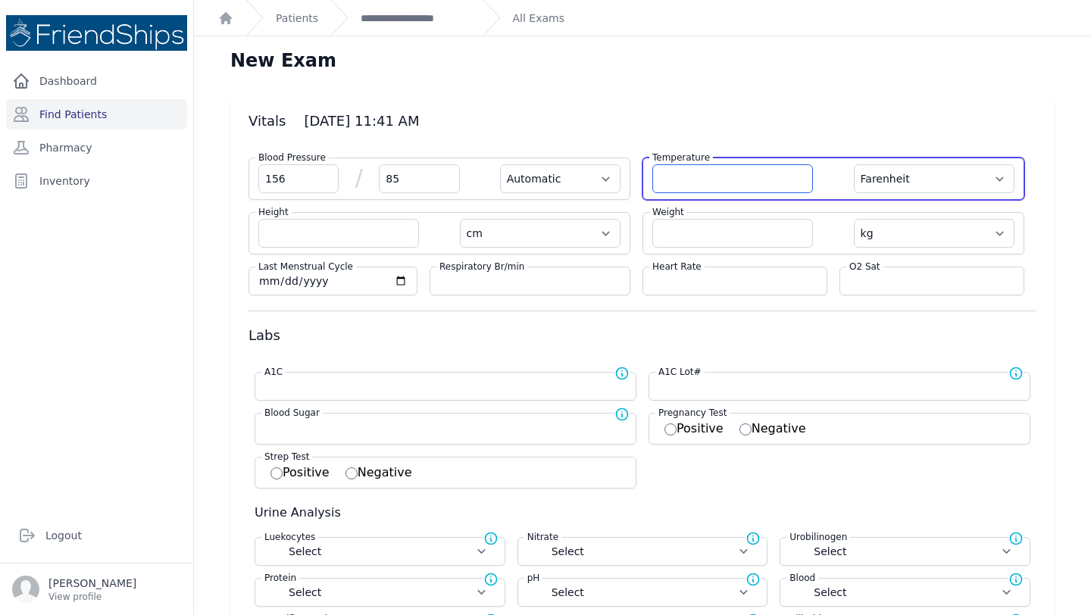
click at [719, 175] on input "number" at bounding box center [732, 178] width 161 height 29
select select "Automatic"
select select "F"
select select "cm"
select select "kg"
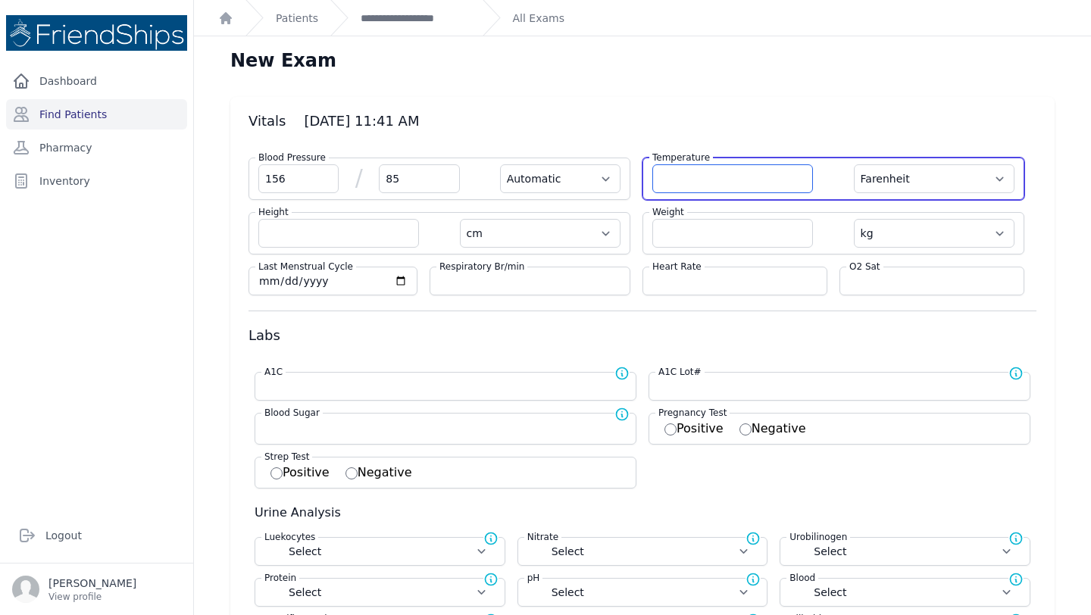
select select
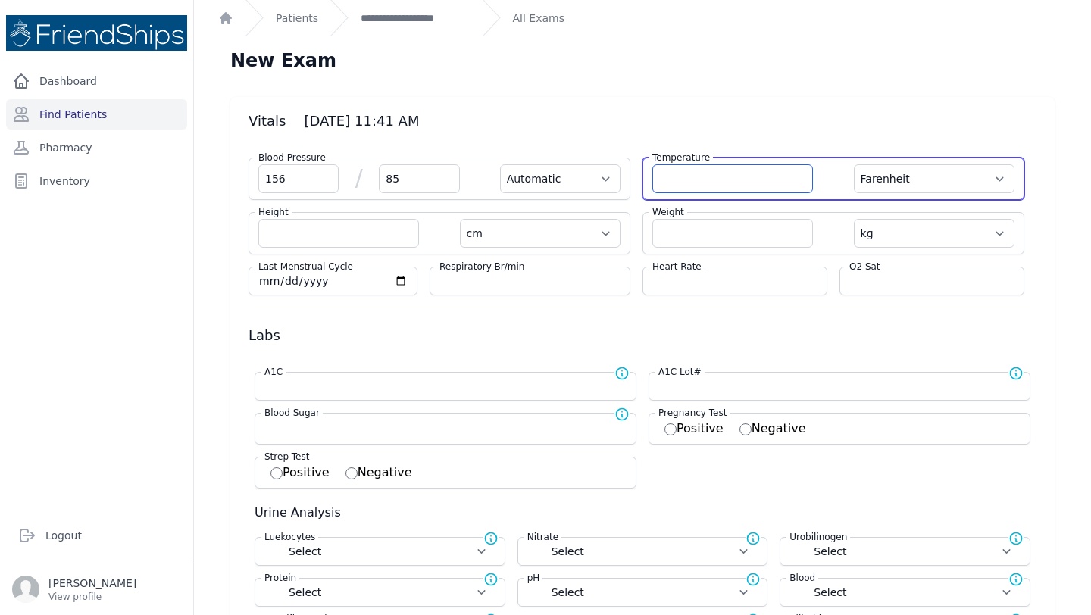
select select
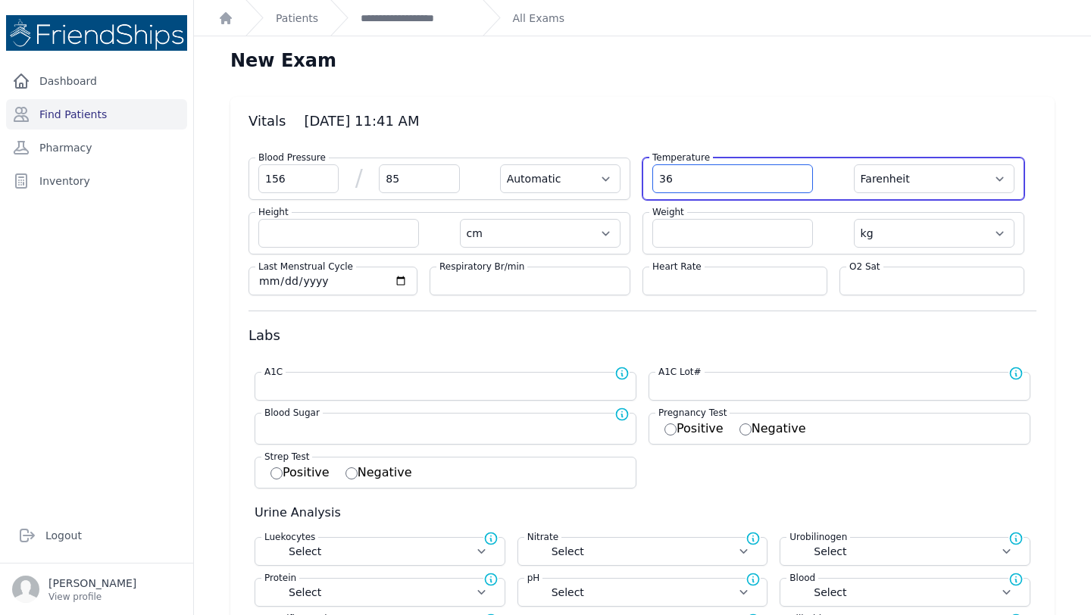
type input "36"
click at [969, 178] on select "Farenheit Celcius" at bounding box center [934, 178] width 161 height 29
select select "Automatic"
type input "36.0"
select select "cm"
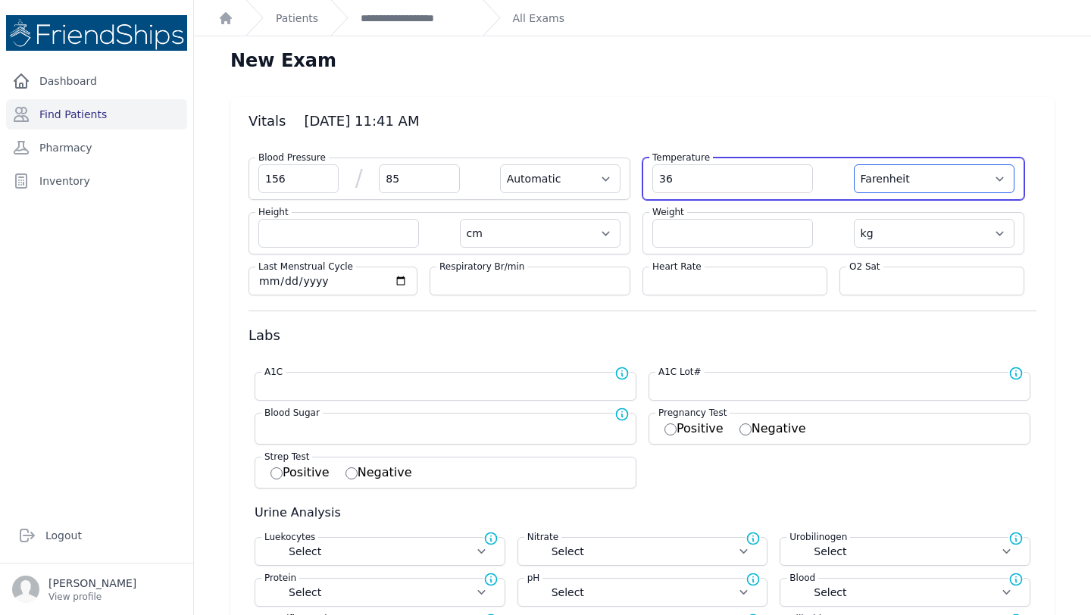
select select "kg"
select select
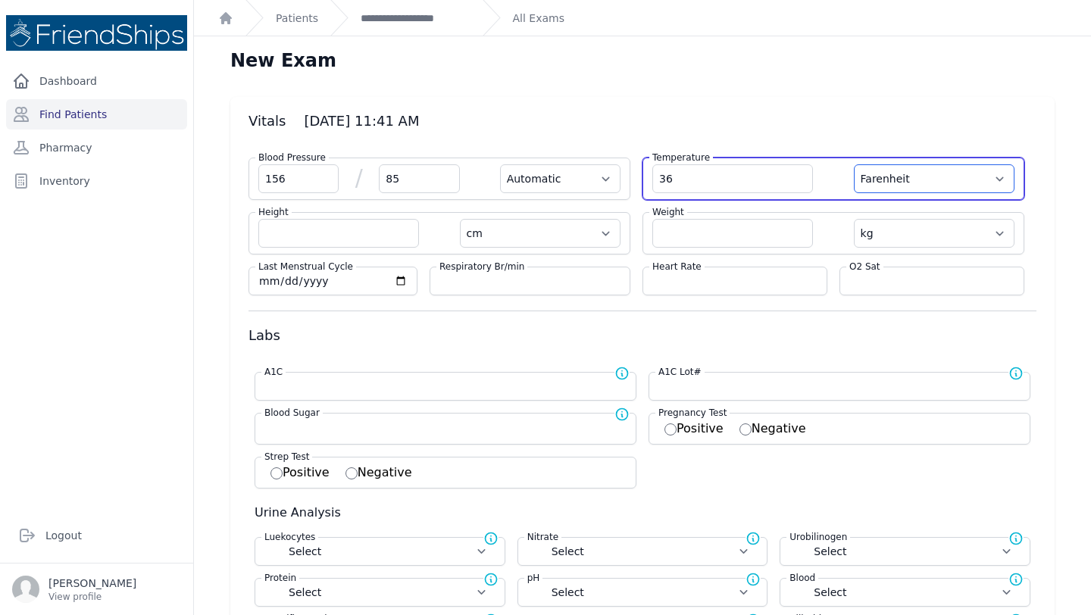
select select
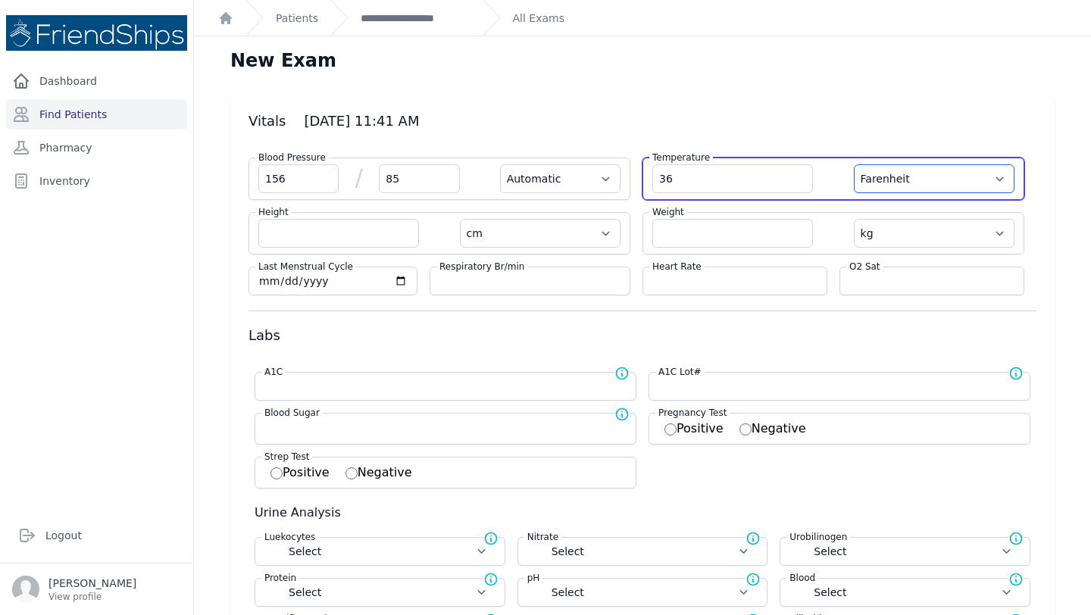
select select
select select "C"
select select "Automatic"
select select "cm"
select select "kg"
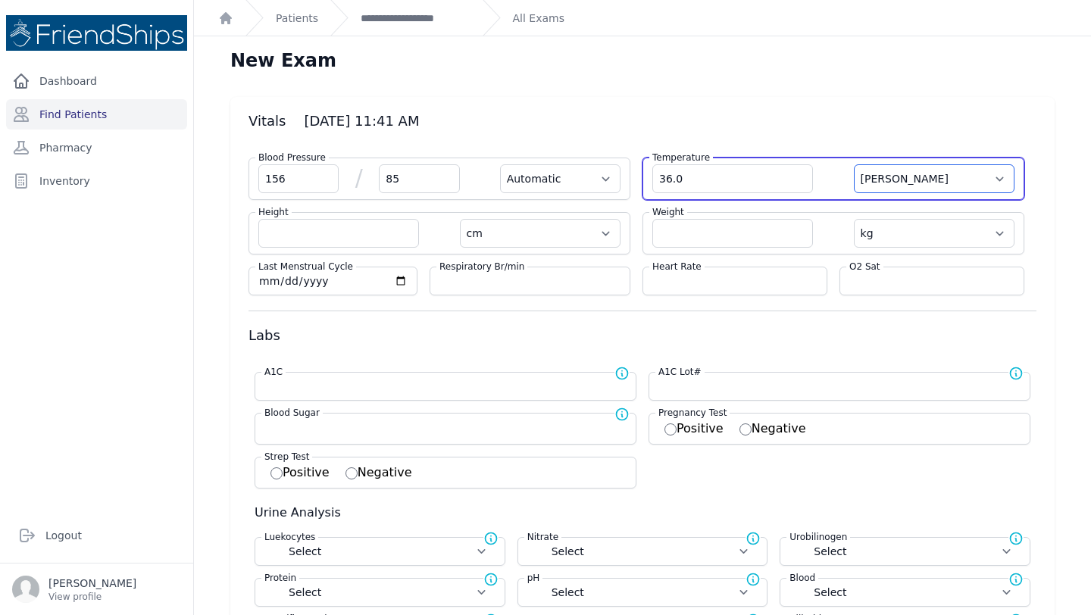
select select
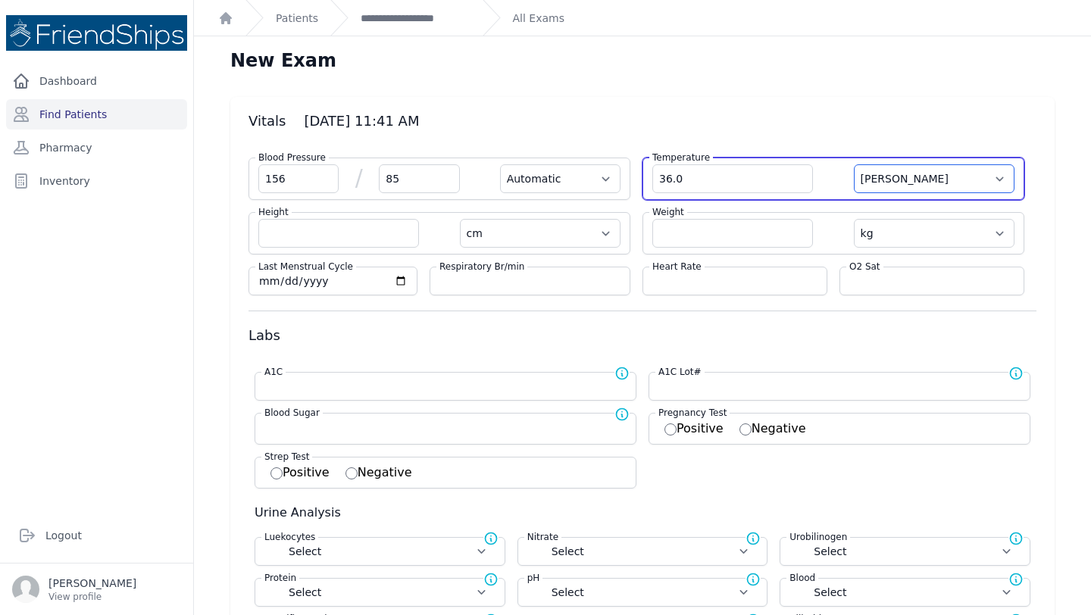
select select
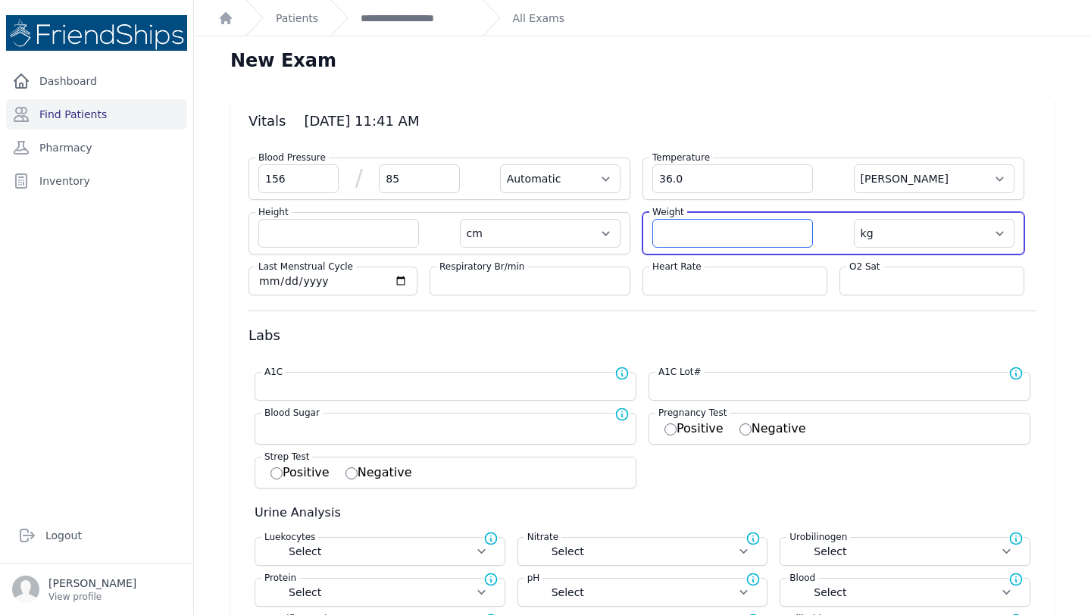
click at [743, 234] on input "number" at bounding box center [732, 233] width 161 height 29
type input "95.8"
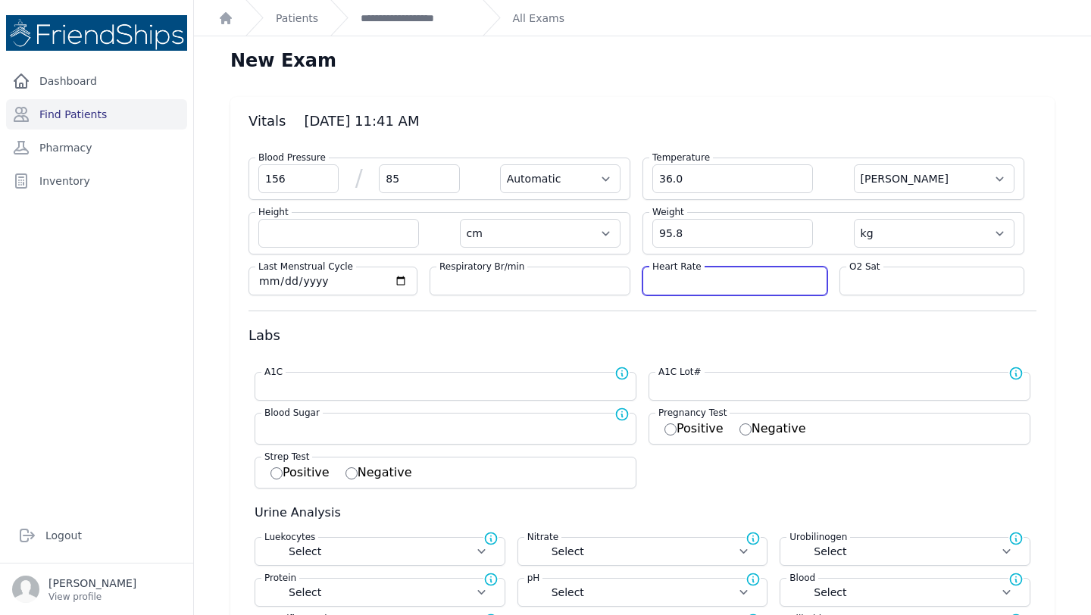
click at [728, 278] on input "number" at bounding box center [734, 281] width 165 height 15
select select "Automatic"
select select "C"
select select "cm"
select select "kg"
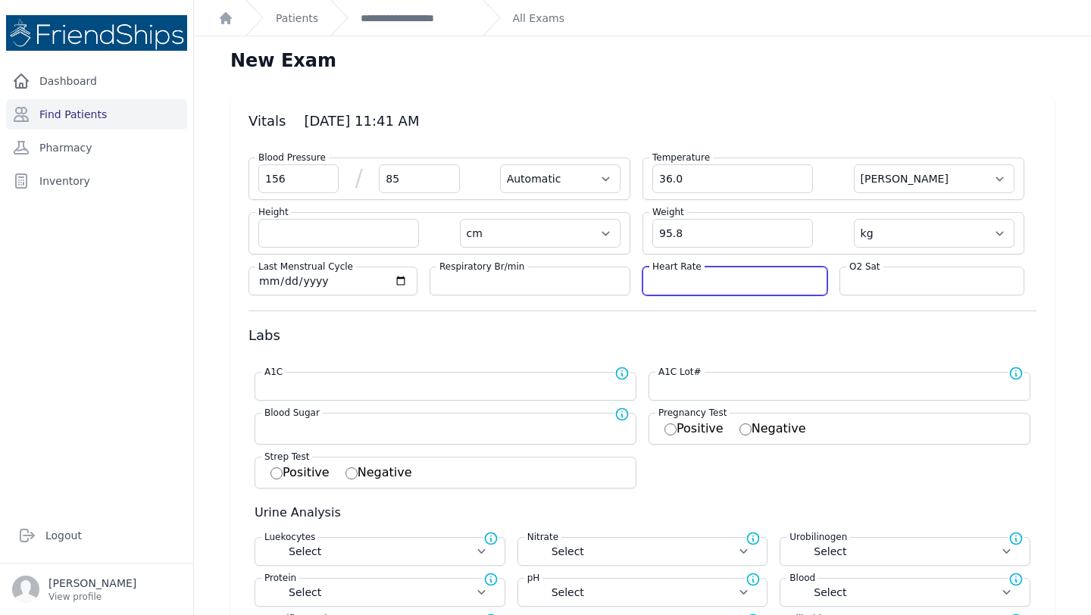
select select
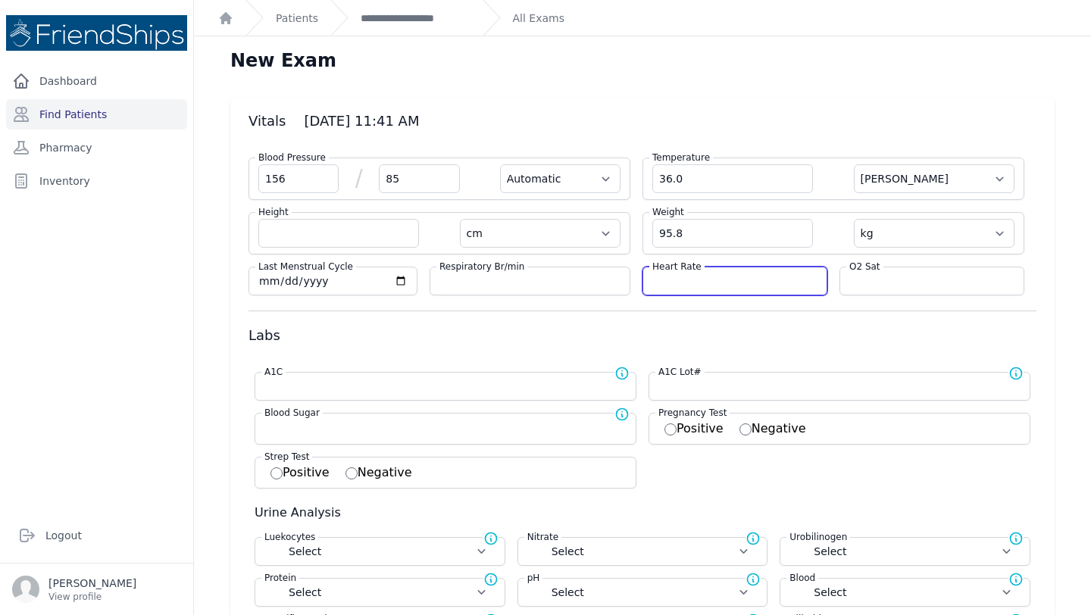
select select
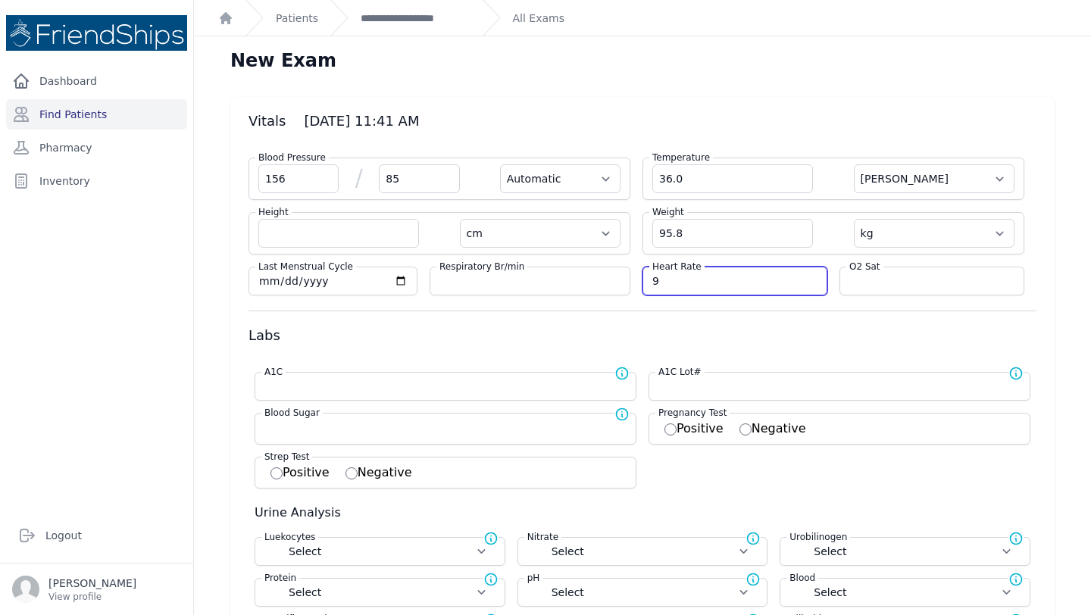
click at [728, 278] on input "9" at bounding box center [734, 281] width 165 height 15
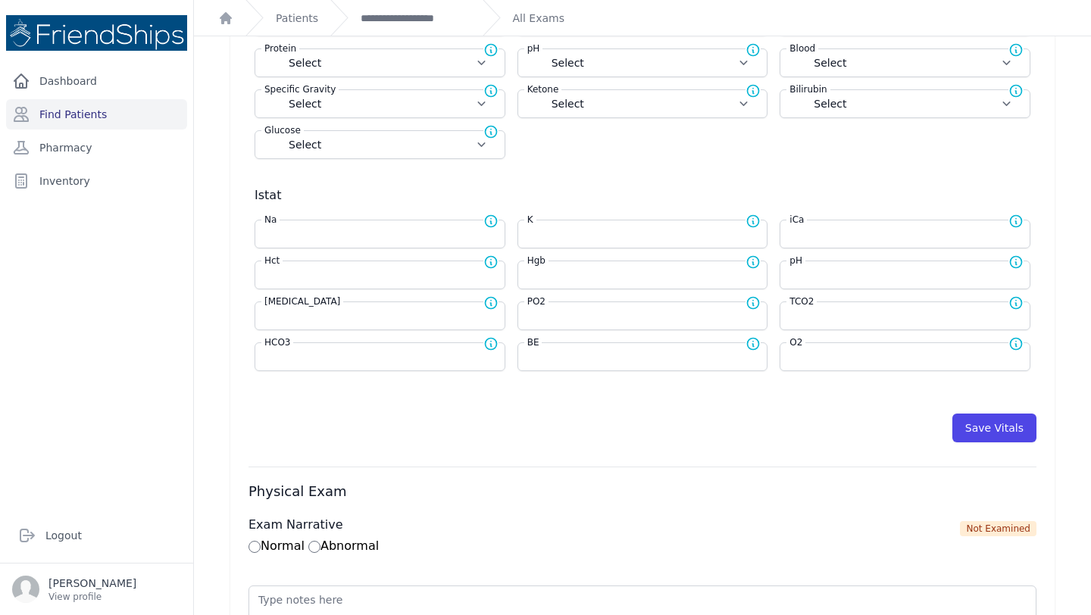
scroll to position [546, 0]
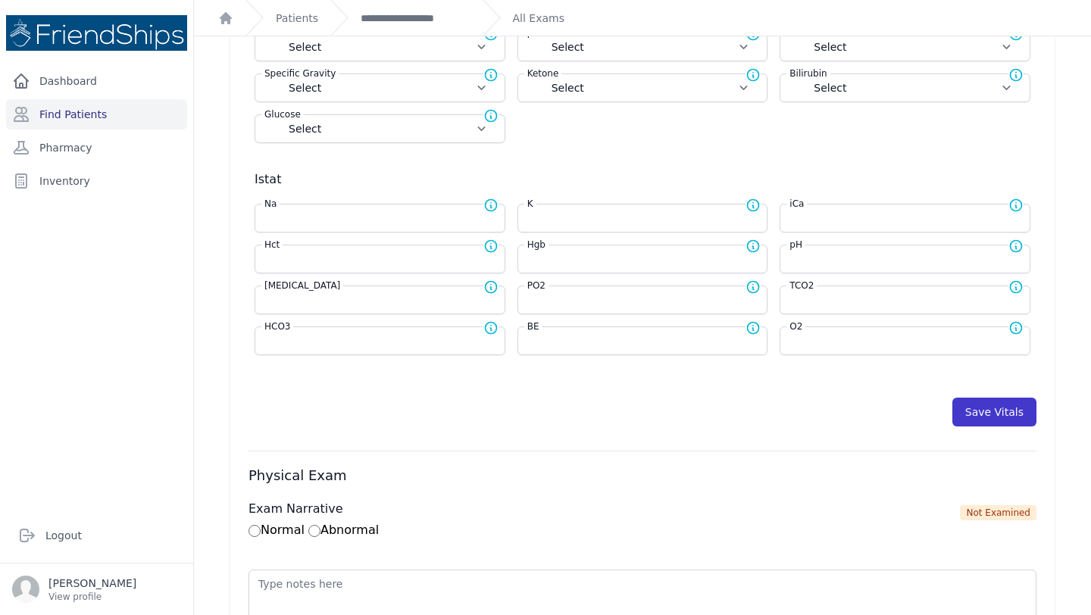
type input "97"
click at [981, 408] on button "Save Vitals" at bounding box center [995, 412] width 84 height 29
select select "Automatic"
select select "cm"
select select "kg"
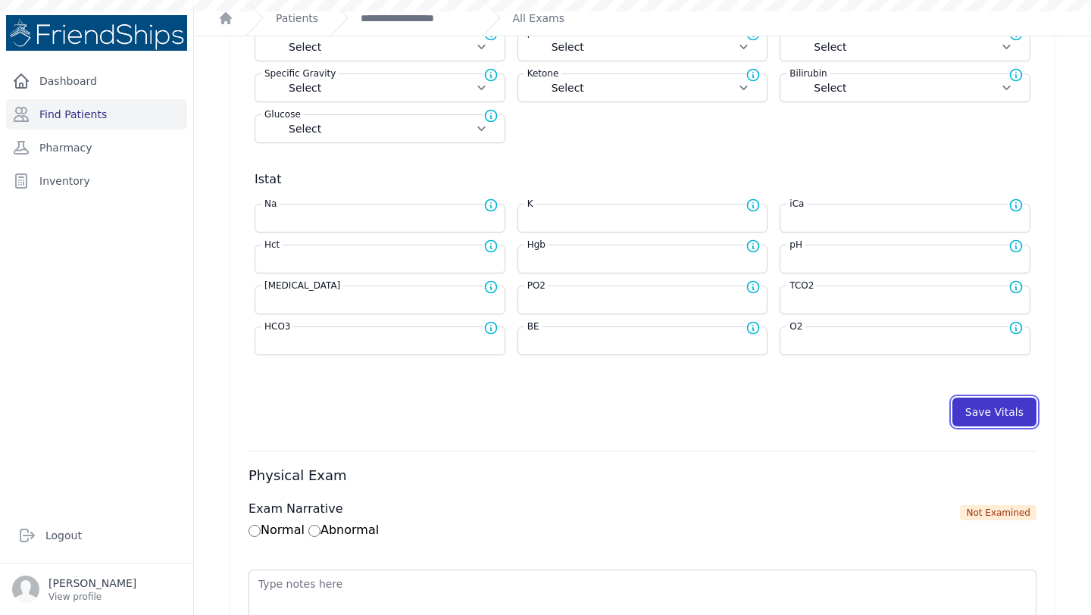
select select
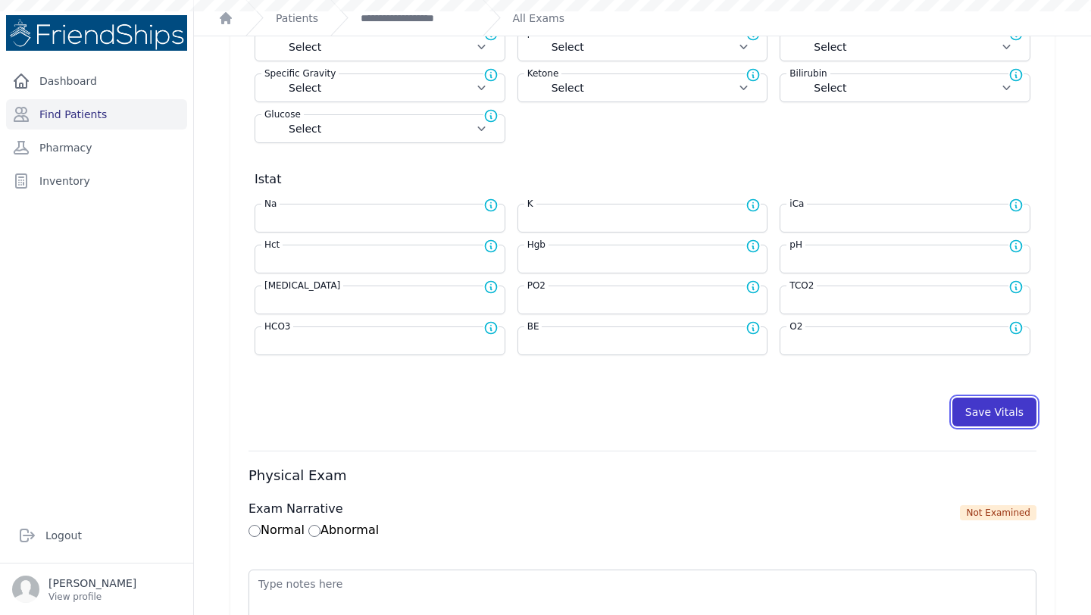
select select
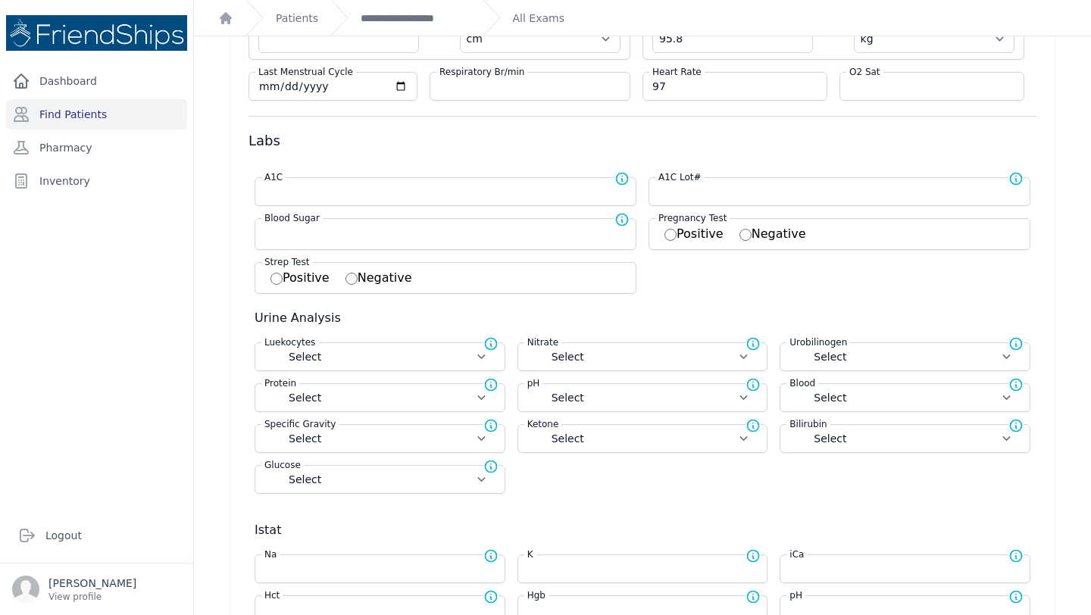
scroll to position [0, 0]
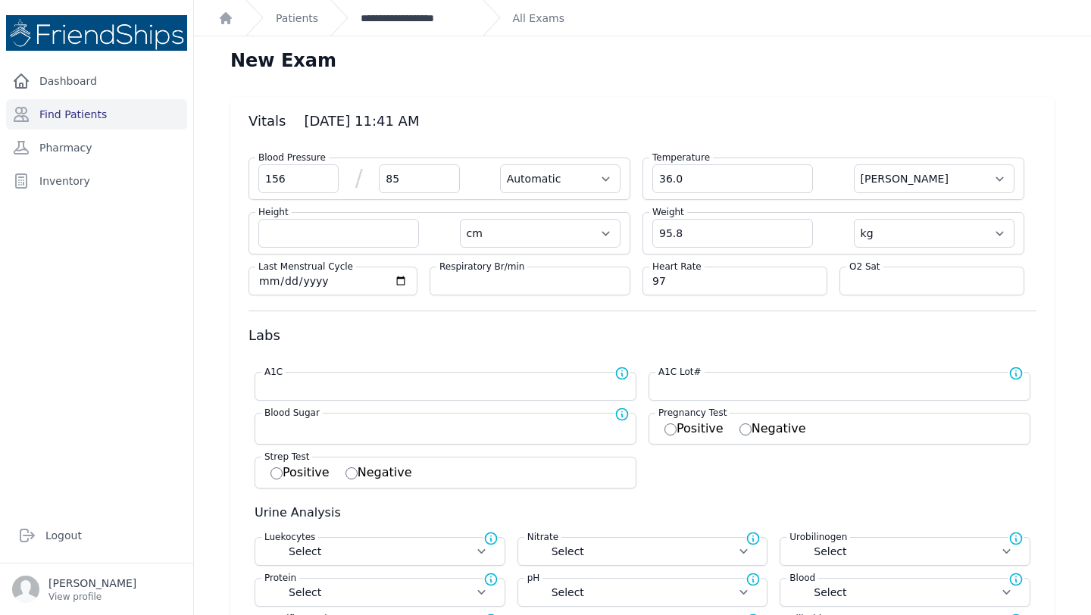
click at [428, 17] on link "**********" at bounding box center [416, 18] width 110 height 15
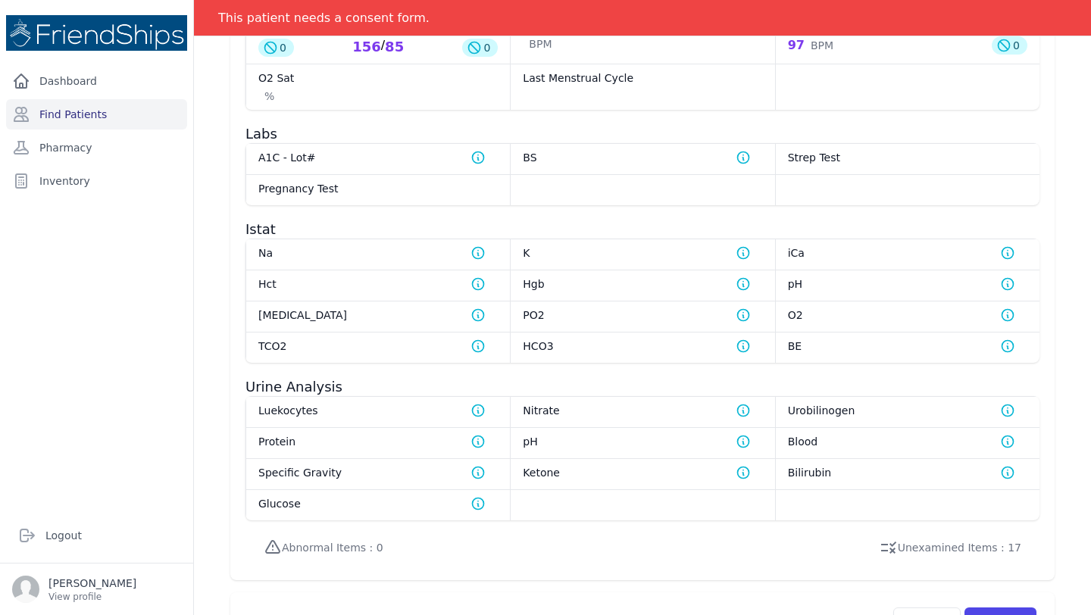
scroll to position [784, 0]
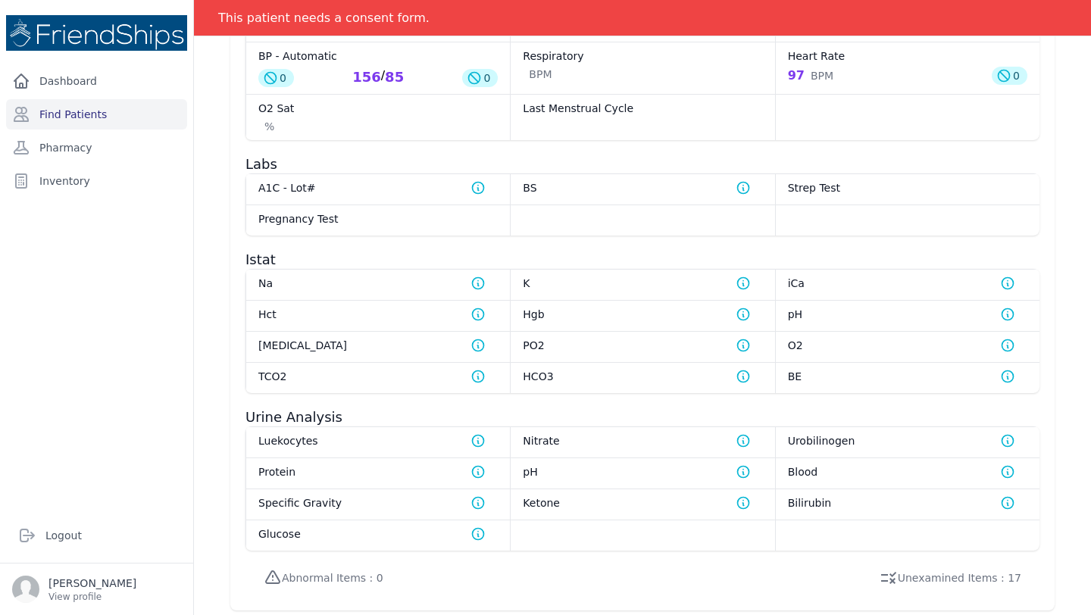
click at [80, 296] on div "Dashboard Find Patients Pharmacy Inventory" at bounding box center [96, 281] width 193 height 430
click at [104, 327] on div "Dashboard Find Patients Pharmacy Inventory" at bounding box center [96, 281] width 193 height 430
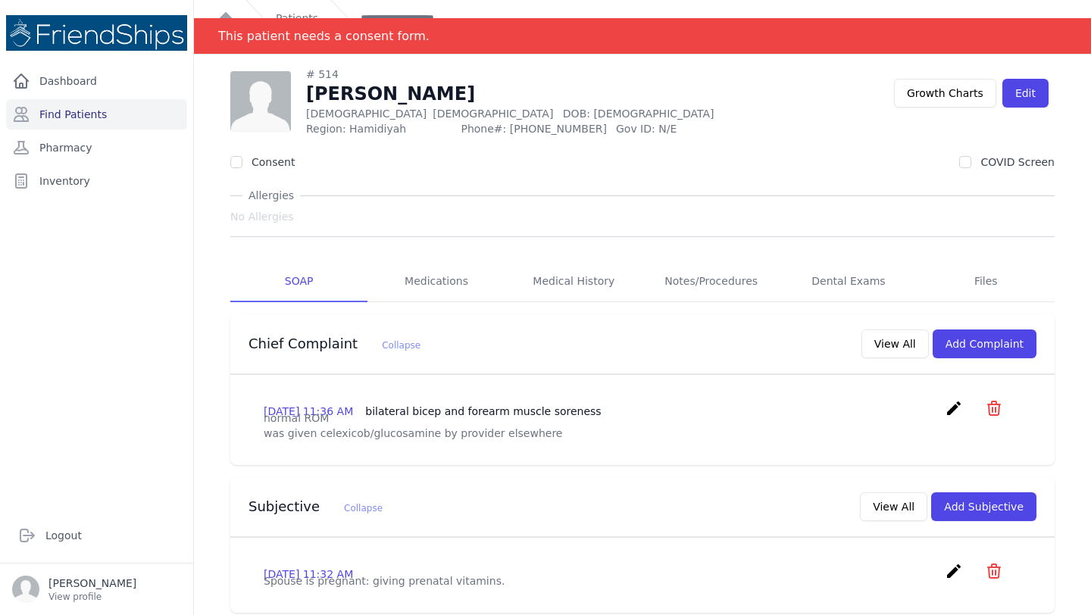
scroll to position [0, 0]
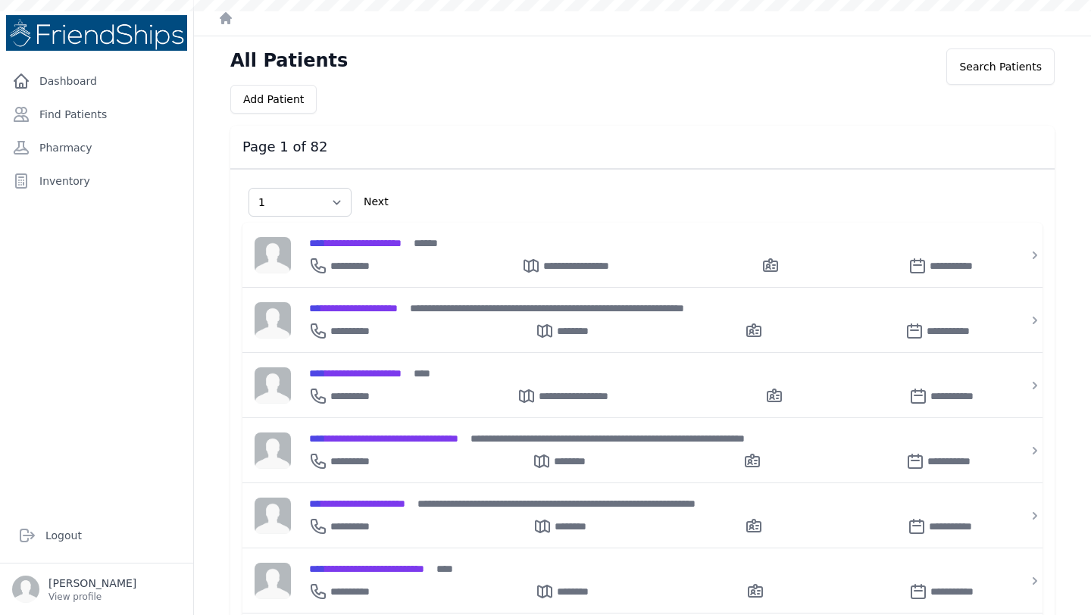
select select "1"
click at [258, 102] on button "Add Patient" at bounding box center [273, 99] width 86 height 29
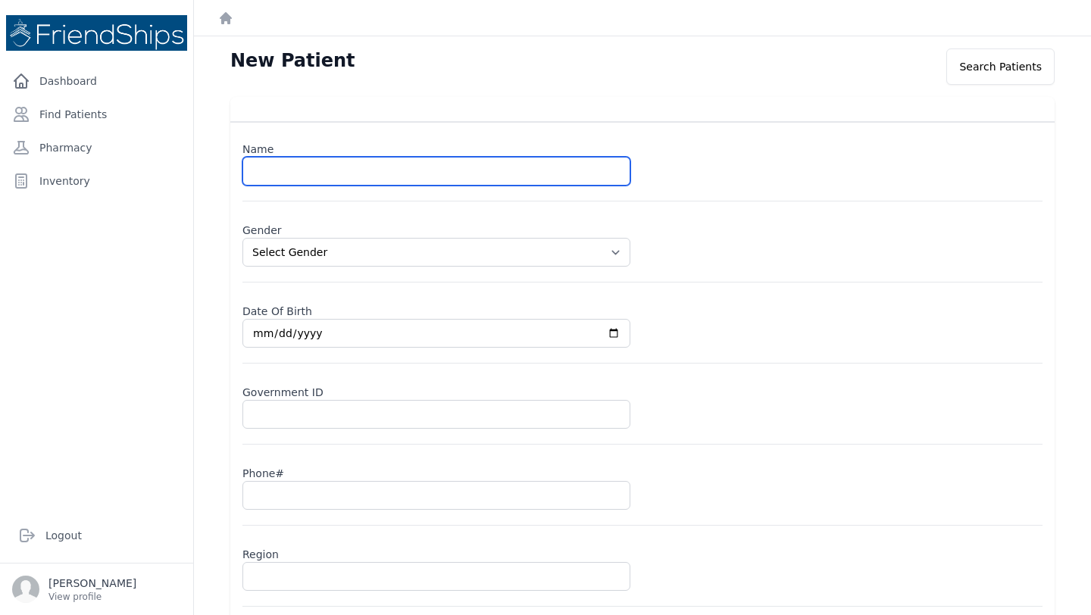
click at [291, 174] on input "text" at bounding box center [437, 171] width 388 height 29
type input "[PERSON_NAME] [PERSON_NAME]"
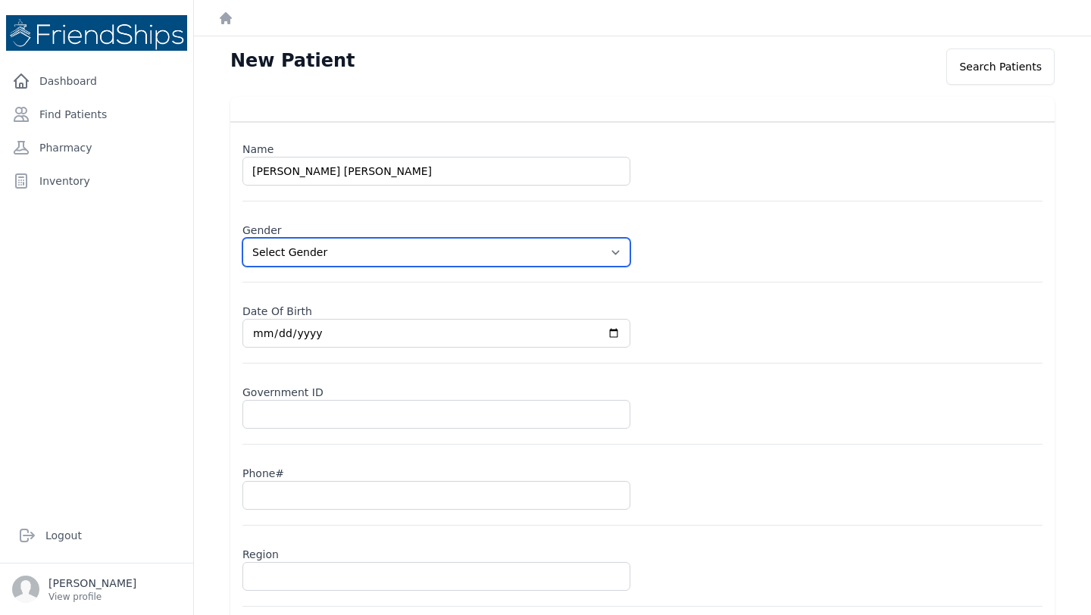
click at [378, 242] on select "Select Gender [DEMOGRAPHIC_DATA] [DEMOGRAPHIC_DATA]" at bounding box center [437, 252] width 388 height 29
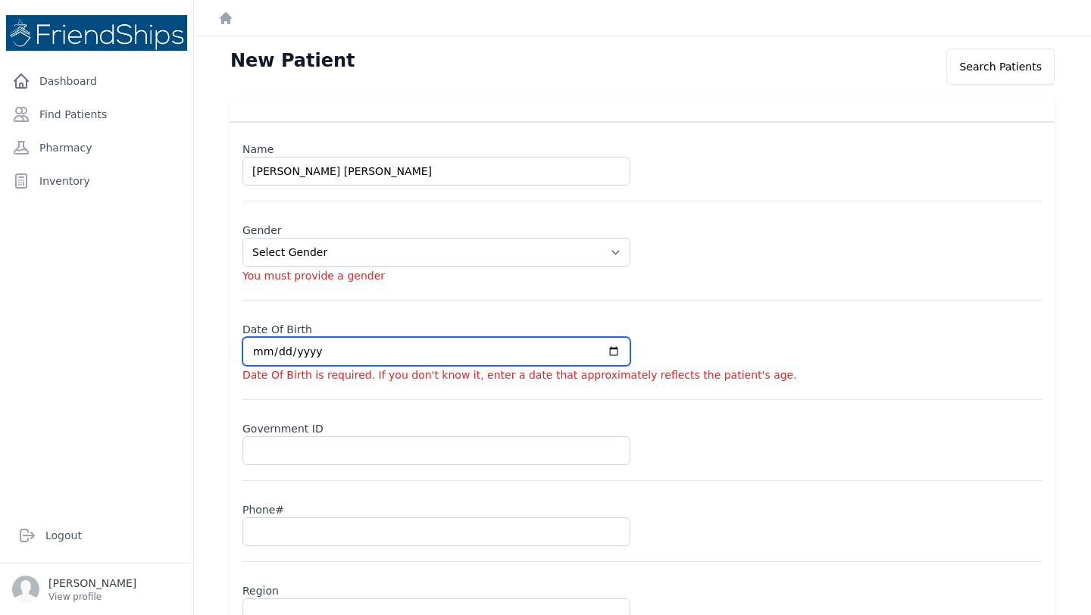
click at [277, 356] on input "date" at bounding box center [437, 351] width 388 height 29
select select "[DEMOGRAPHIC_DATA]"
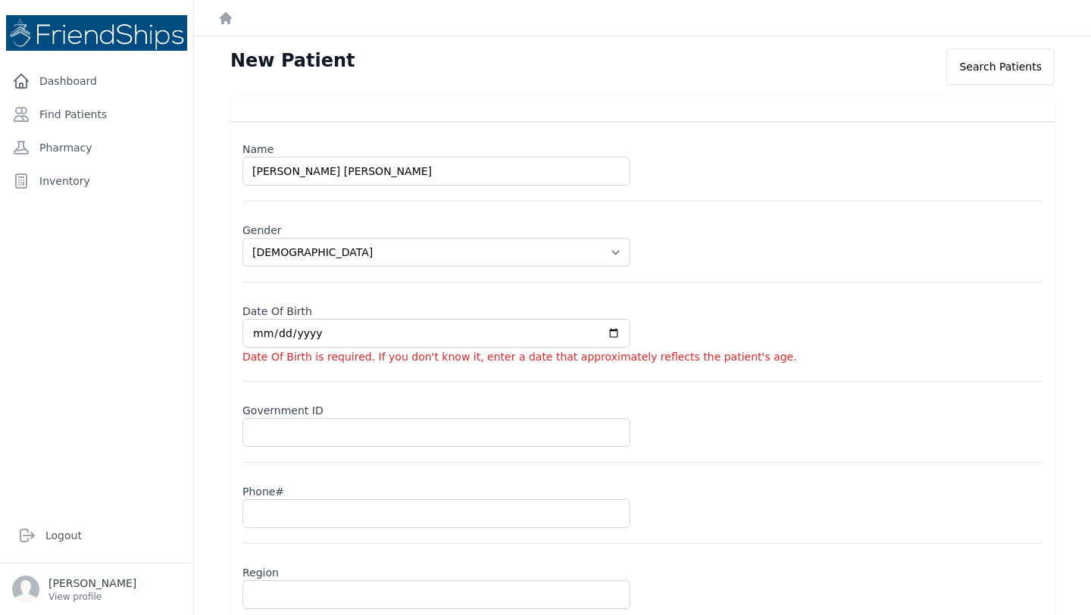
click at [246, 349] on div "Date Of Birth Date Of Birth is required. If you don't know it, enter a date tha…" at bounding box center [643, 340] width 800 height 84
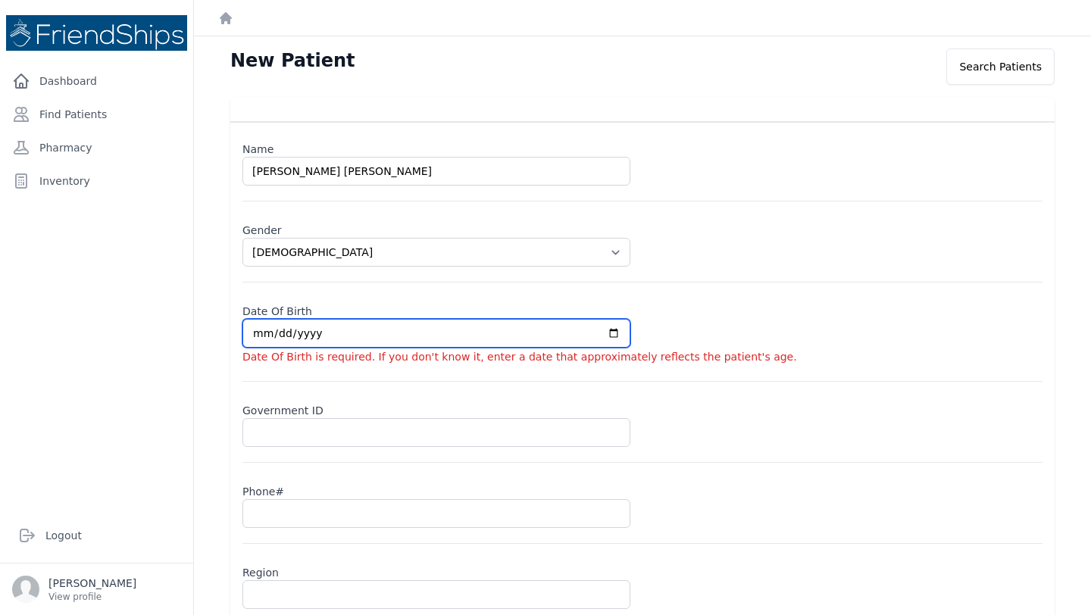
click at [259, 336] on input "date" at bounding box center [437, 333] width 388 height 29
type input "0019-07-01"
select select "[DEMOGRAPHIC_DATA]"
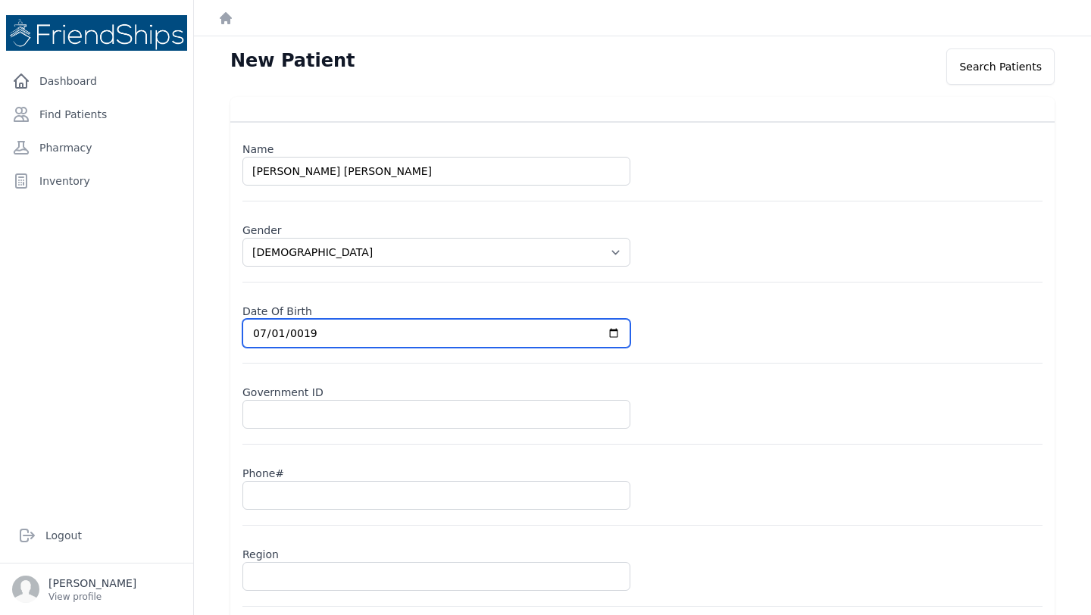
type input "0196-07-01"
select select "[DEMOGRAPHIC_DATA]"
type input "[DATE]"
select select "[DEMOGRAPHIC_DATA]"
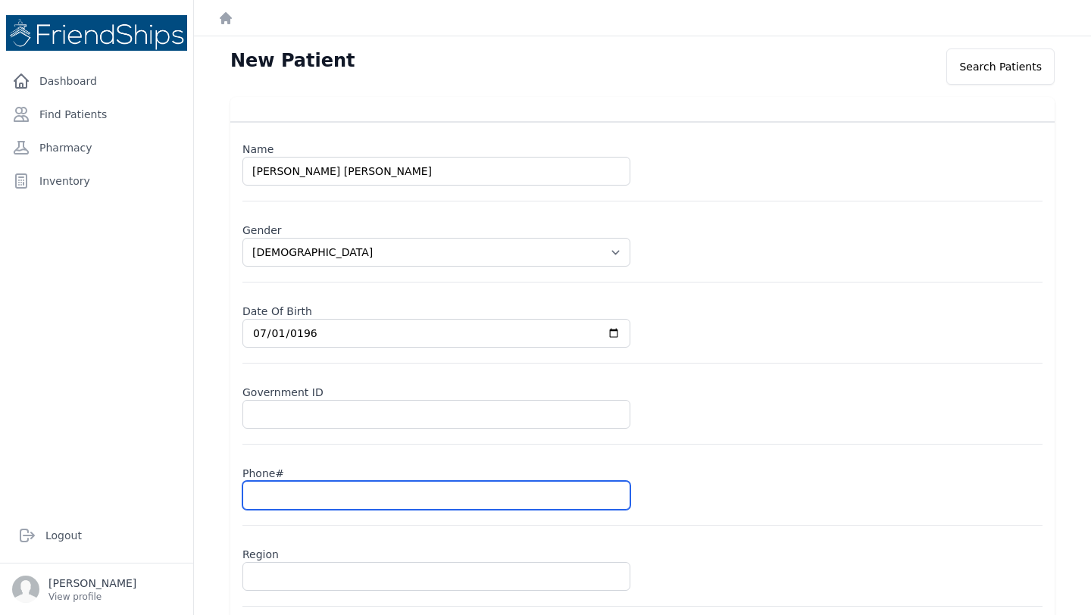
click at [275, 501] on input "text" at bounding box center [437, 495] width 388 height 29
type input "09"
select select "[DEMOGRAPHIC_DATA]"
type input "0934"
select select "[DEMOGRAPHIC_DATA]"
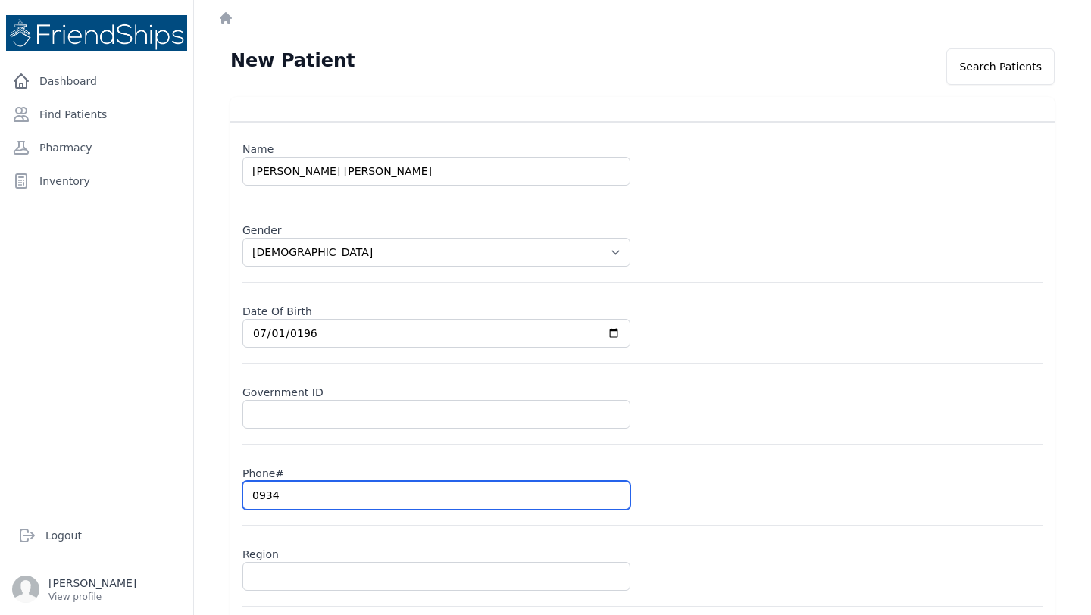
type input "09349"
select select "[DEMOGRAPHIC_DATA]"
type input "093496"
select select "[DEMOGRAPHIC_DATA]"
type input "0934965"
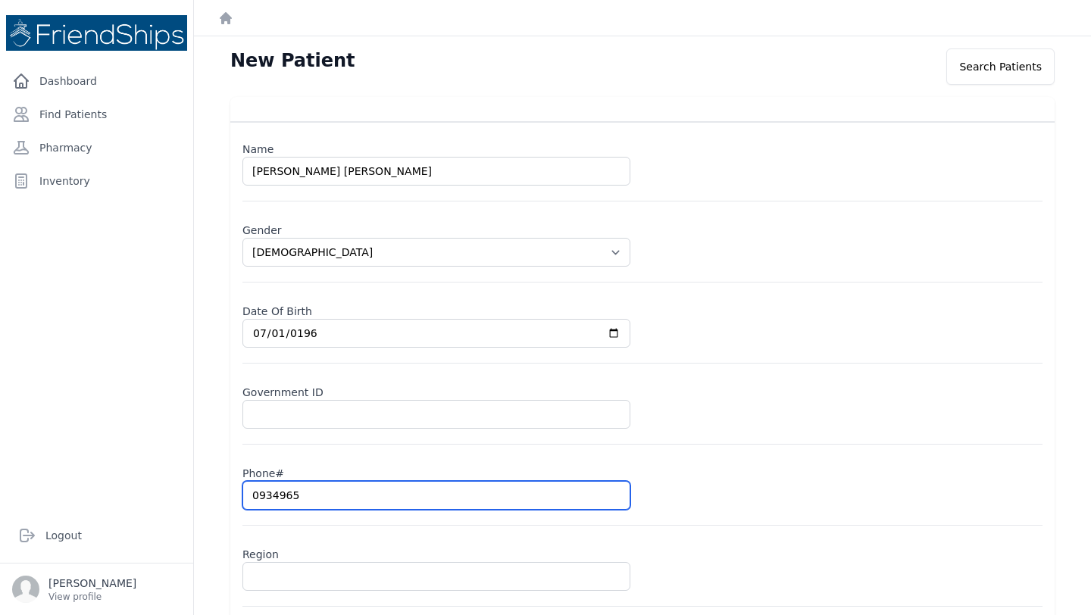
select select "[DEMOGRAPHIC_DATA]"
type input "09349650"
select select "[DEMOGRAPHIC_DATA]"
type input "0934965043"
select select "[DEMOGRAPHIC_DATA]"
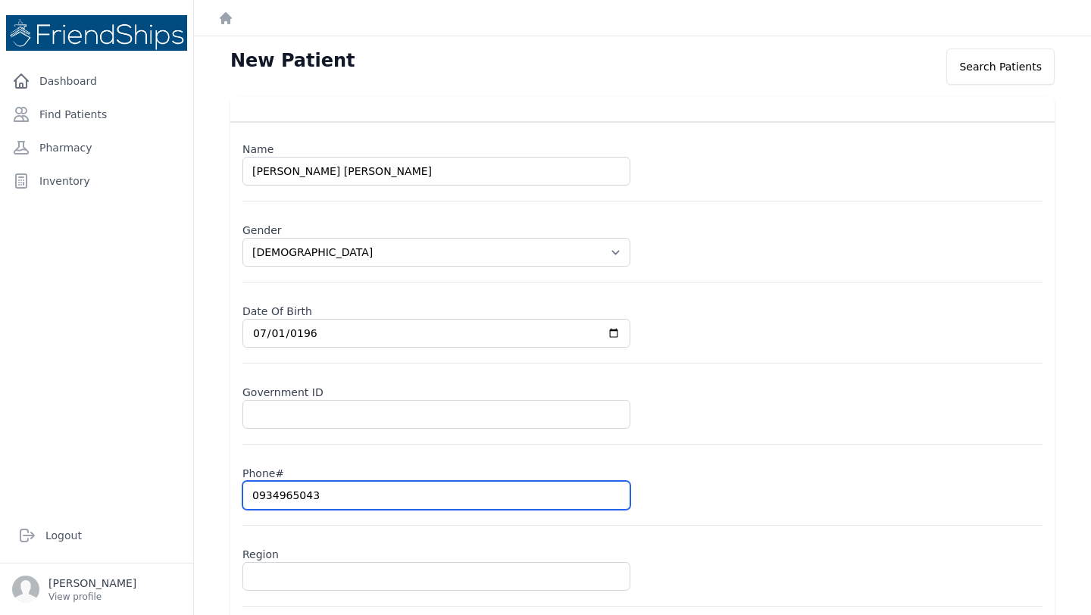
type input "0934965043"
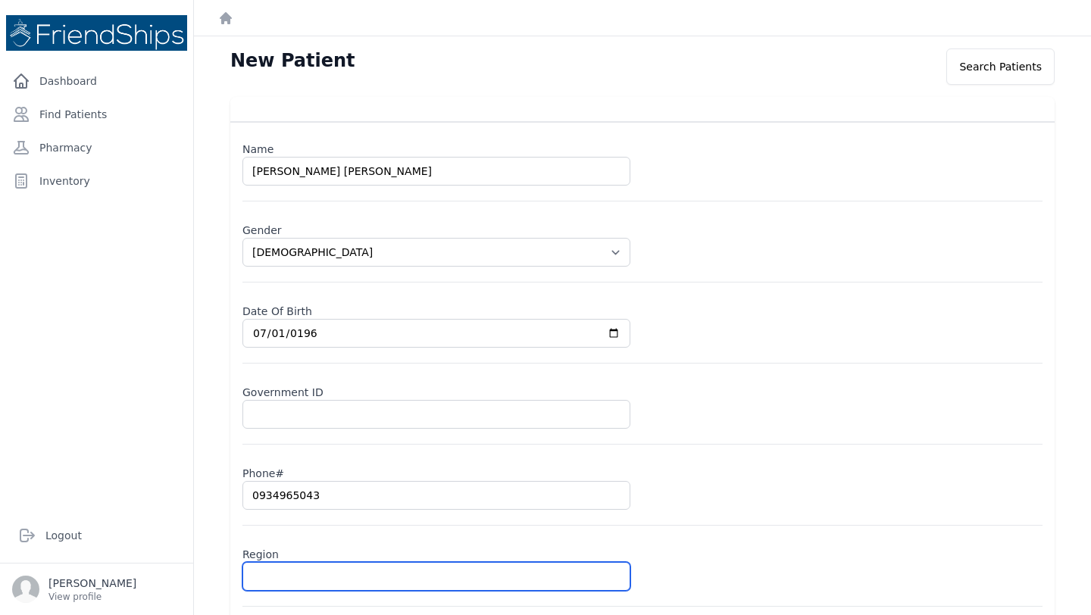
click at [271, 563] on input "text" at bounding box center [437, 576] width 388 height 29
type input "A"
select select "[DEMOGRAPHIC_DATA]"
type input "Ju"
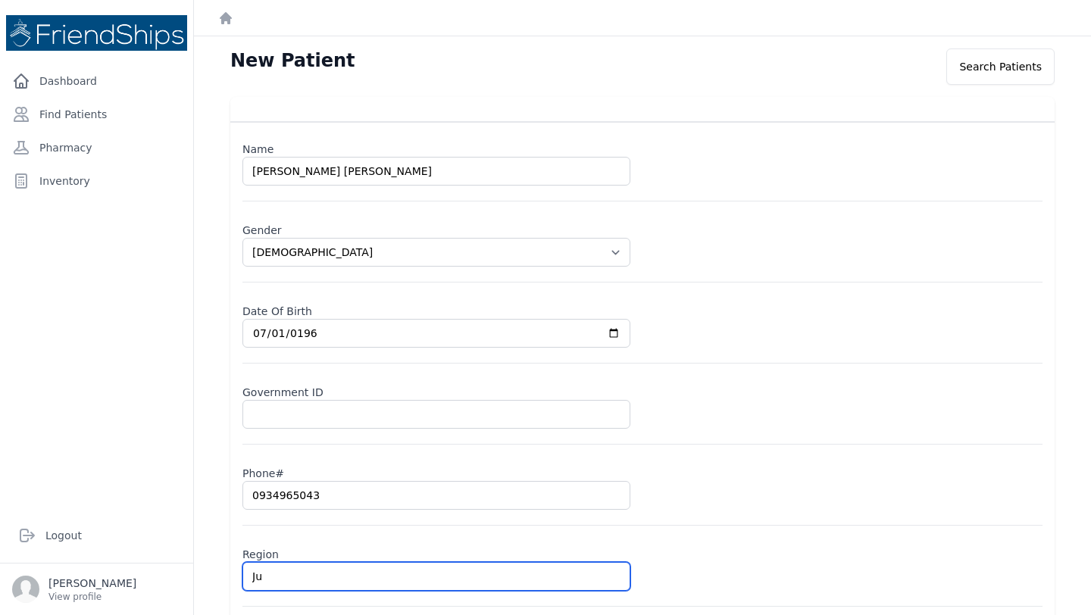
select select "[DEMOGRAPHIC_DATA]"
type input "Jub"
select select "[DEMOGRAPHIC_DATA]"
type input "Juba"
select select "[DEMOGRAPHIC_DATA]"
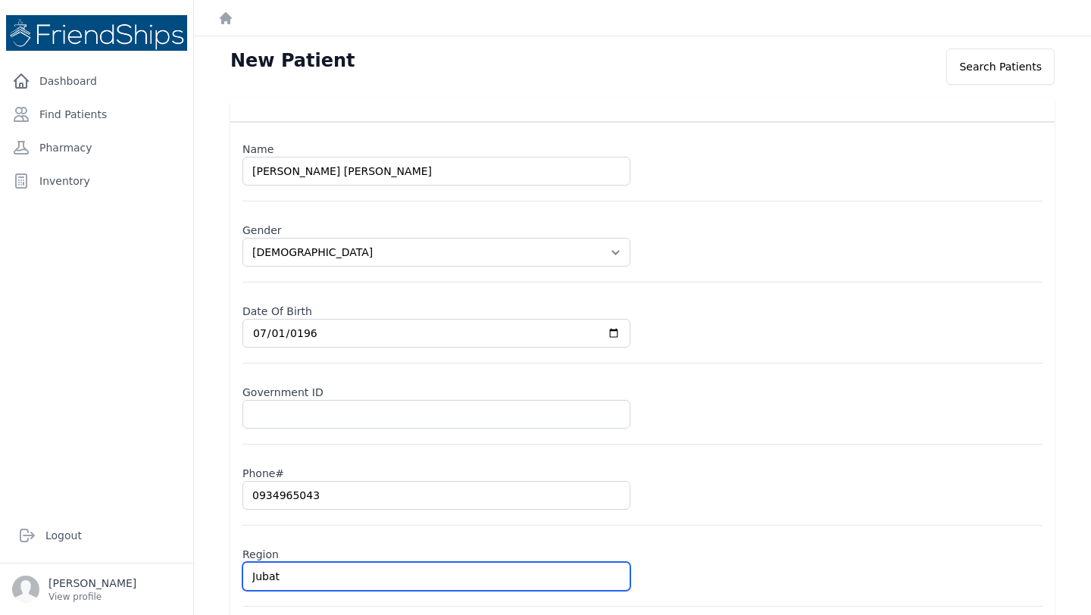
type input "Jubata"
select select "[DEMOGRAPHIC_DATA]"
type input "Jubata"
select select "[DEMOGRAPHIC_DATA]"
type input "Jubata A"
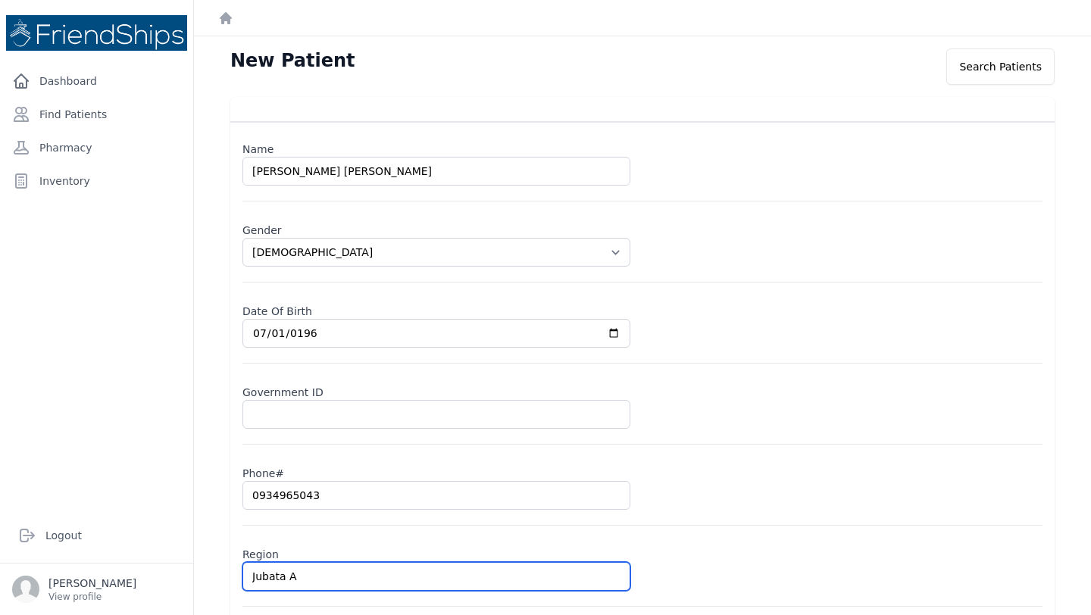
select select "[DEMOGRAPHIC_DATA]"
type input "[PERSON_NAME]"
select select "[DEMOGRAPHIC_DATA]"
type input "[PERSON_NAME]"
select select "[DEMOGRAPHIC_DATA]"
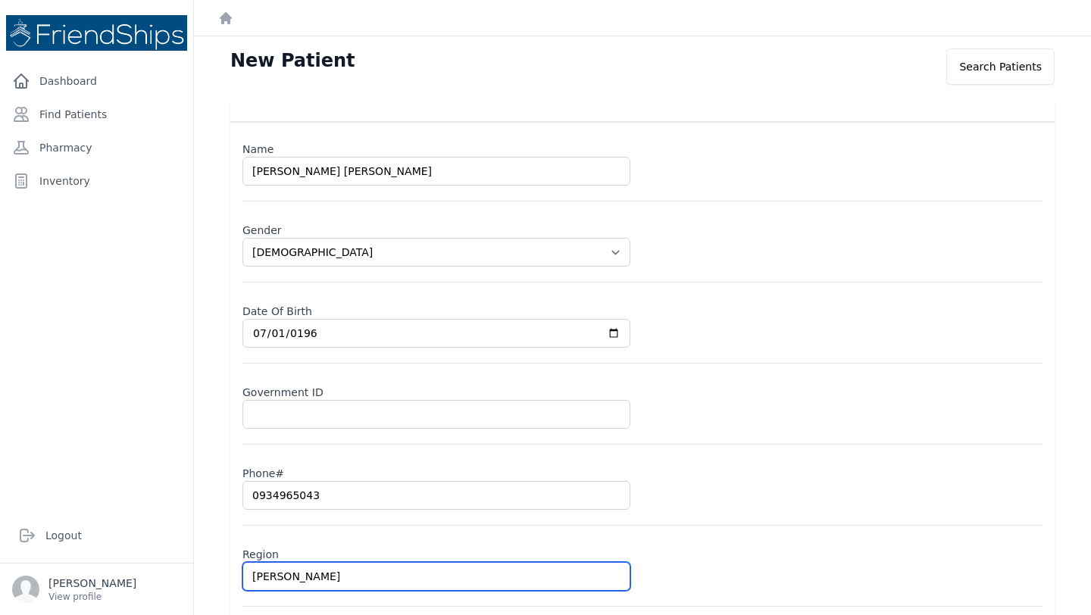
type input "[PERSON_NAME]"
select select "[DEMOGRAPHIC_DATA]"
type input "[PERSON_NAME]"
select select "[DEMOGRAPHIC_DATA]"
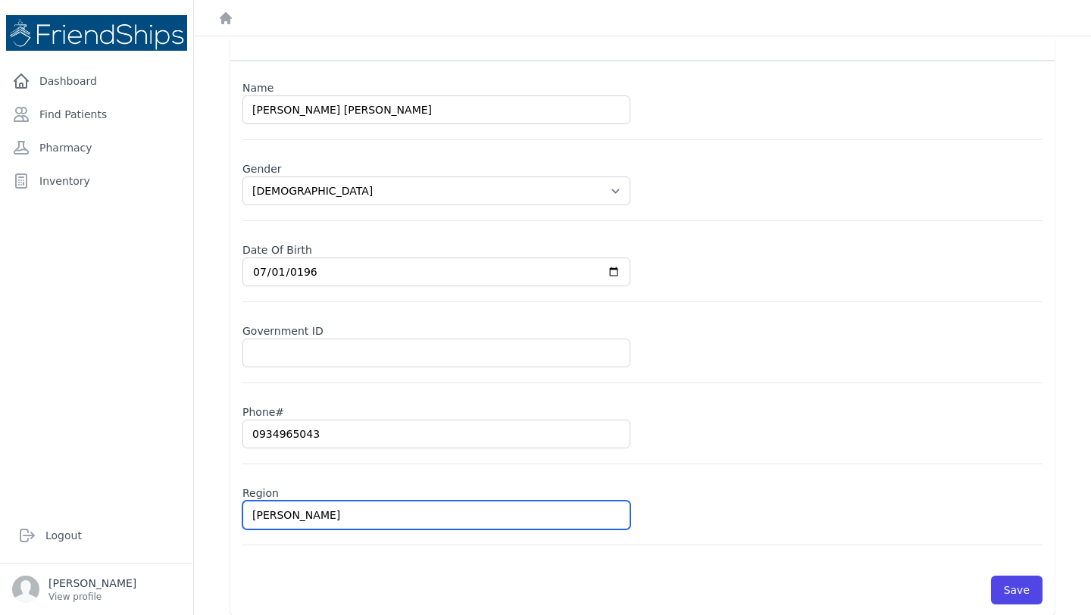
scroll to position [75, 0]
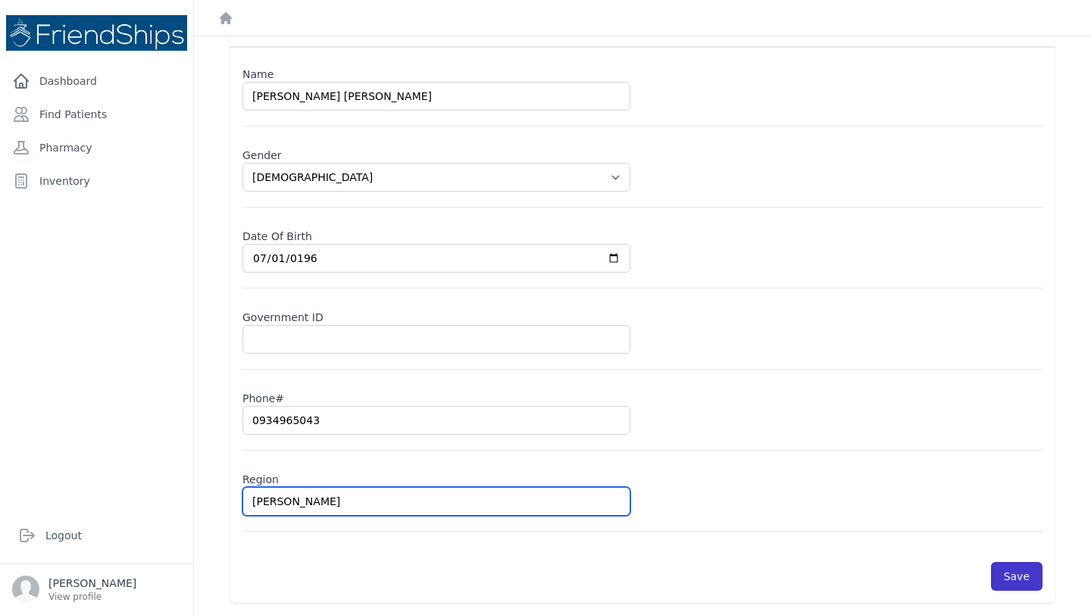
type input "[PERSON_NAME]"
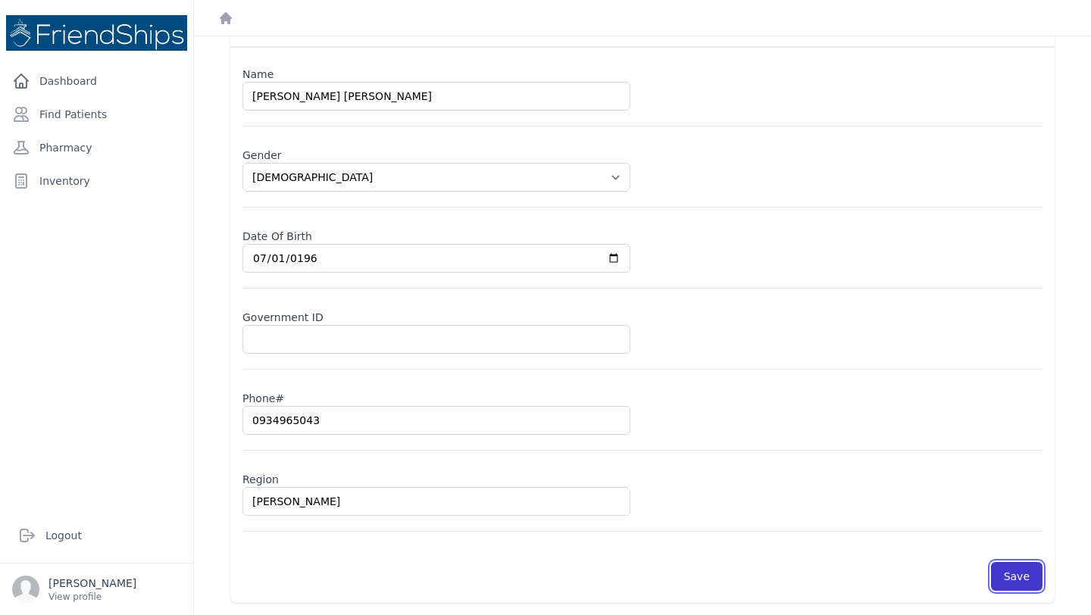
click at [1018, 570] on button "Save" at bounding box center [1017, 576] width 52 height 29
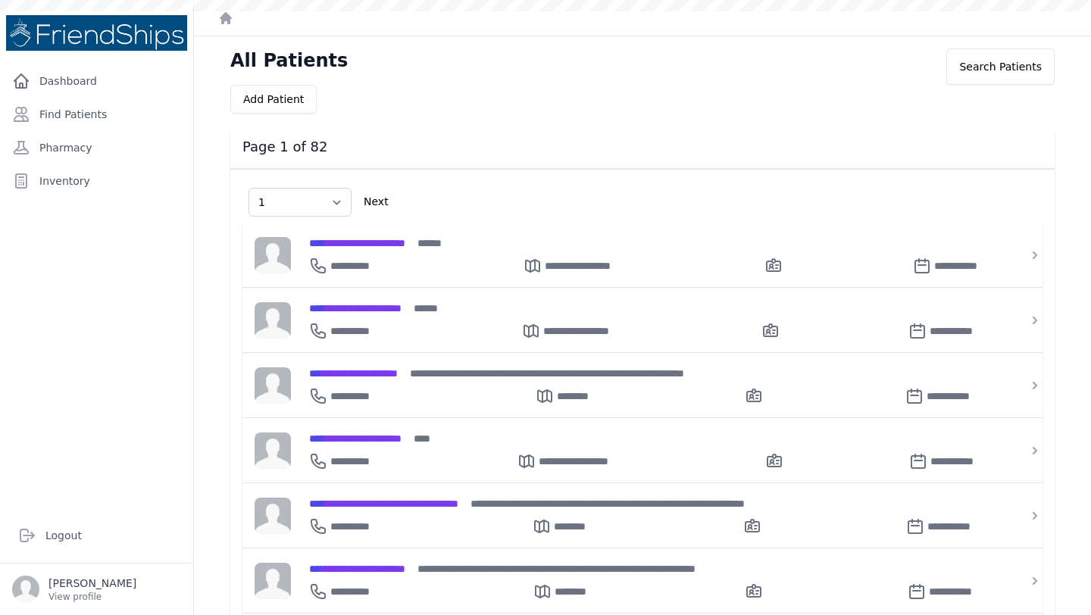
select select "1"
click at [90, 108] on link "Find Patients" at bounding box center [96, 114] width 181 height 30
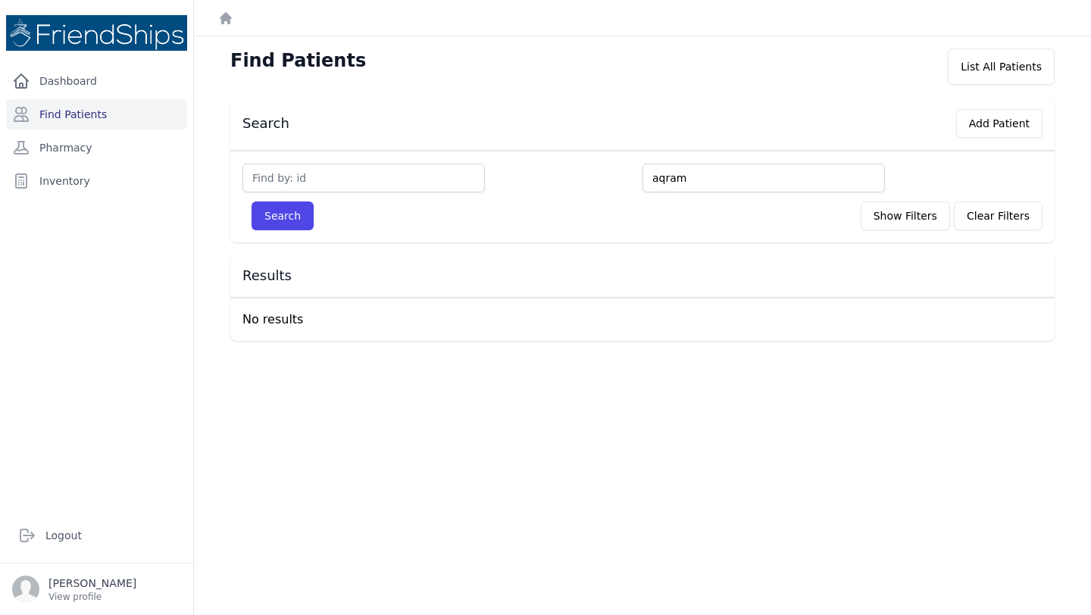
click at [674, 181] on input "aqram" at bounding box center [764, 178] width 243 height 29
click at [331, 177] on input "text" at bounding box center [364, 178] width 243 height 29
type input "445"
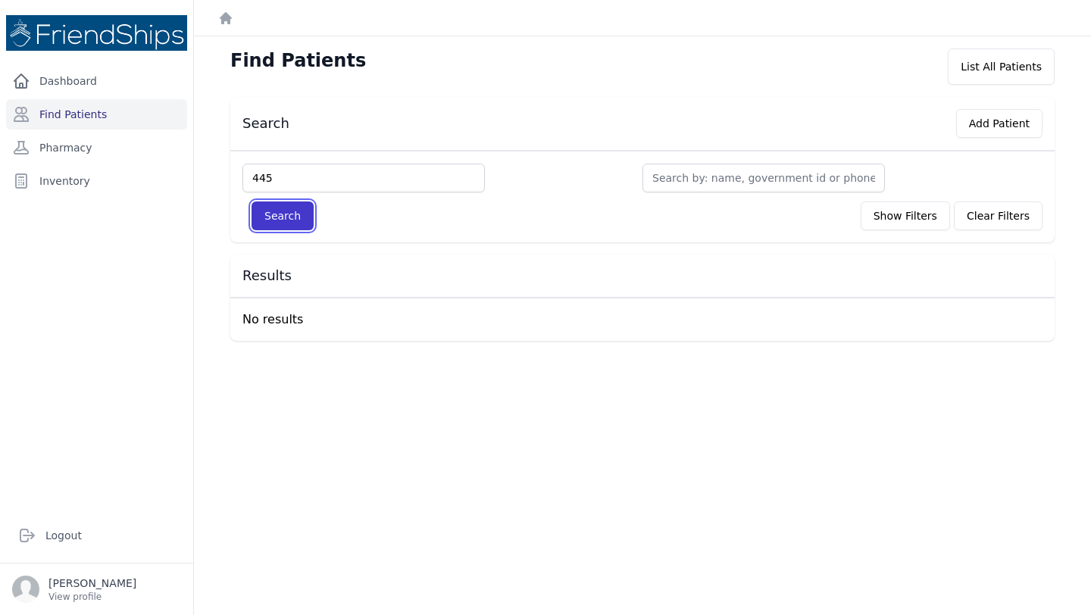
click at [274, 214] on button "Search" at bounding box center [283, 216] width 62 height 29
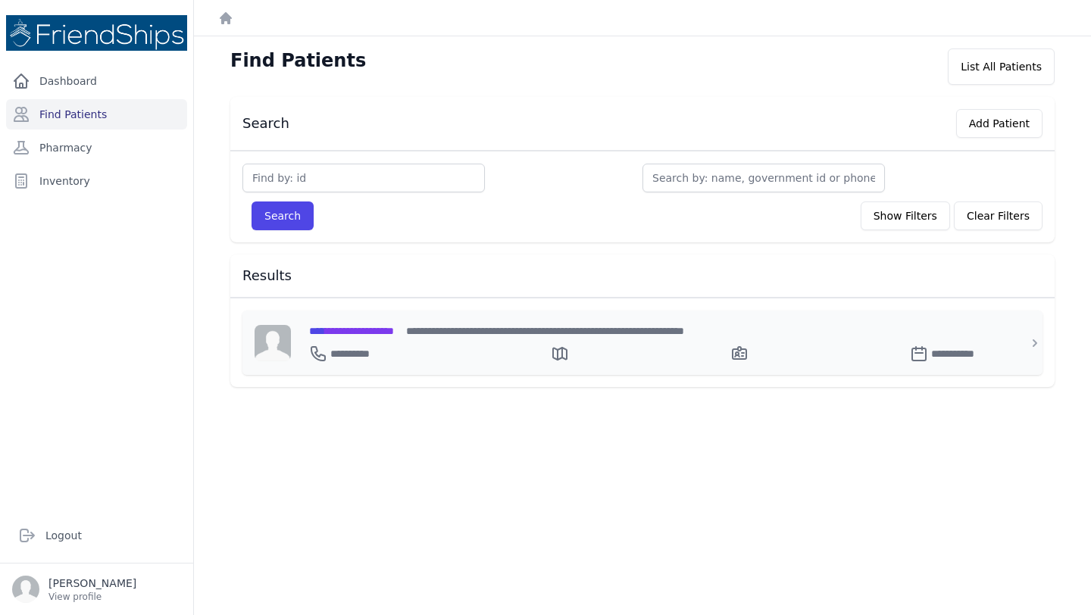
click at [383, 326] on span "**********" at bounding box center [351, 331] width 85 height 11
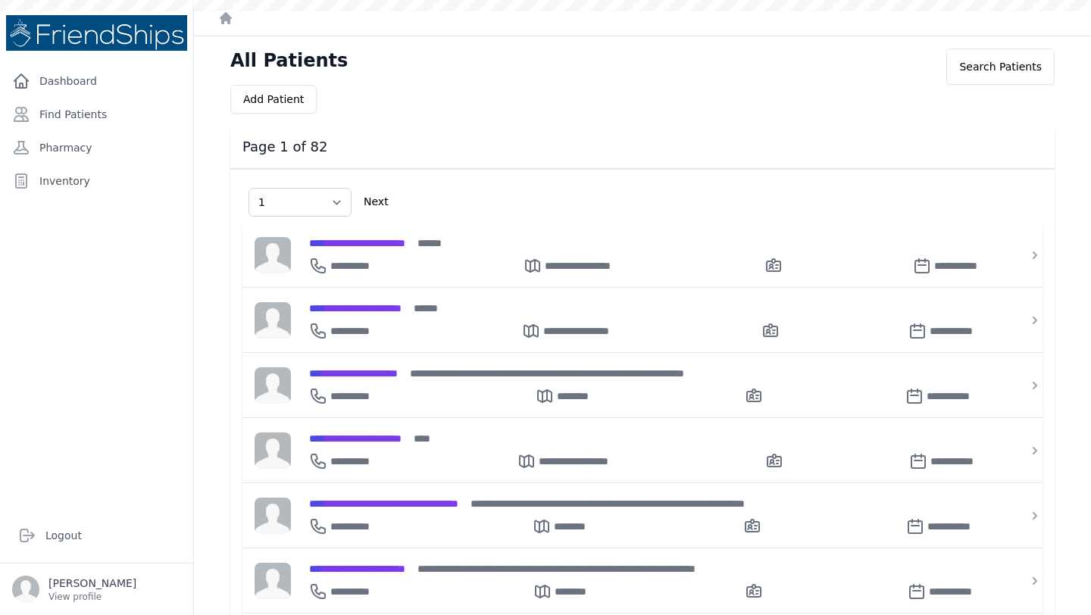
select select "1"
click at [81, 116] on link "Find Patients" at bounding box center [96, 114] width 181 height 30
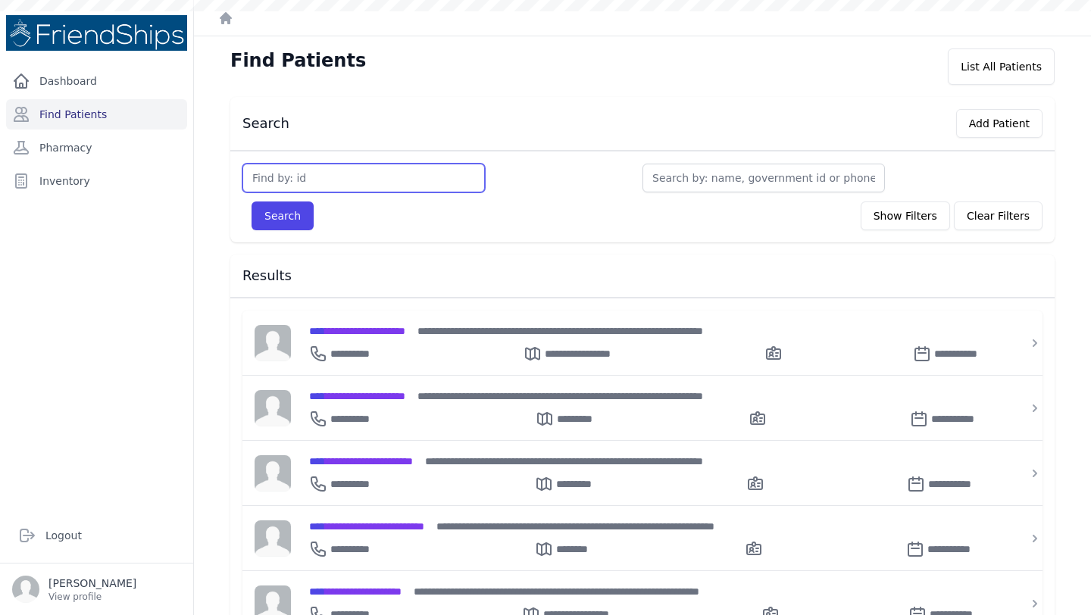
click at [299, 175] on input "text" at bounding box center [364, 178] width 243 height 29
type input "8"
type input "825"
click at [252, 202] on button "Search" at bounding box center [283, 216] width 62 height 29
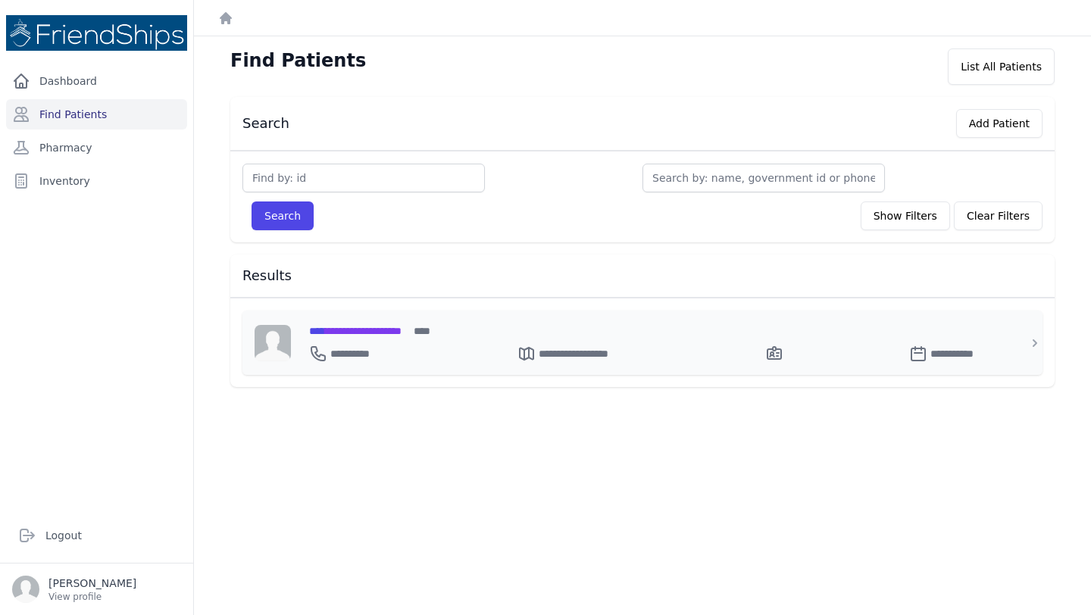
click at [402, 333] on span "**********" at bounding box center [355, 331] width 92 height 11
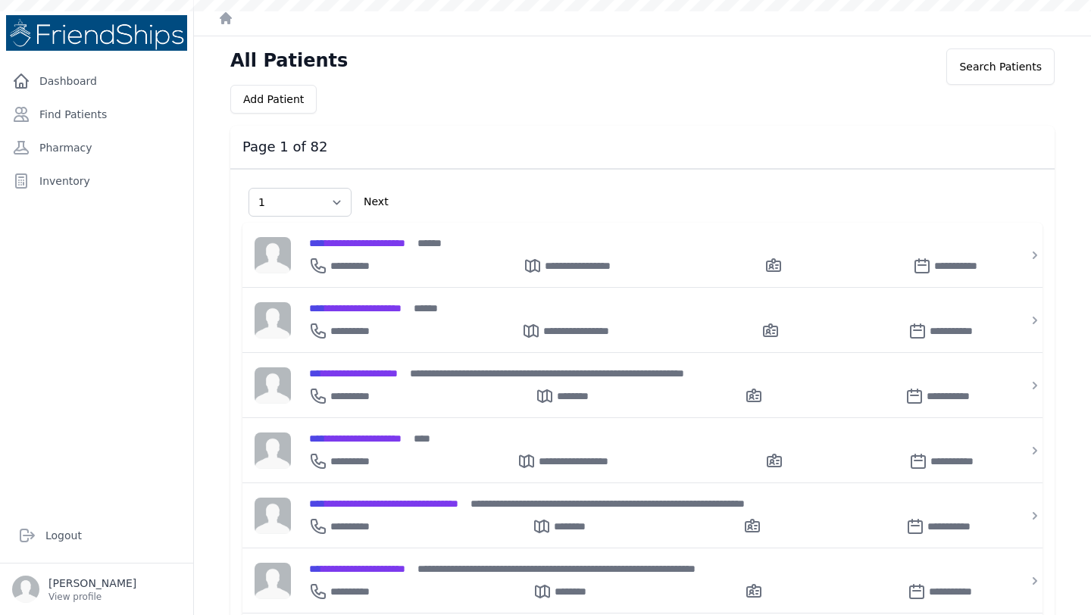
click at [77, 109] on link "Find Patients" at bounding box center [96, 114] width 181 height 30
